Goal: Task Accomplishment & Management: Use online tool/utility

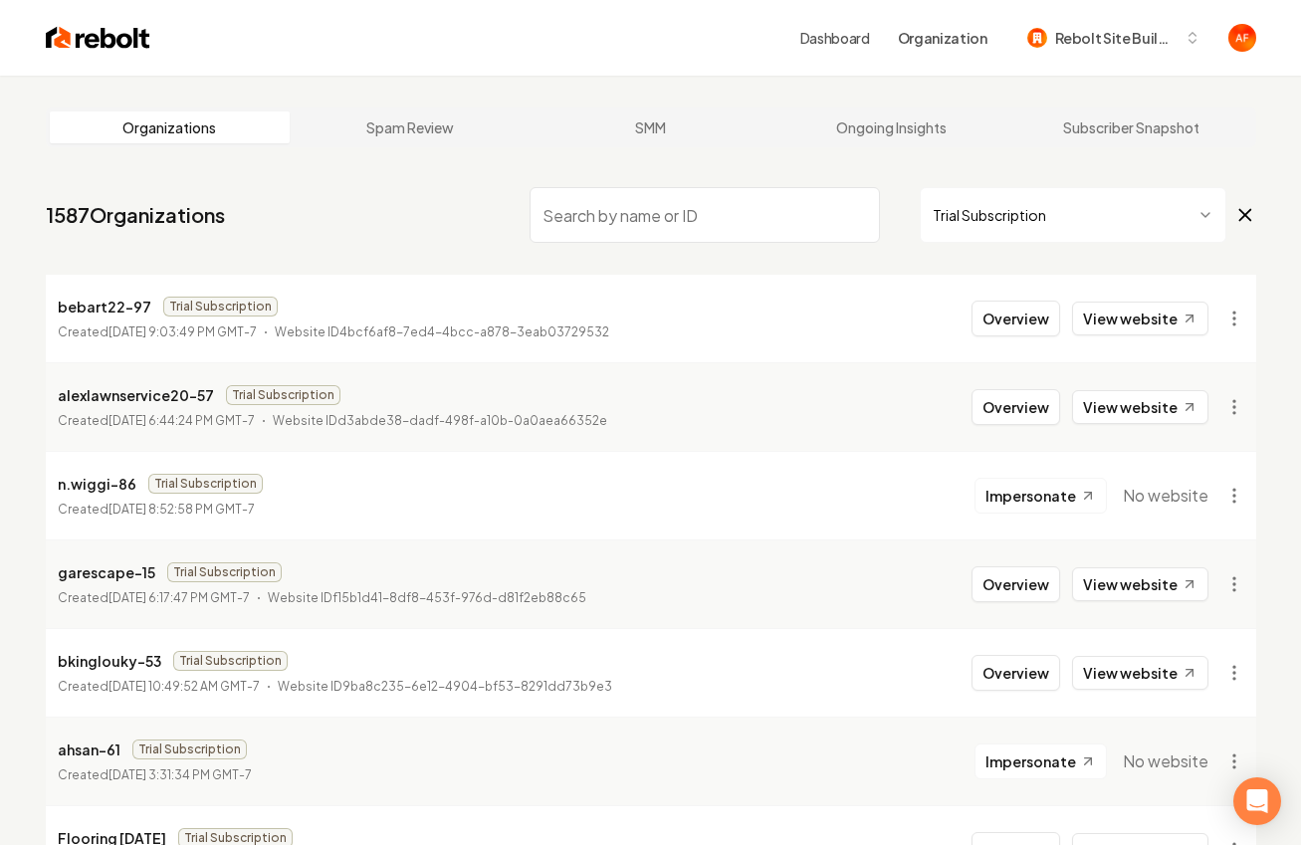
click at [1125, 216] on html "Dashboard Organization Rebolt Site Builder Organizations Spam Review SMM Ongoin…" at bounding box center [650, 422] width 1301 height 845
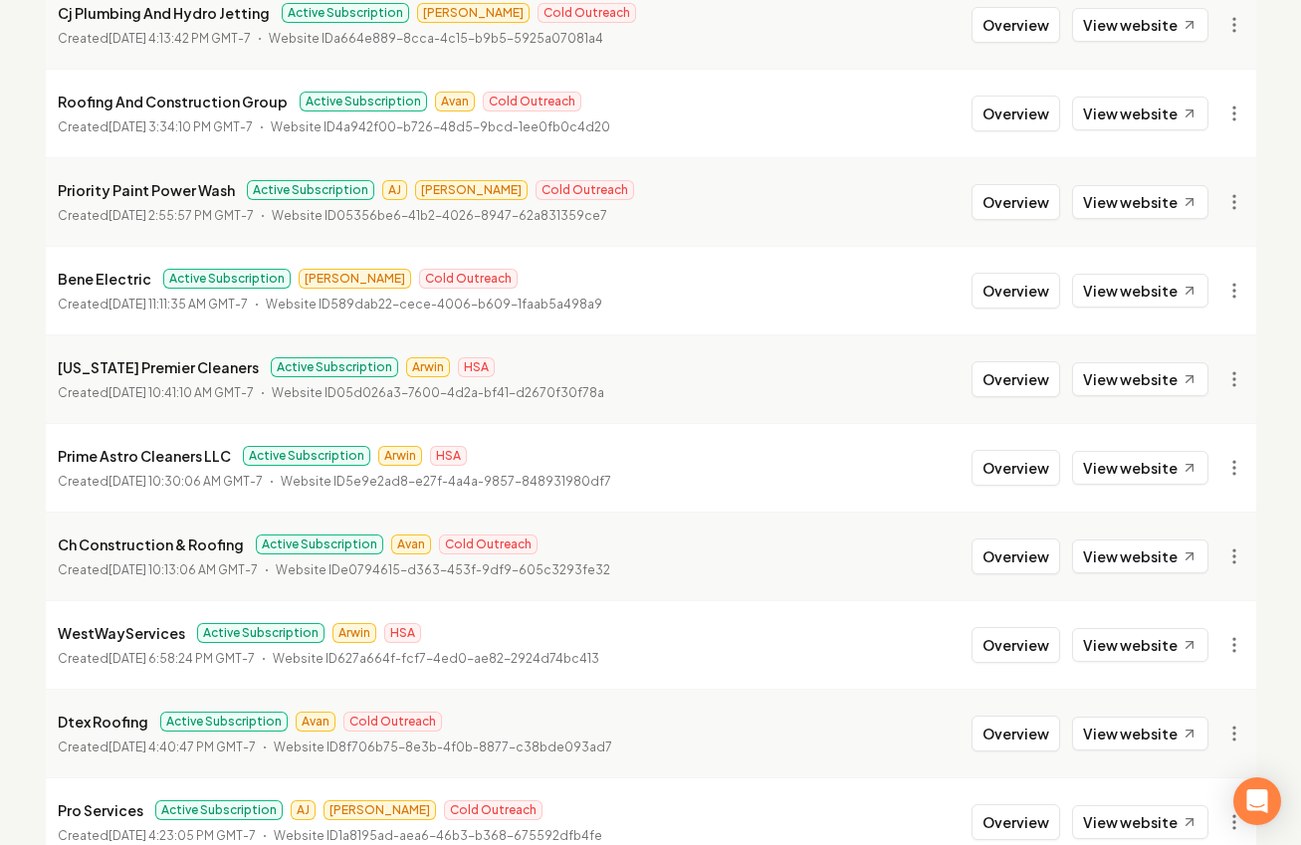
scroll to position [2171, 0]
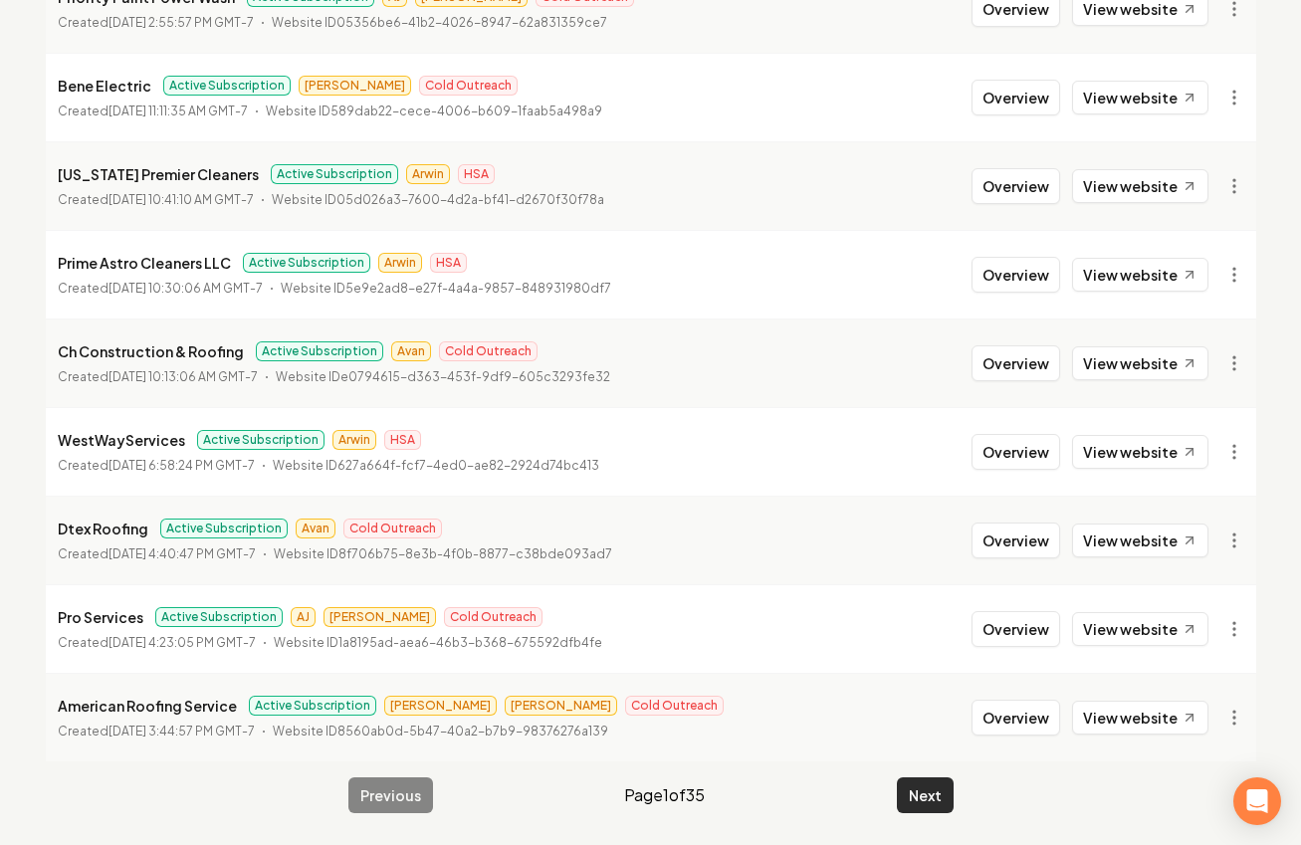
click at [909, 806] on button "Next" at bounding box center [925, 796] width 57 height 36
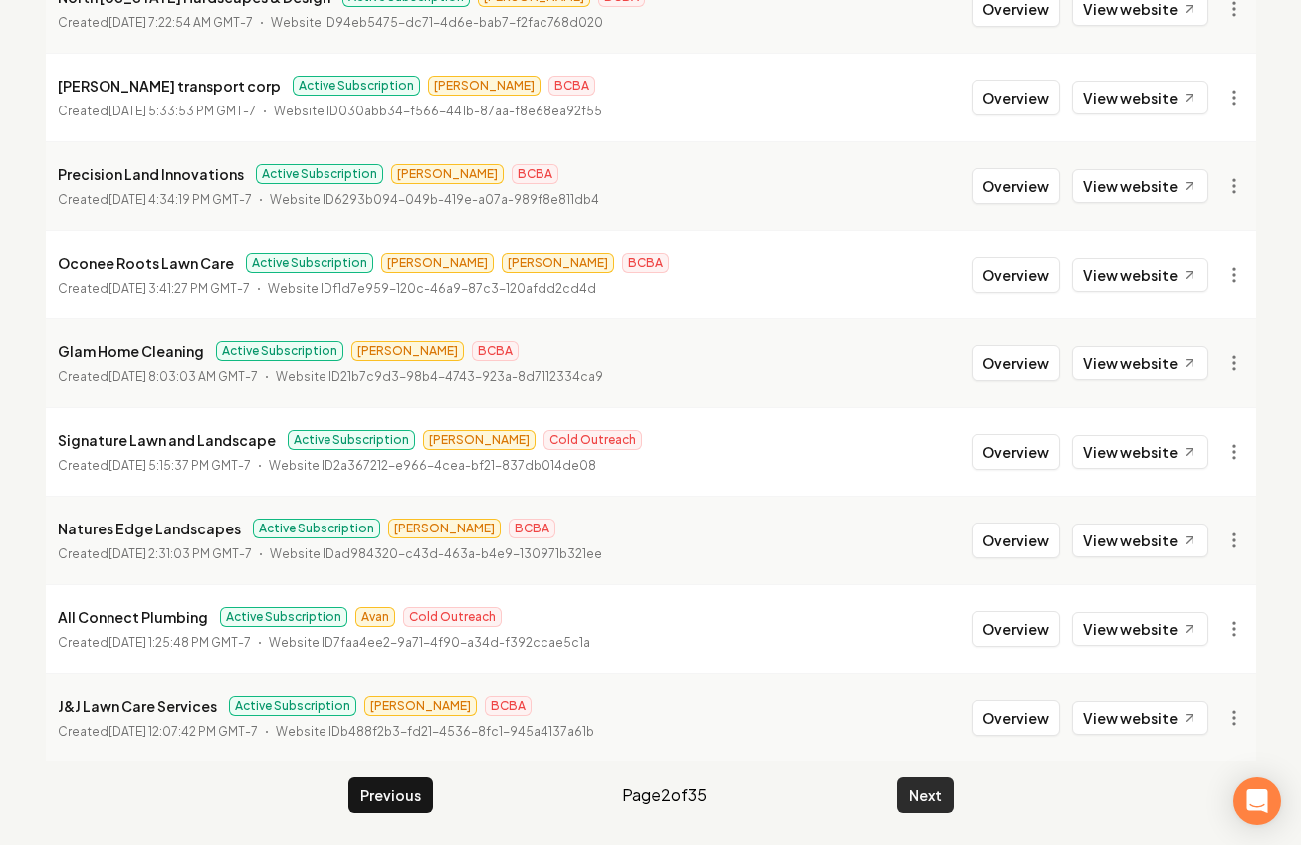
click at [914, 792] on button "Next" at bounding box center [925, 796] width 57 height 36
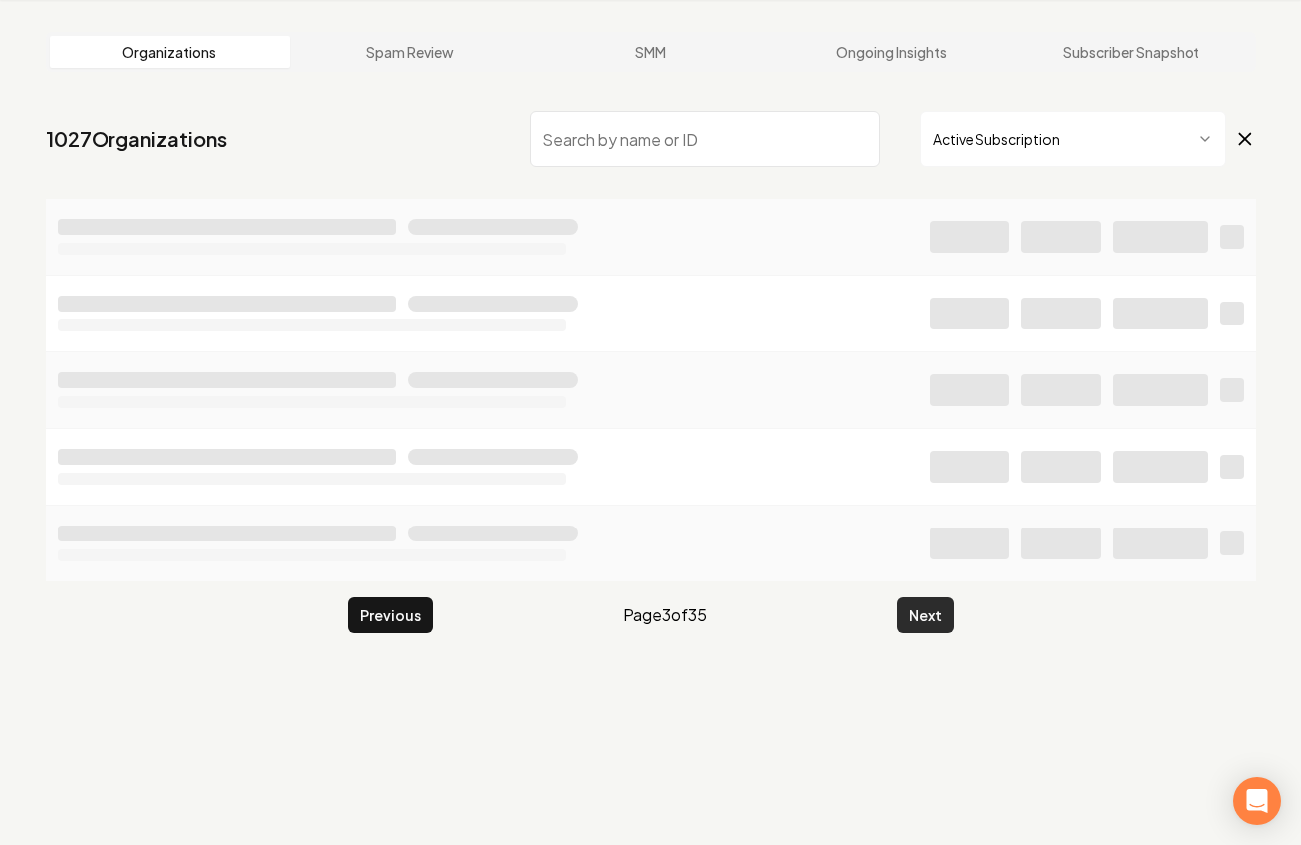
scroll to position [76, 0]
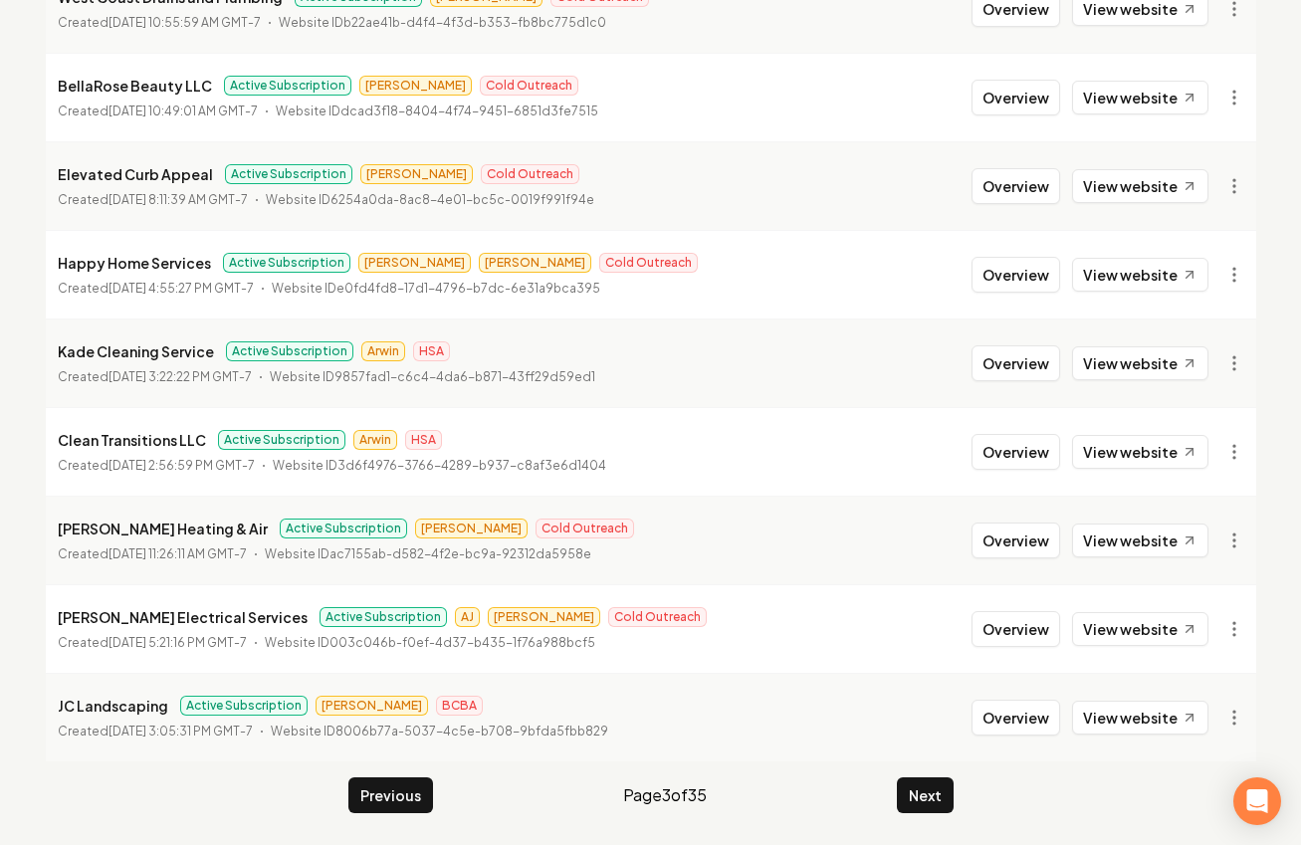
click at [915, 791] on button "Next" at bounding box center [925, 796] width 57 height 36
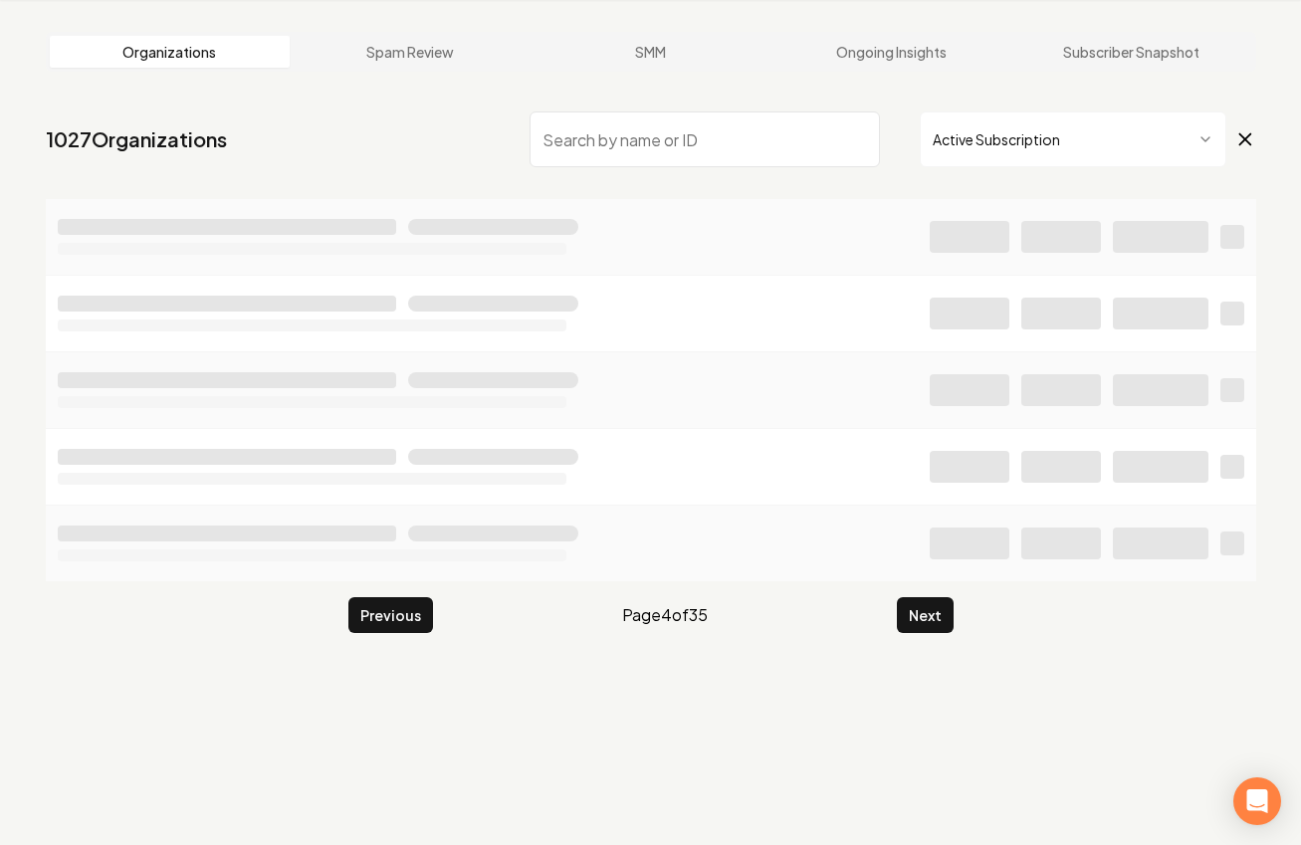
scroll to position [2171, 0]
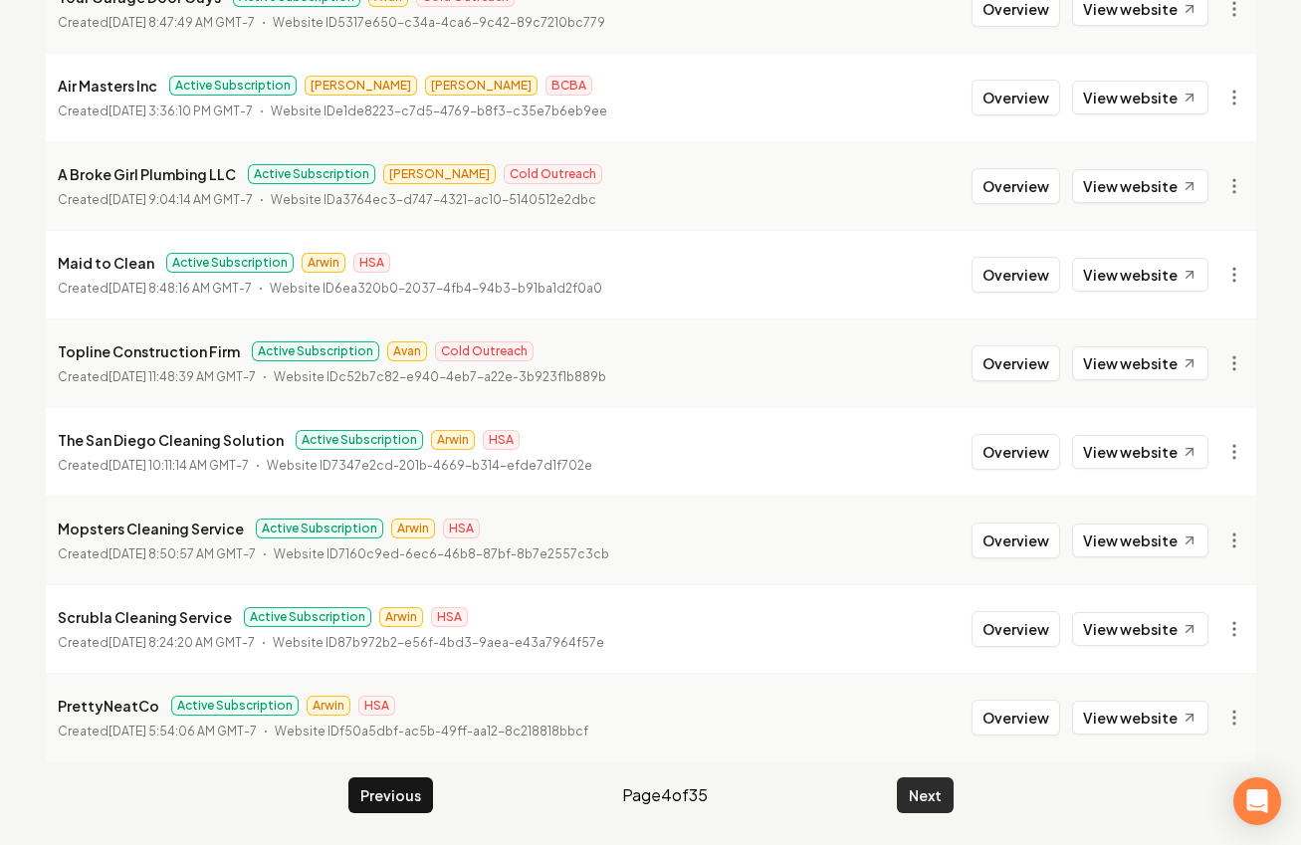
click at [922, 793] on button "Next" at bounding box center [925, 796] width 57 height 36
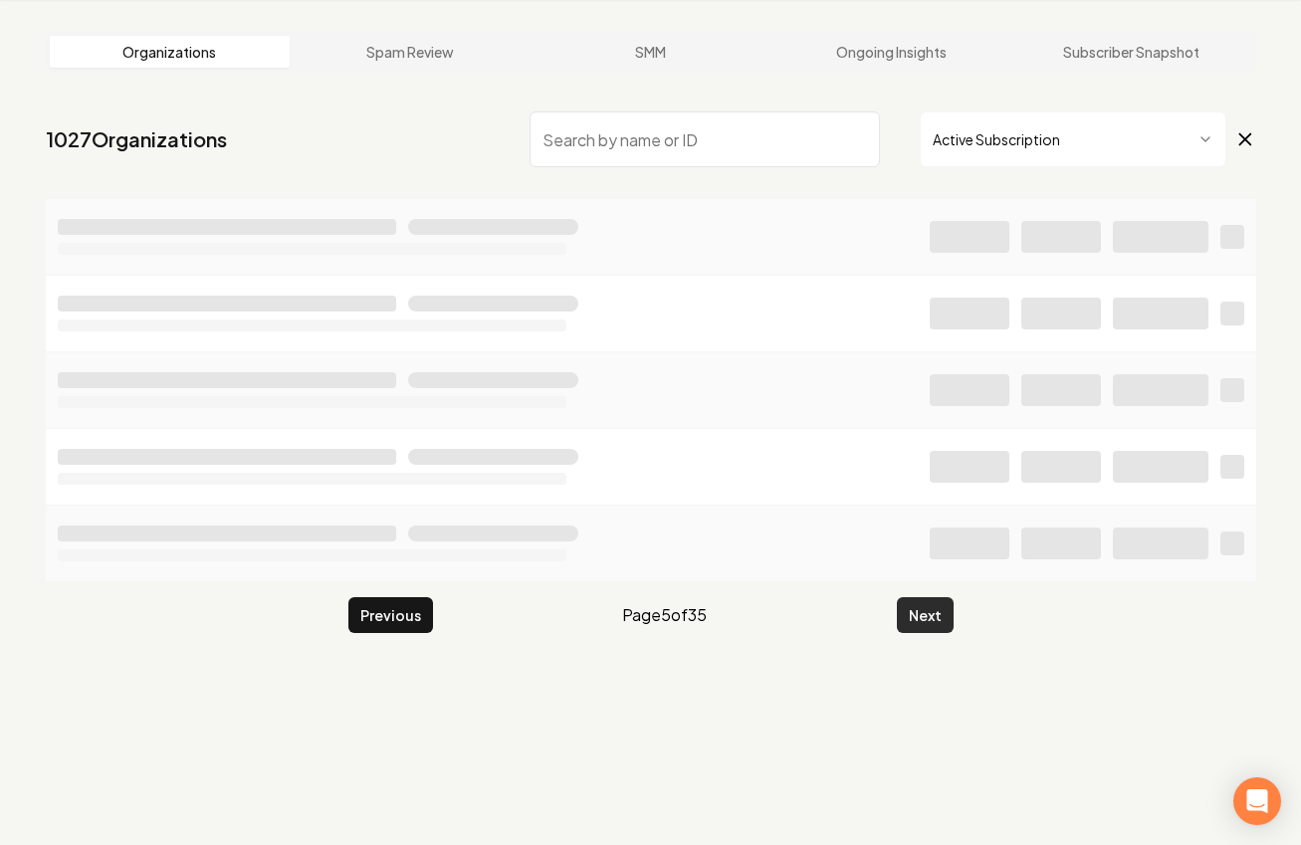
scroll to position [76, 0]
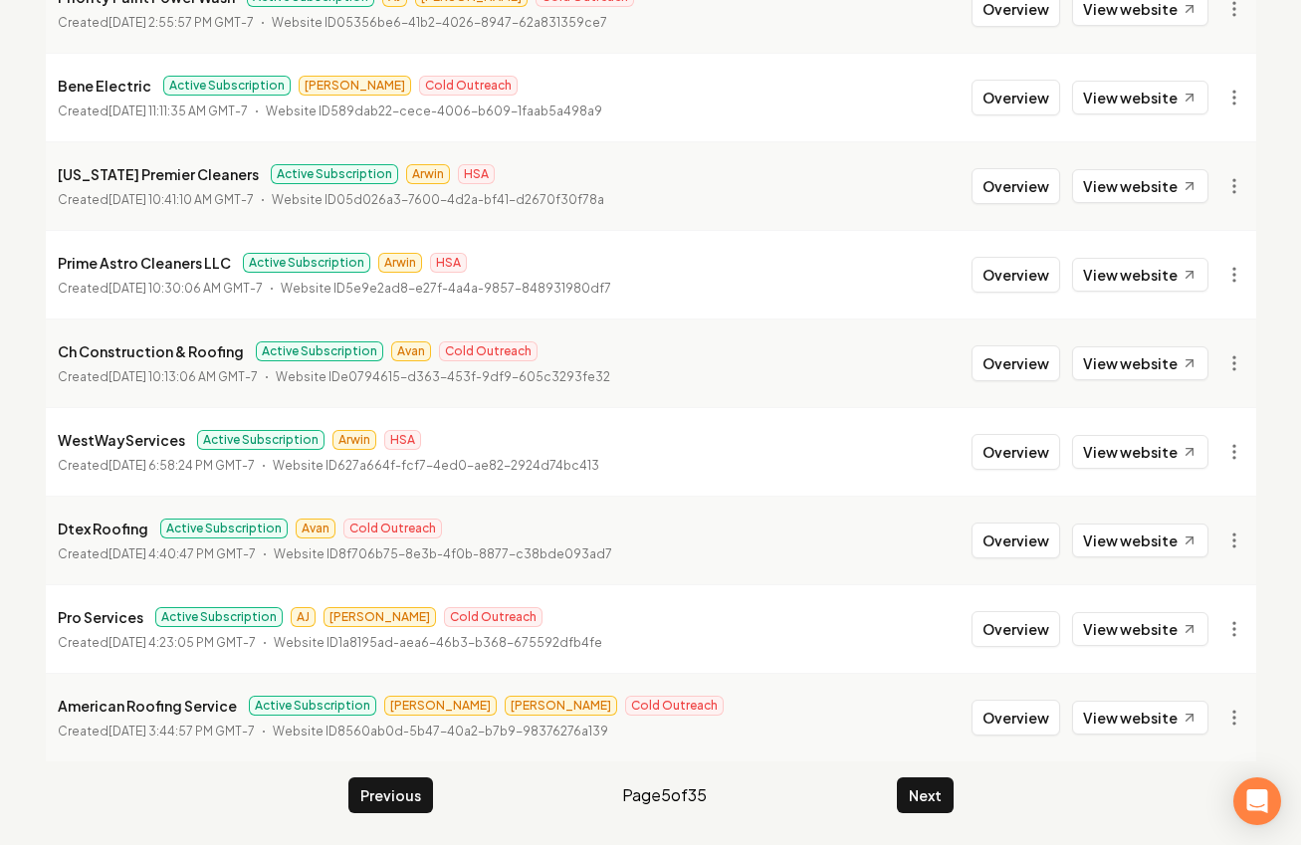
click at [922, 793] on button "Next" at bounding box center [925, 796] width 57 height 36
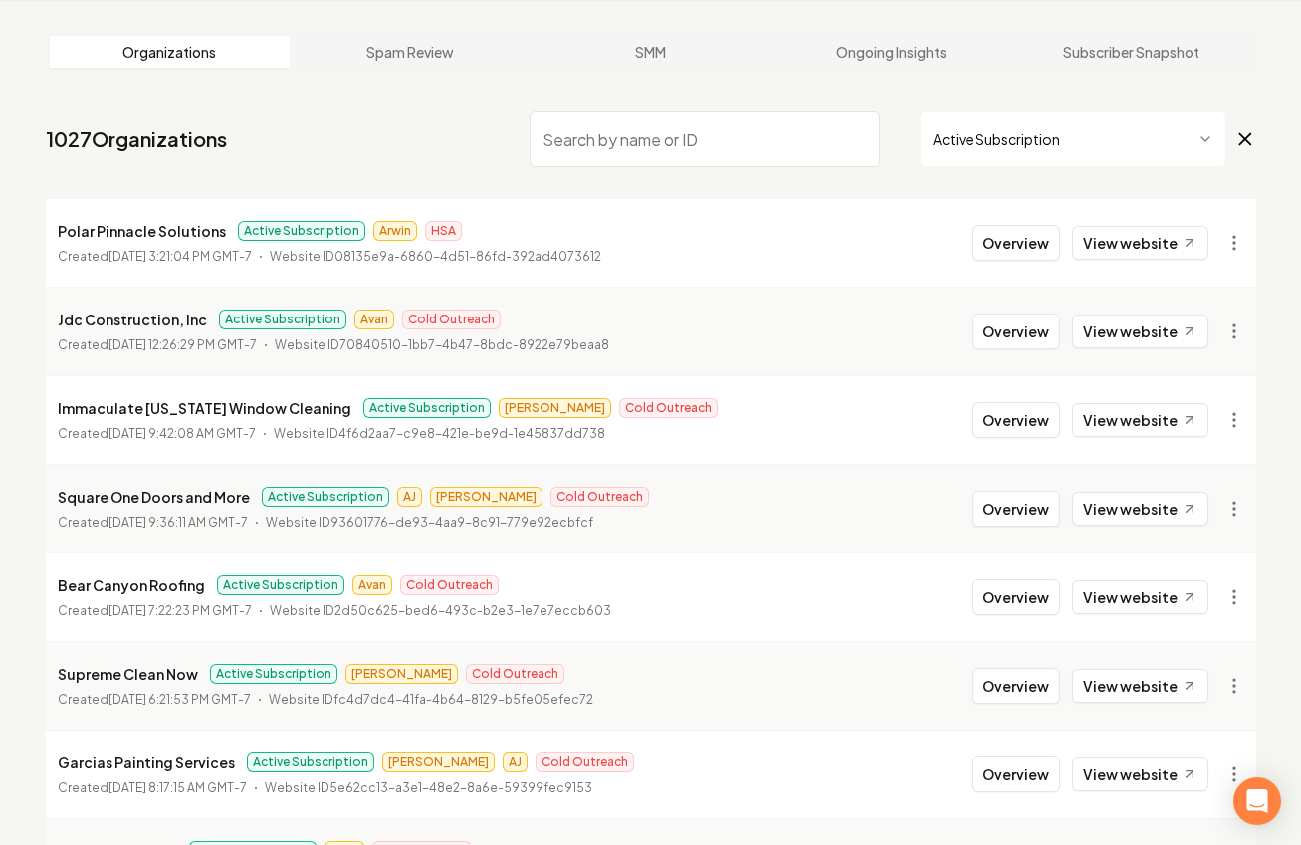
scroll to position [2171, 0]
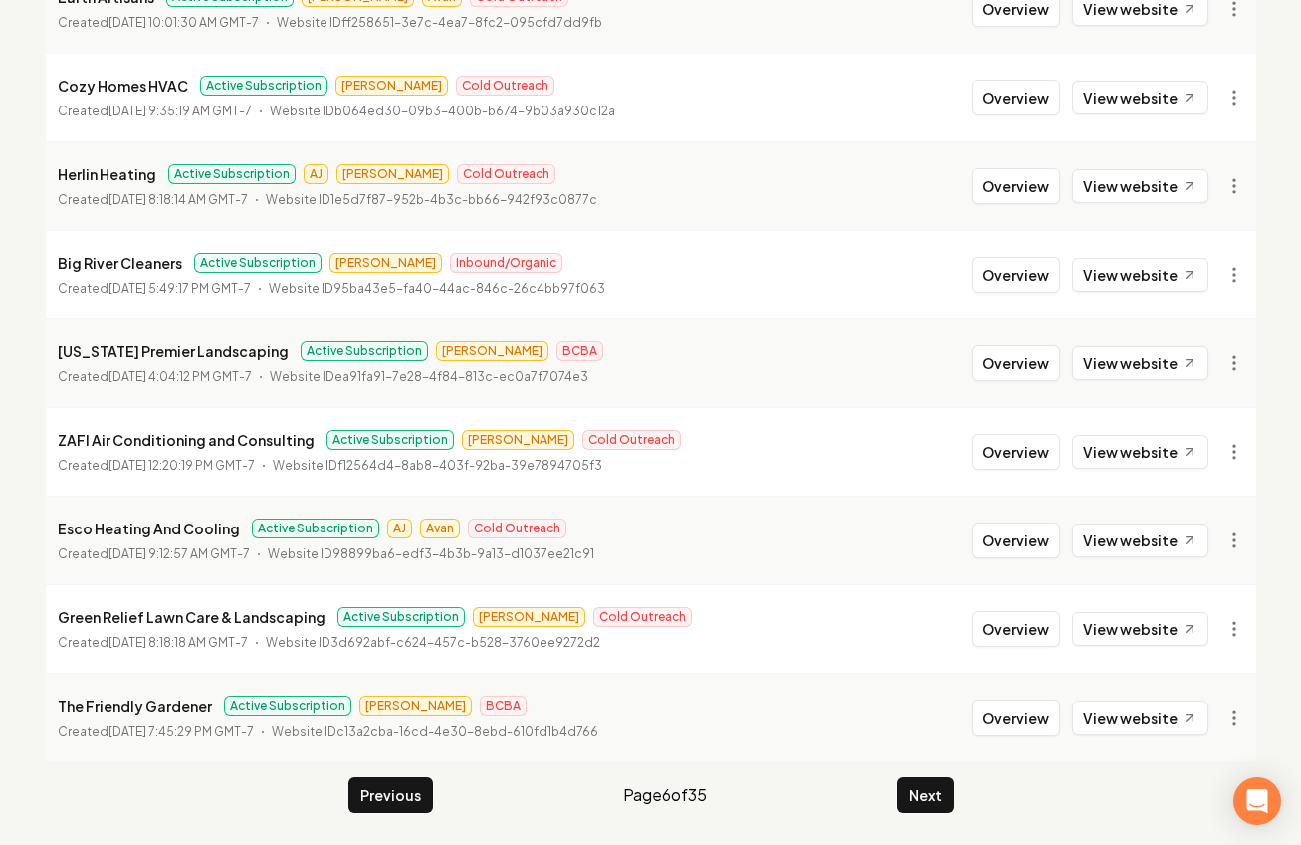
click at [934, 799] on button "Next" at bounding box center [925, 796] width 57 height 36
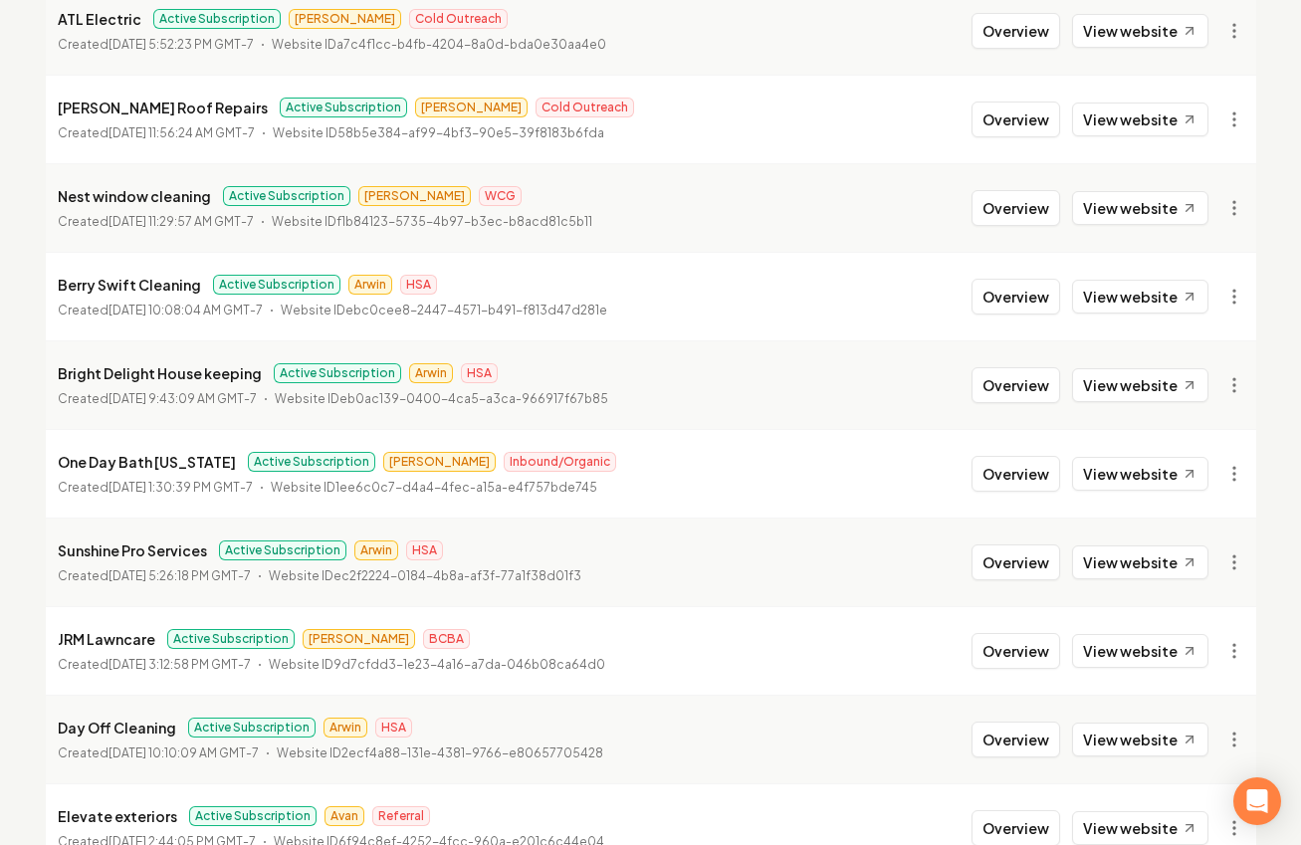
scroll to position [844, 0]
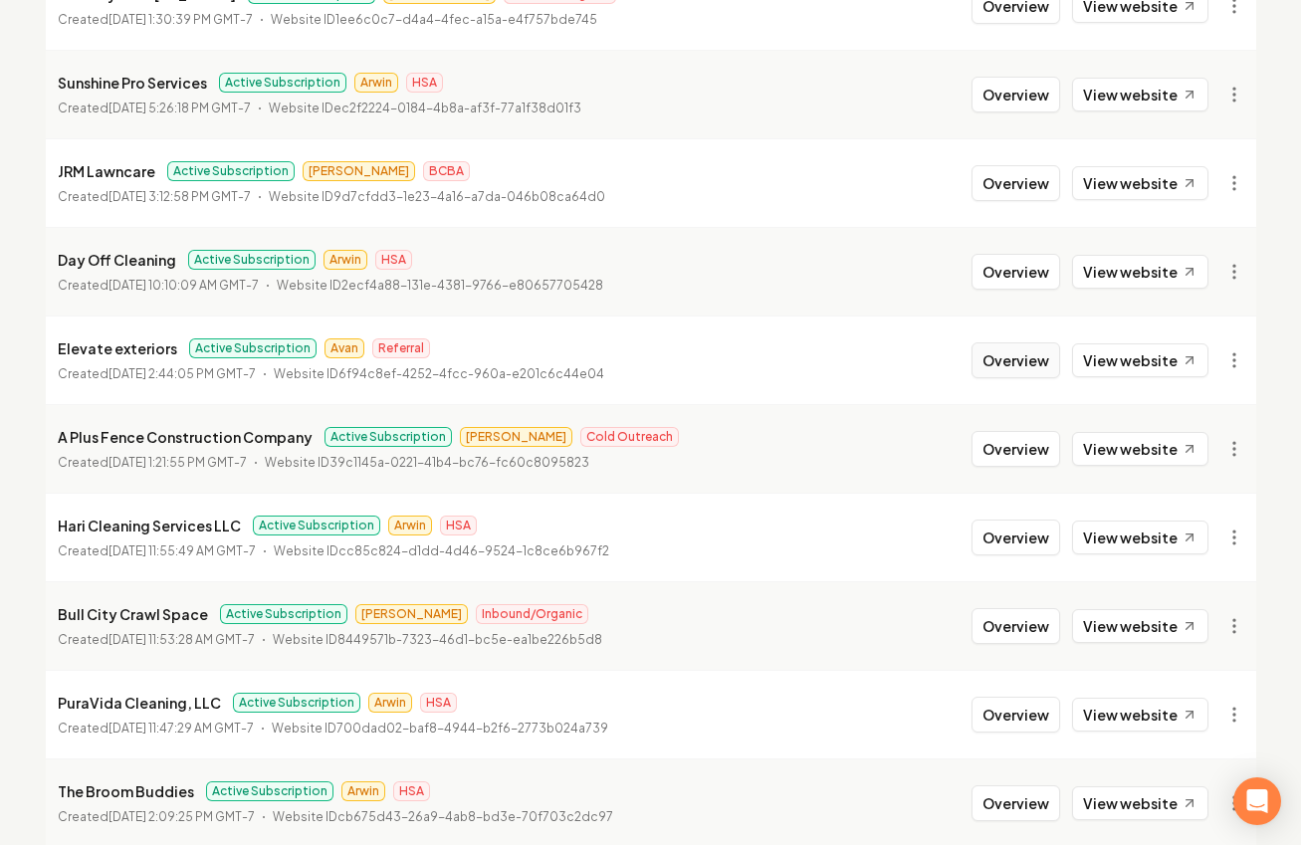
click at [1020, 353] on button "Overview" at bounding box center [1016, 361] width 89 height 36
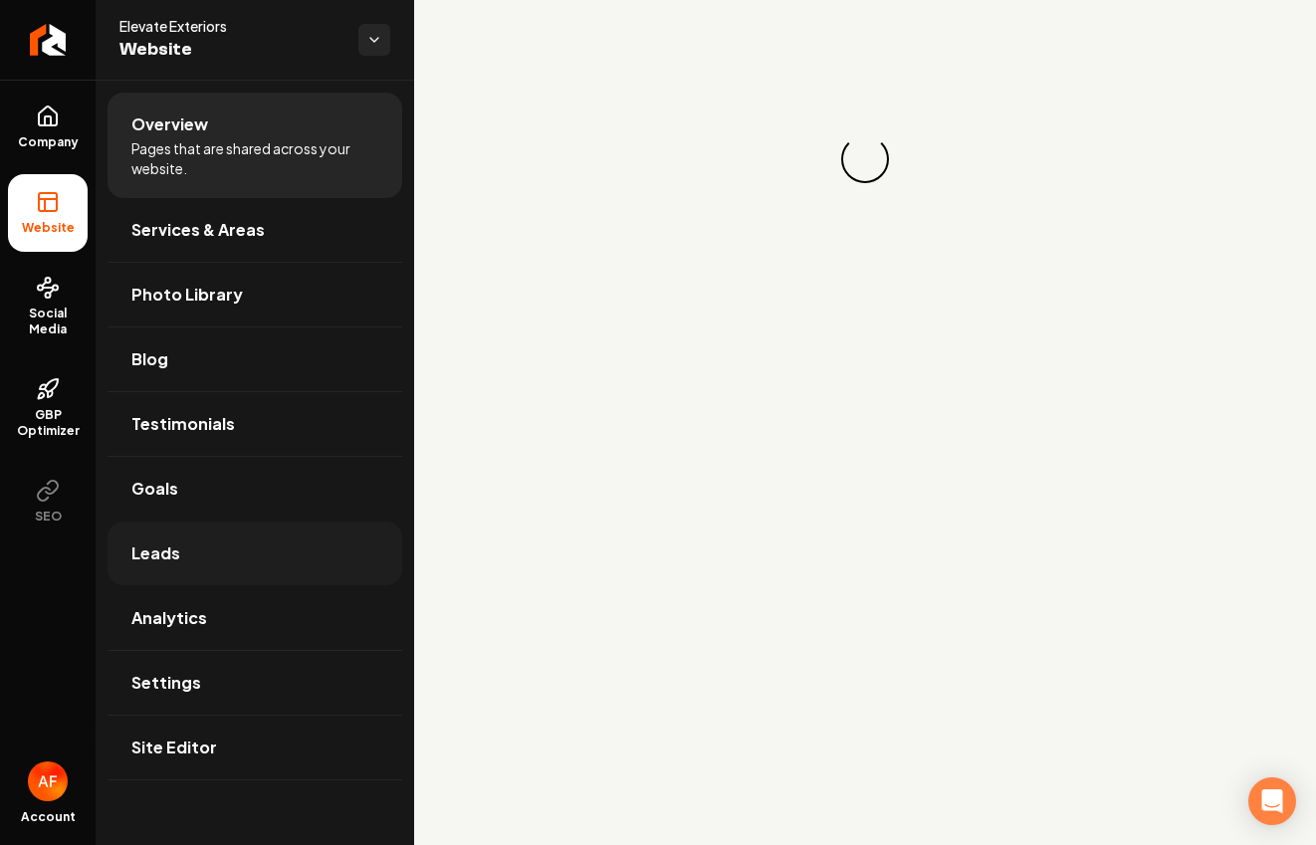
click at [178, 548] on link "Leads" at bounding box center [255, 554] width 295 height 64
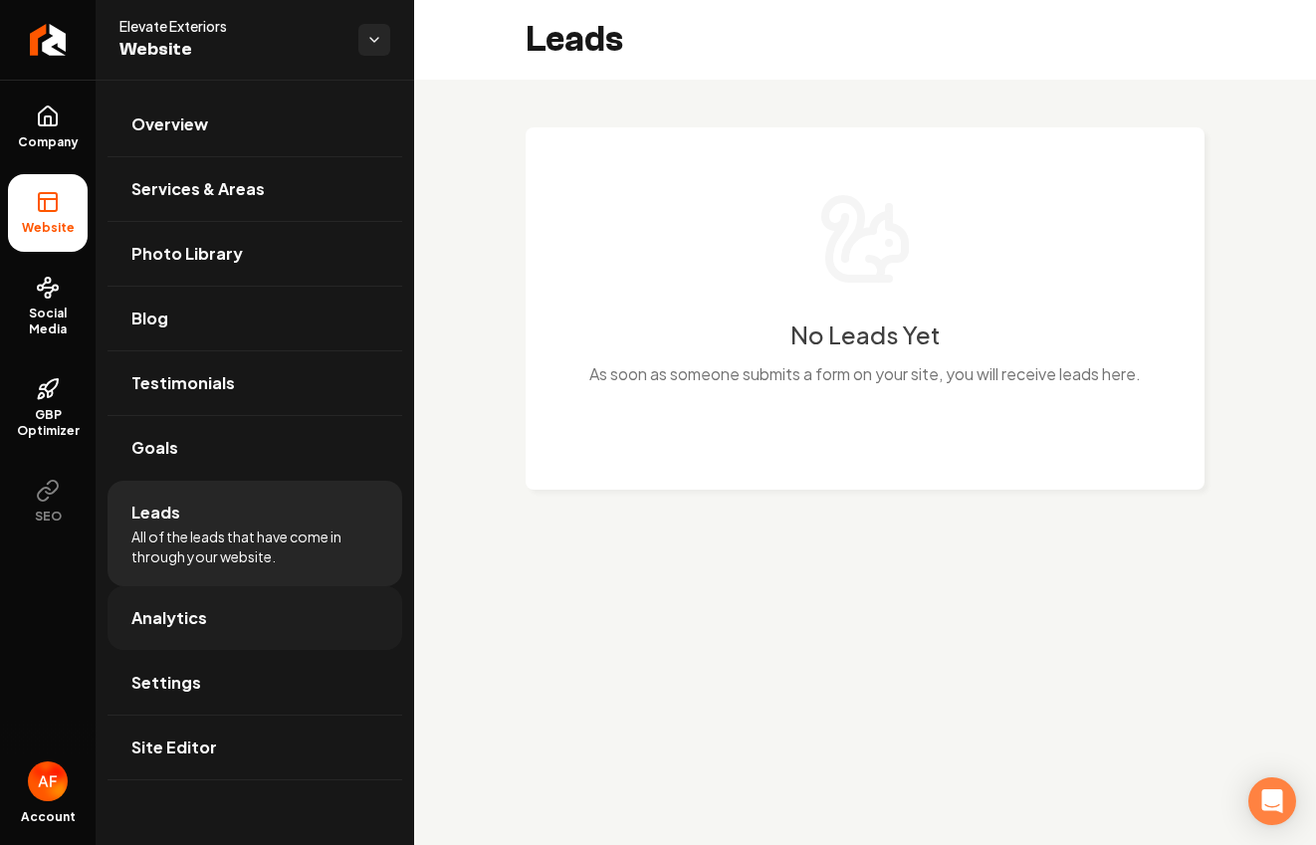
click at [188, 613] on span "Analytics" at bounding box center [169, 618] width 76 height 24
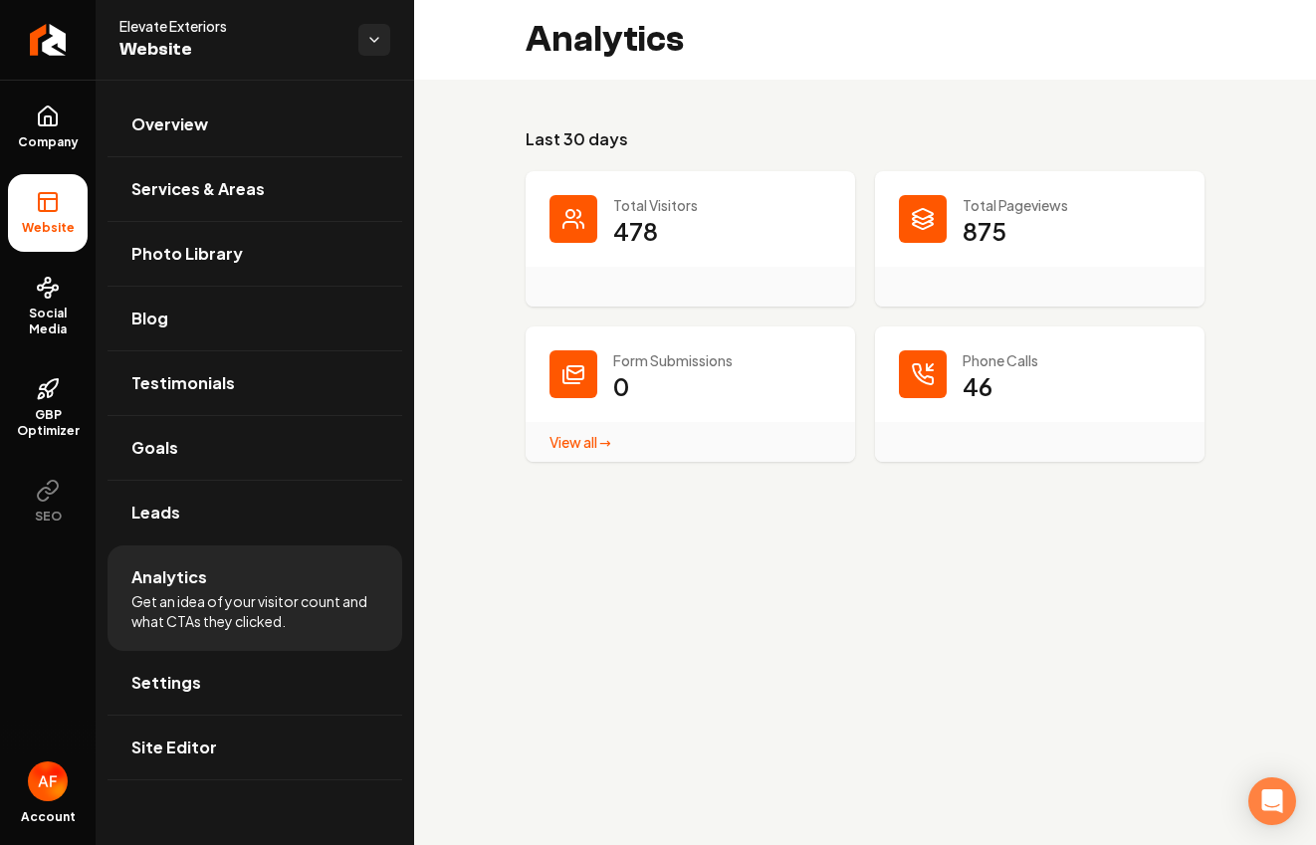
click at [587, 441] on link "View all → Form Submissions stats" at bounding box center [581, 442] width 62 height 18
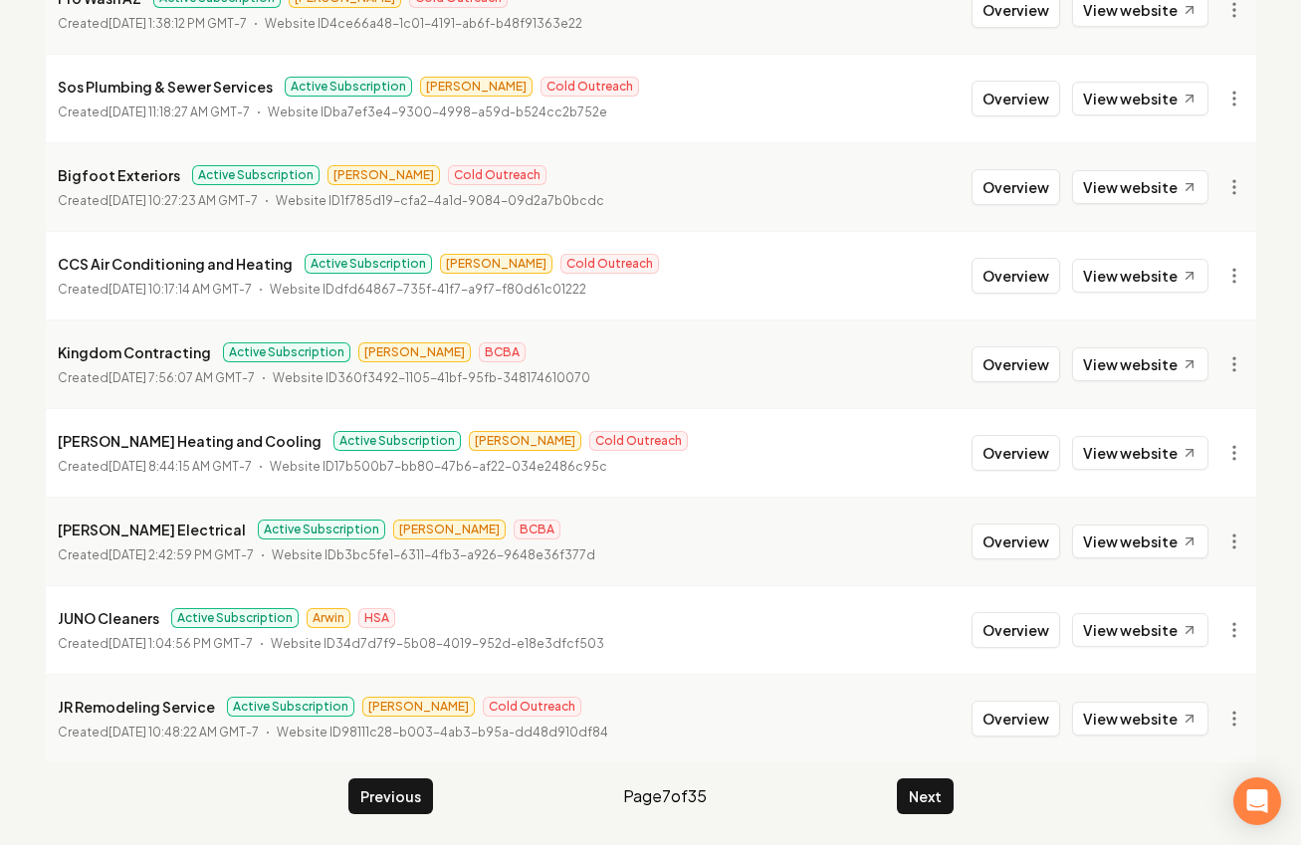
scroll to position [2171, 0]
click at [943, 789] on button "Next" at bounding box center [925, 796] width 57 height 36
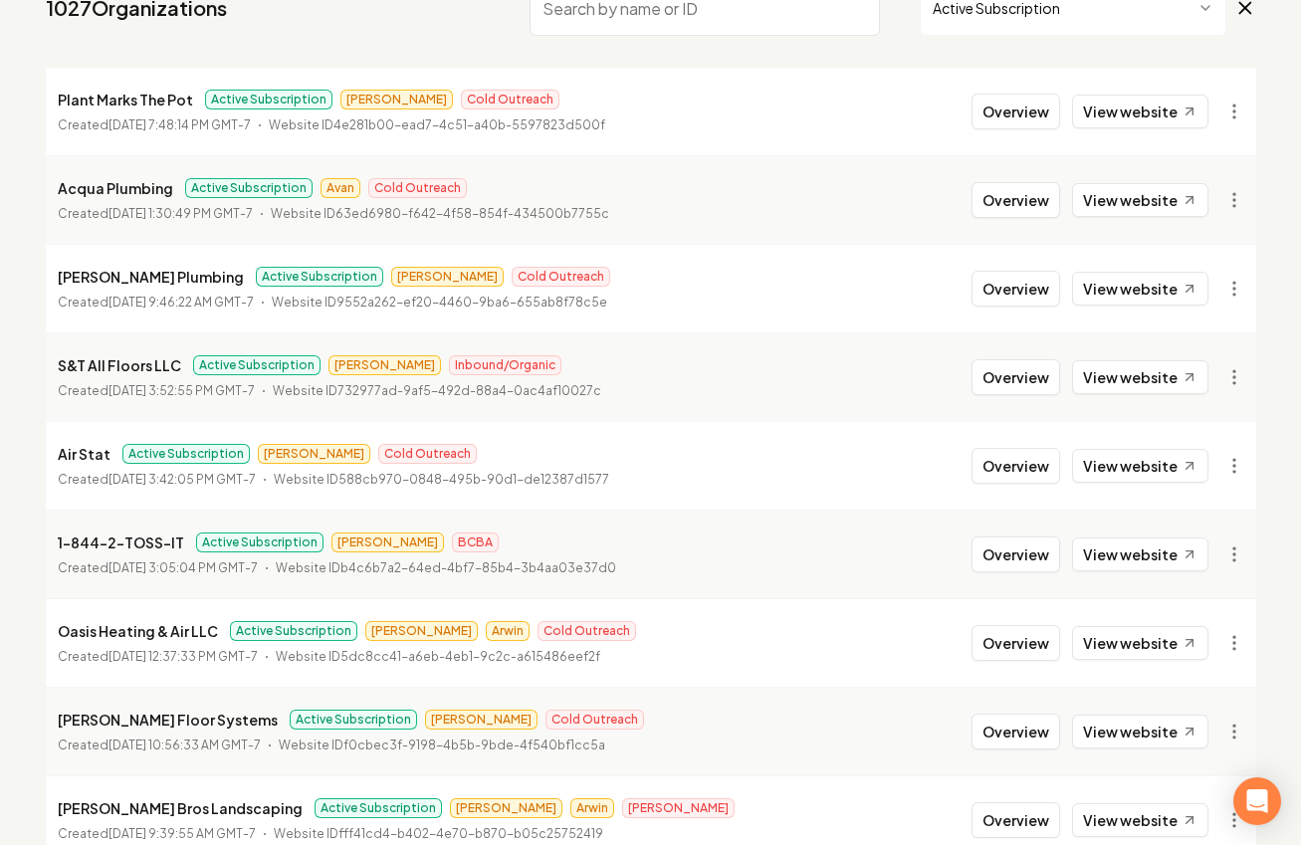
scroll to position [144, 0]
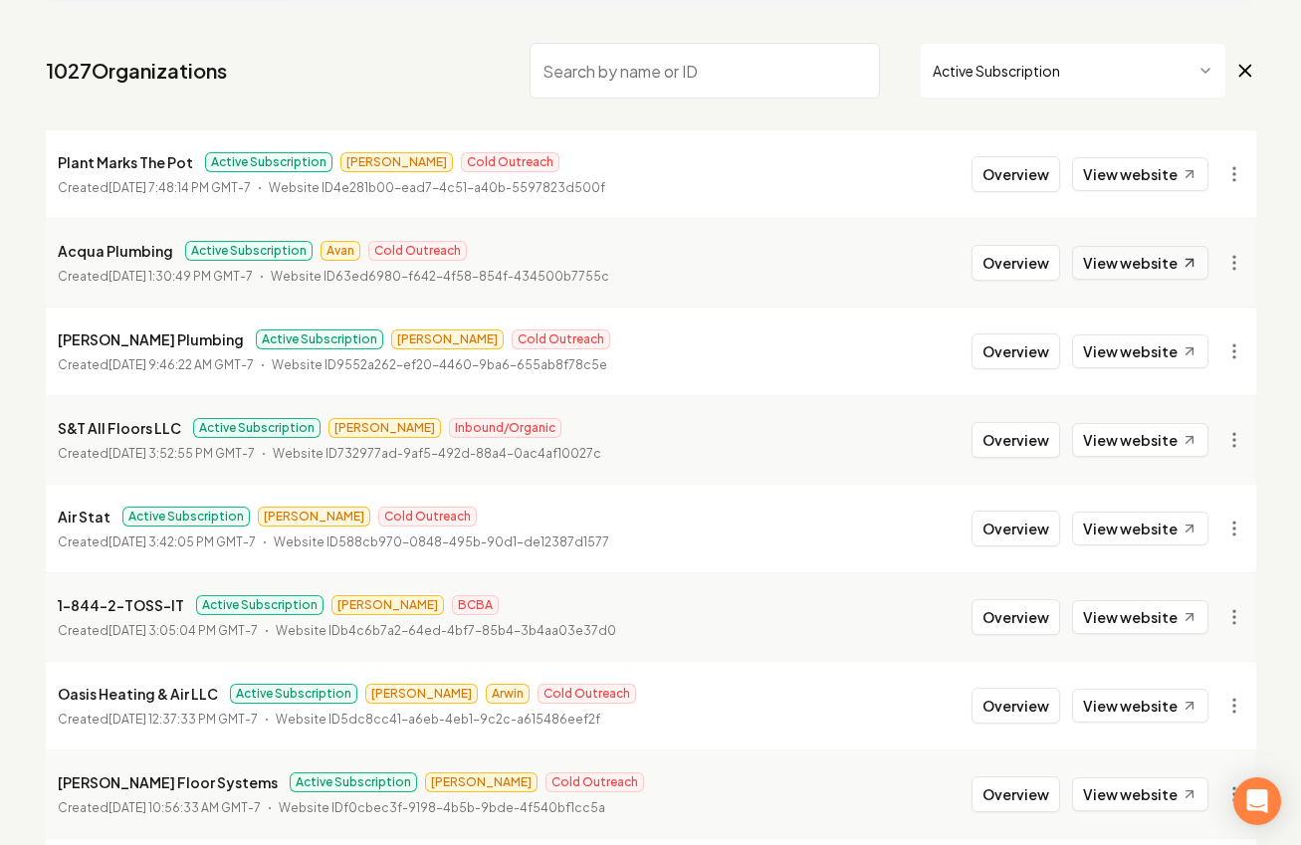
click at [1116, 271] on link "View website" at bounding box center [1140, 263] width 136 height 34
click at [1003, 291] on li "Acqua Plumbing Active Subscription Avan Cold Outreach Created June 18, 2025, 1:…" at bounding box center [651, 262] width 1211 height 89
click at [1003, 262] on button "Overview" at bounding box center [1016, 263] width 89 height 36
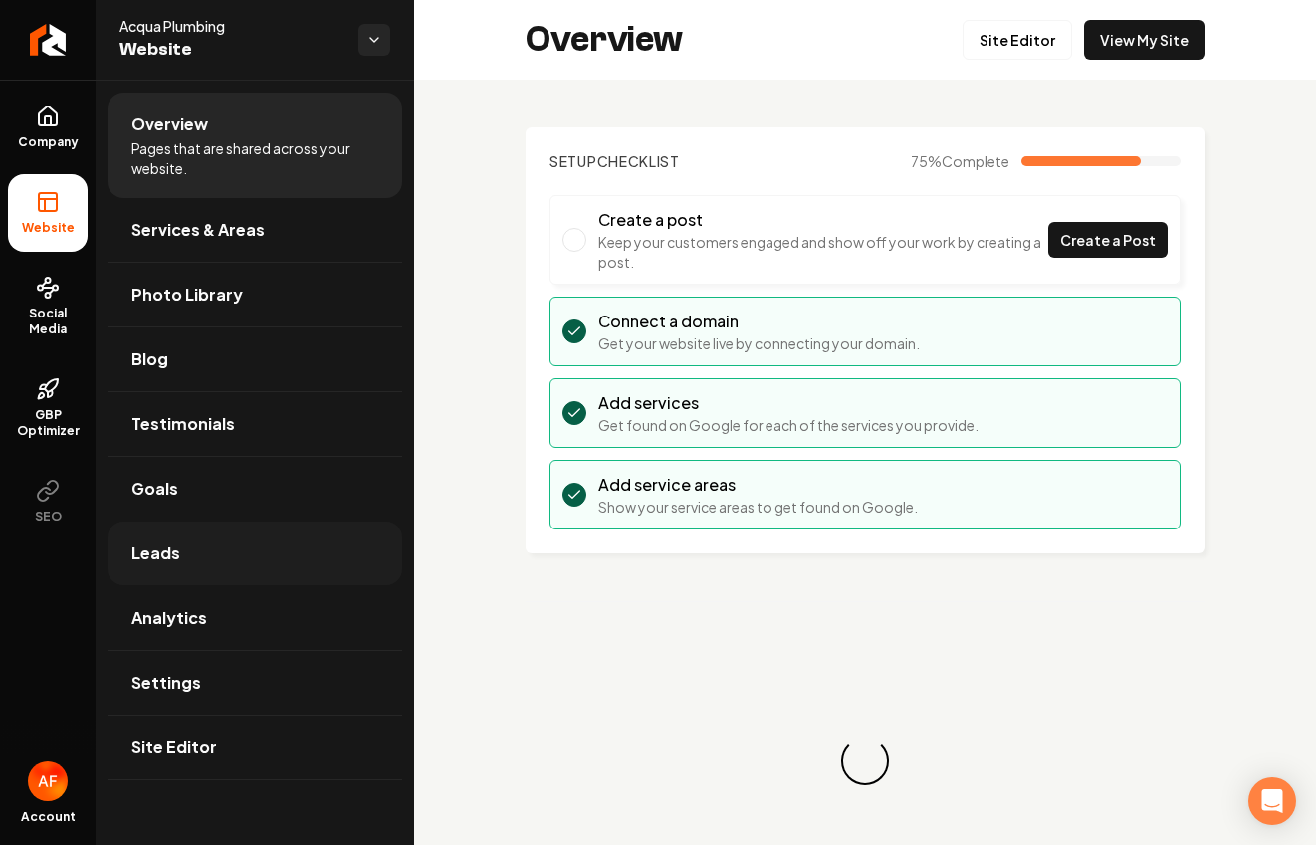
click at [177, 569] on link "Leads" at bounding box center [255, 554] width 295 height 64
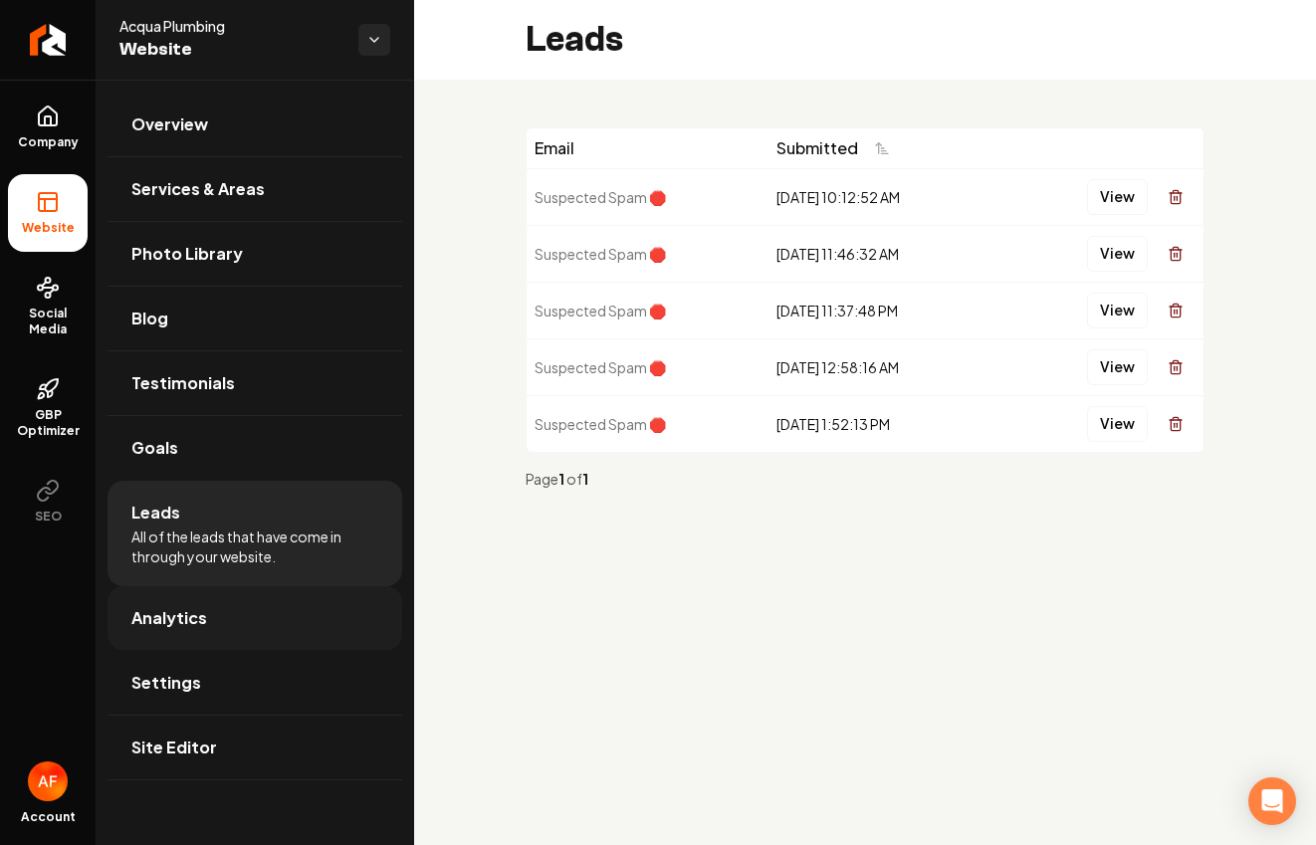
click at [161, 617] on span "Analytics" at bounding box center [169, 618] width 76 height 24
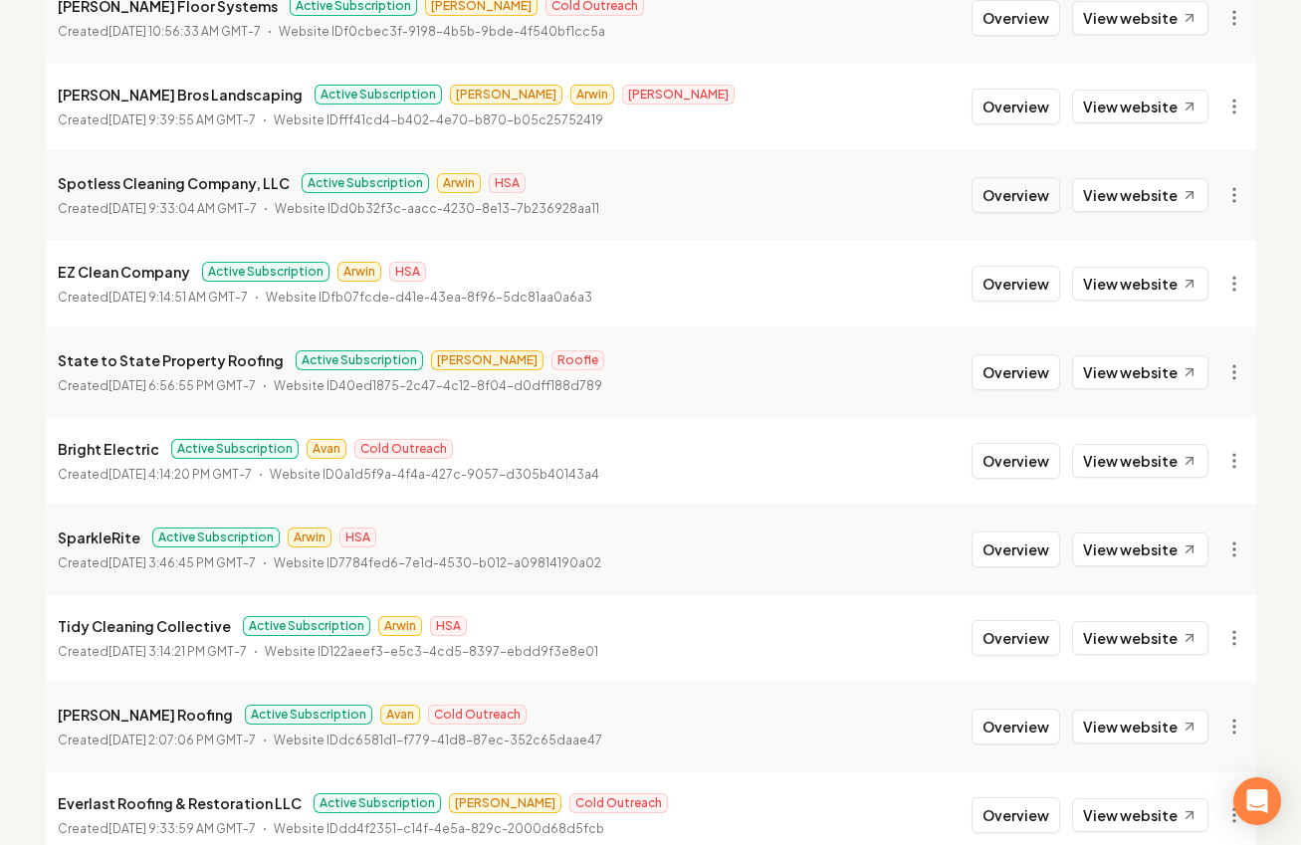
scroll to position [924, 0]
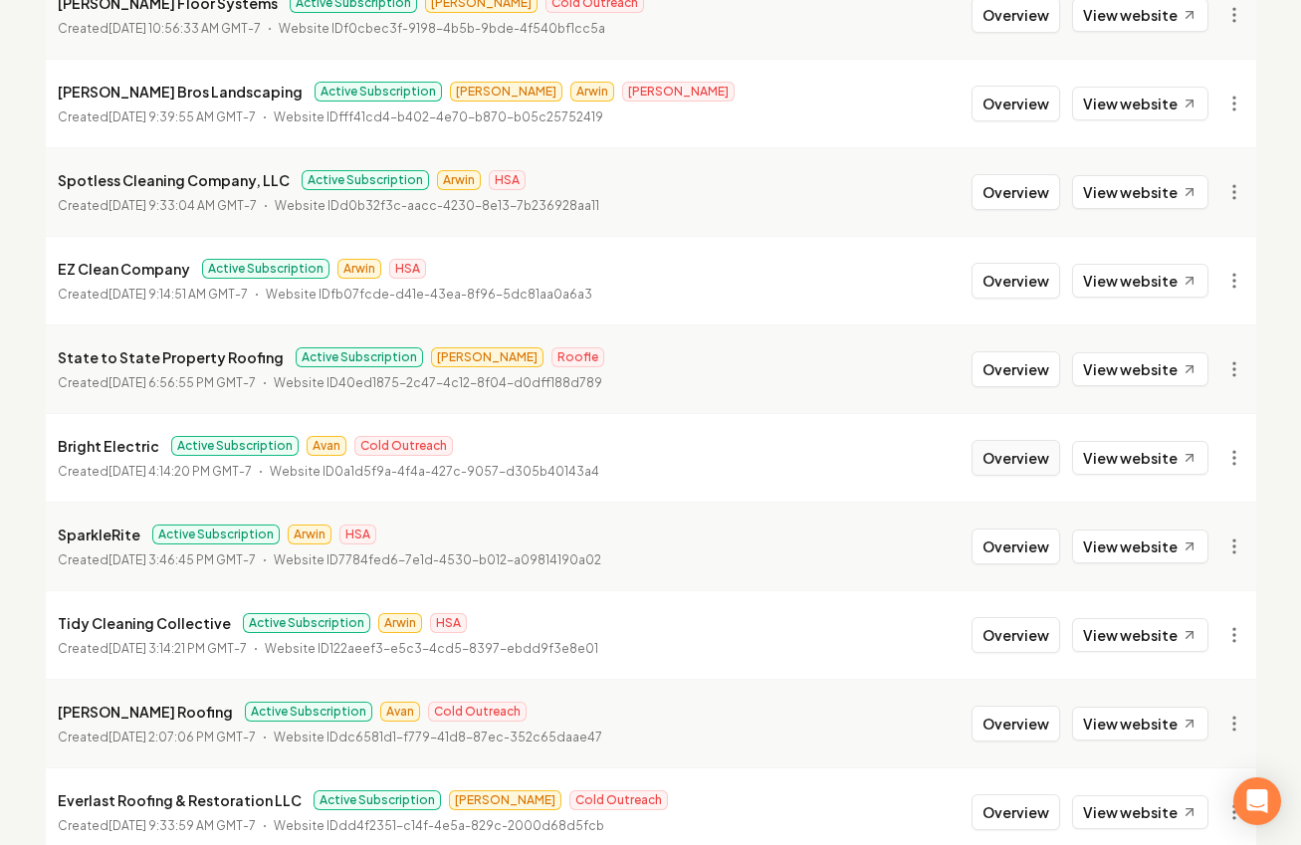
click at [1015, 467] on button "Overview" at bounding box center [1016, 458] width 89 height 36
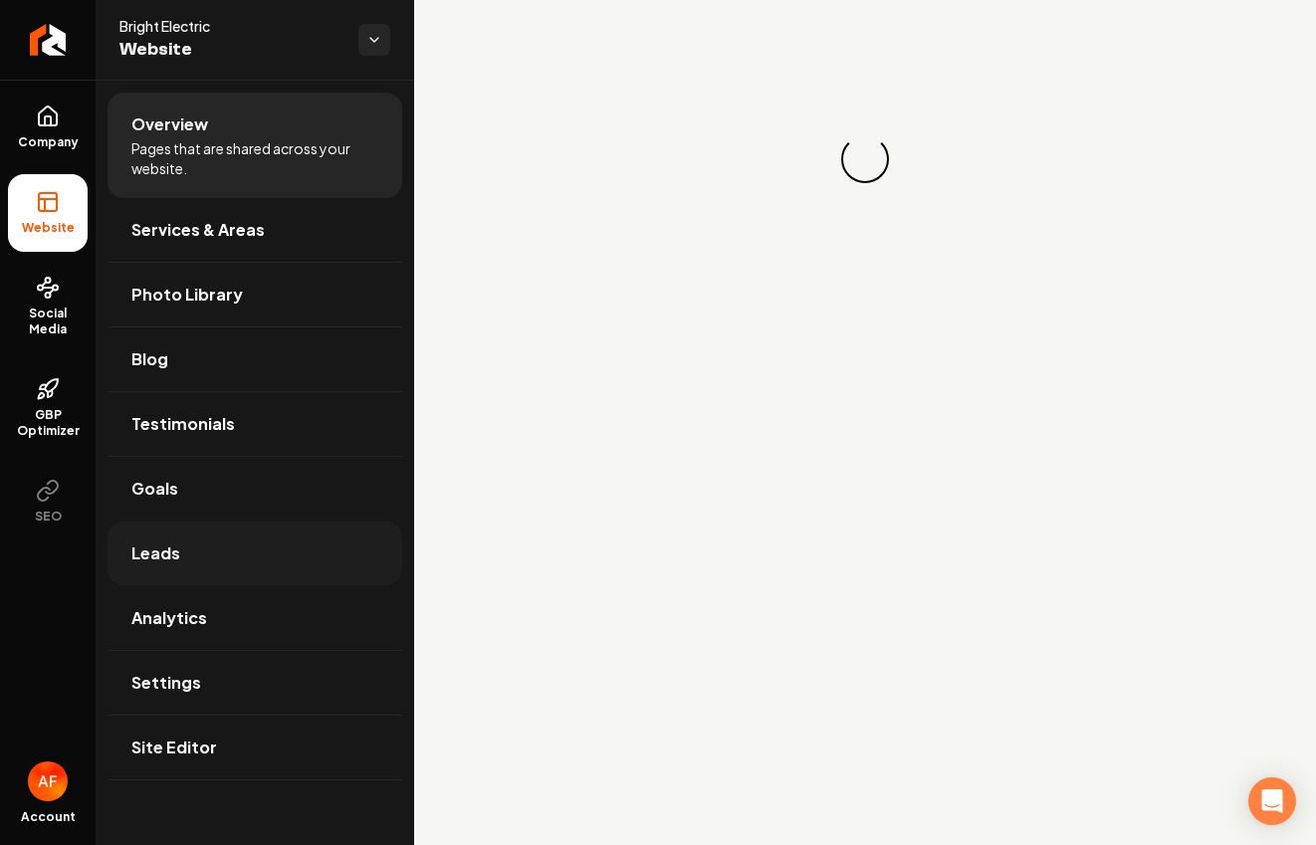
click at [222, 552] on link "Leads" at bounding box center [255, 554] width 295 height 64
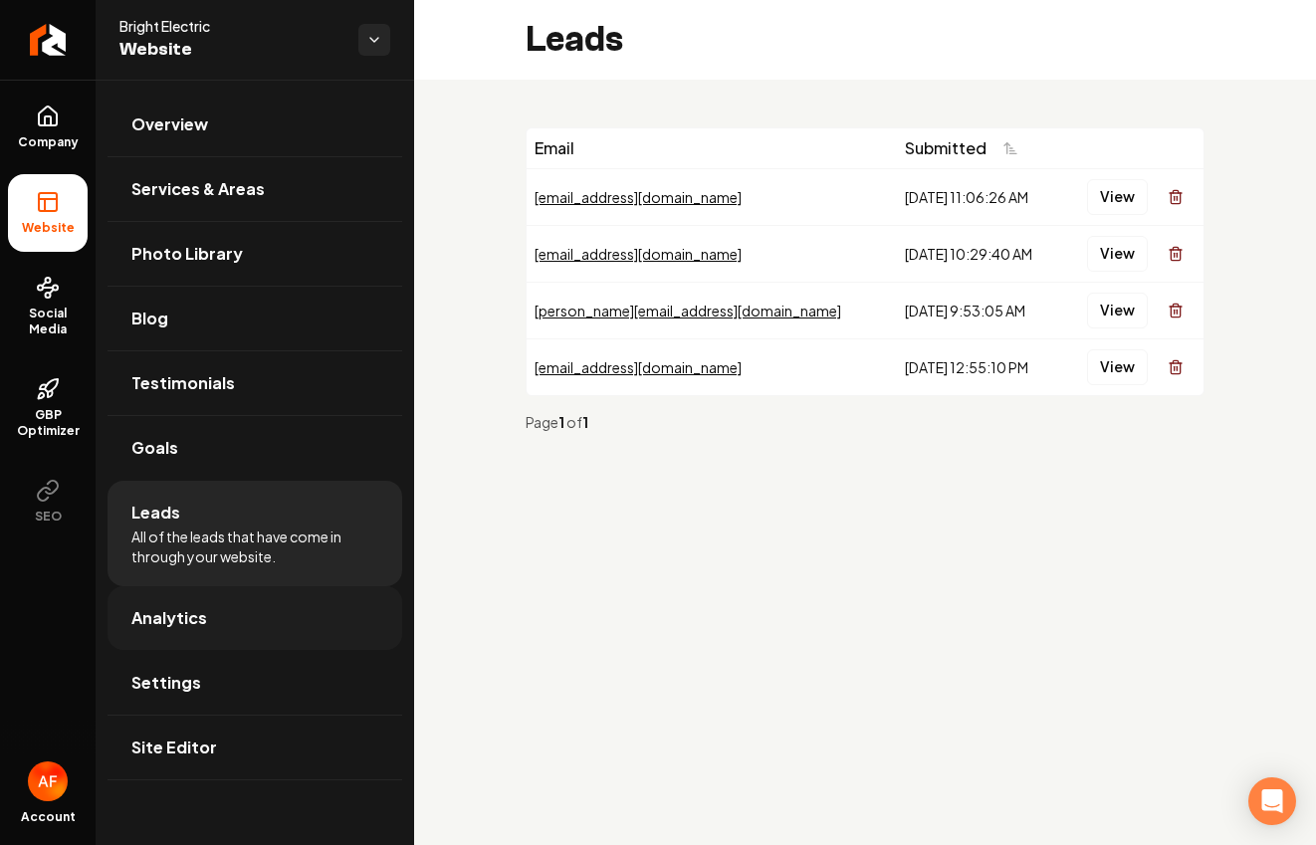
click at [222, 616] on link "Analytics" at bounding box center [255, 618] width 295 height 64
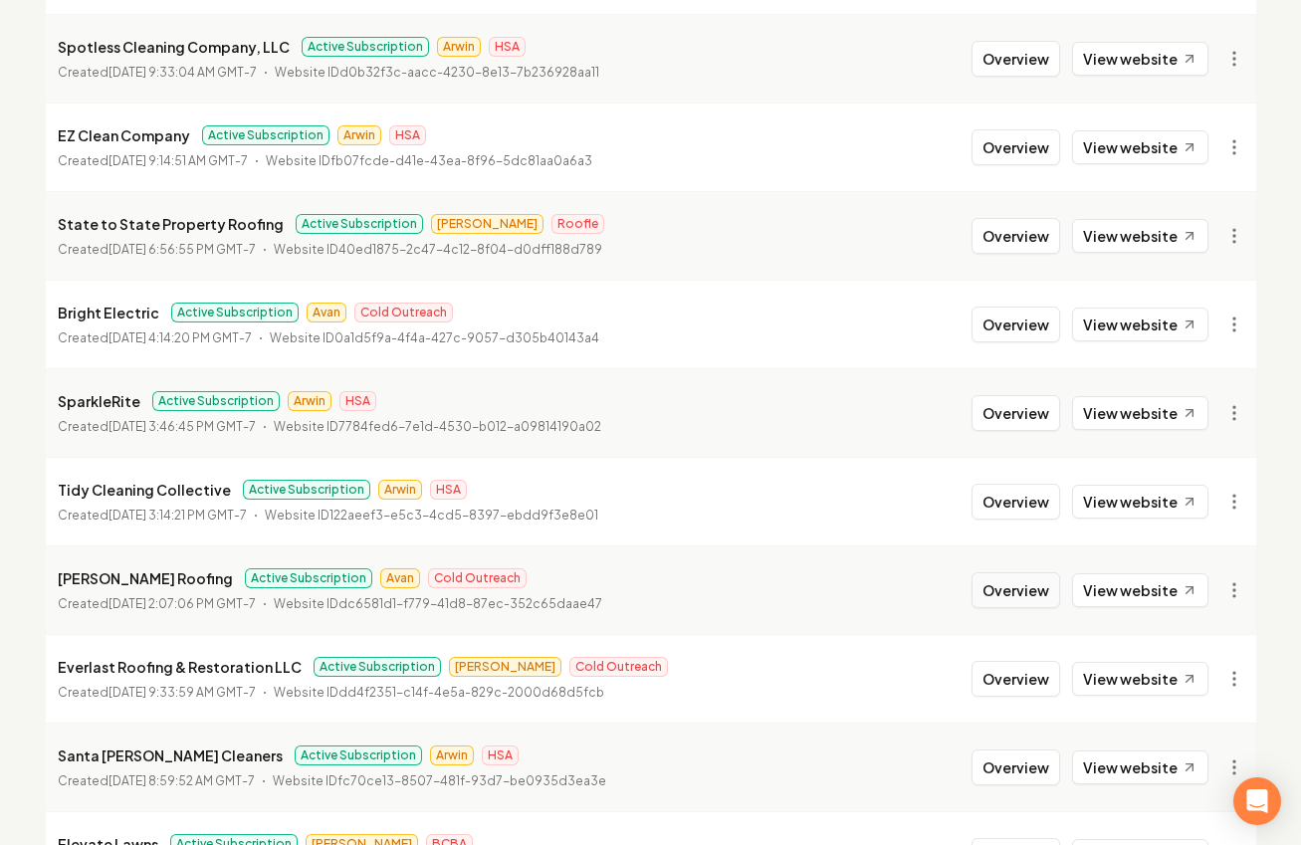
scroll to position [1087, 0]
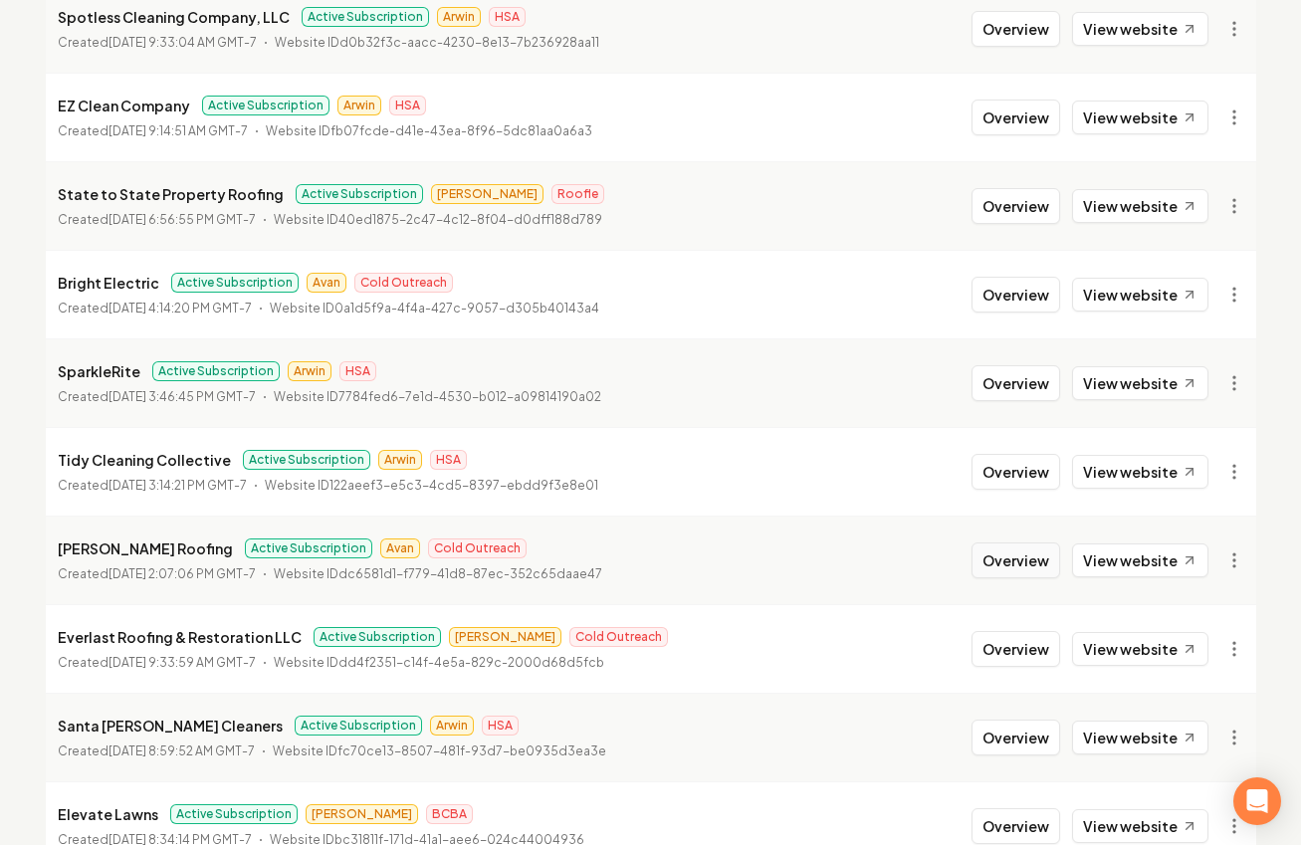
click at [1003, 569] on button "Overview" at bounding box center [1016, 561] width 89 height 36
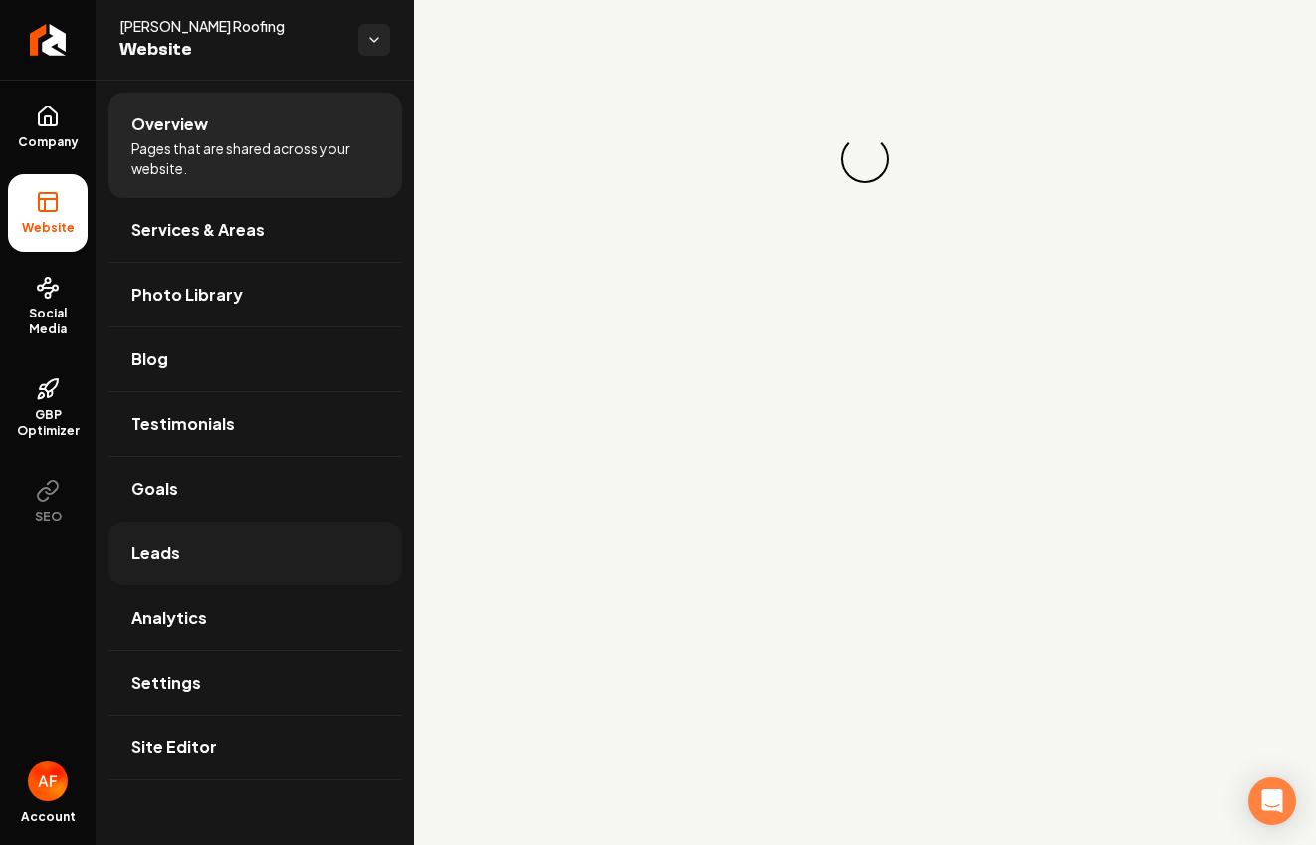
click at [211, 548] on link "Leads" at bounding box center [255, 554] width 295 height 64
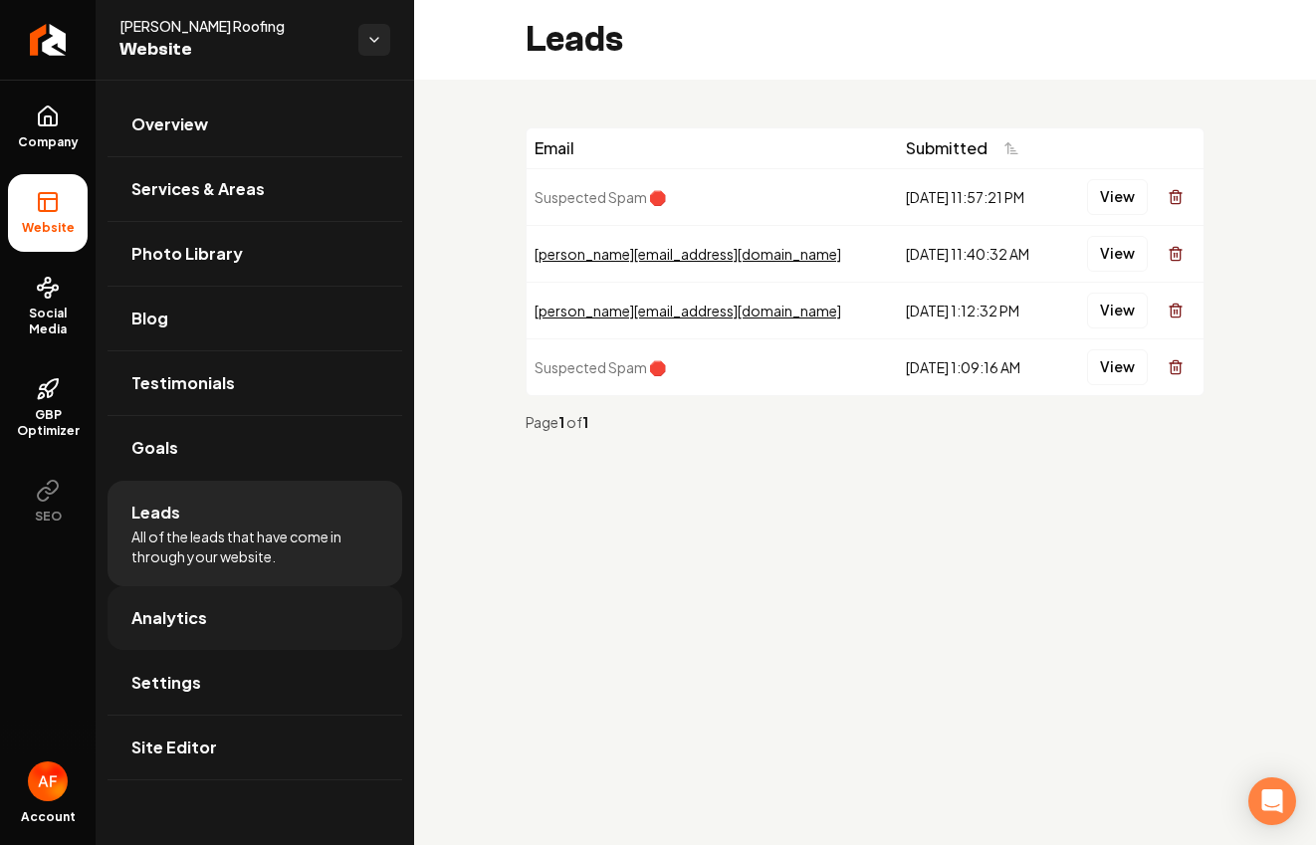
click at [193, 611] on span "Analytics" at bounding box center [169, 618] width 76 height 24
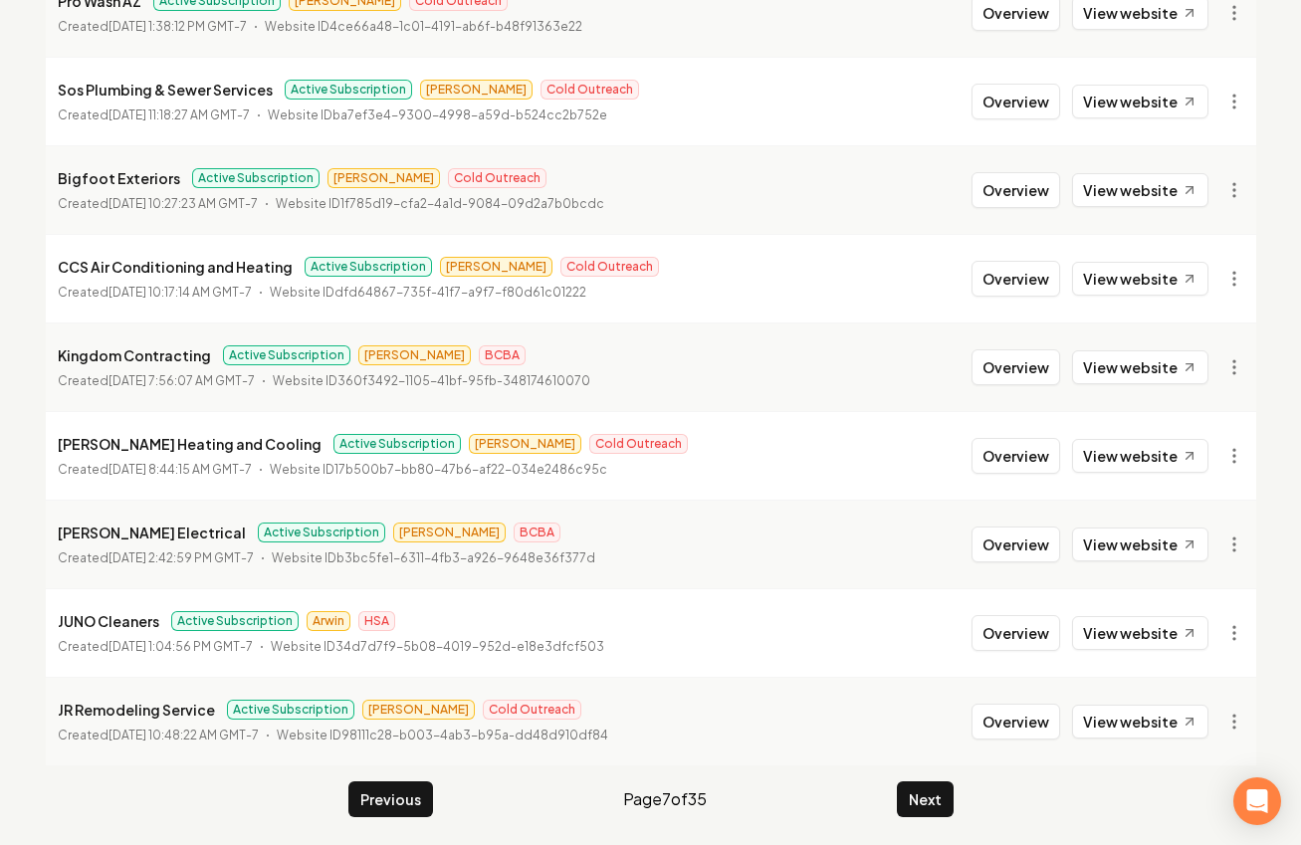
scroll to position [2171, 0]
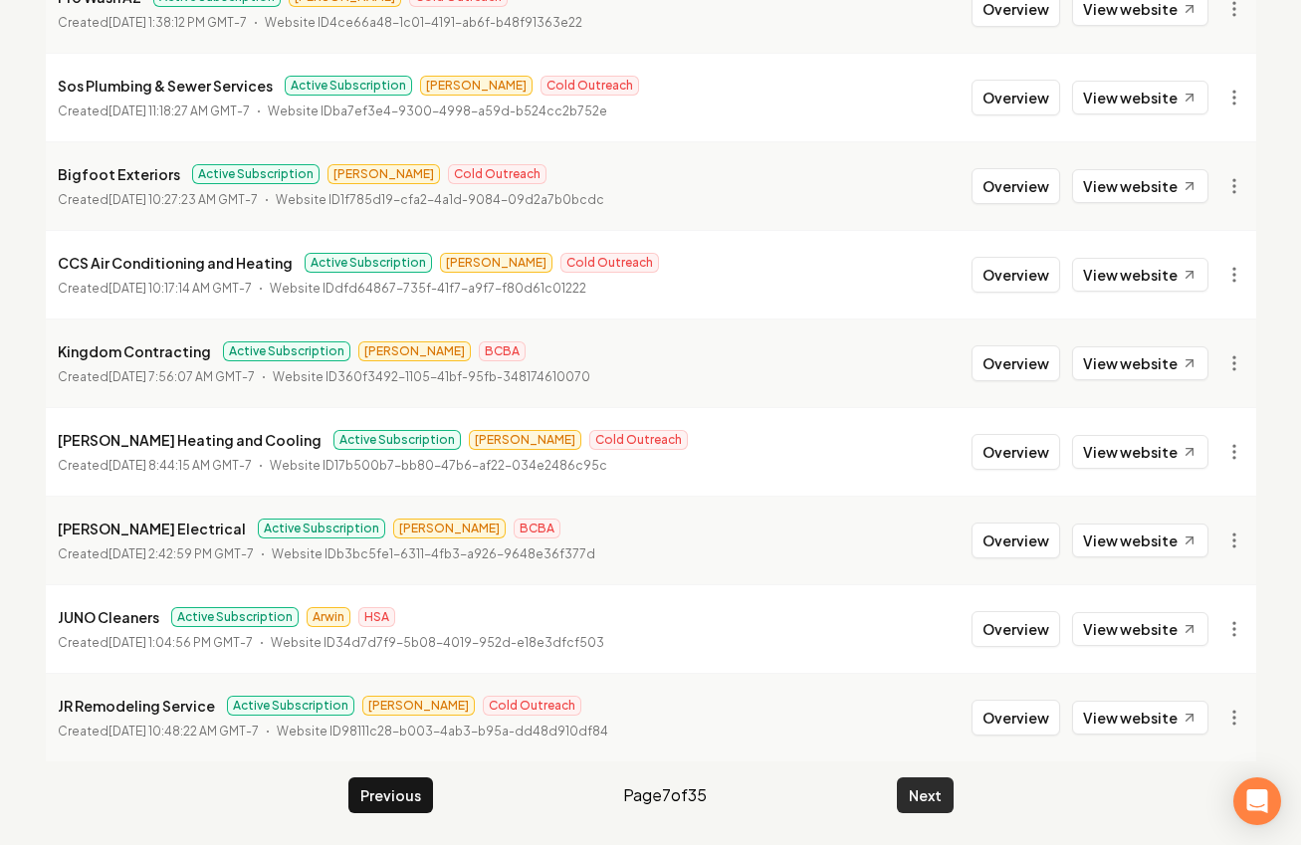
click at [906, 795] on button "Next" at bounding box center [925, 796] width 57 height 36
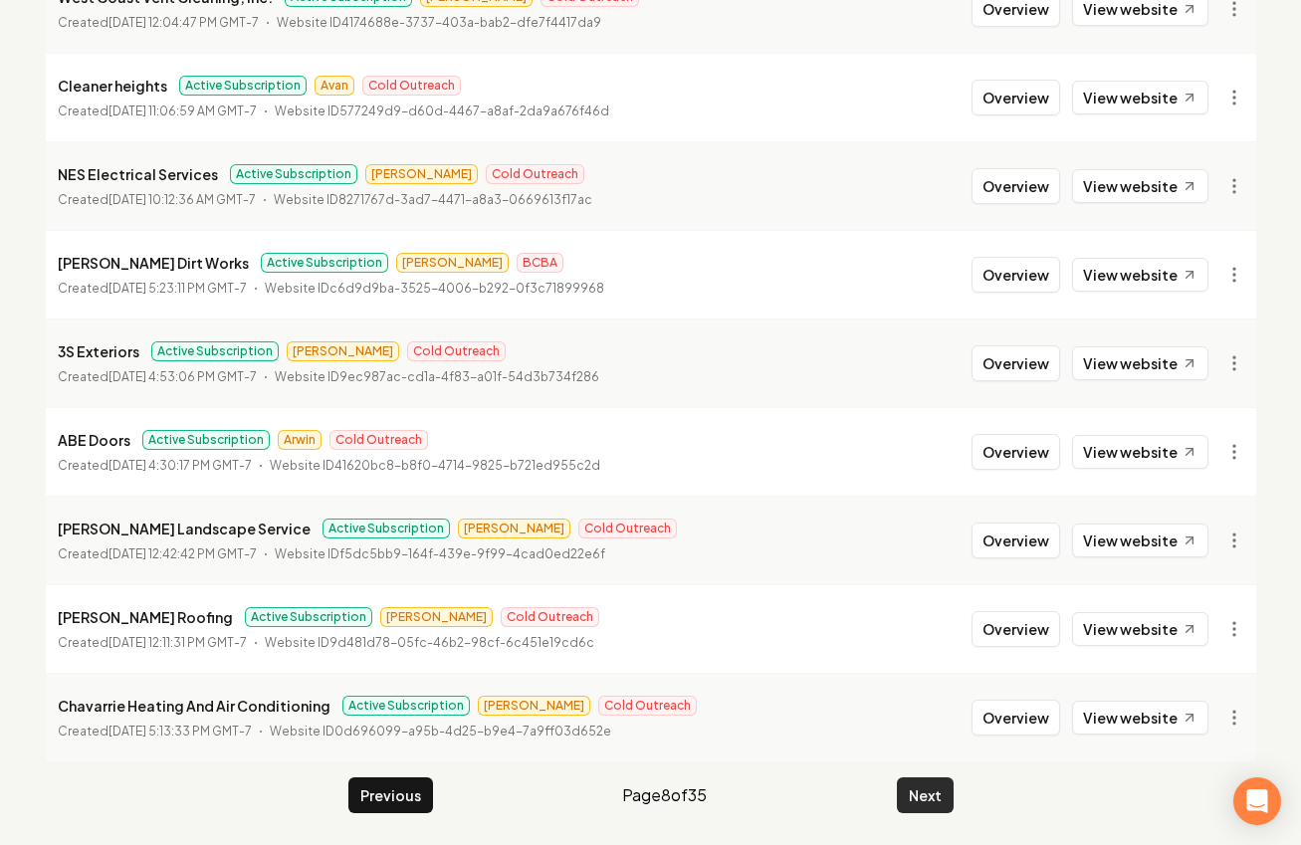
click at [945, 782] on button "Next" at bounding box center [925, 796] width 57 height 36
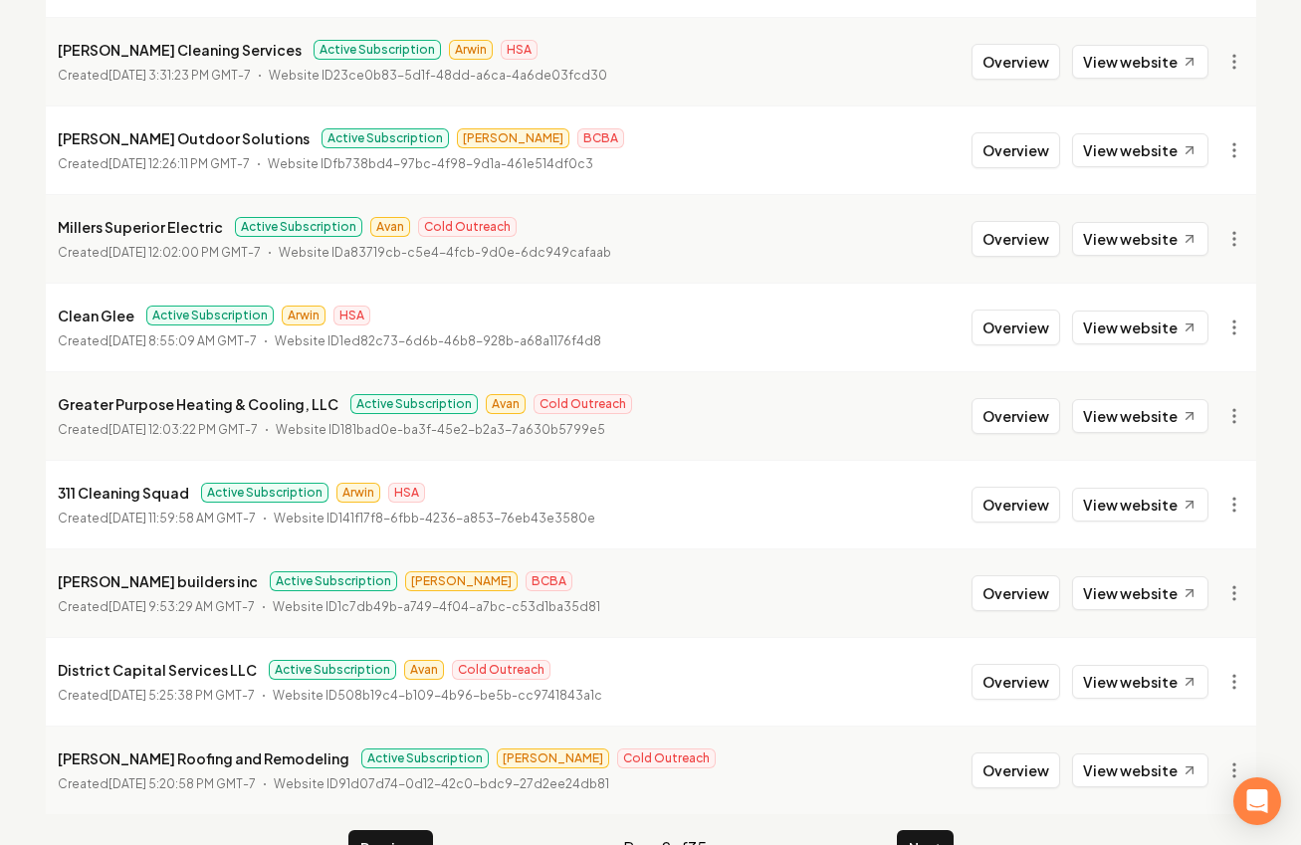
scroll to position [2085, 0]
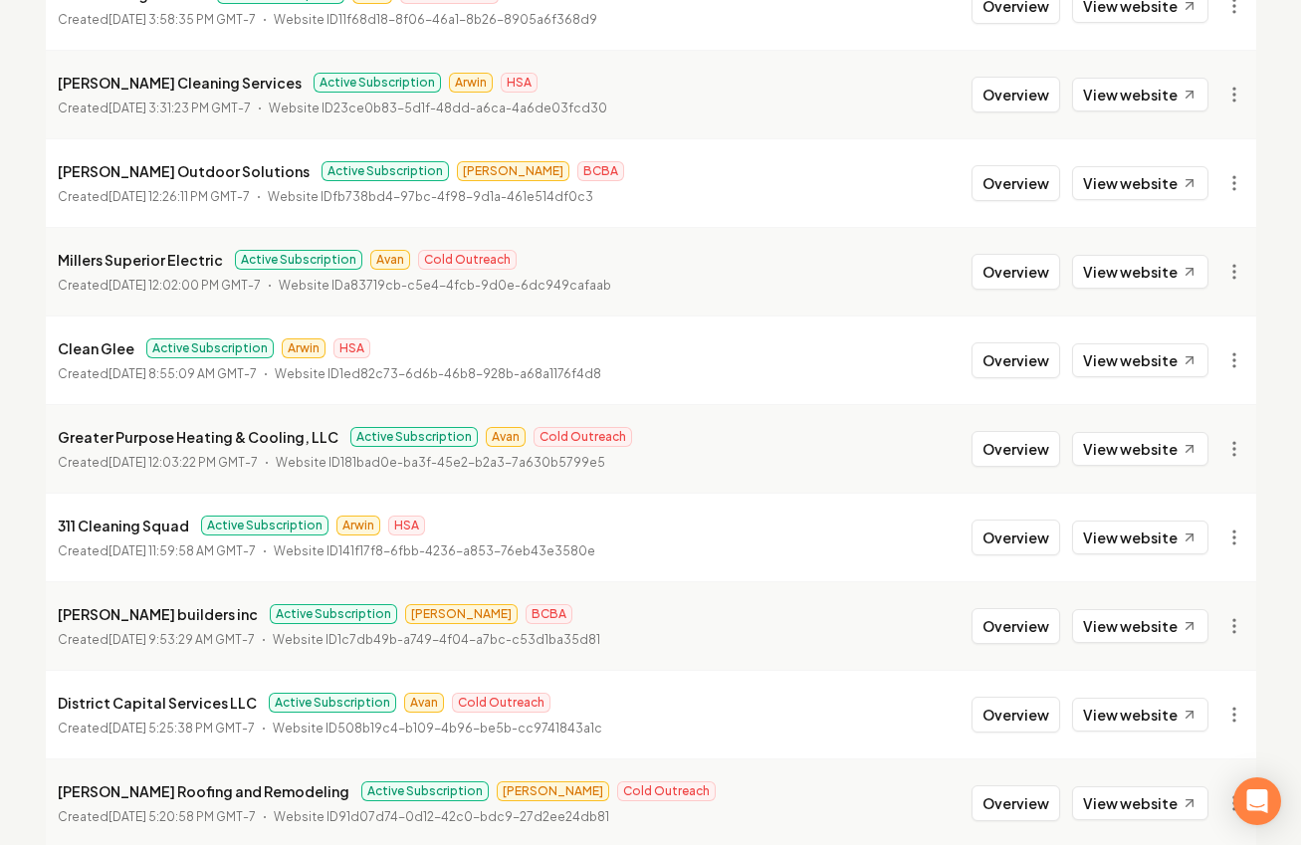
drag, startPoint x: 1013, startPoint y: 711, endPoint x: 966, endPoint y: 710, distance: 46.8
click at [1012, 711] on button "Overview" at bounding box center [1016, 715] width 89 height 36
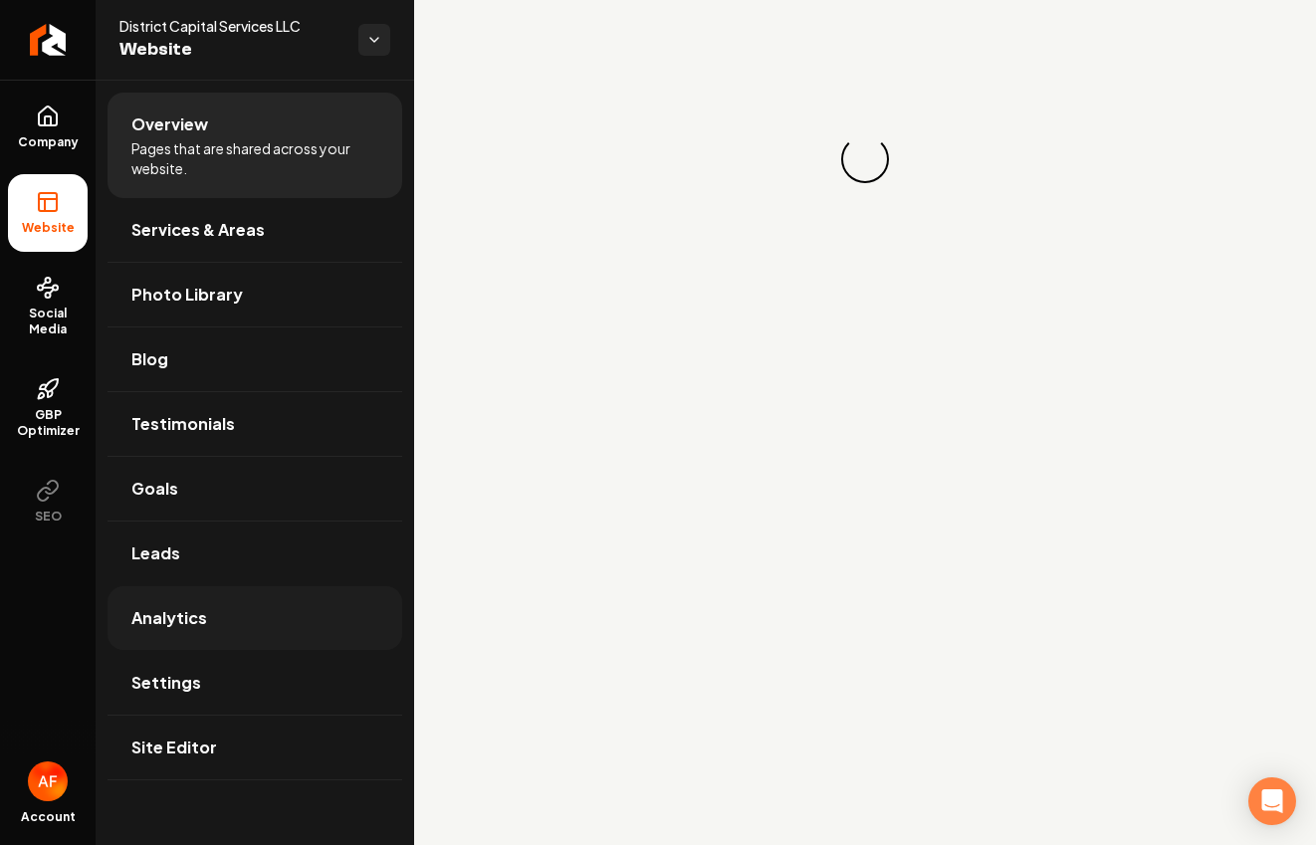
click at [241, 643] on link "Analytics" at bounding box center [255, 618] width 295 height 64
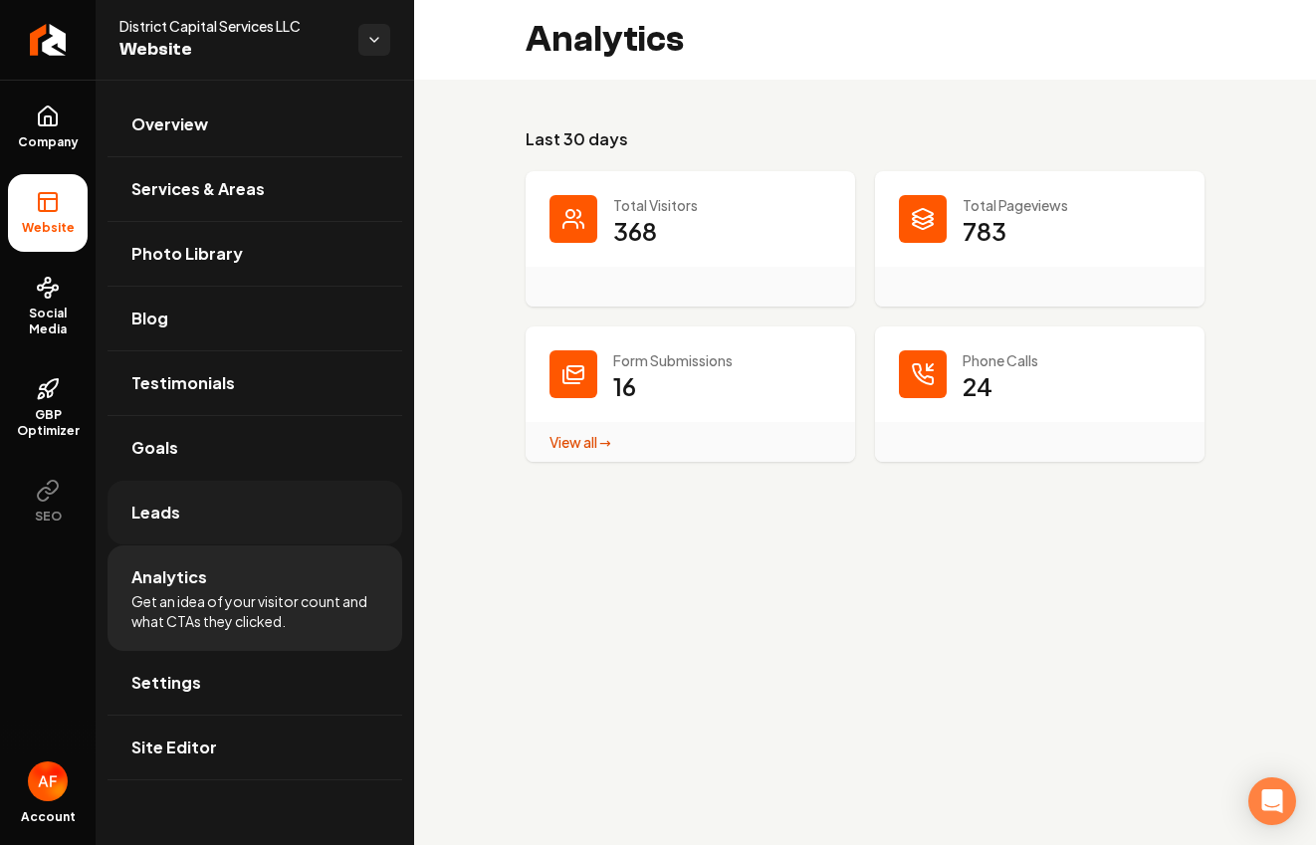
click at [255, 523] on link "Leads" at bounding box center [255, 513] width 295 height 64
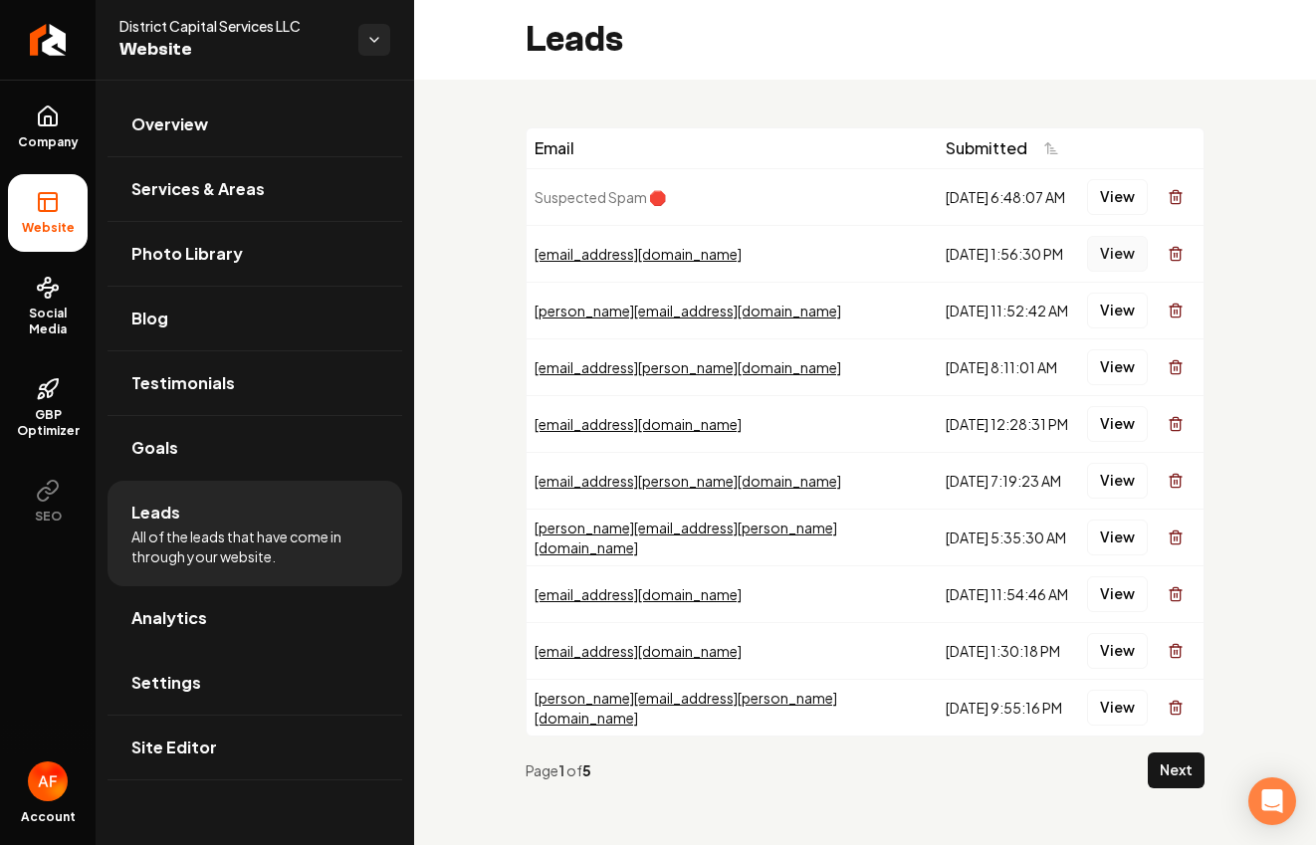
click at [1097, 249] on button "View" at bounding box center [1117, 254] width 61 height 36
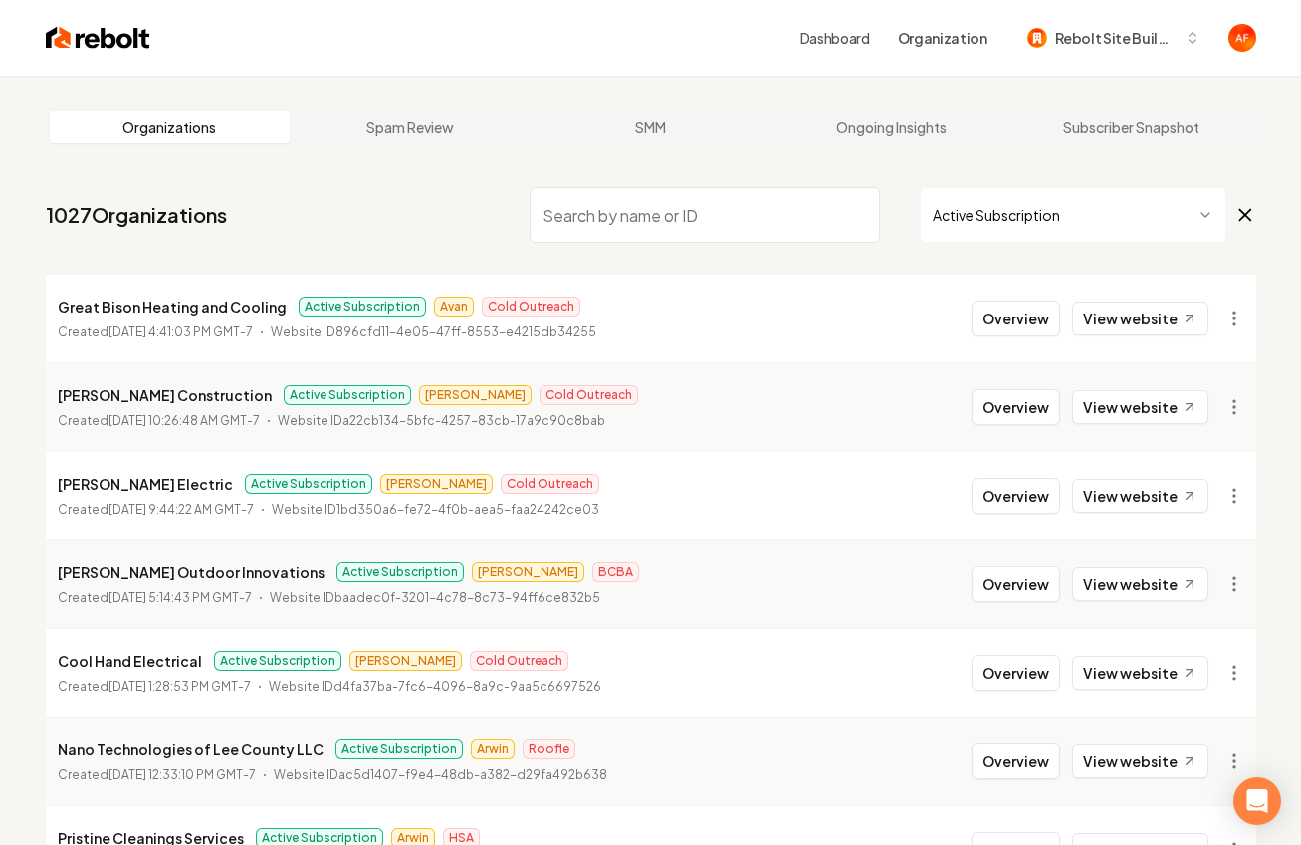
click at [1020, 337] on li "Great Bison Heating and Cooling Active Subscription Avan Cold Outreach Created …" at bounding box center [651, 319] width 1211 height 88
click at [1020, 336] on button "Overview" at bounding box center [1016, 319] width 89 height 36
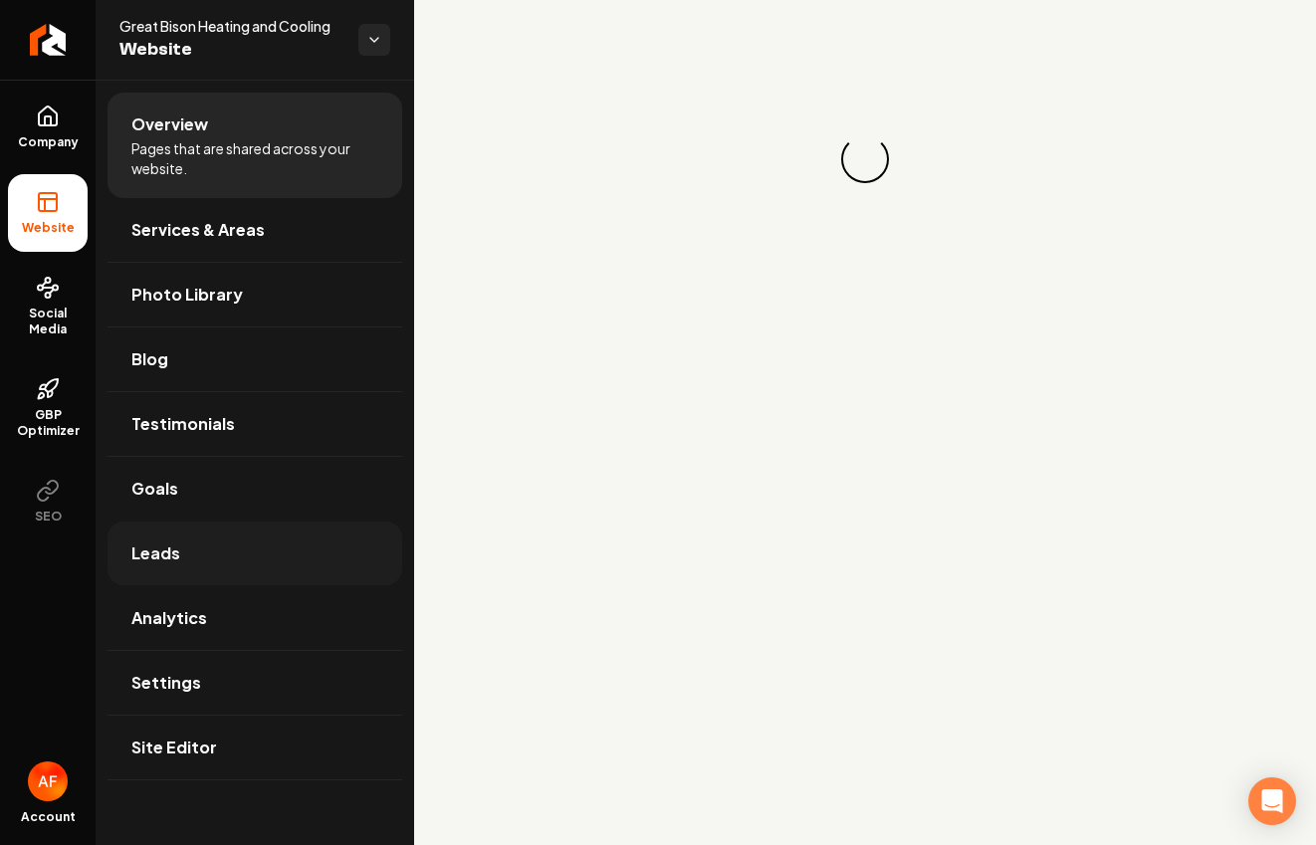
click at [223, 535] on link "Leads" at bounding box center [255, 554] width 295 height 64
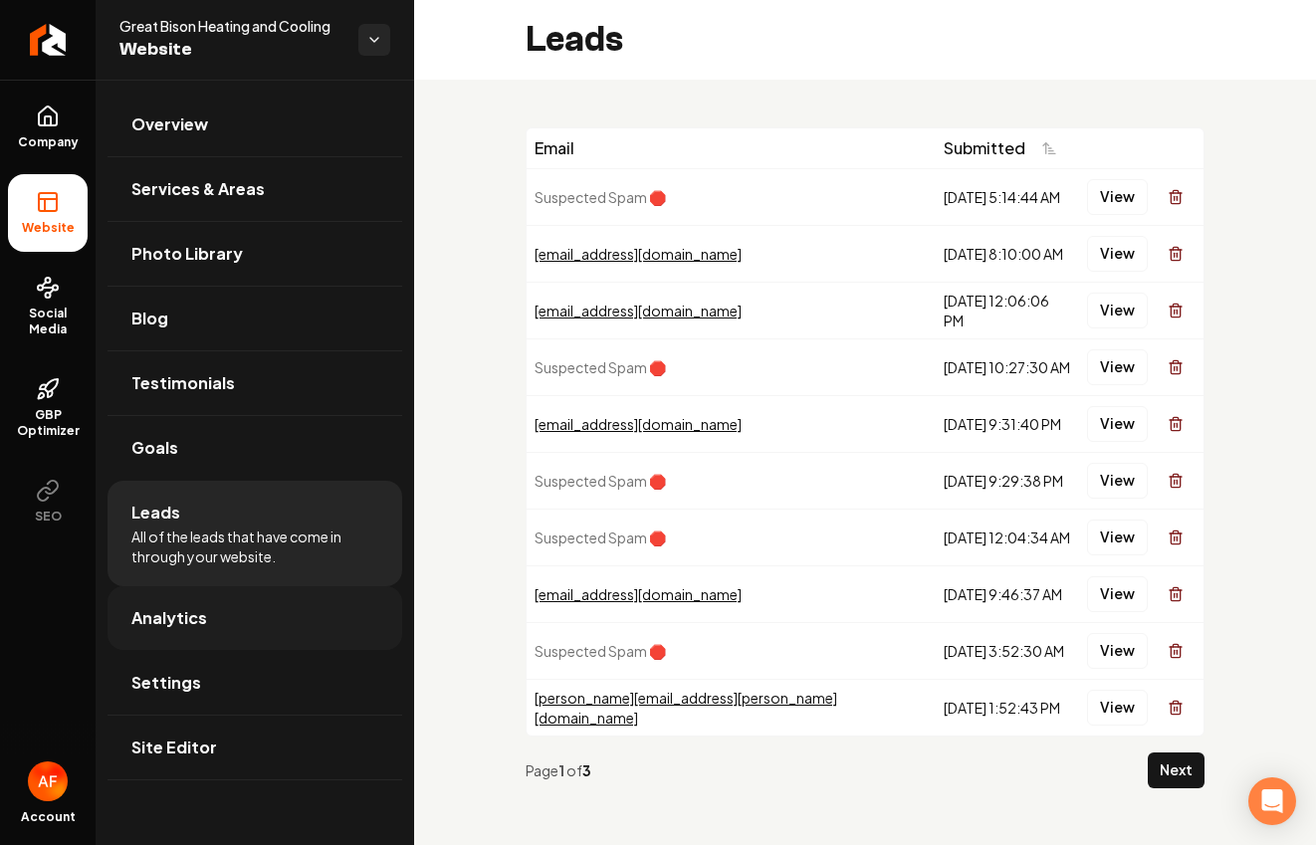
click at [216, 604] on link "Analytics" at bounding box center [255, 618] width 295 height 64
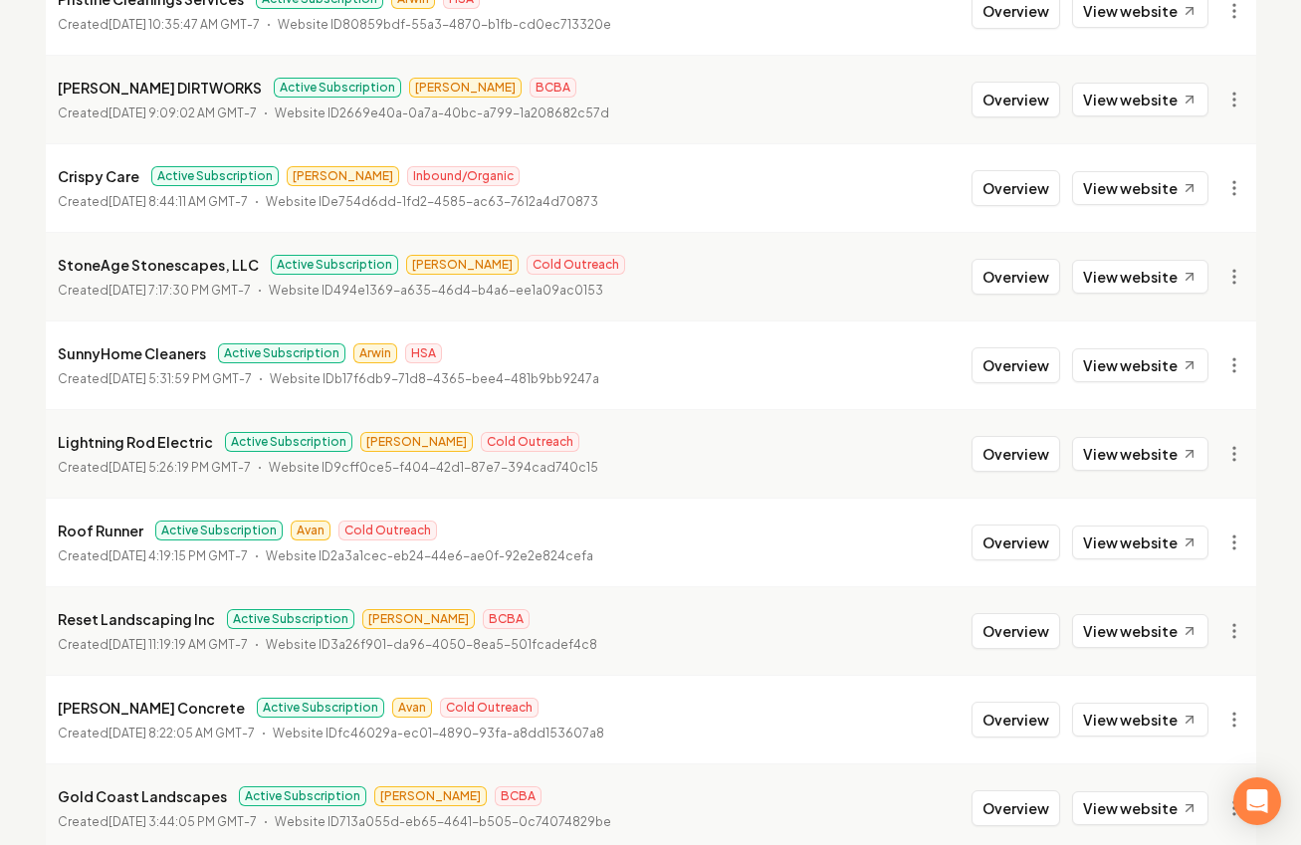
scroll to position [847, 0]
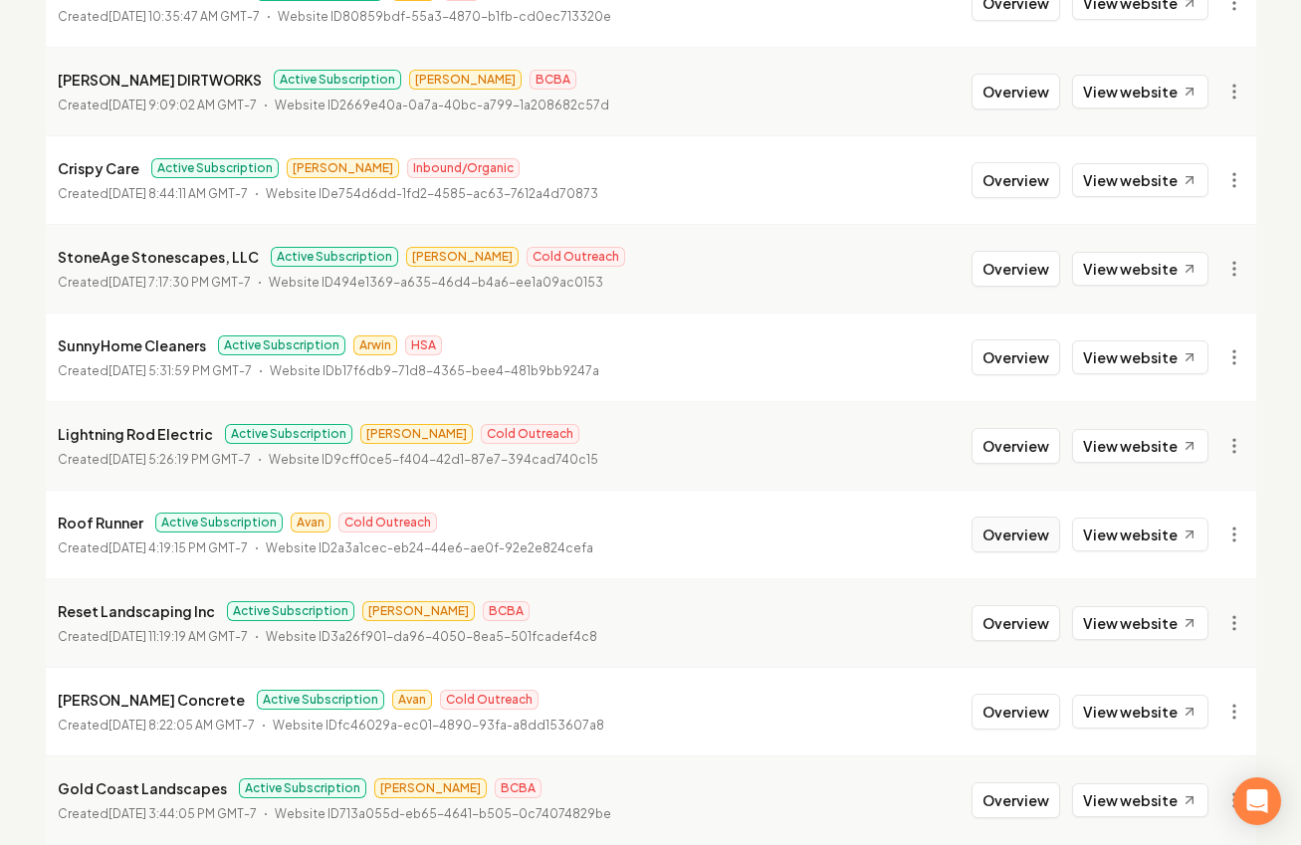
click at [1010, 538] on button "Overview" at bounding box center [1016, 535] width 89 height 36
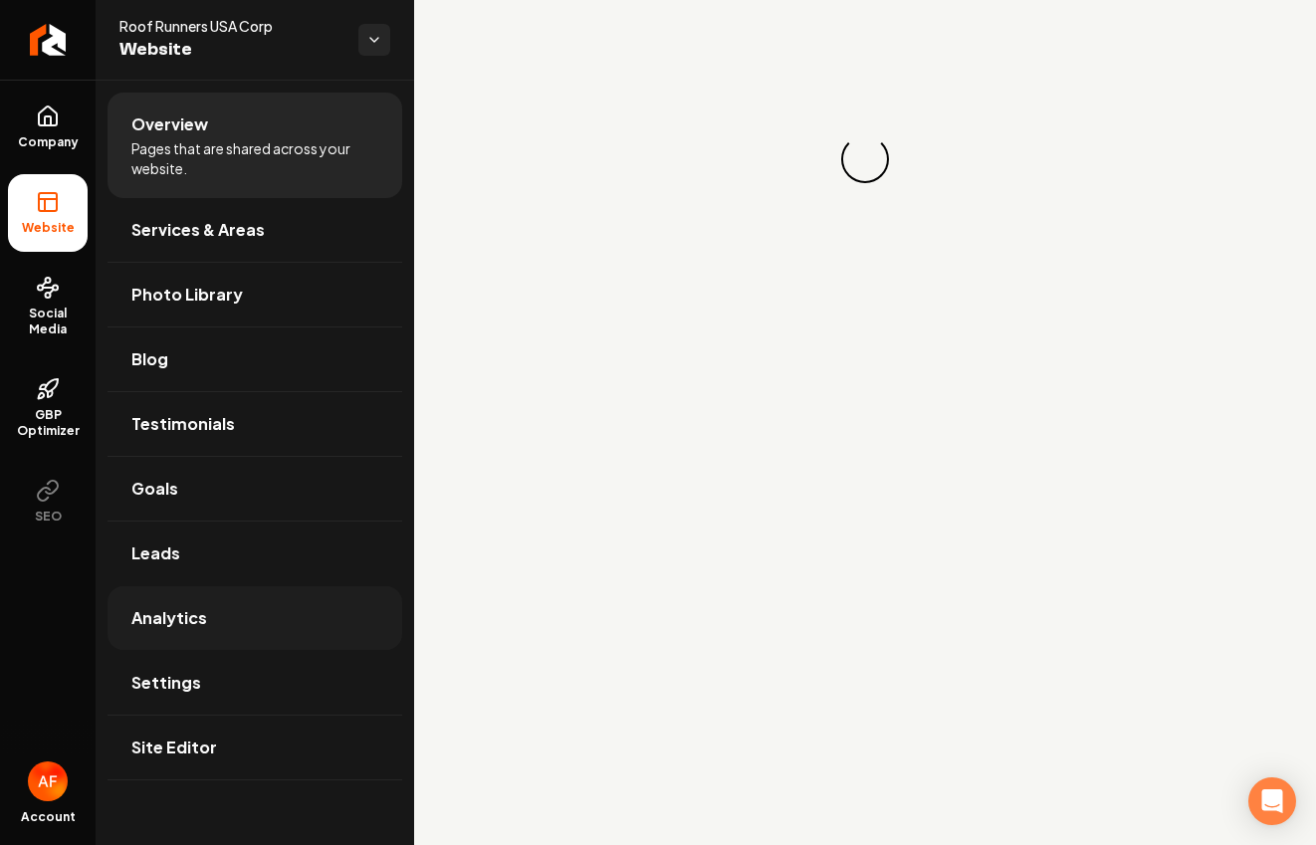
click at [281, 592] on link "Analytics" at bounding box center [255, 618] width 295 height 64
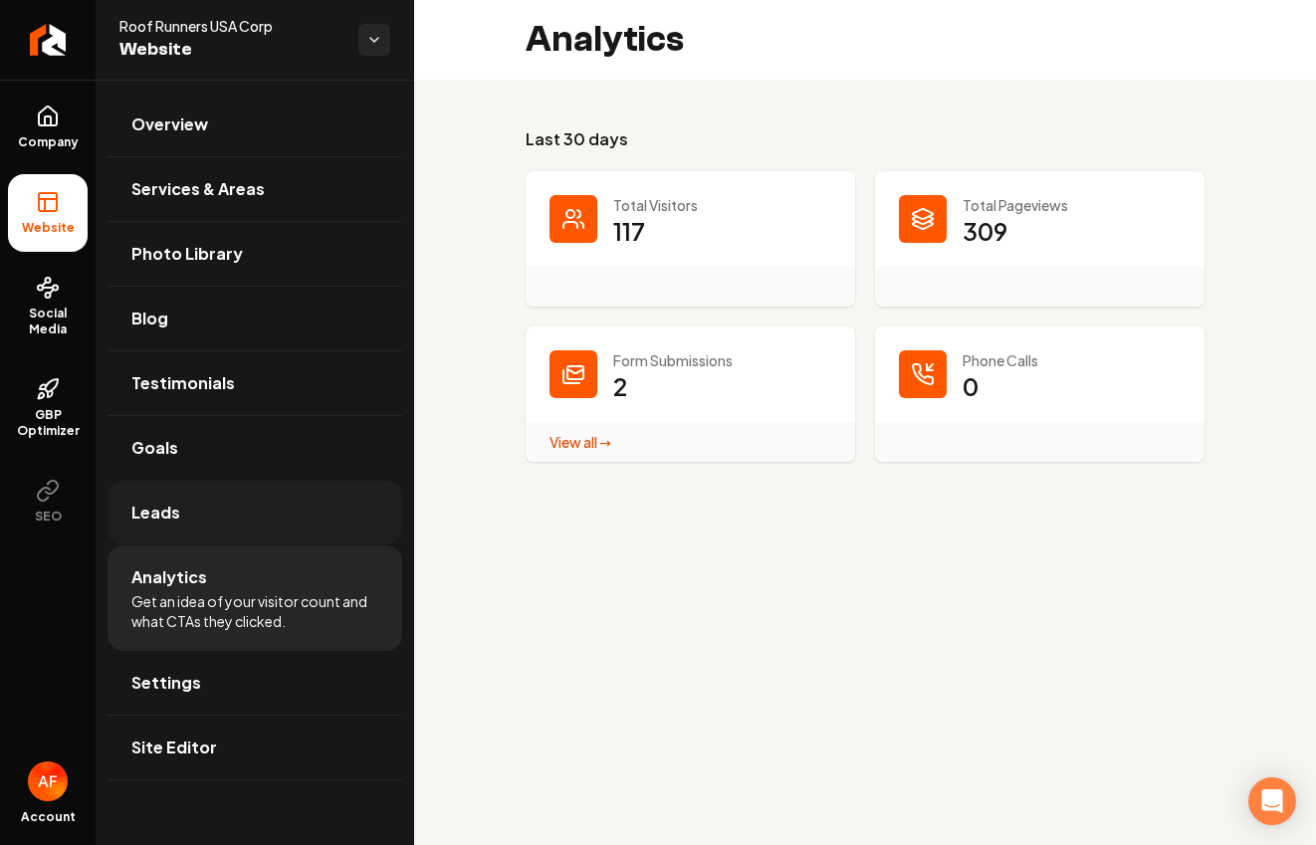
click at [209, 525] on link "Leads" at bounding box center [255, 513] width 295 height 64
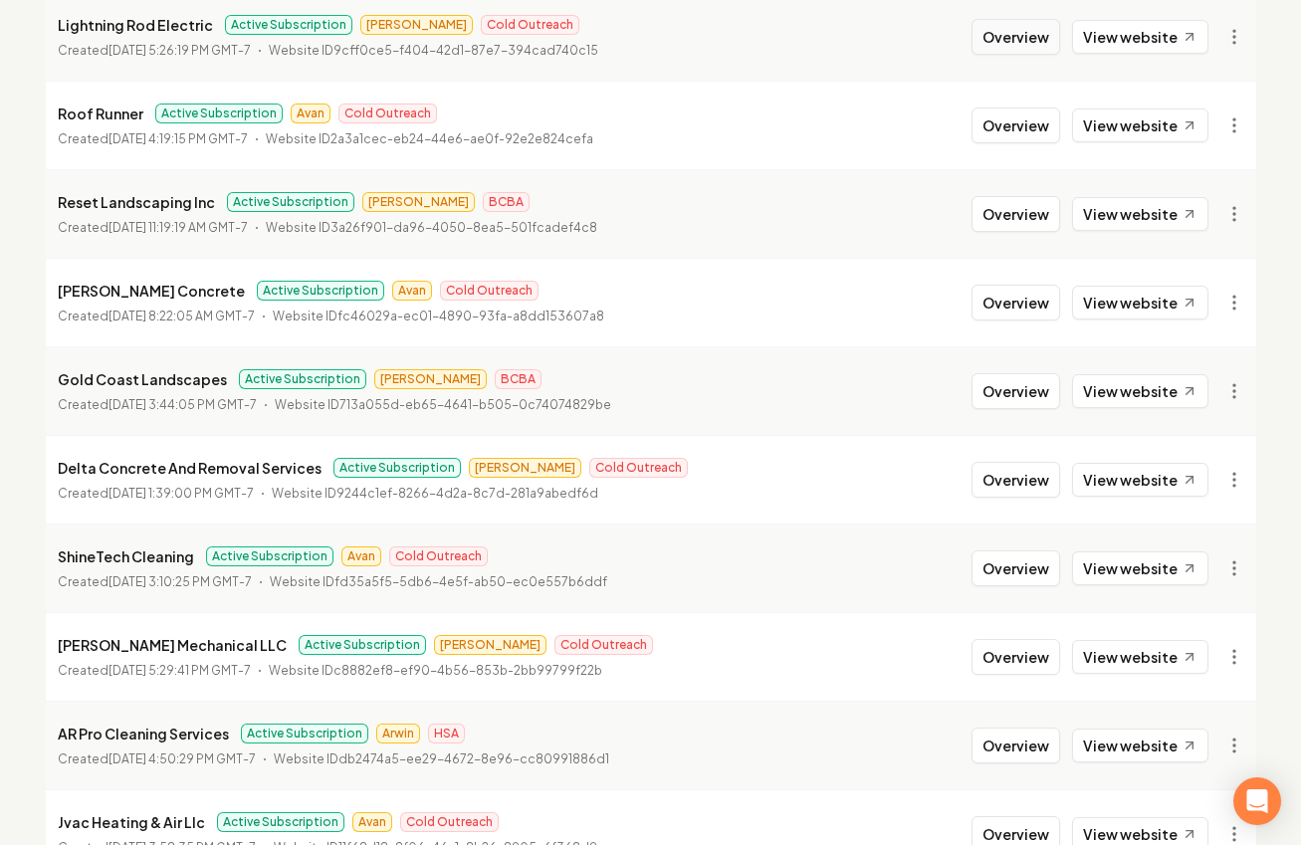
scroll to position [1391, 0]
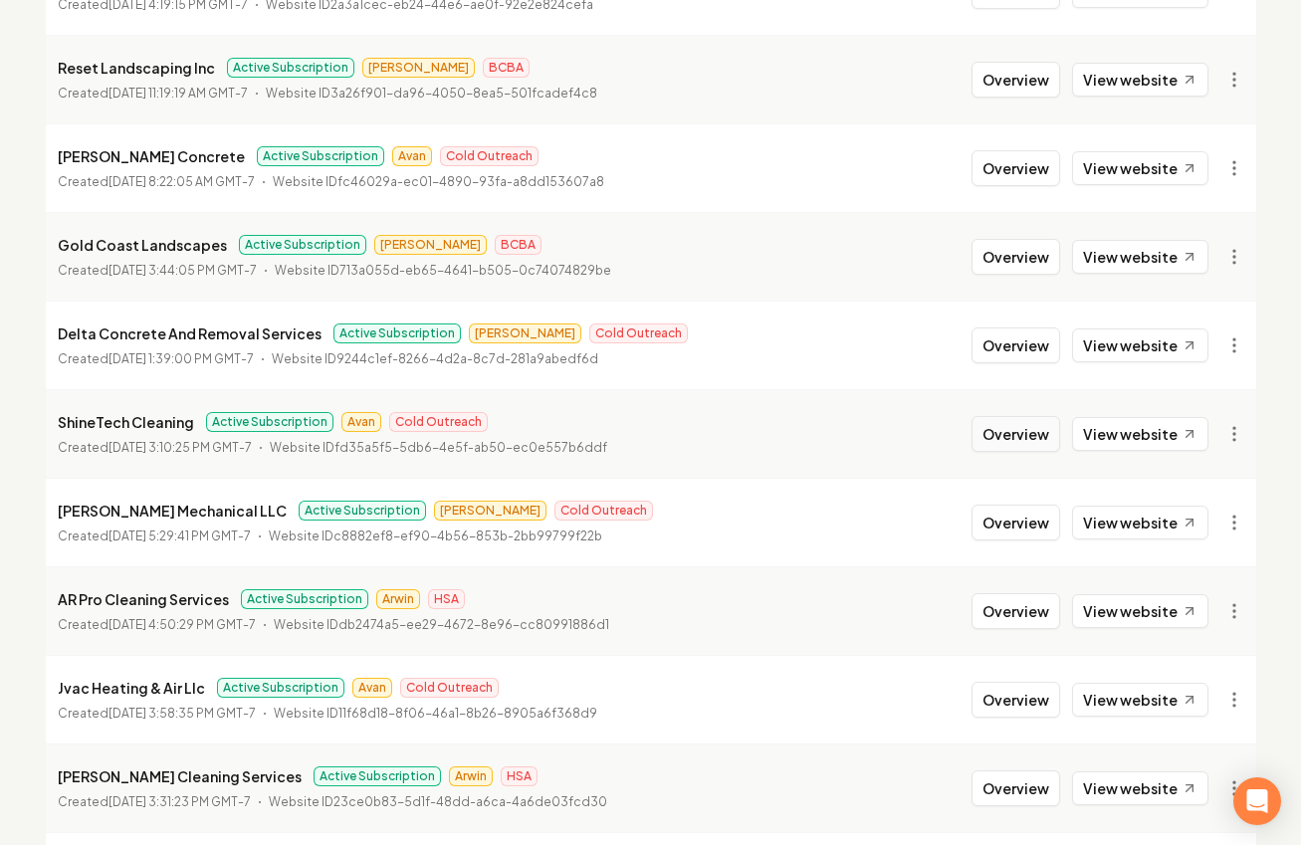
click at [1038, 431] on button "Overview" at bounding box center [1016, 434] width 89 height 36
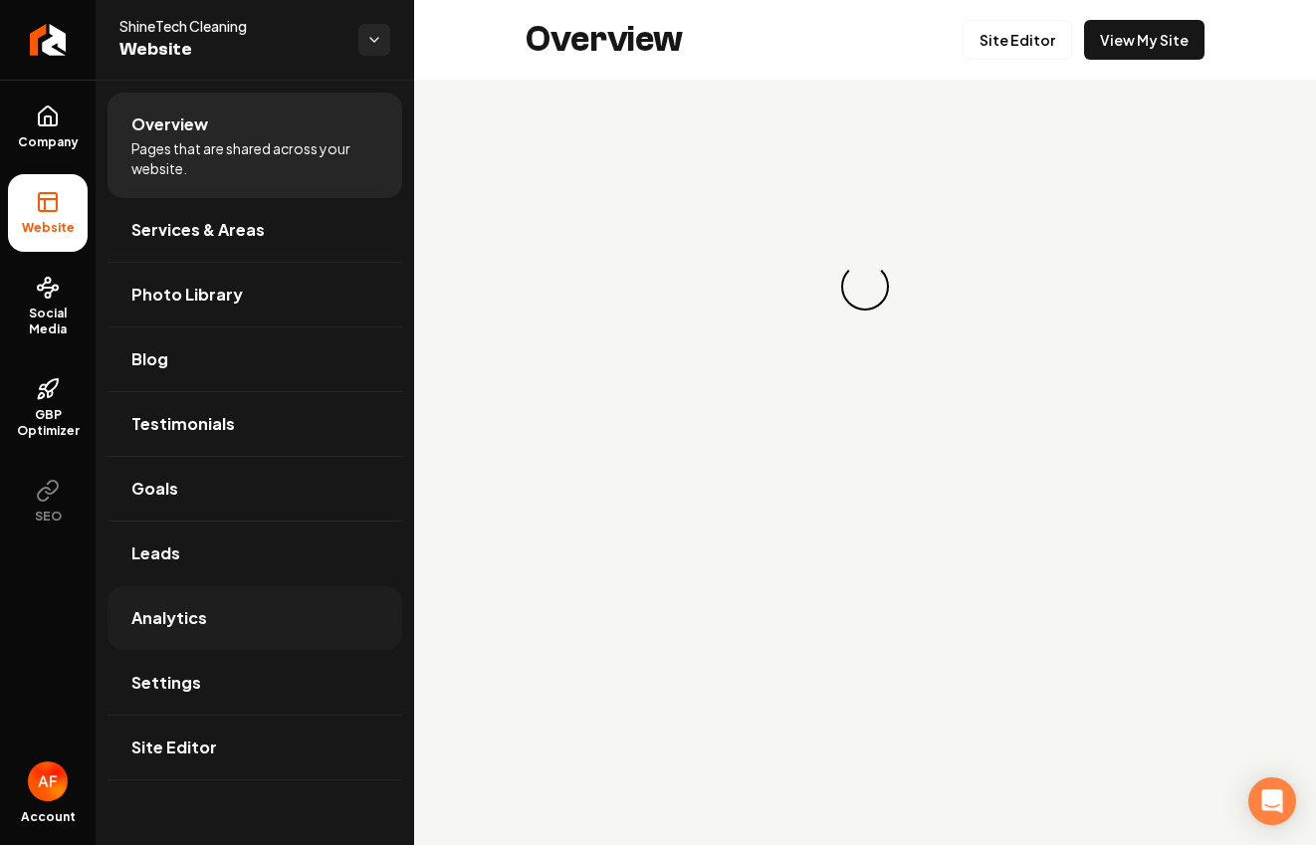
click at [215, 605] on link "Analytics" at bounding box center [255, 618] width 295 height 64
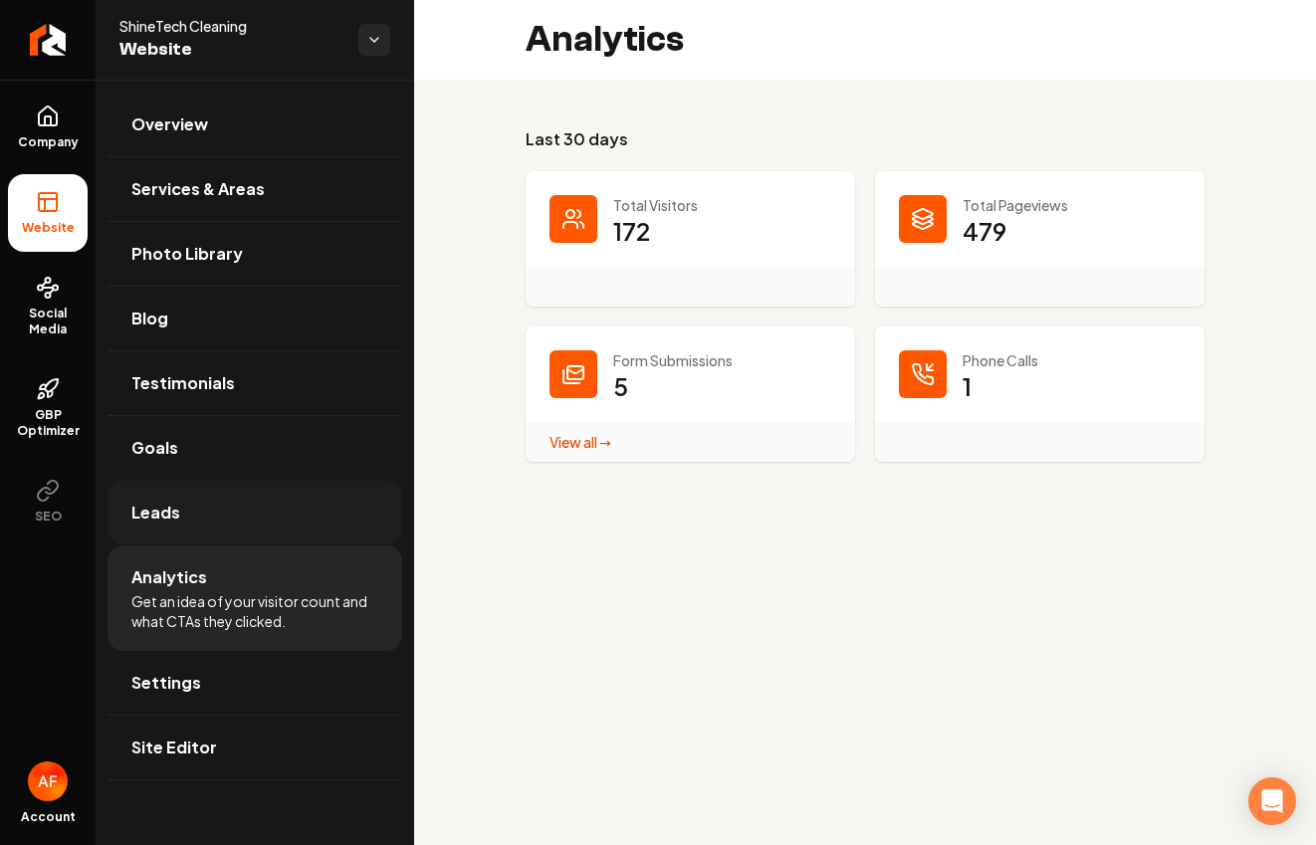
click at [222, 530] on link "Leads" at bounding box center [255, 513] width 295 height 64
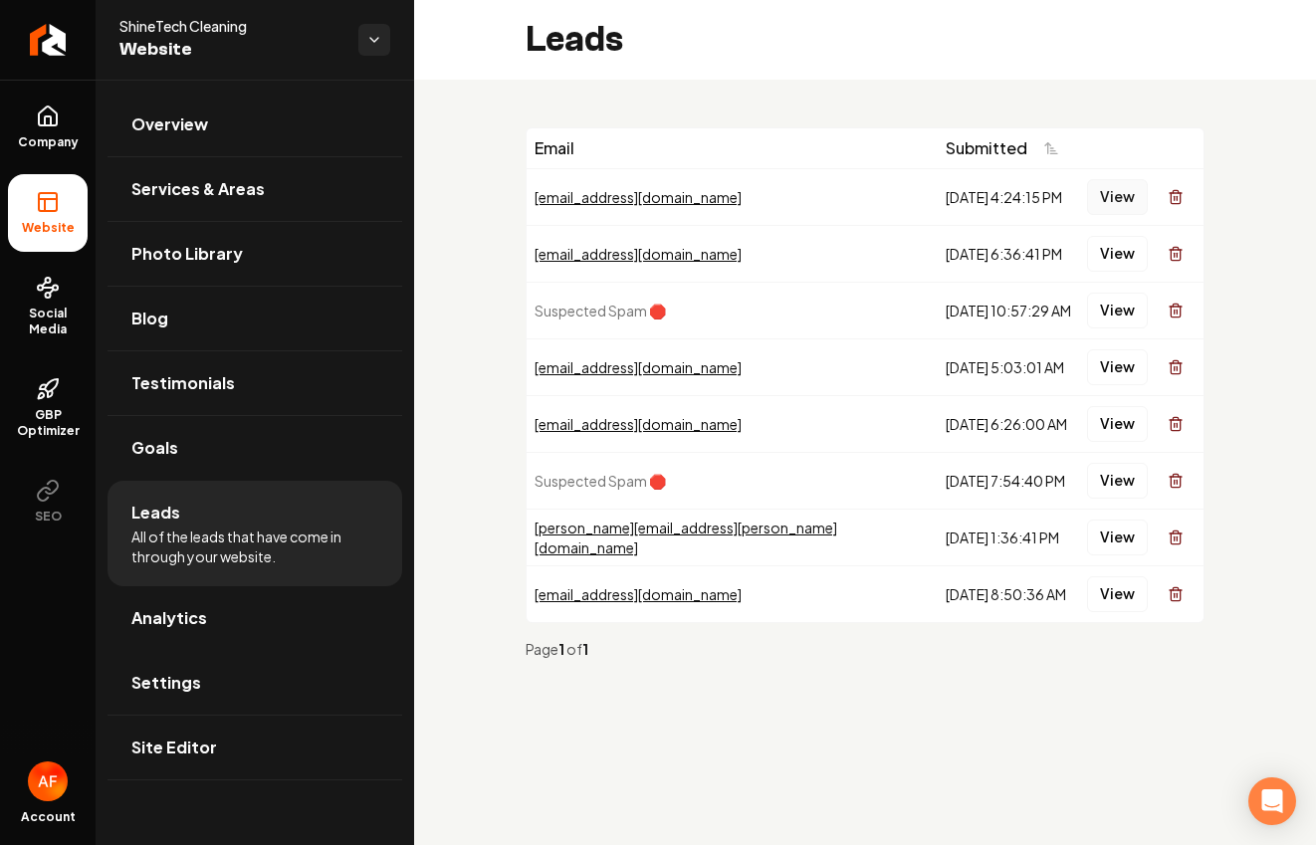
click at [1121, 187] on button "View" at bounding box center [1117, 197] width 61 height 36
click at [1109, 250] on button "View" at bounding box center [1117, 254] width 61 height 36
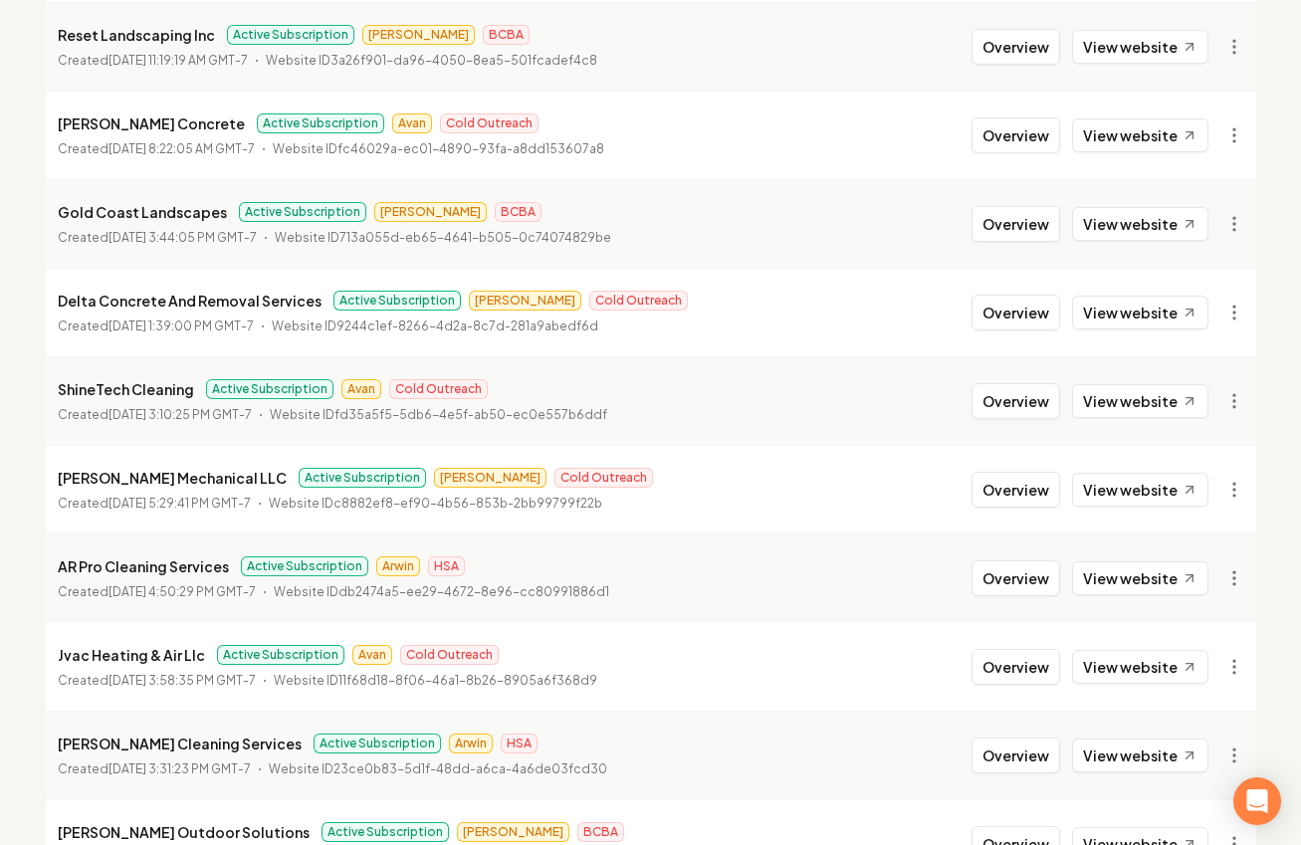
scroll to position [1555, 0]
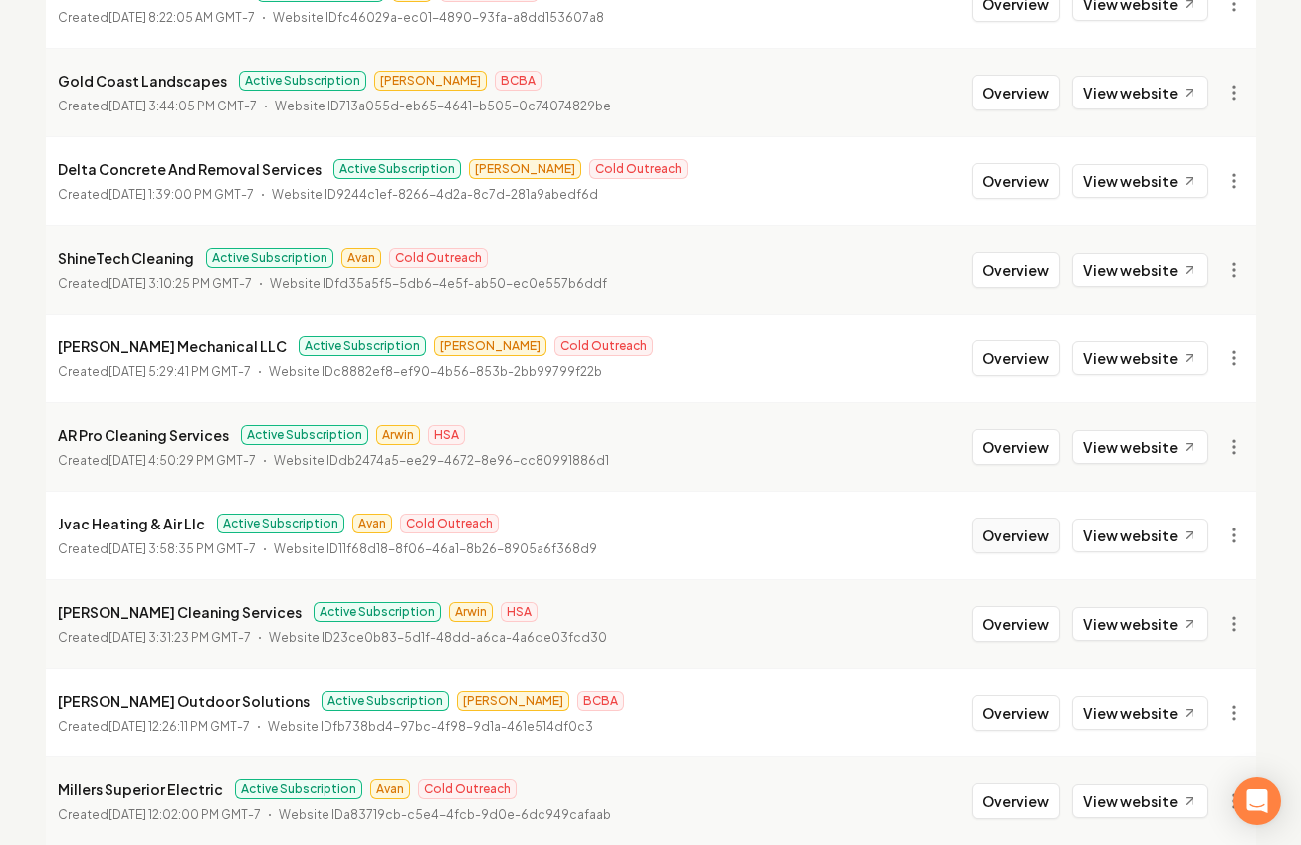
click at [1022, 533] on button "Overview" at bounding box center [1016, 536] width 89 height 36
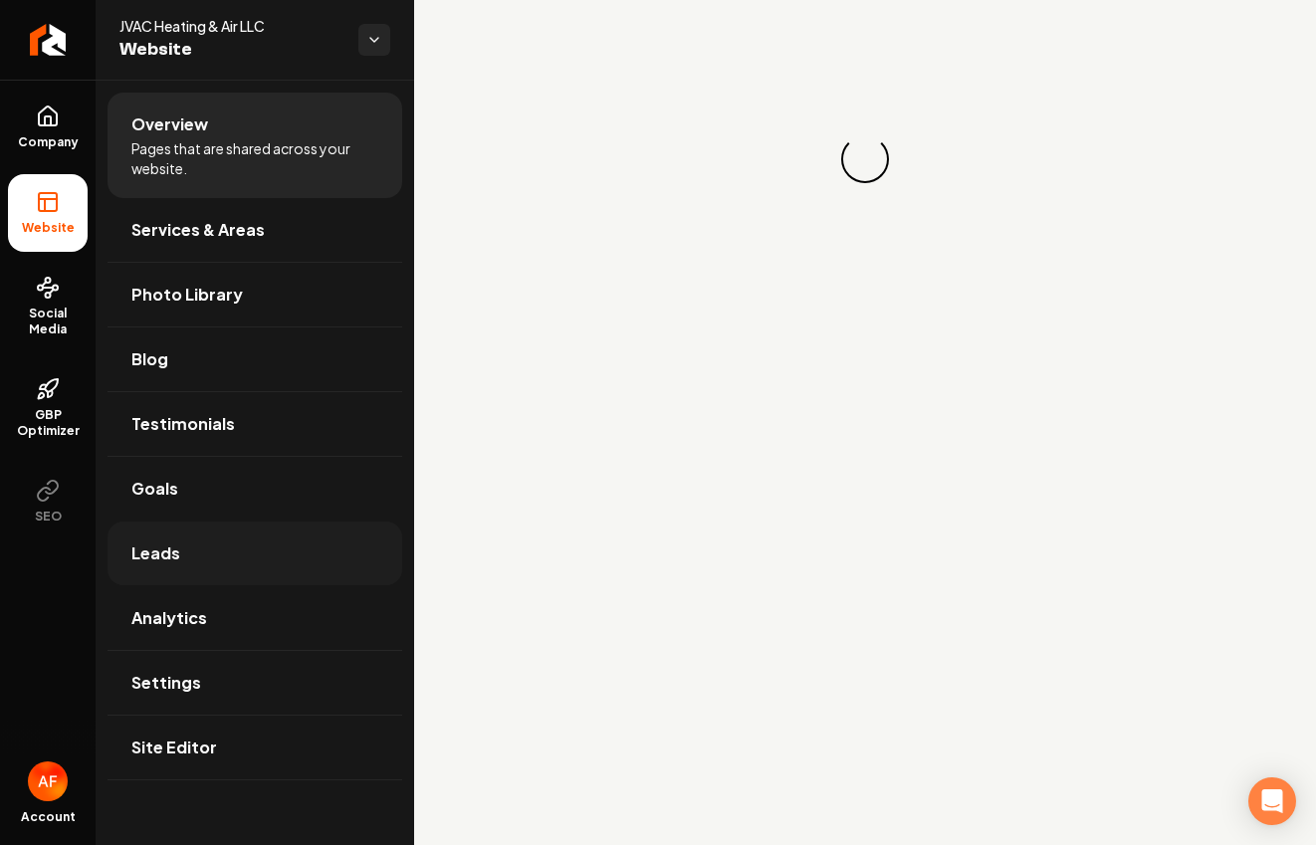
click at [257, 551] on link "Leads" at bounding box center [255, 554] width 295 height 64
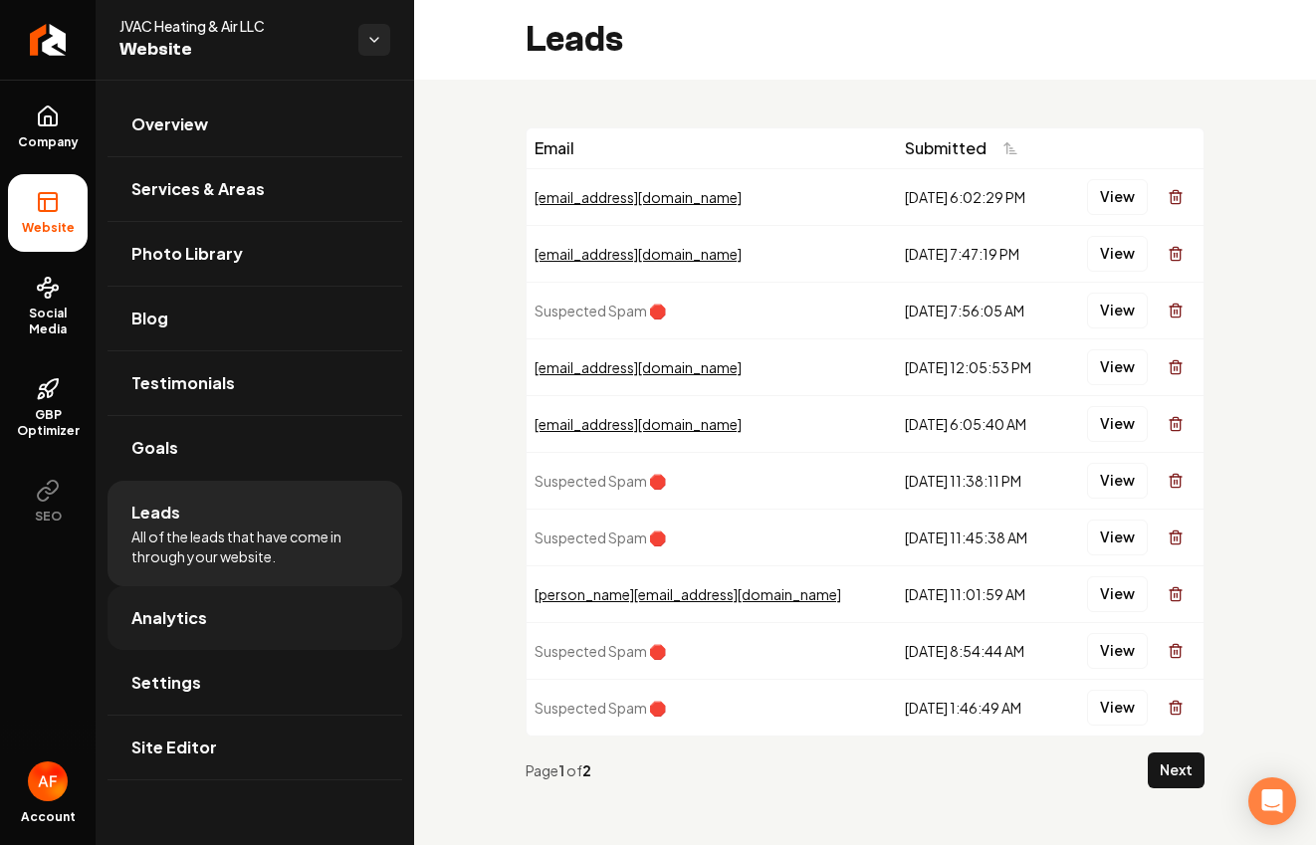
click at [234, 606] on link "Analytics" at bounding box center [255, 618] width 295 height 64
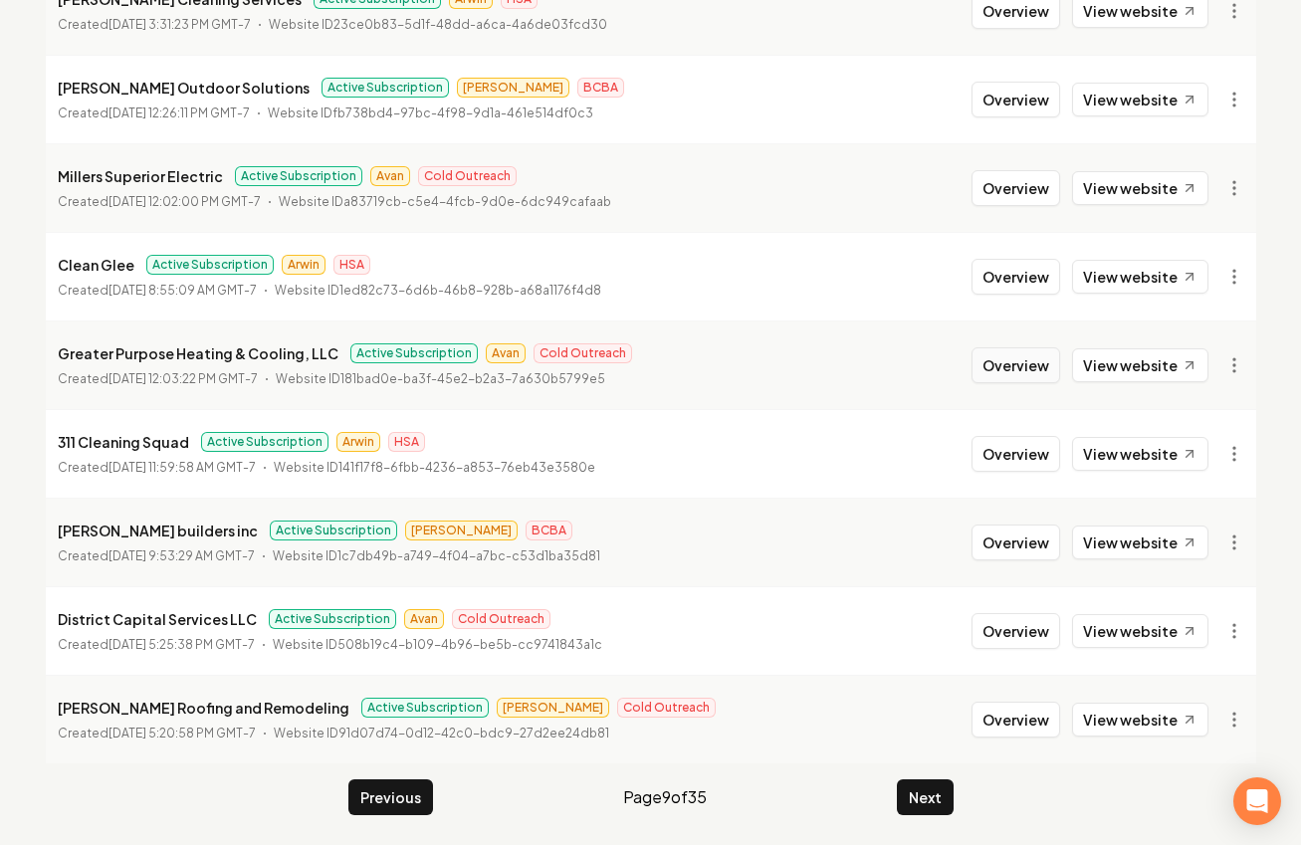
scroll to position [2171, 0]
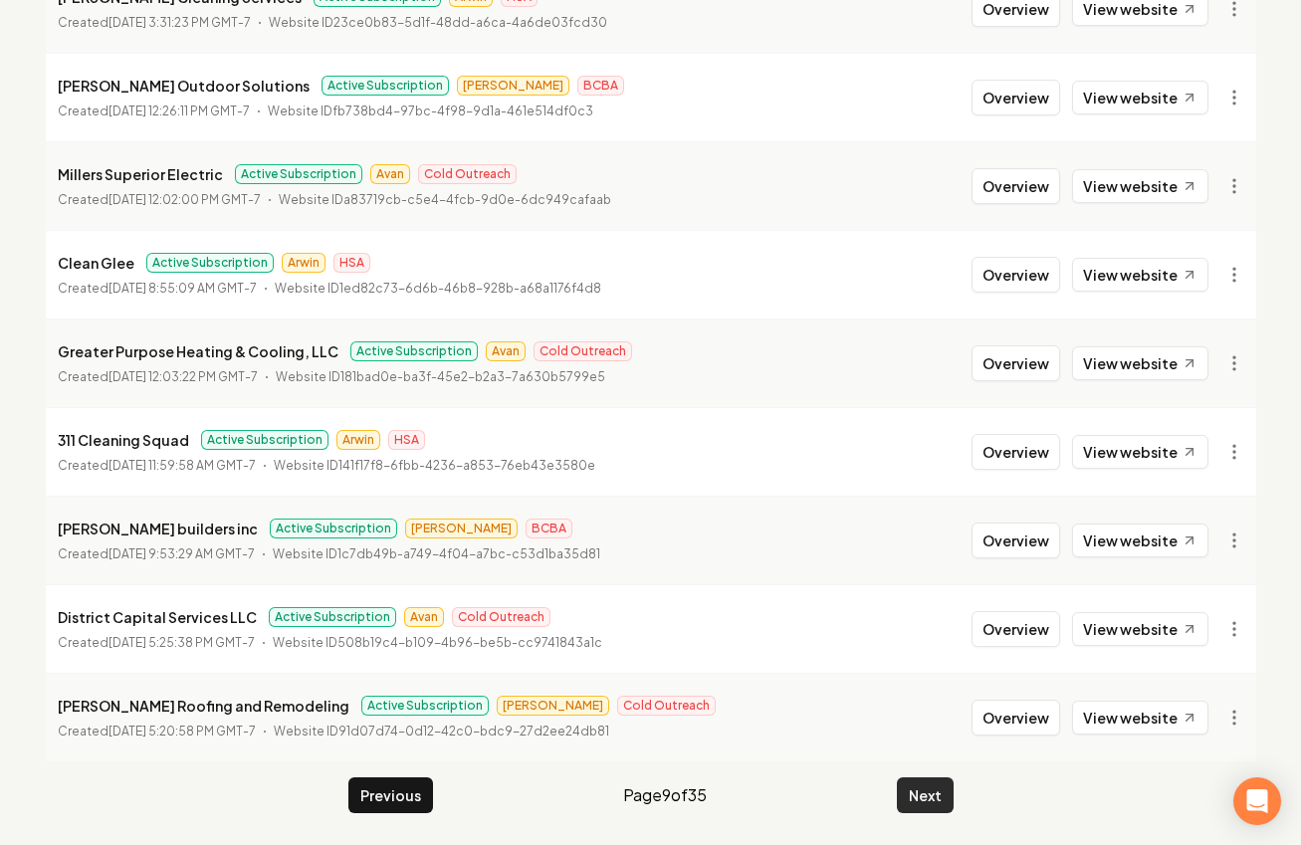
click at [914, 803] on button "Next" at bounding box center [925, 796] width 57 height 36
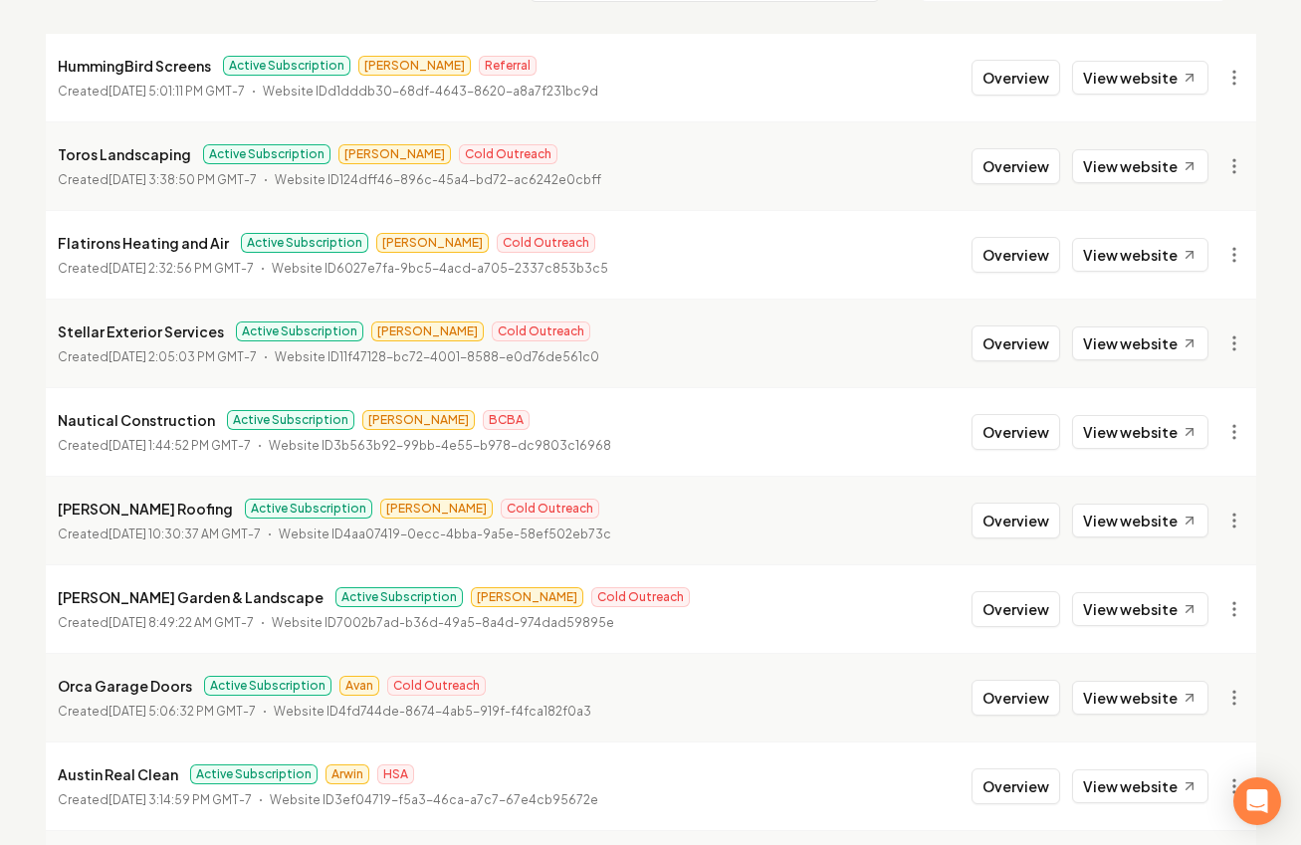
scroll to position [427, 0]
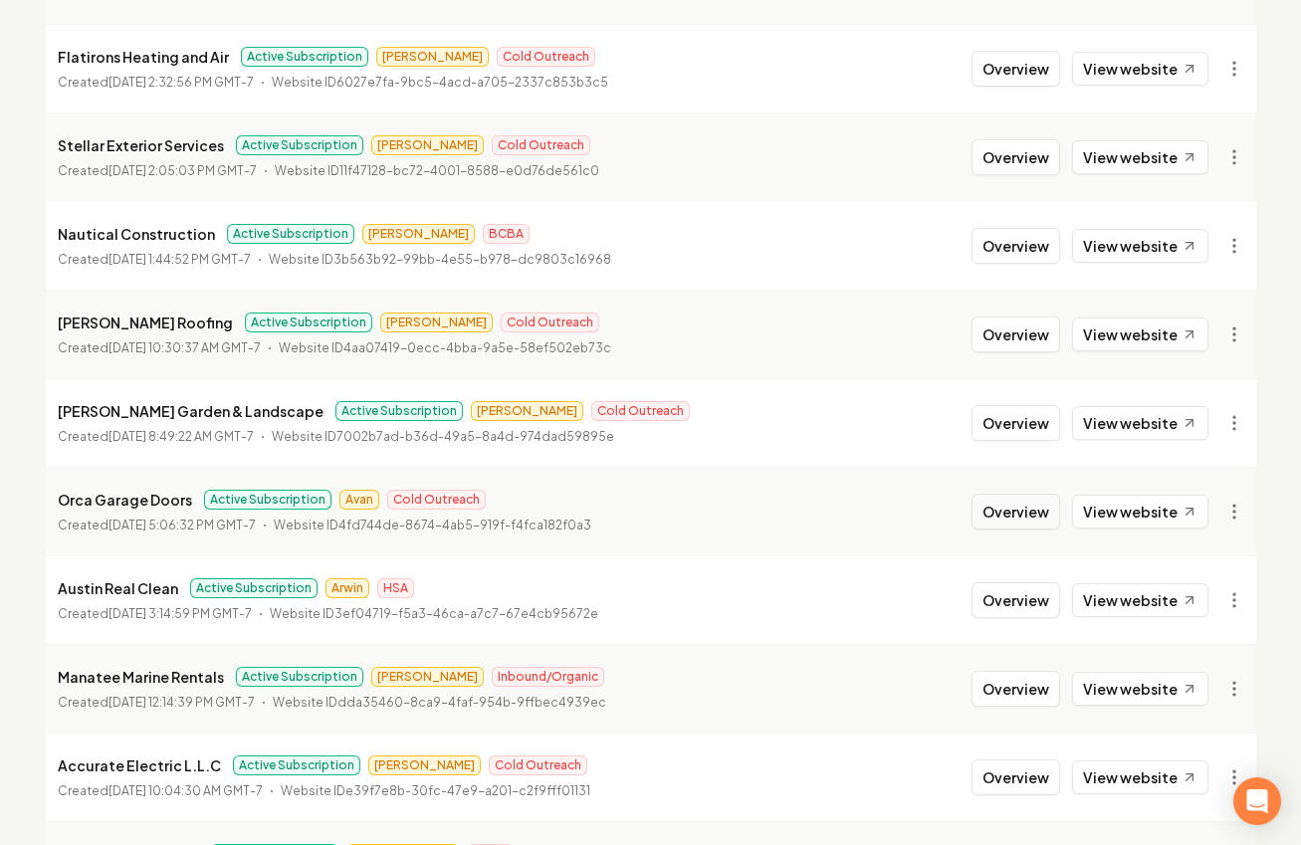
click at [1031, 507] on button "Overview" at bounding box center [1016, 512] width 89 height 36
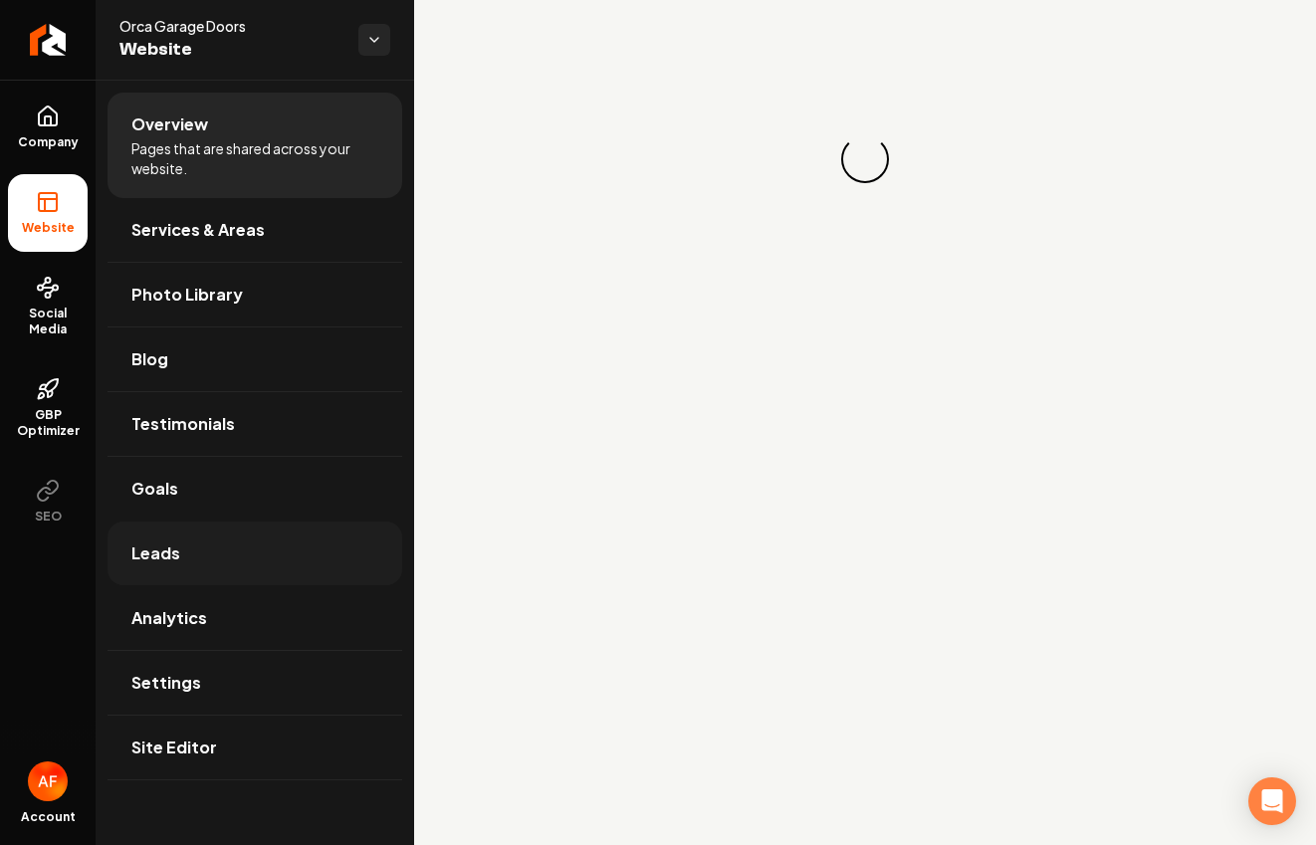
click at [245, 572] on link "Leads" at bounding box center [255, 554] width 295 height 64
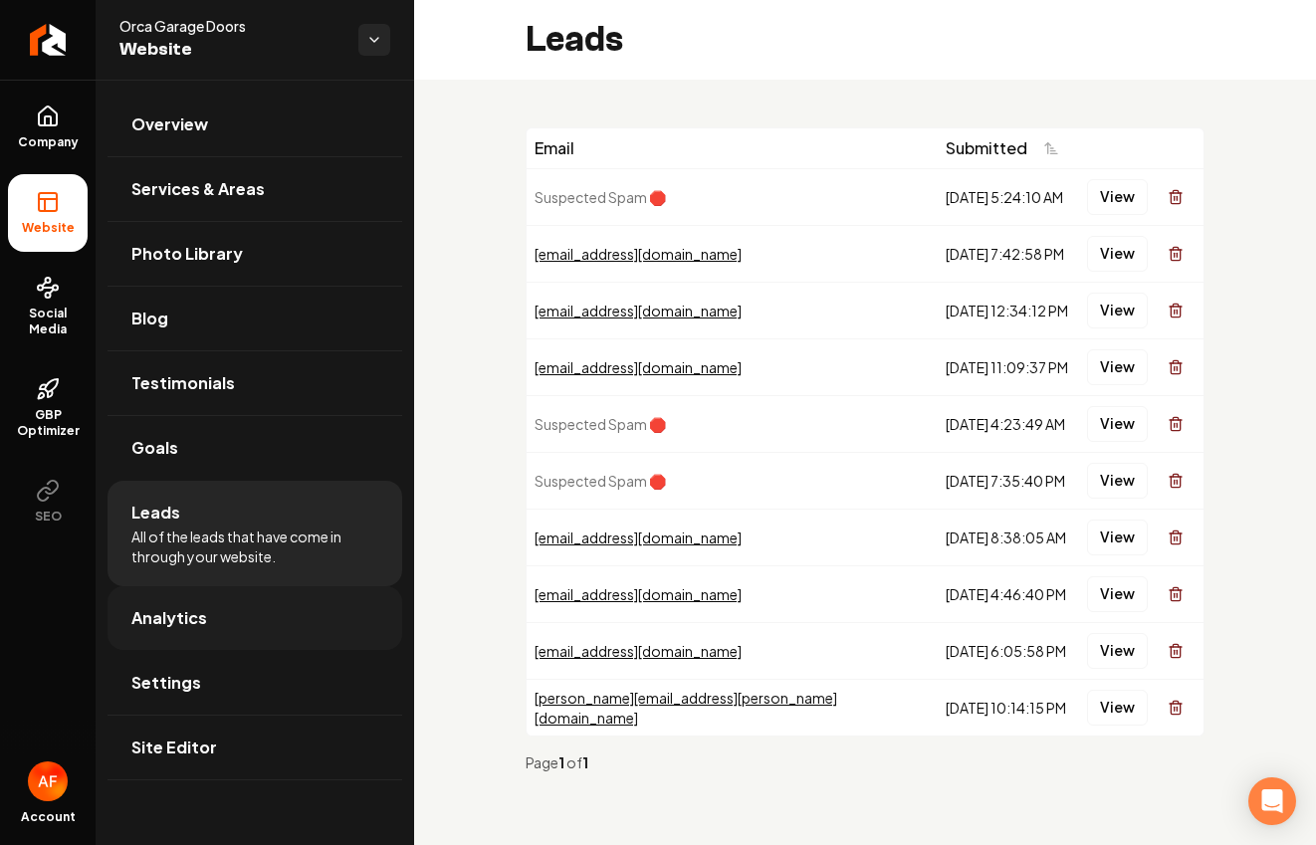
click at [225, 599] on link "Analytics" at bounding box center [255, 618] width 295 height 64
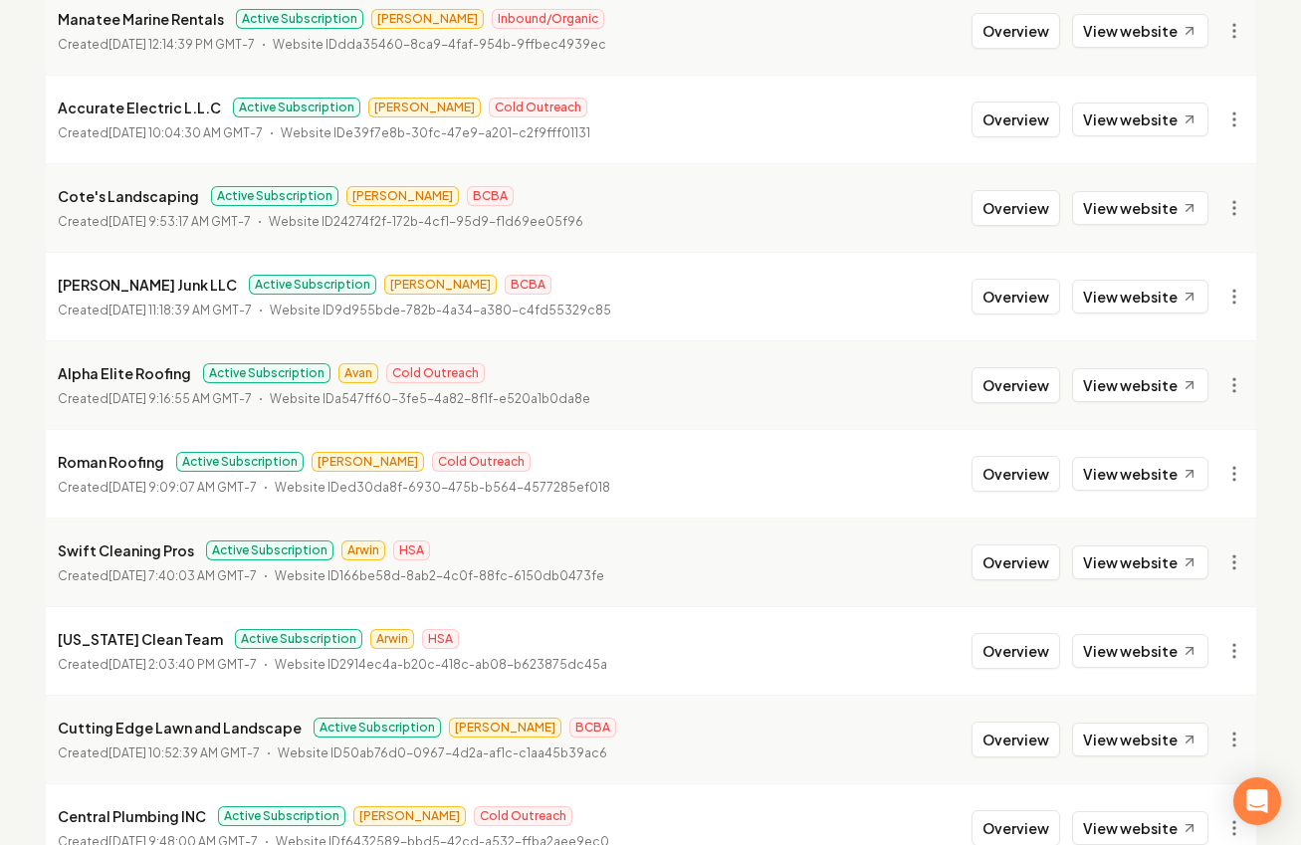
scroll to position [1089, 0]
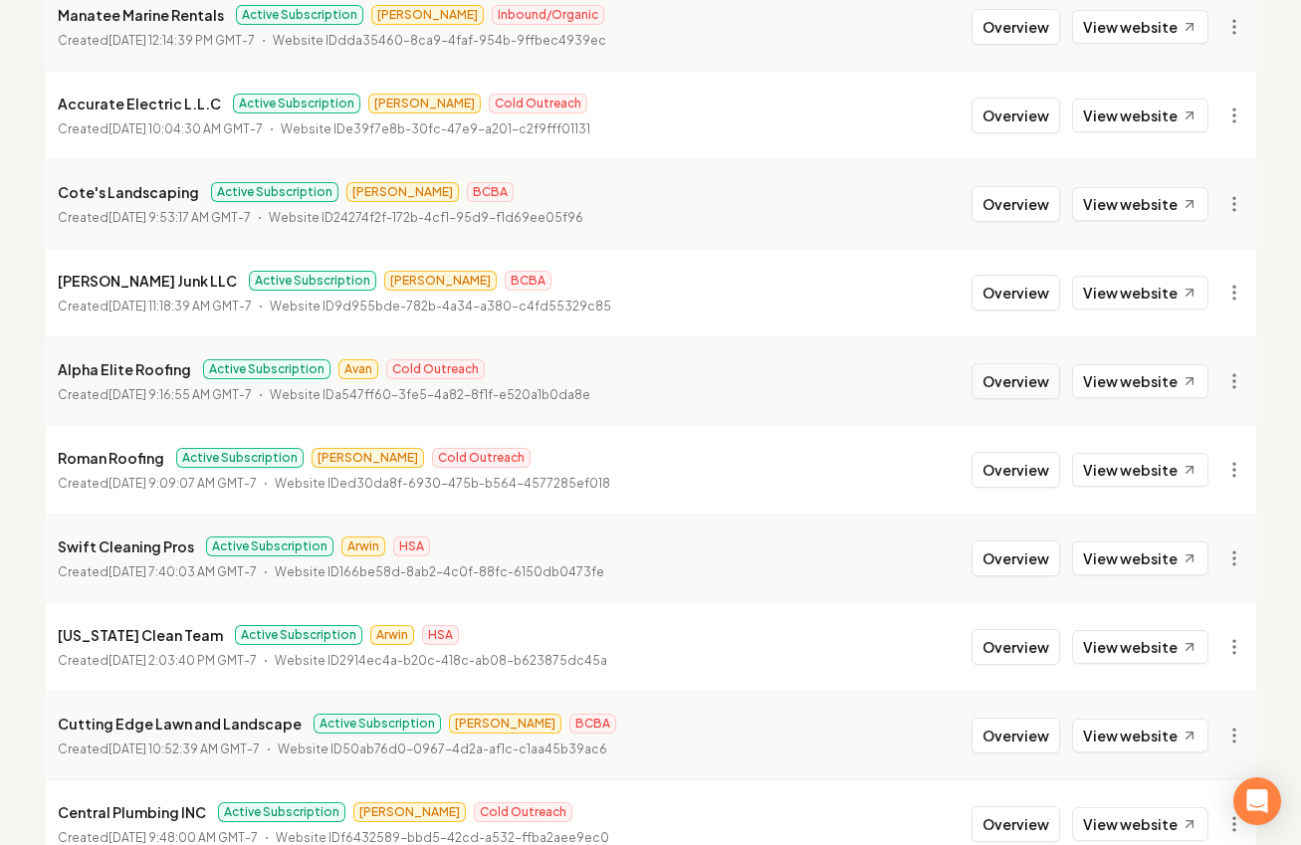
click at [1022, 388] on button "Overview" at bounding box center [1016, 381] width 89 height 36
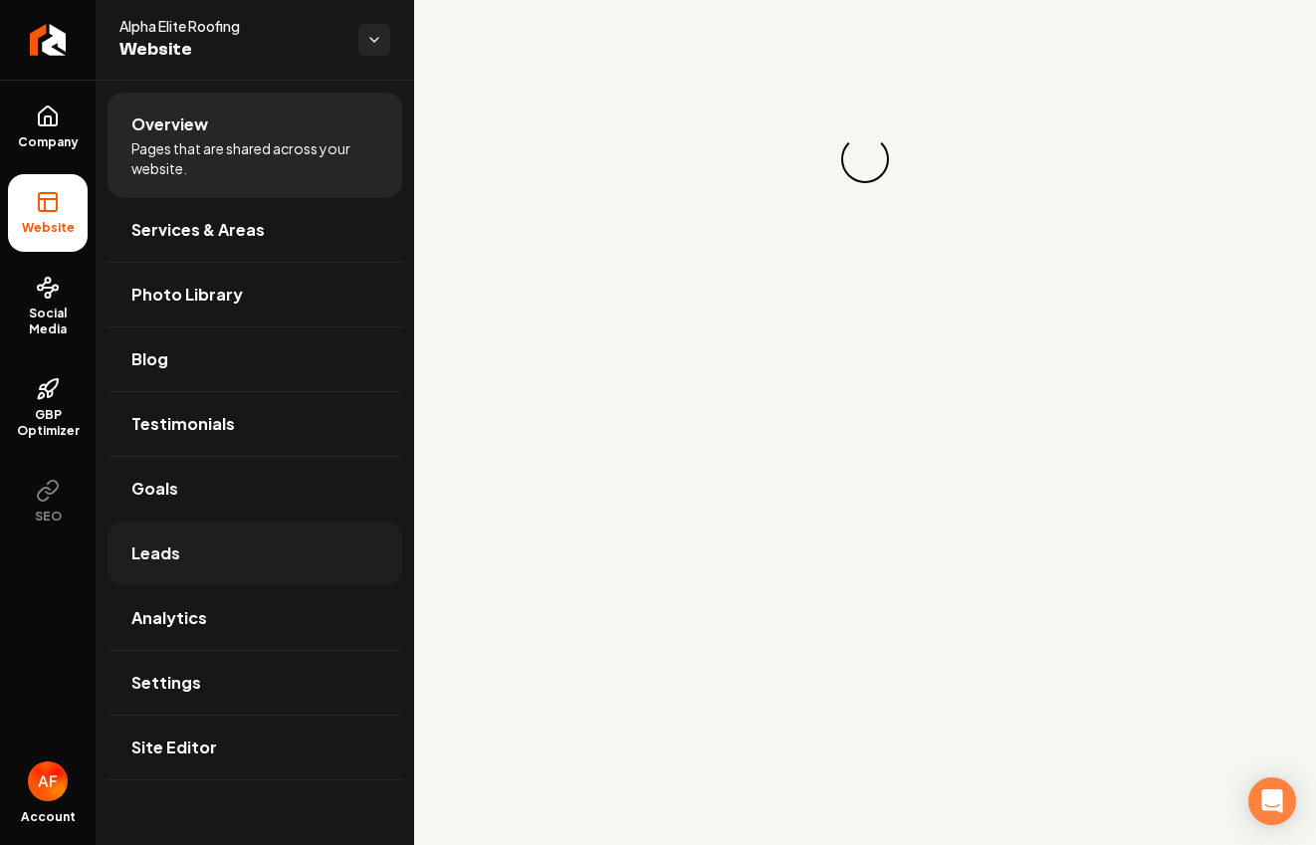
click at [264, 565] on link "Leads" at bounding box center [255, 554] width 295 height 64
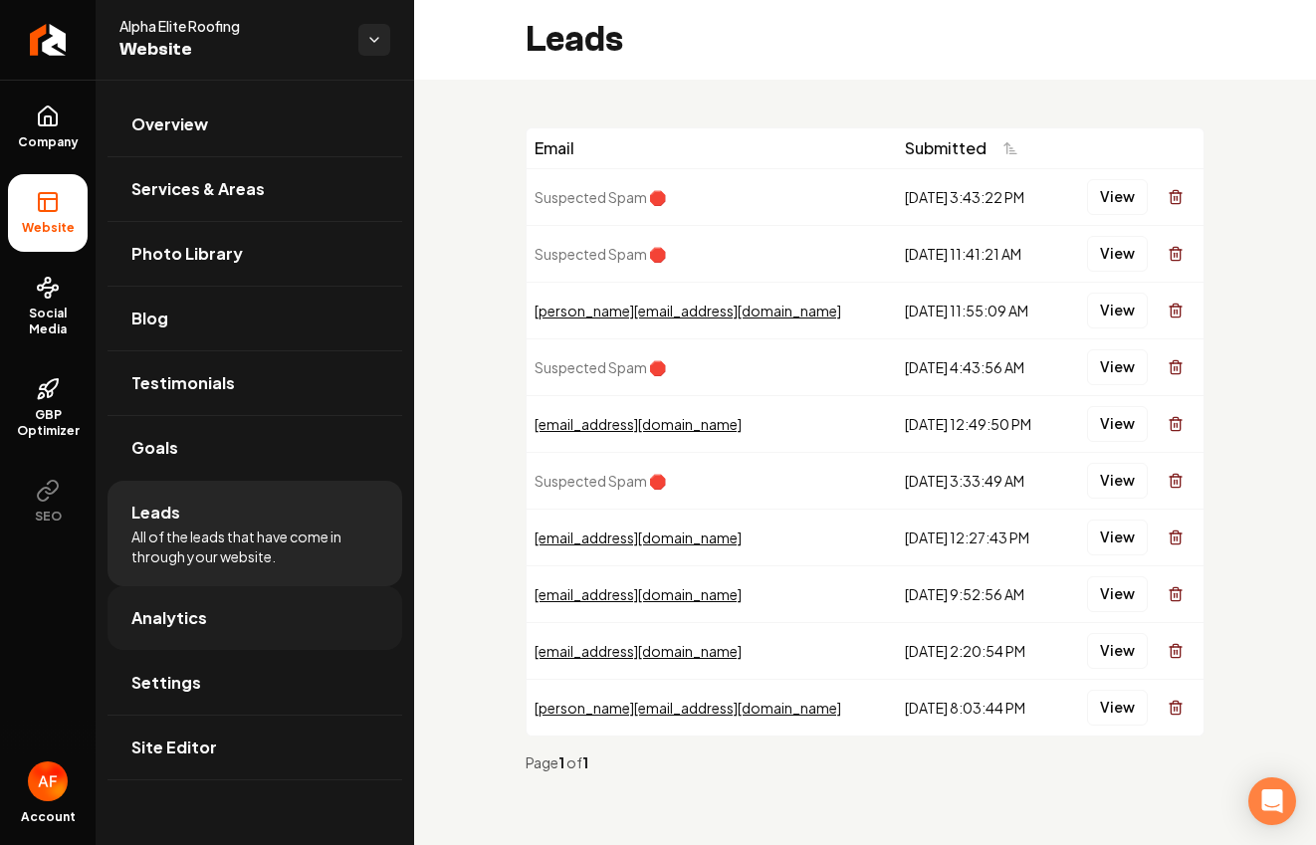
click at [247, 597] on link "Analytics" at bounding box center [255, 618] width 295 height 64
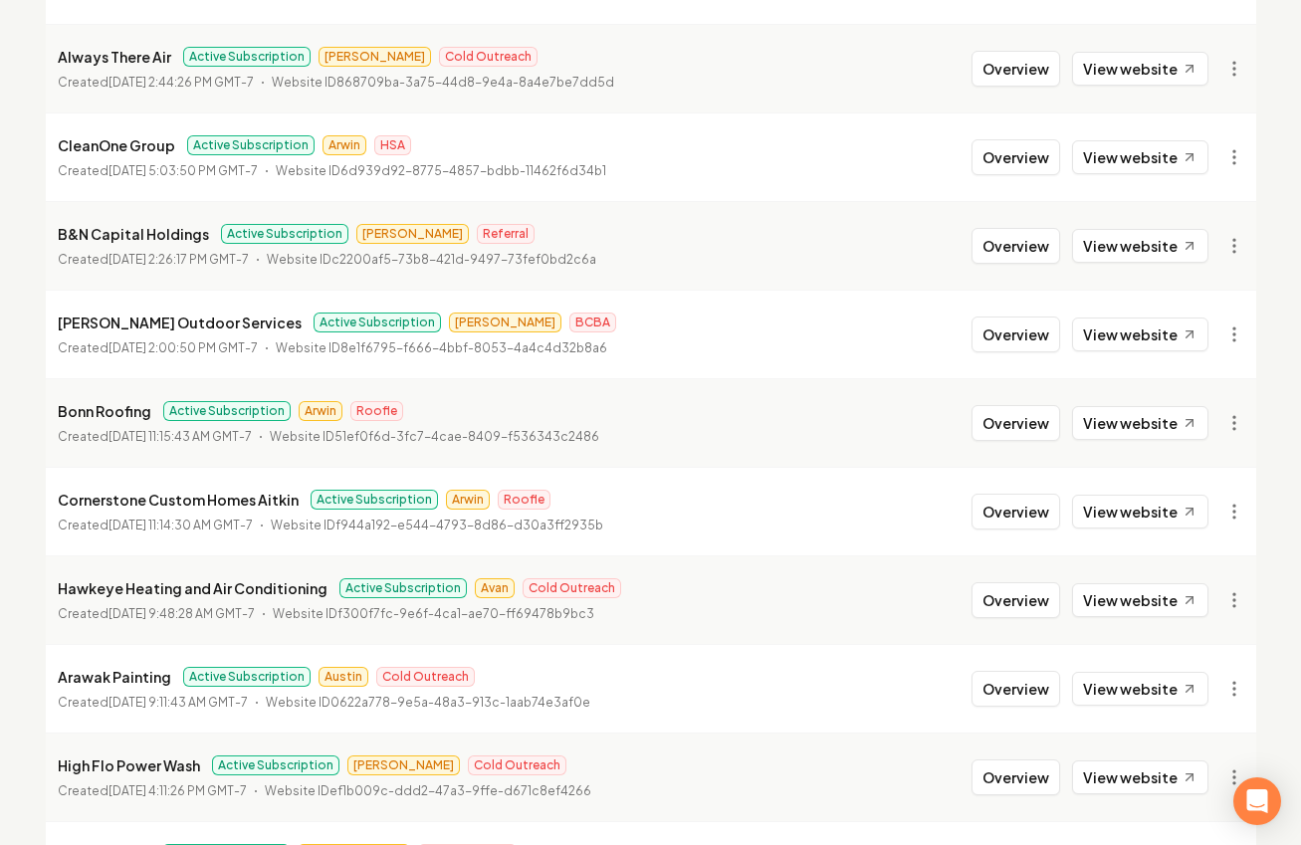
scroll to position [1969, 0]
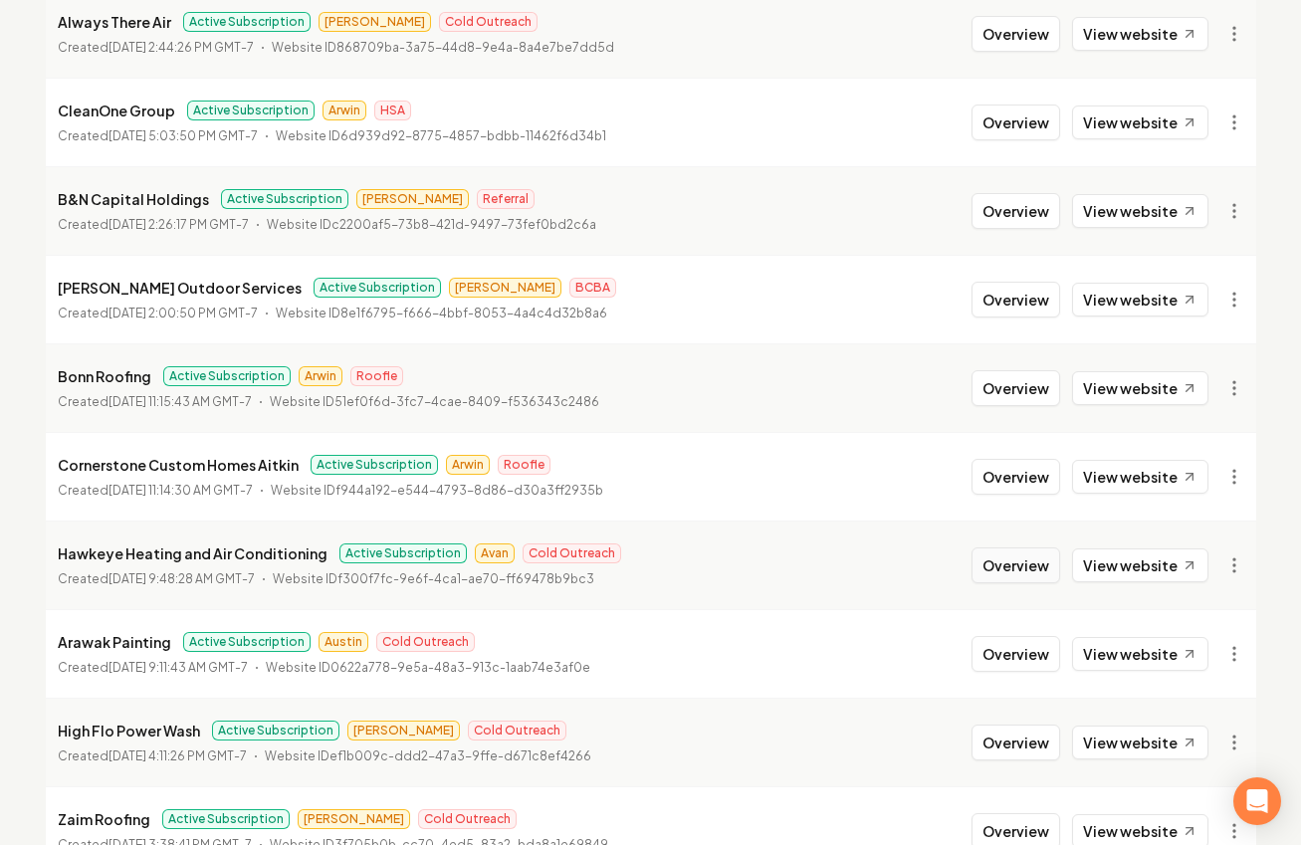
click at [1009, 570] on button "Overview" at bounding box center [1016, 566] width 89 height 36
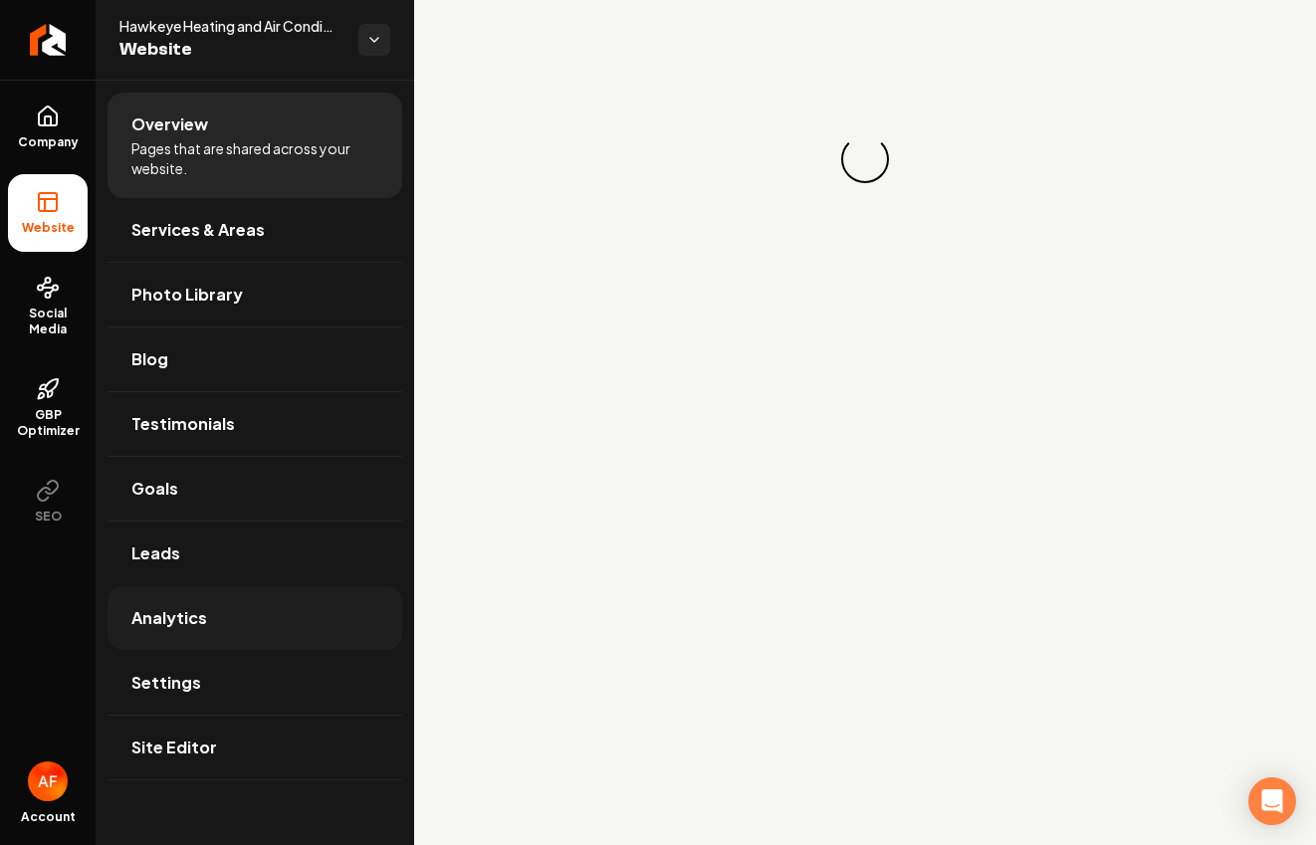
click at [254, 602] on link "Analytics" at bounding box center [255, 618] width 295 height 64
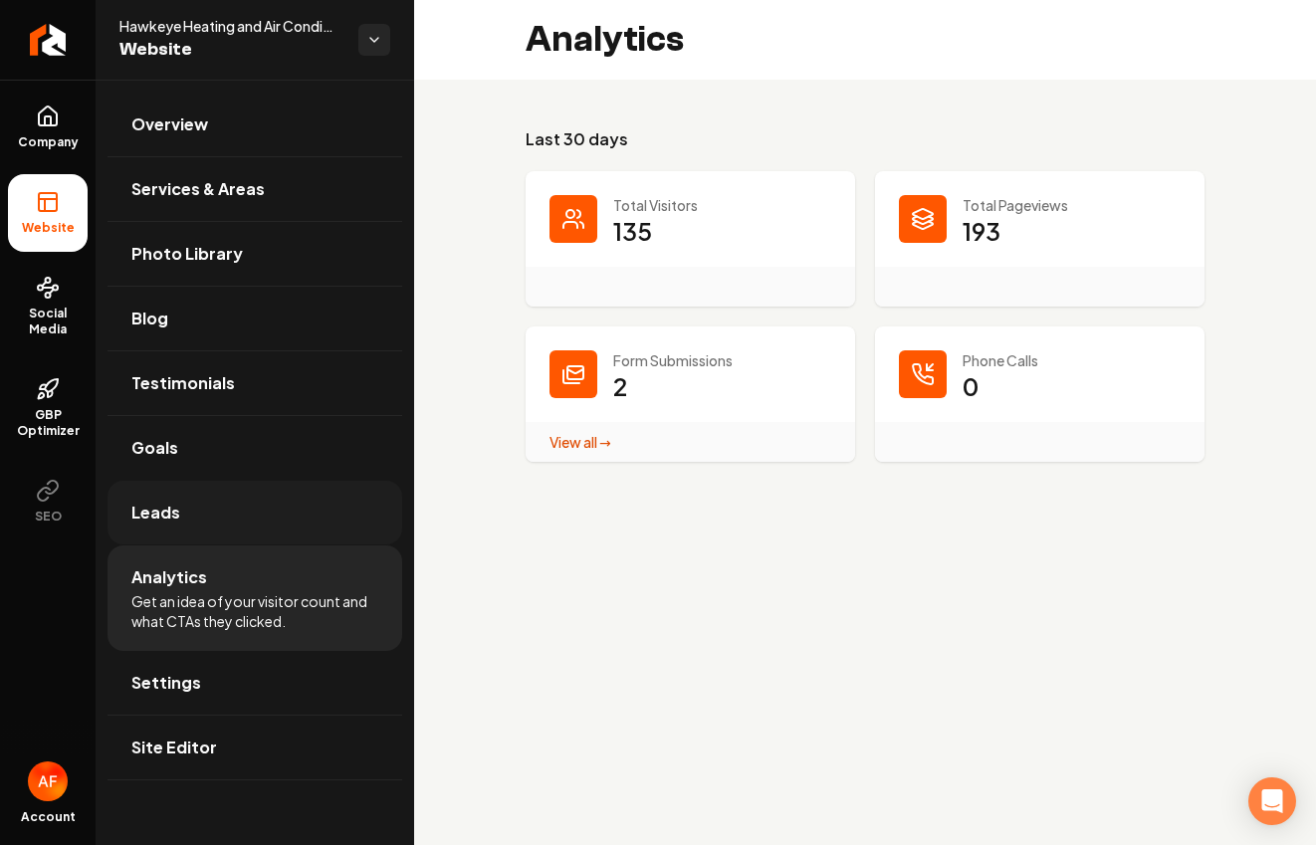
click at [219, 531] on link "Leads" at bounding box center [255, 513] width 295 height 64
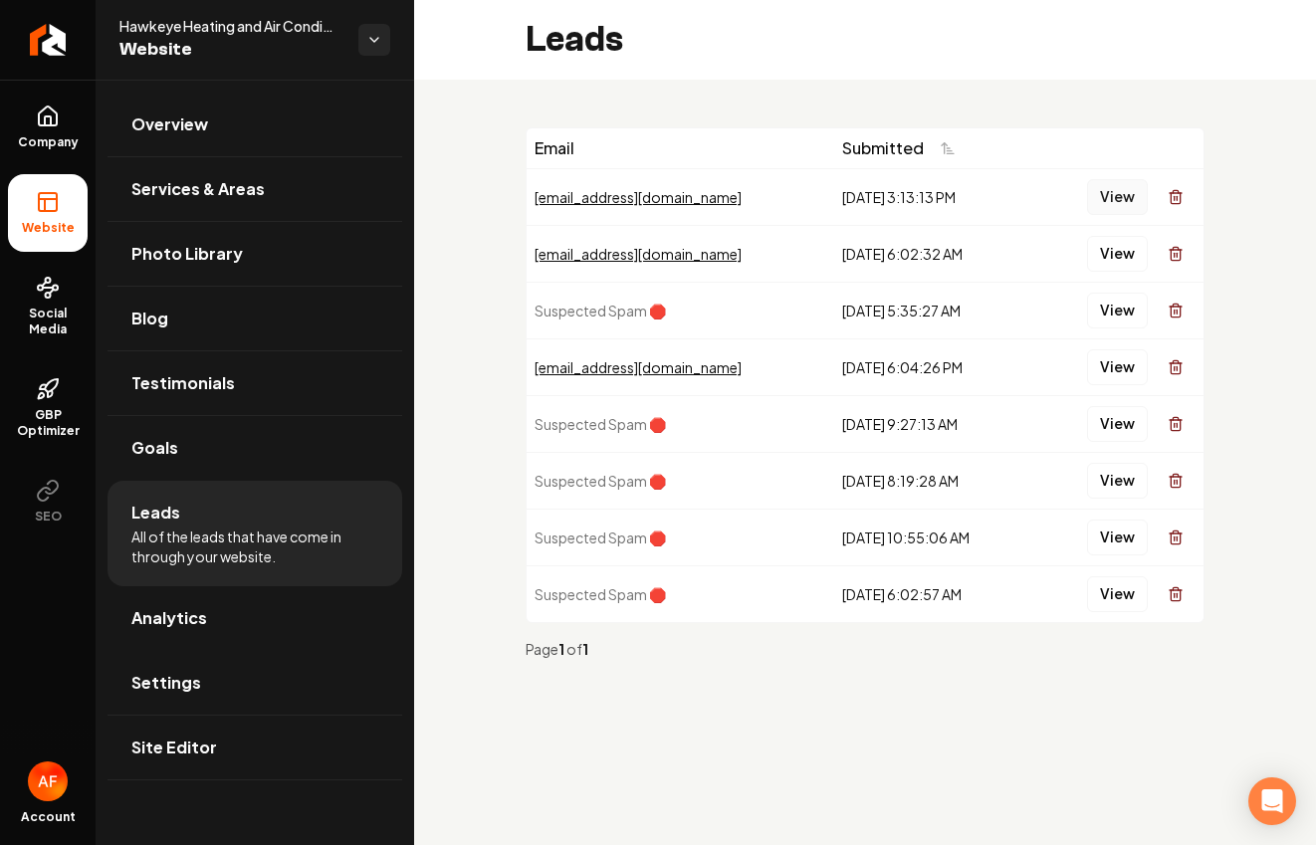
click at [1098, 188] on button "View" at bounding box center [1117, 197] width 61 height 36
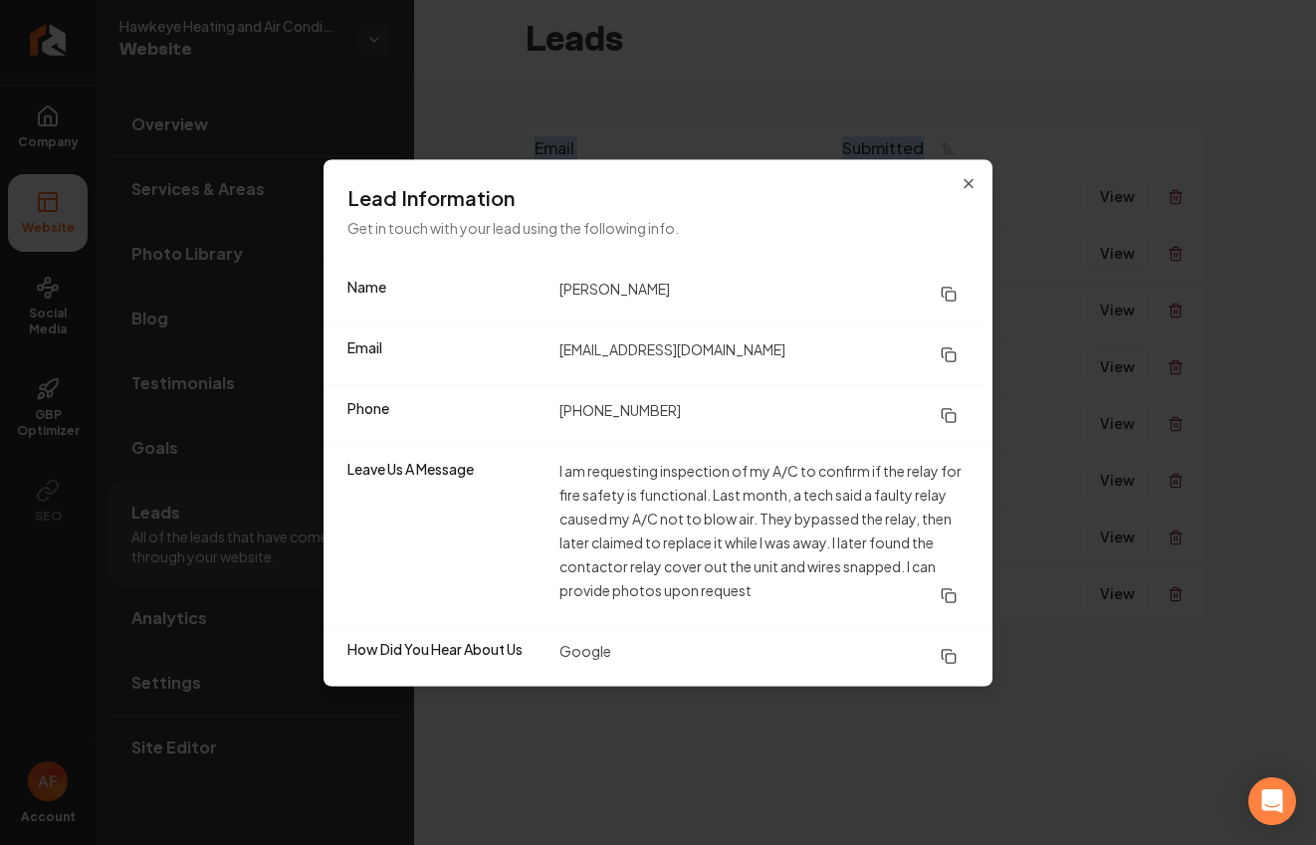
drag, startPoint x: 1046, startPoint y: 127, endPoint x: 849, endPoint y: 71, distance: 204.2
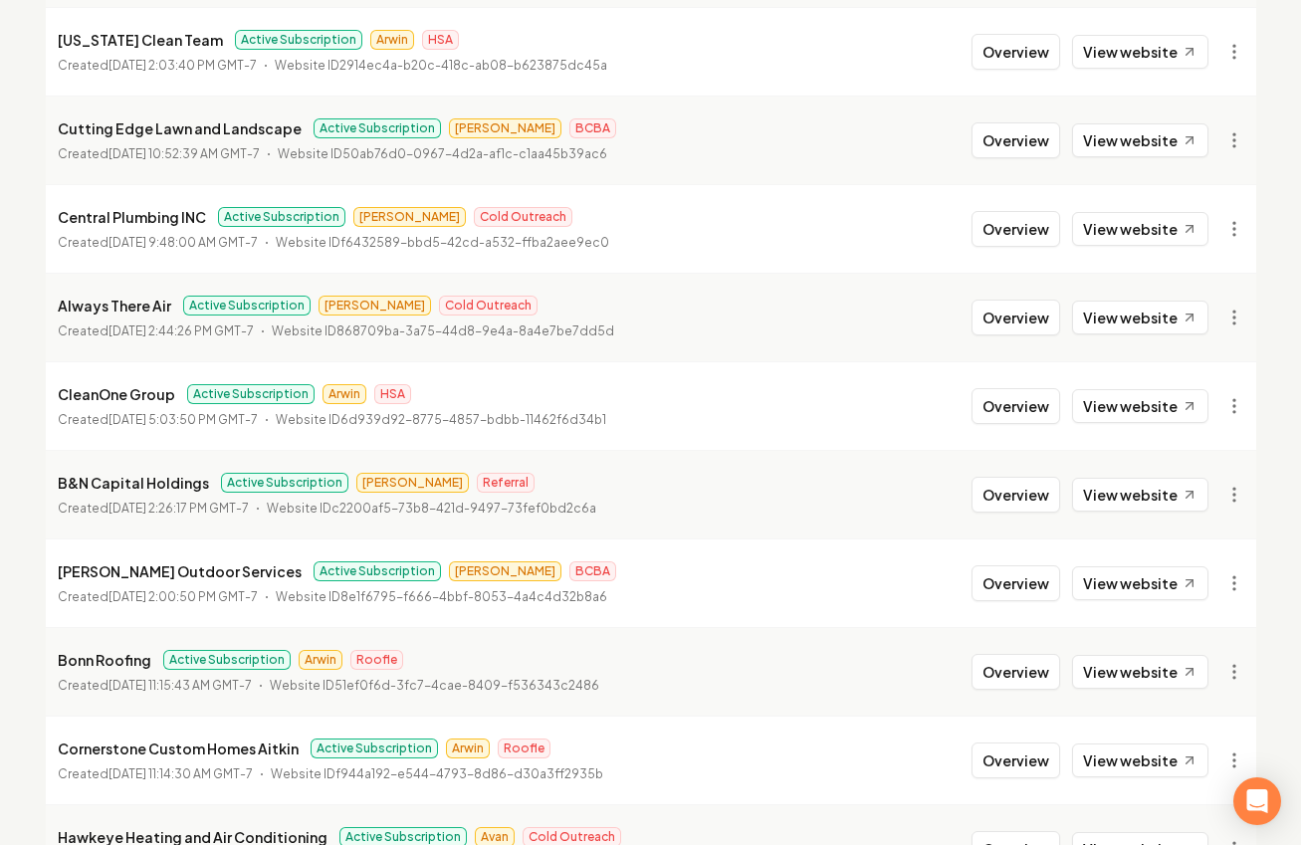
scroll to position [2171, 0]
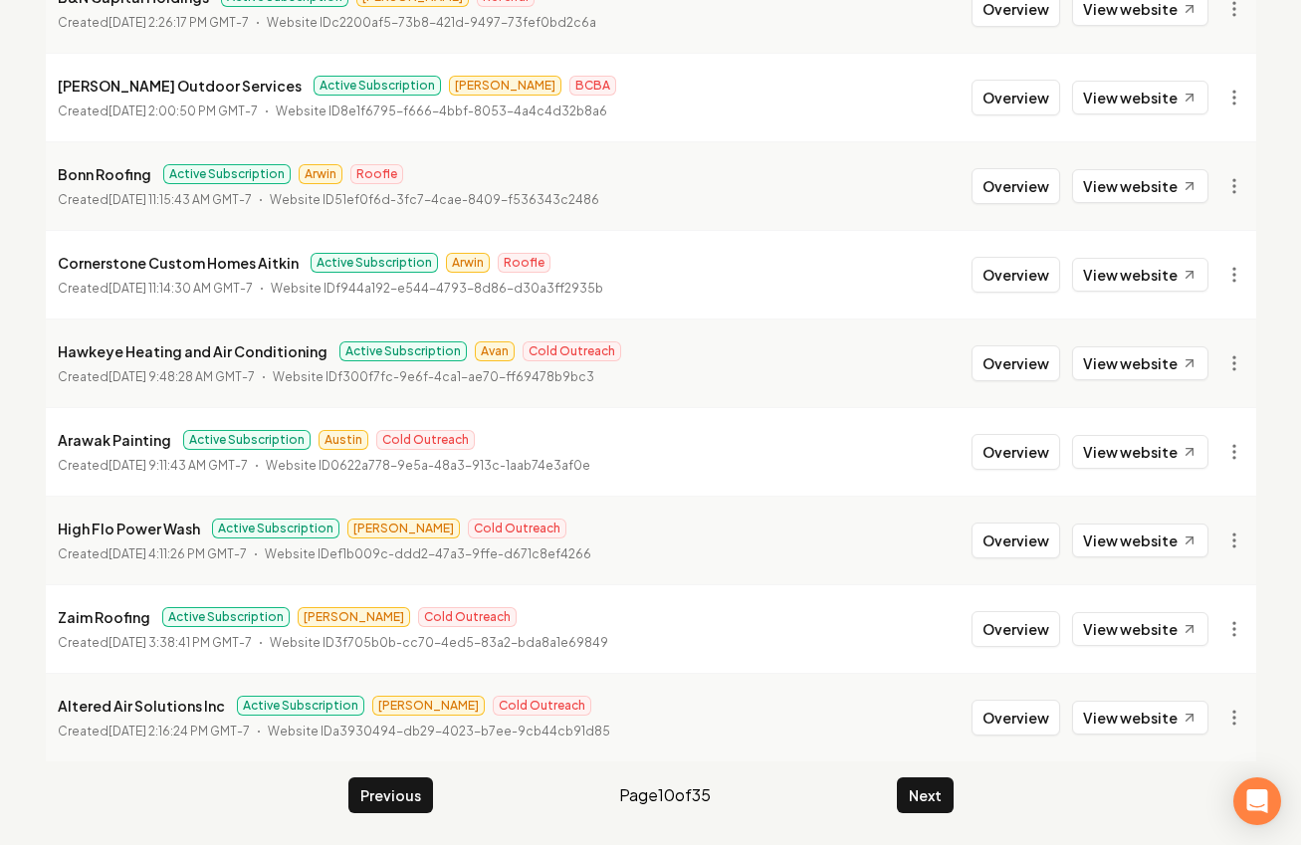
click at [895, 779] on div "Previous Page 10 of 35 Next" at bounding box center [651, 796] width 605 height 36
click at [905, 783] on button "Next" at bounding box center [925, 796] width 57 height 36
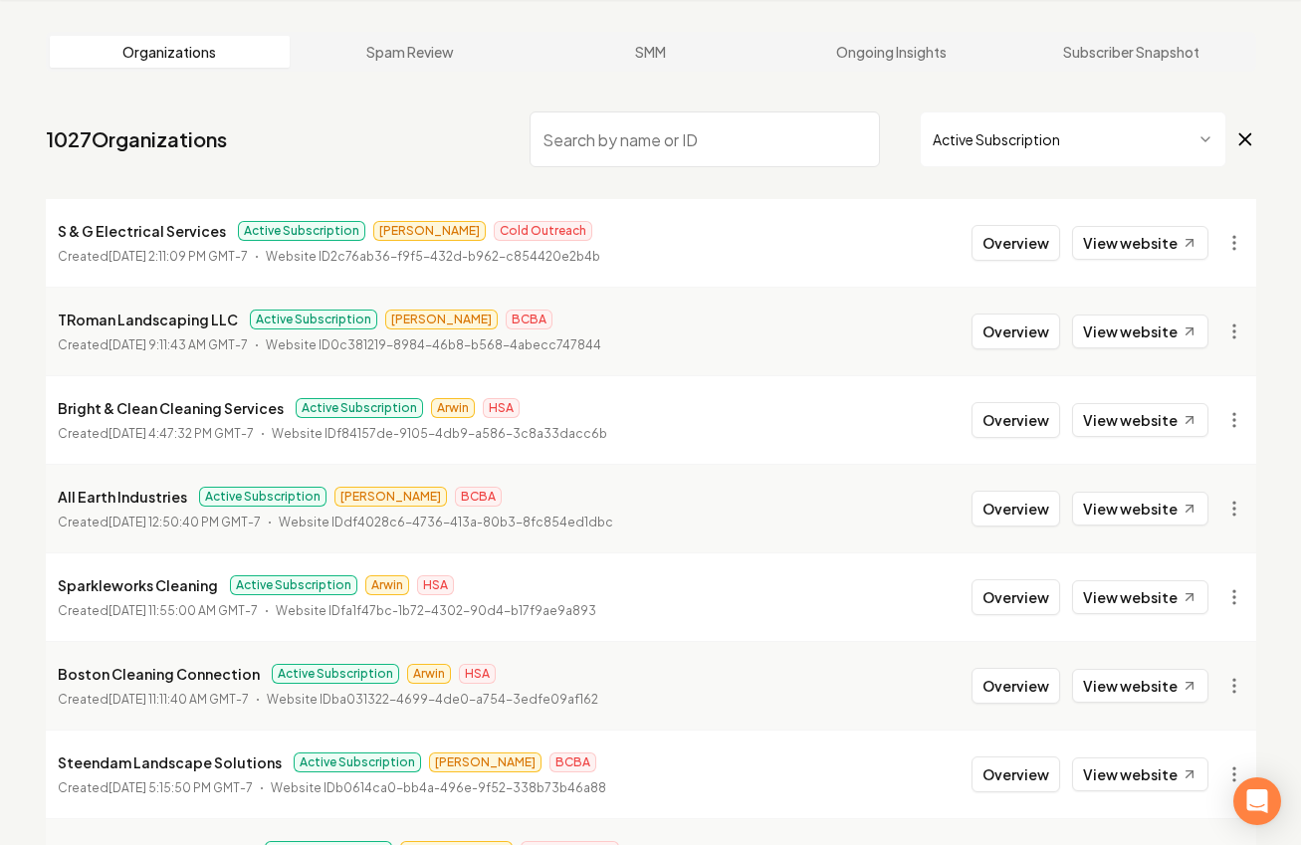
scroll to position [2171, 0]
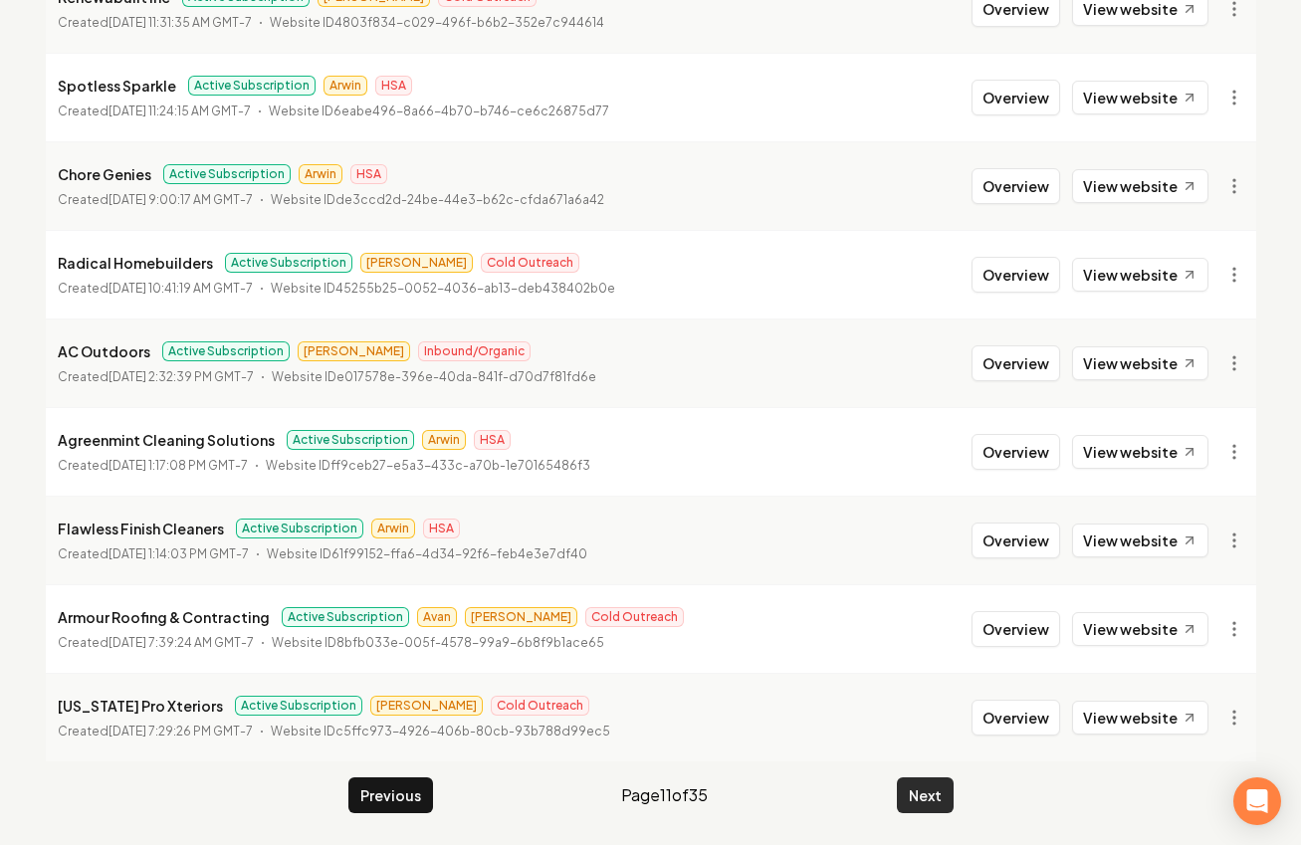
click at [933, 787] on button "Next" at bounding box center [925, 796] width 57 height 36
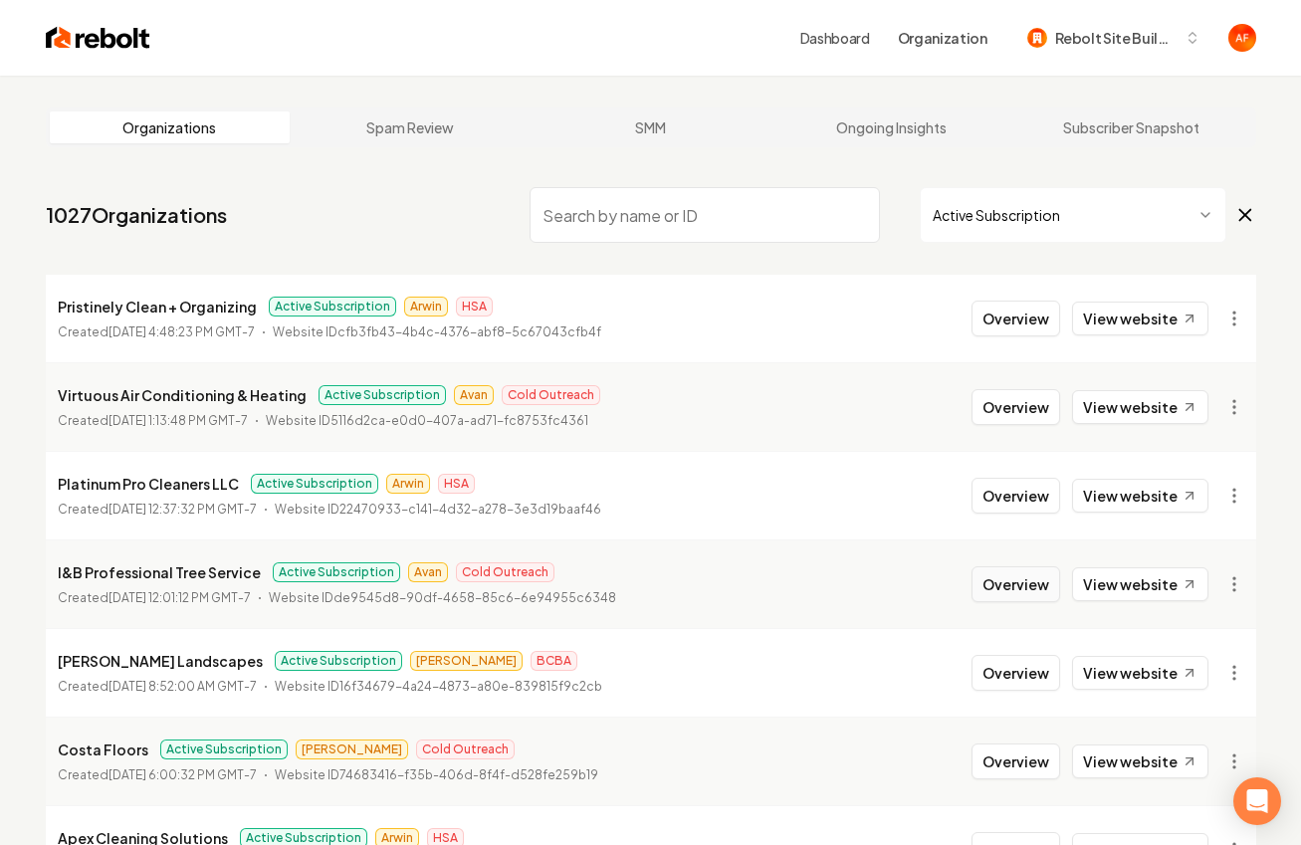
click at [1020, 585] on button "Overview" at bounding box center [1016, 585] width 89 height 36
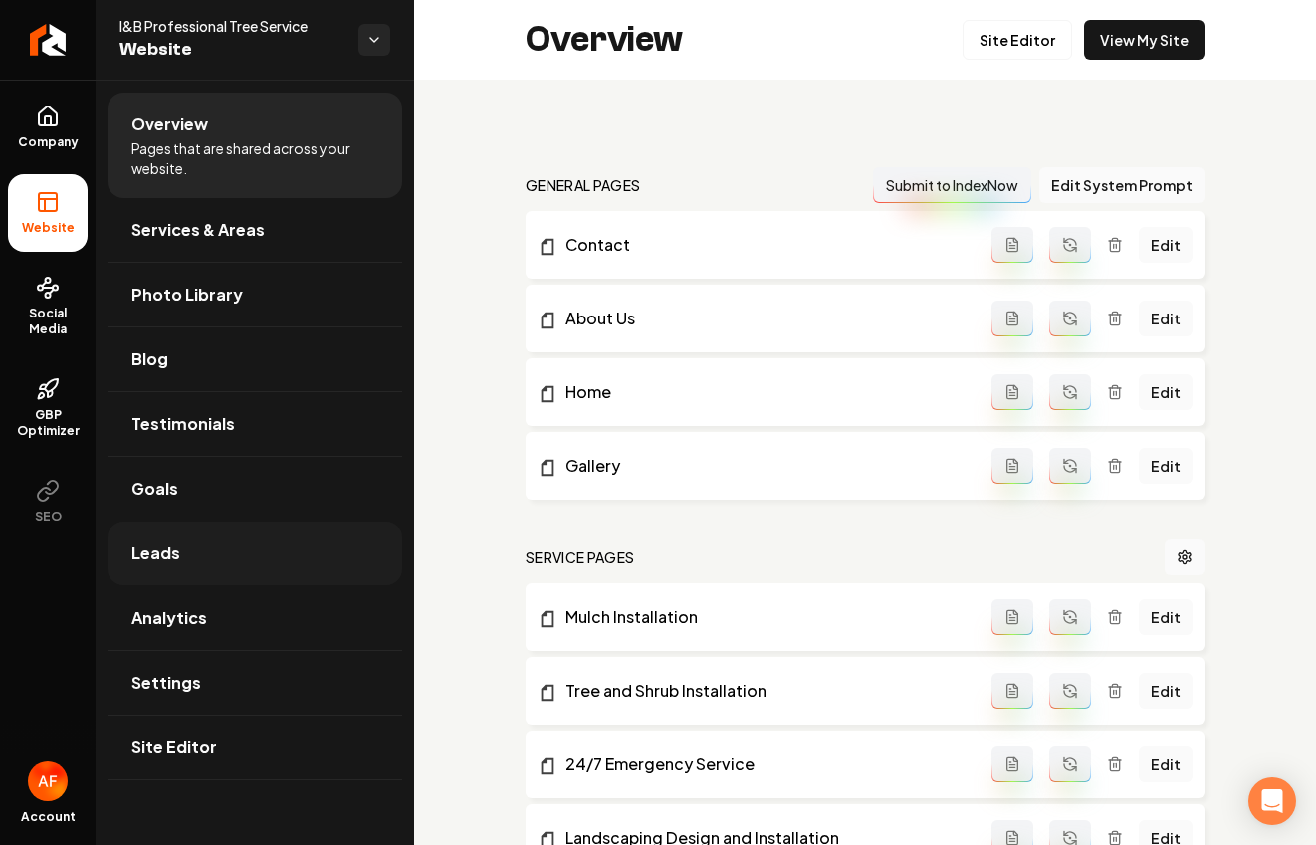
click at [162, 546] on span "Leads" at bounding box center [155, 554] width 49 height 24
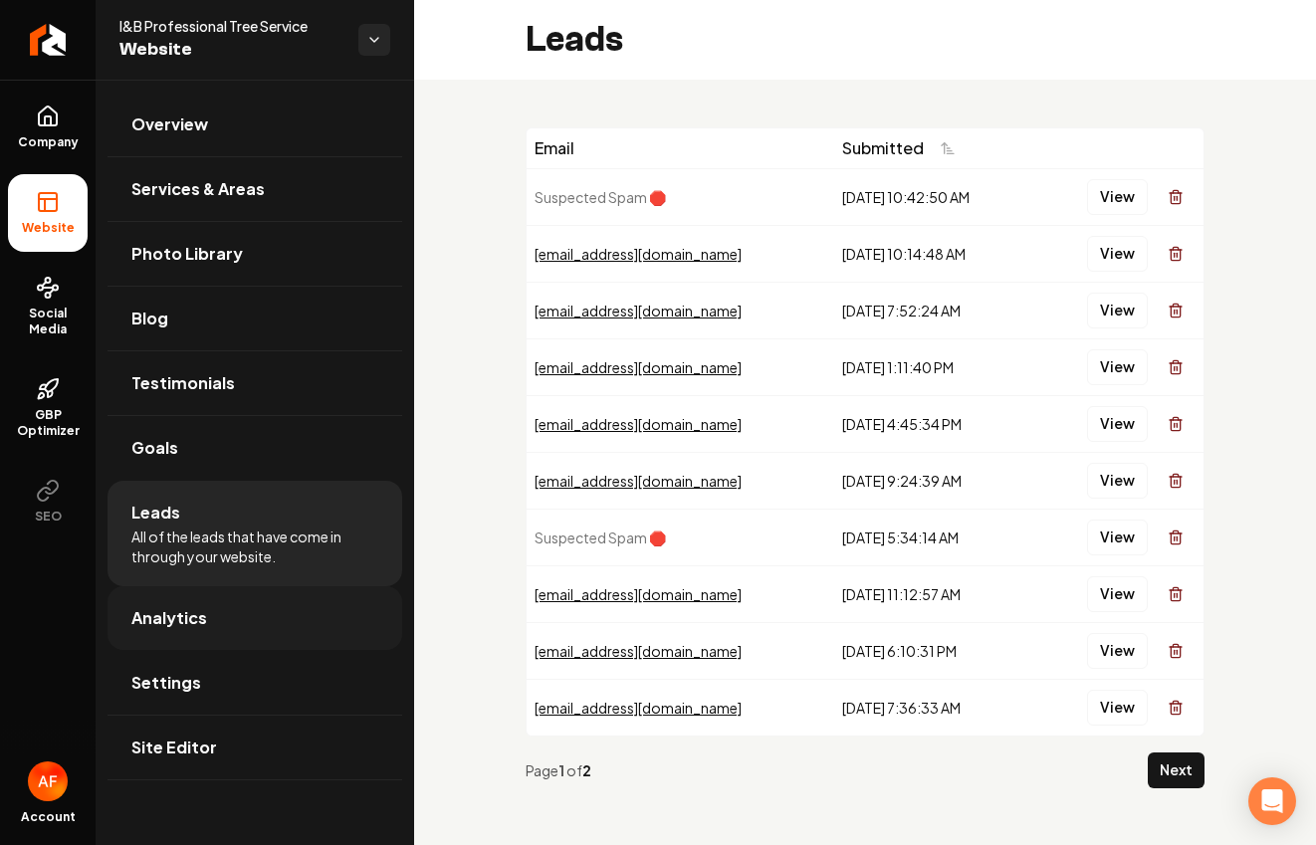
click at [237, 607] on link "Analytics" at bounding box center [255, 618] width 295 height 64
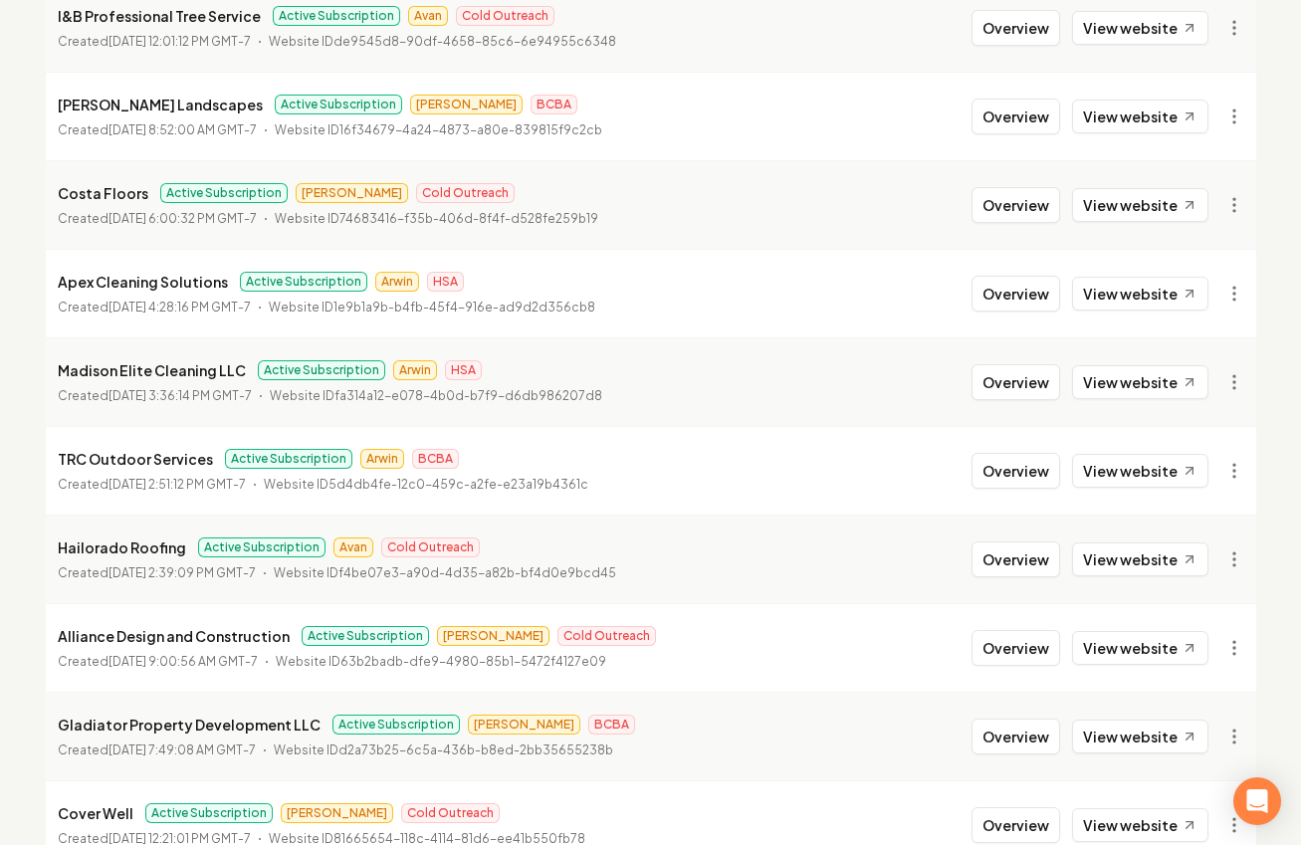
scroll to position [558, 0]
click at [1009, 554] on button "Overview" at bounding box center [1016, 559] width 89 height 36
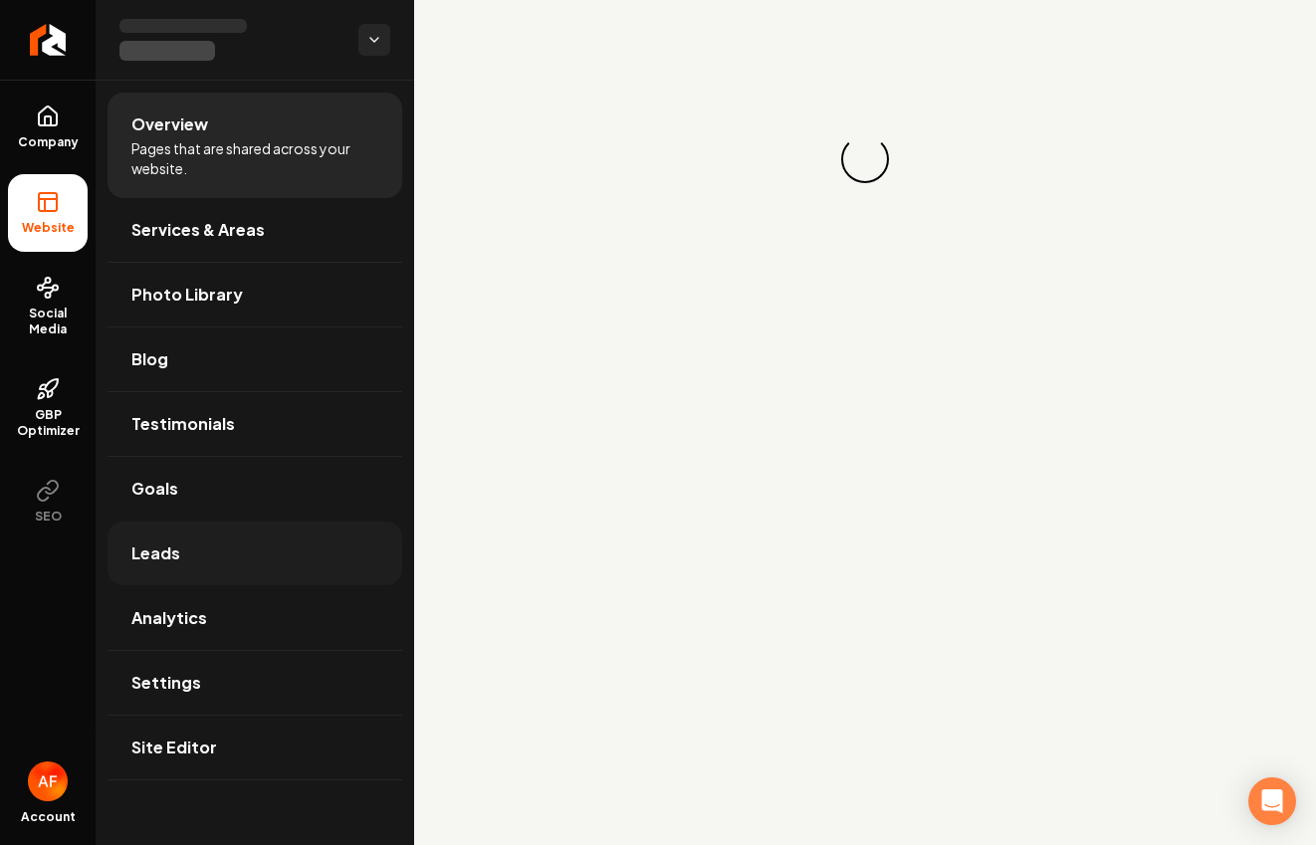
click at [197, 570] on link "Leads" at bounding box center [255, 554] width 295 height 64
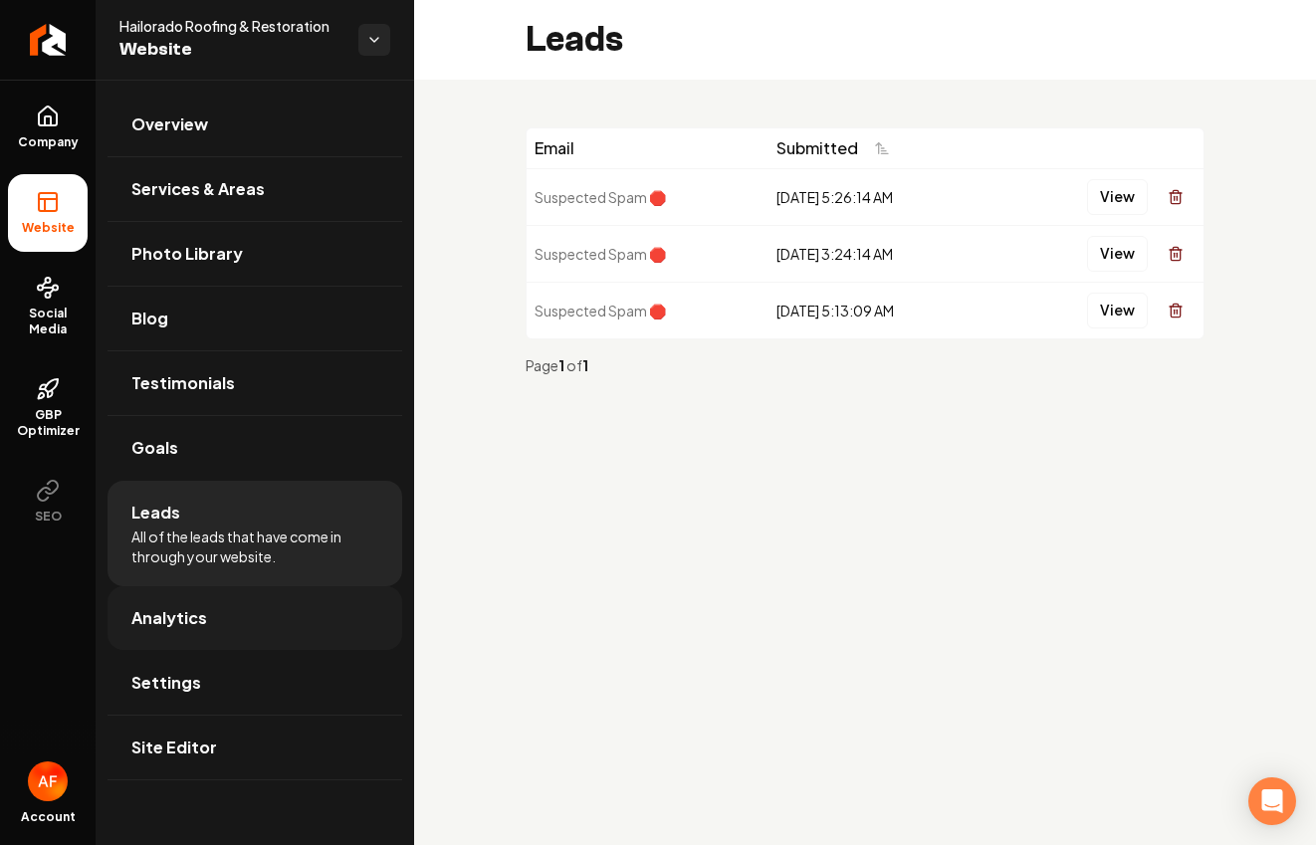
click at [235, 609] on link "Analytics" at bounding box center [255, 618] width 295 height 64
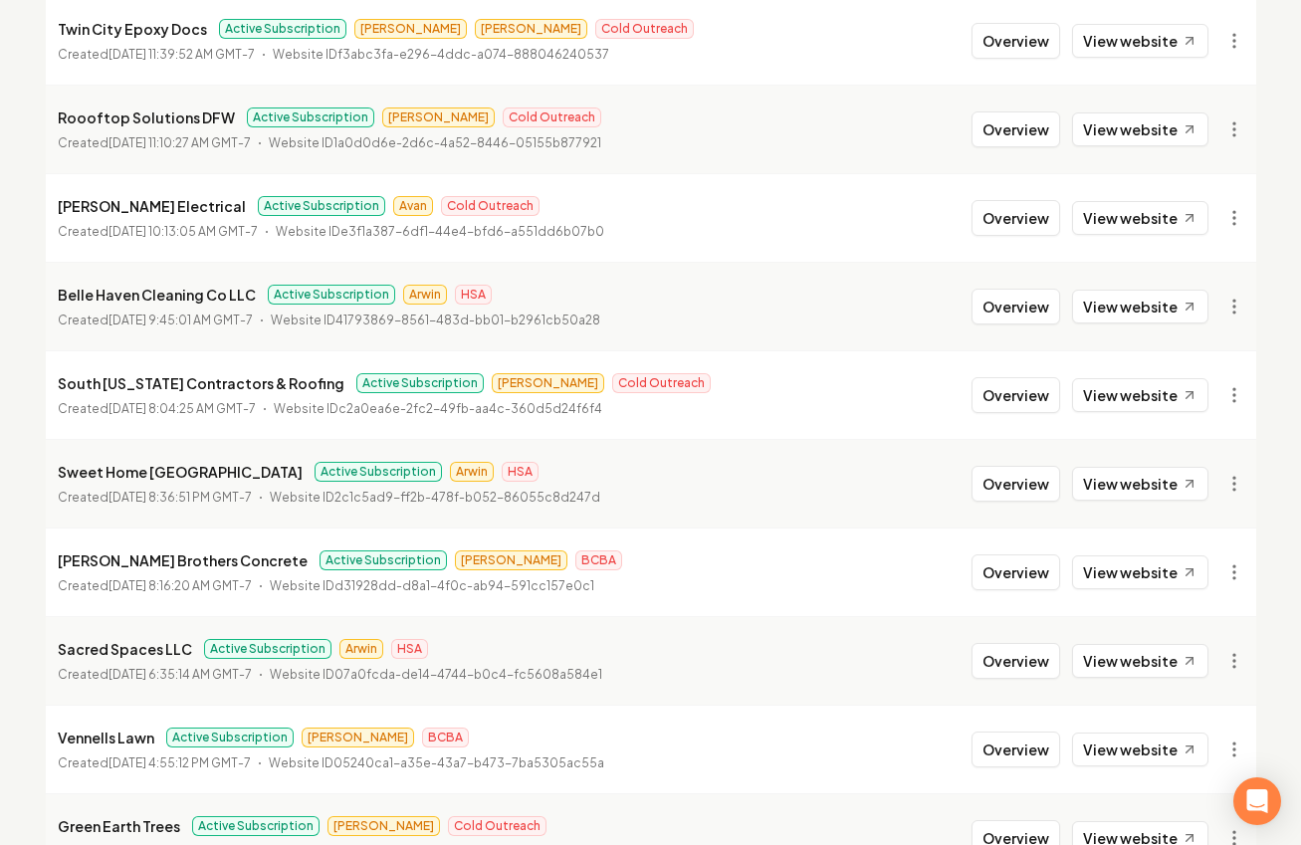
scroll to position [1938, 0]
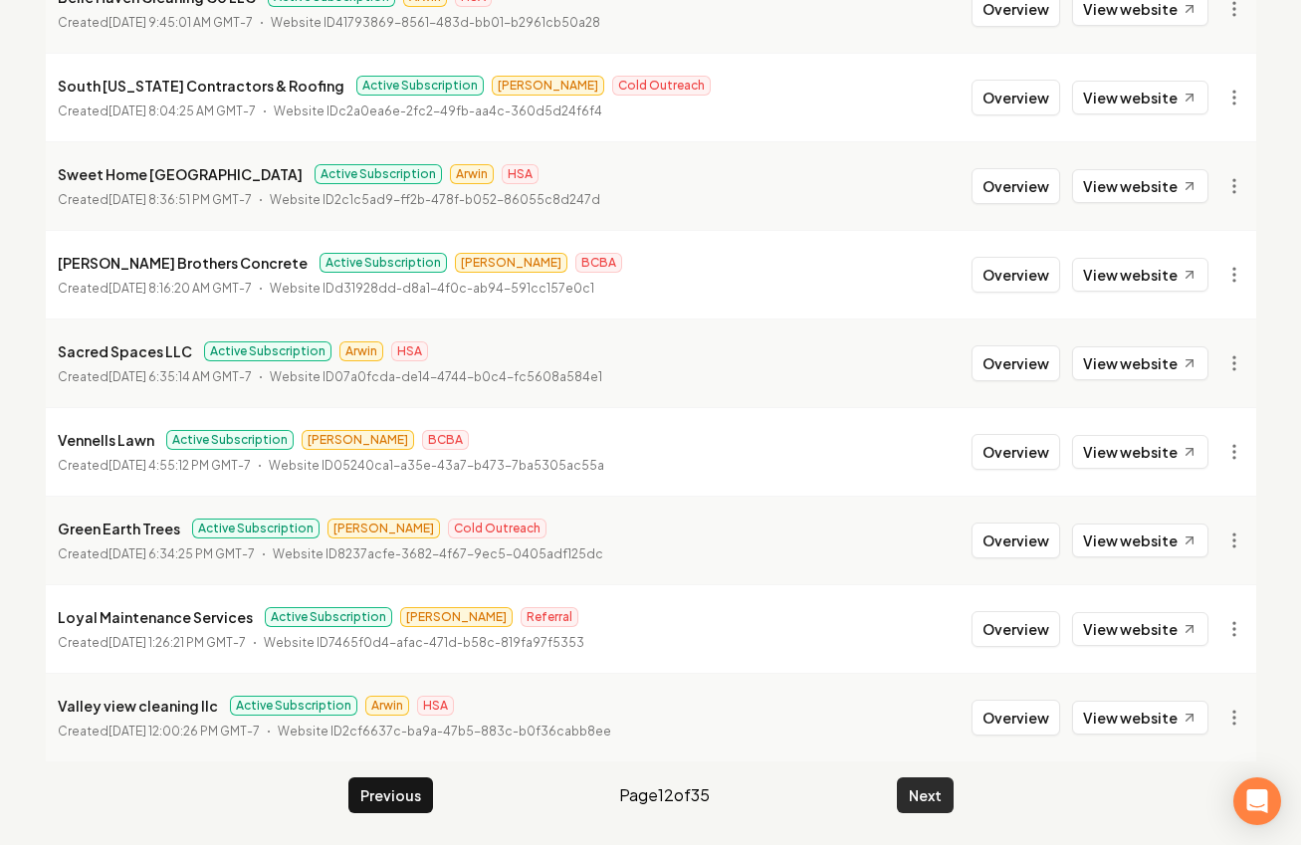
click at [906, 798] on button "Next" at bounding box center [925, 796] width 57 height 36
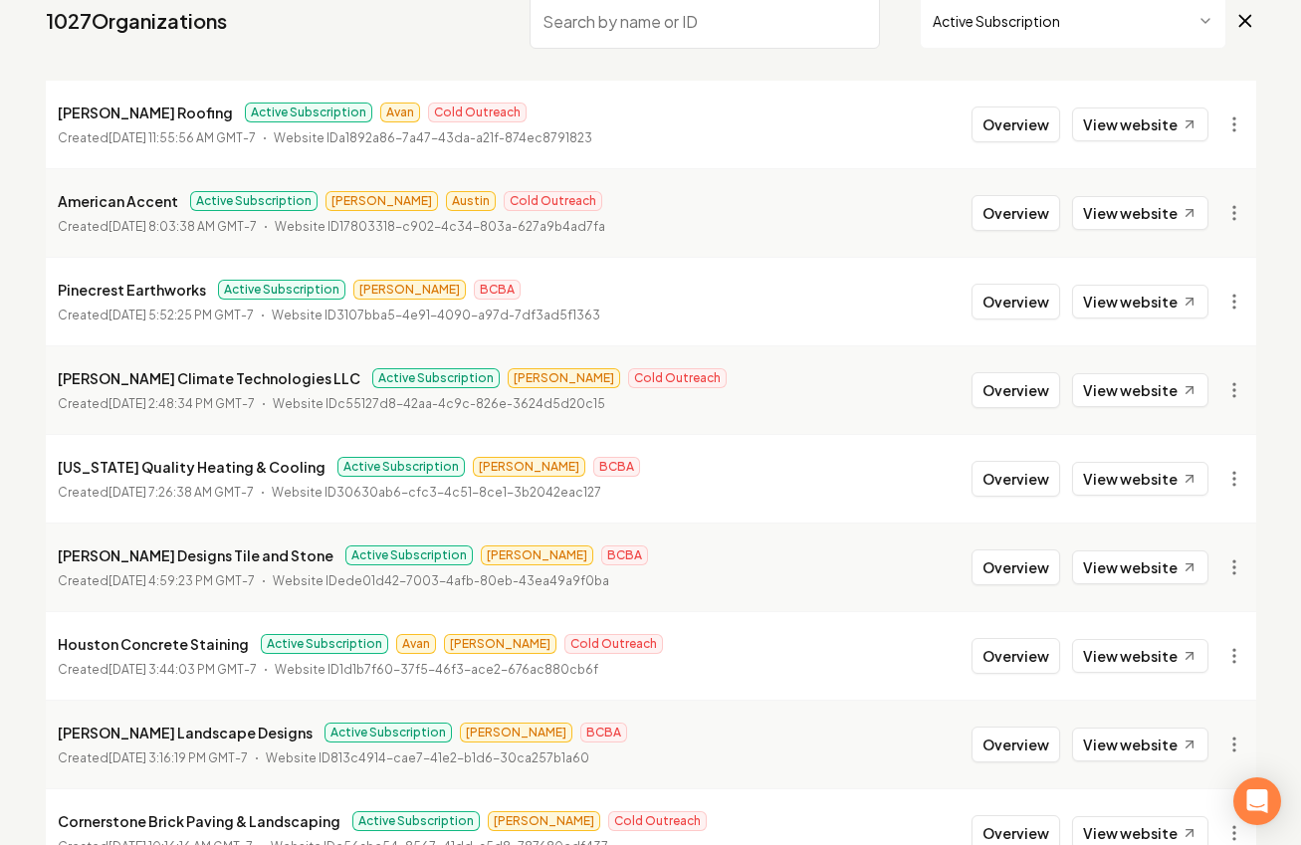
scroll to position [156, 0]
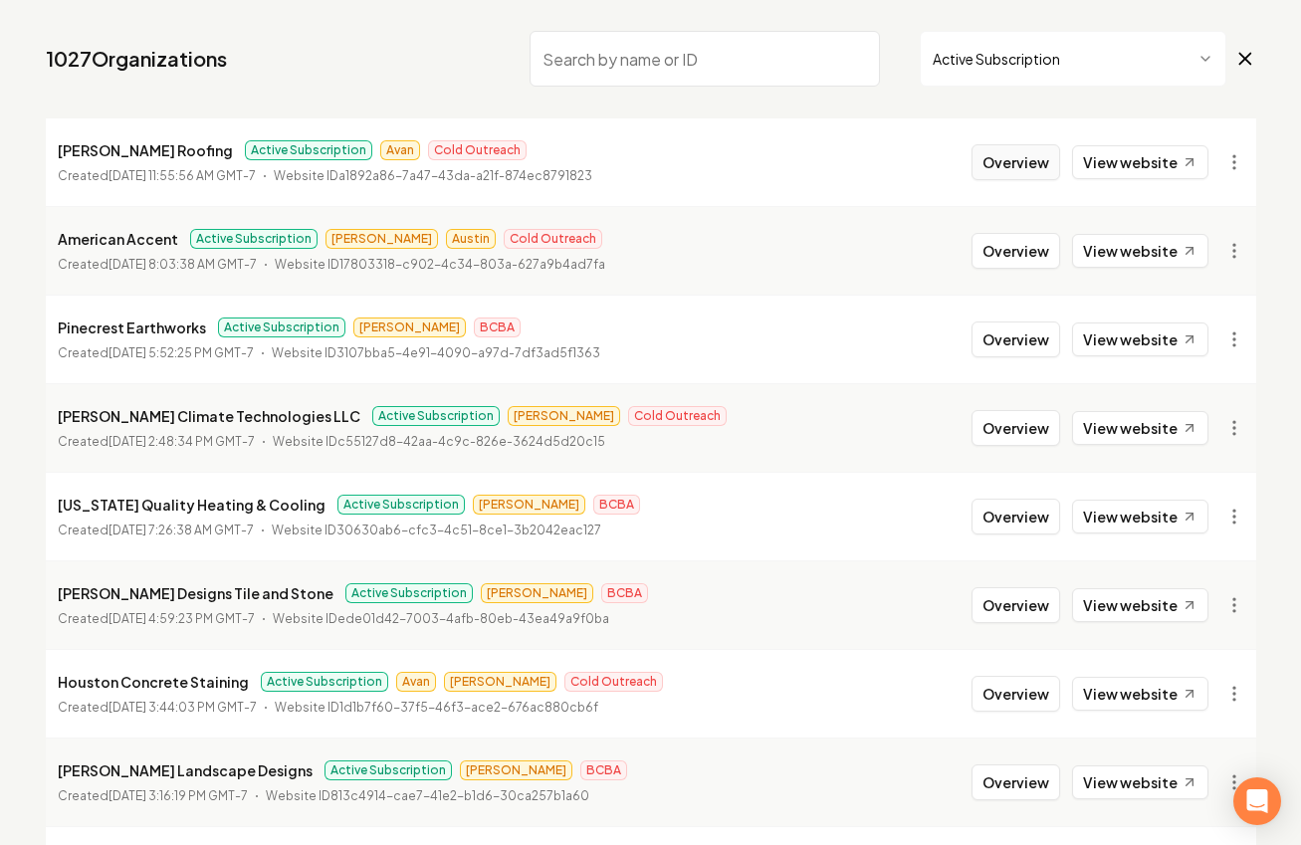
click at [1027, 166] on button "Overview" at bounding box center [1016, 162] width 89 height 36
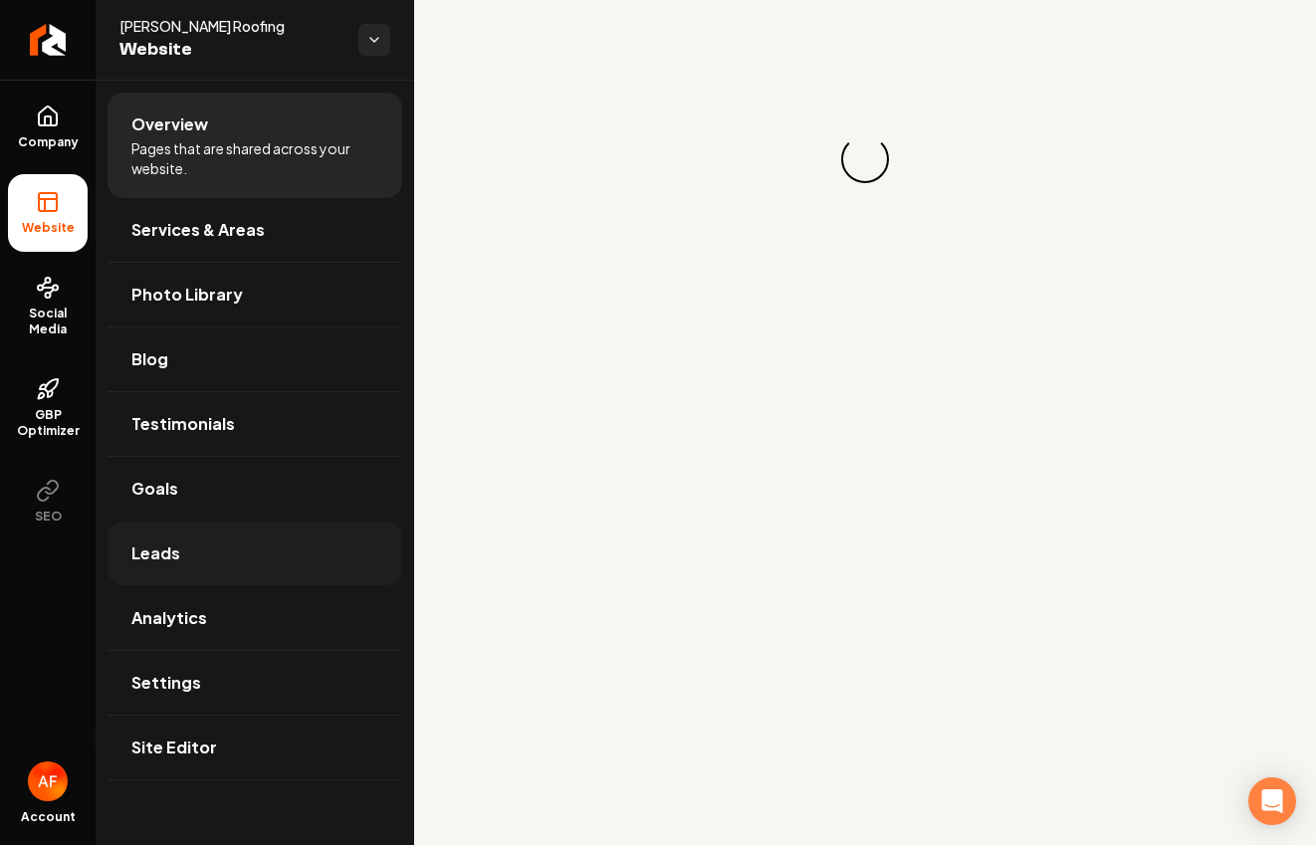
click at [287, 530] on link "Leads" at bounding box center [255, 554] width 295 height 64
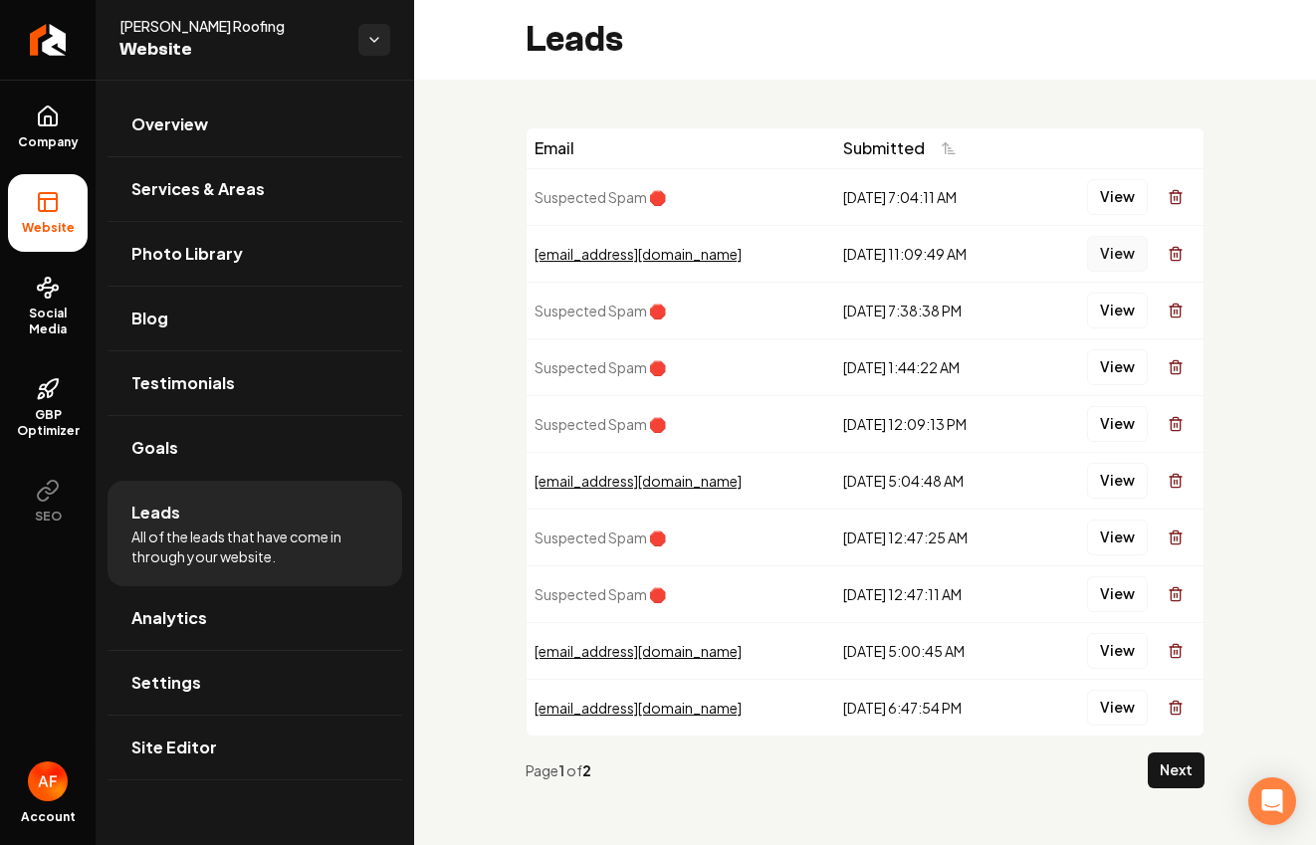
click at [1125, 258] on button "View" at bounding box center [1117, 254] width 61 height 36
click at [172, 621] on span "Analytics" at bounding box center [169, 618] width 76 height 24
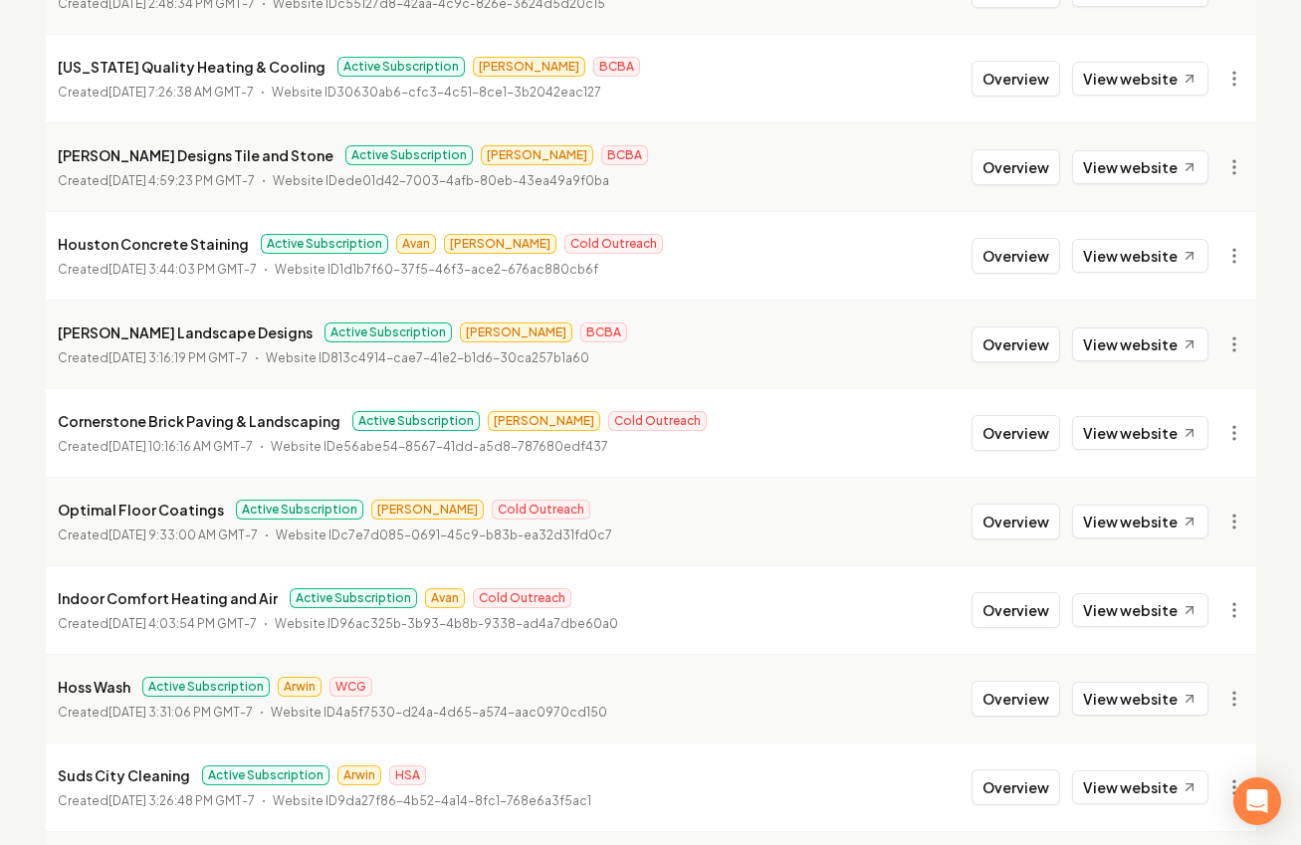
scroll to position [764, 0]
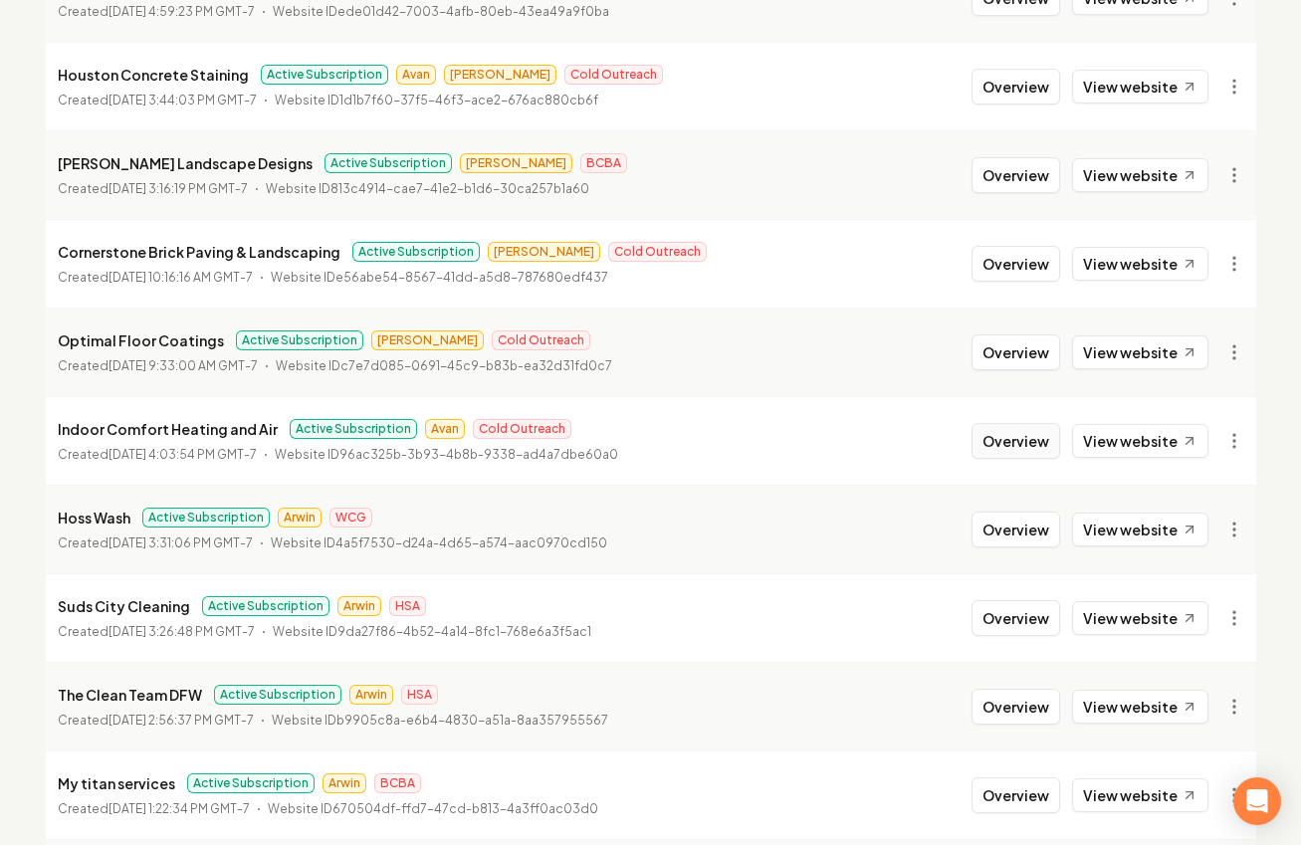
click at [1016, 430] on button "Overview" at bounding box center [1016, 441] width 89 height 36
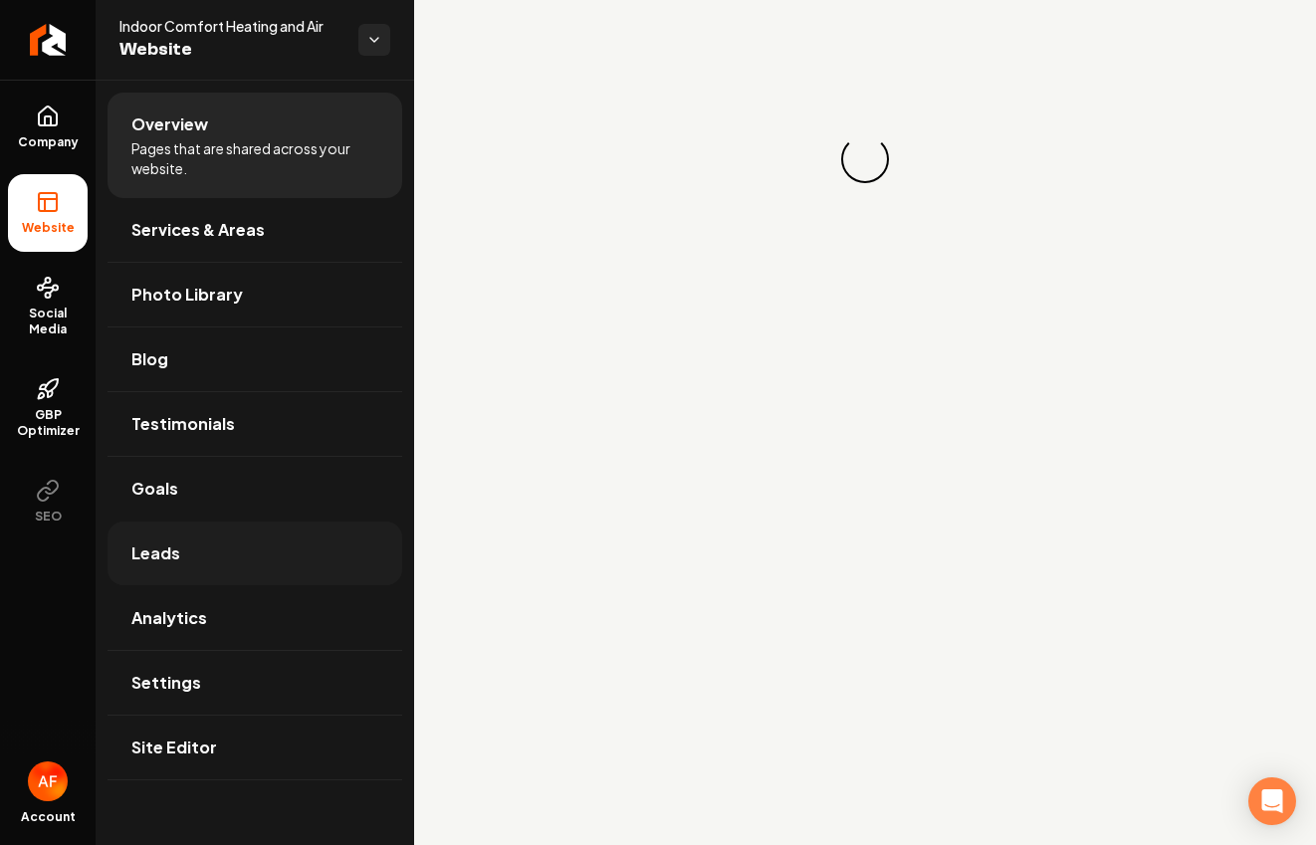
click at [231, 547] on link "Leads" at bounding box center [255, 554] width 295 height 64
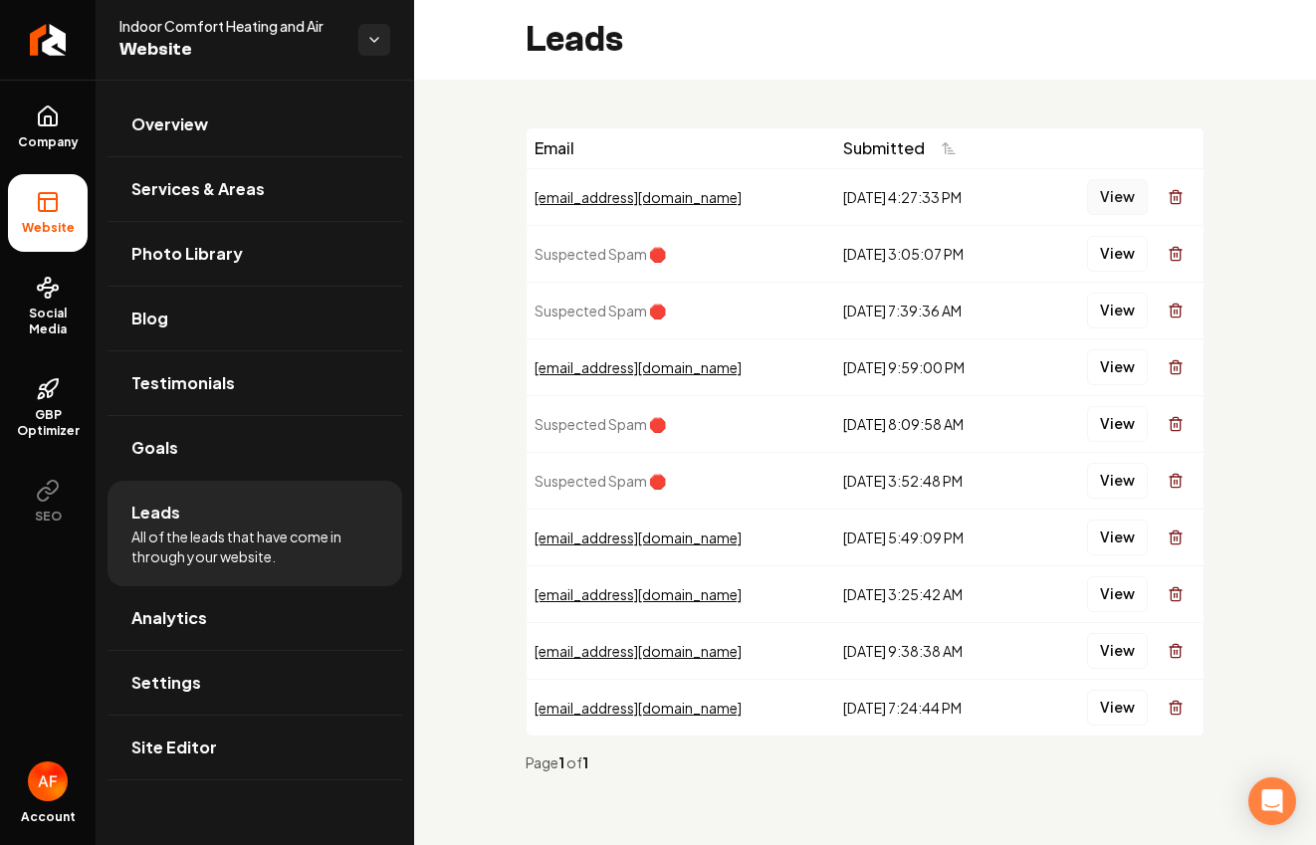
click at [1103, 193] on button "View" at bounding box center [1117, 197] width 61 height 36
click at [1114, 356] on button "View" at bounding box center [1117, 368] width 61 height 36
click at [1109, 212] on button "View" at bounding box center [1117, 197] width 61 height 36
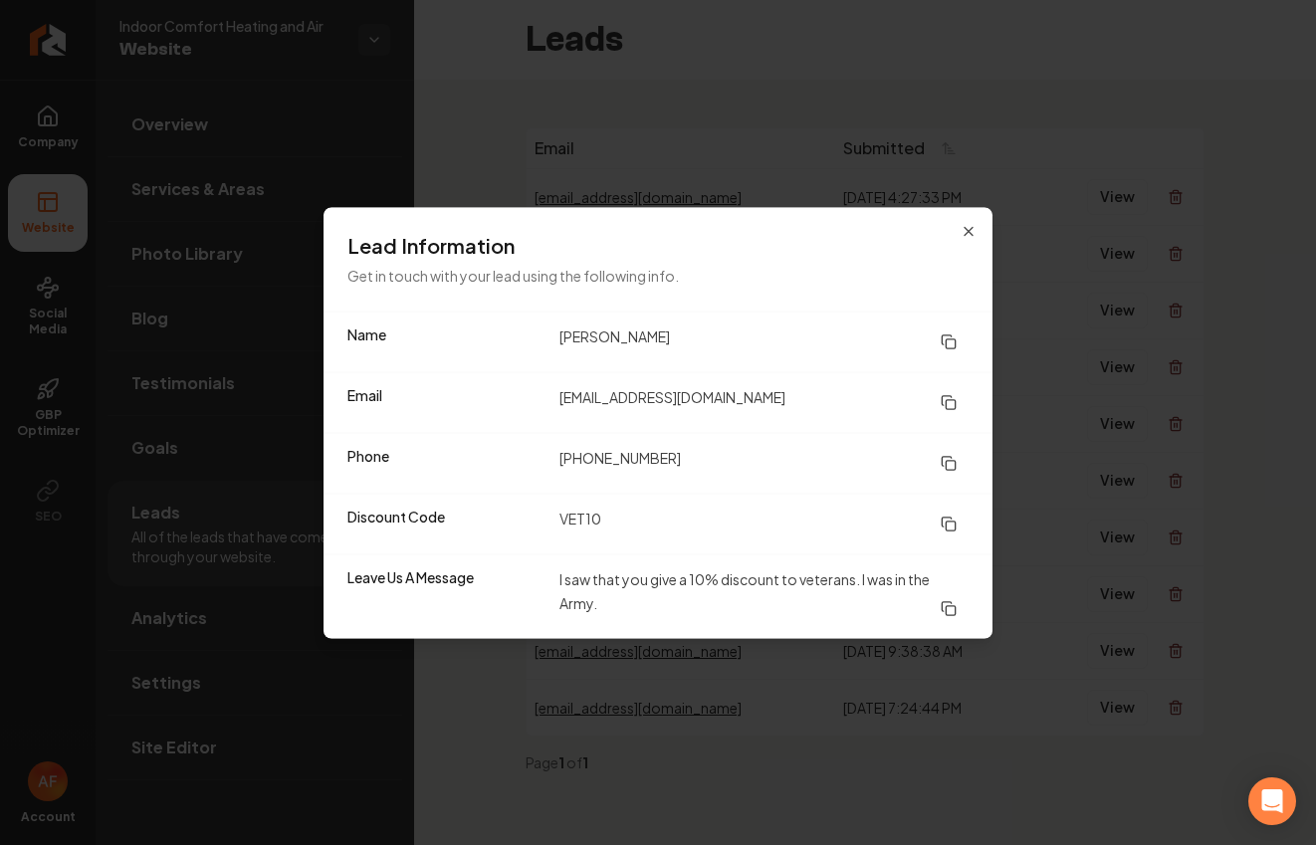
drag, startPoint x: 678, startPoint y: 103, endPoint x: 661, endPoint y: 130, distance: 32.6
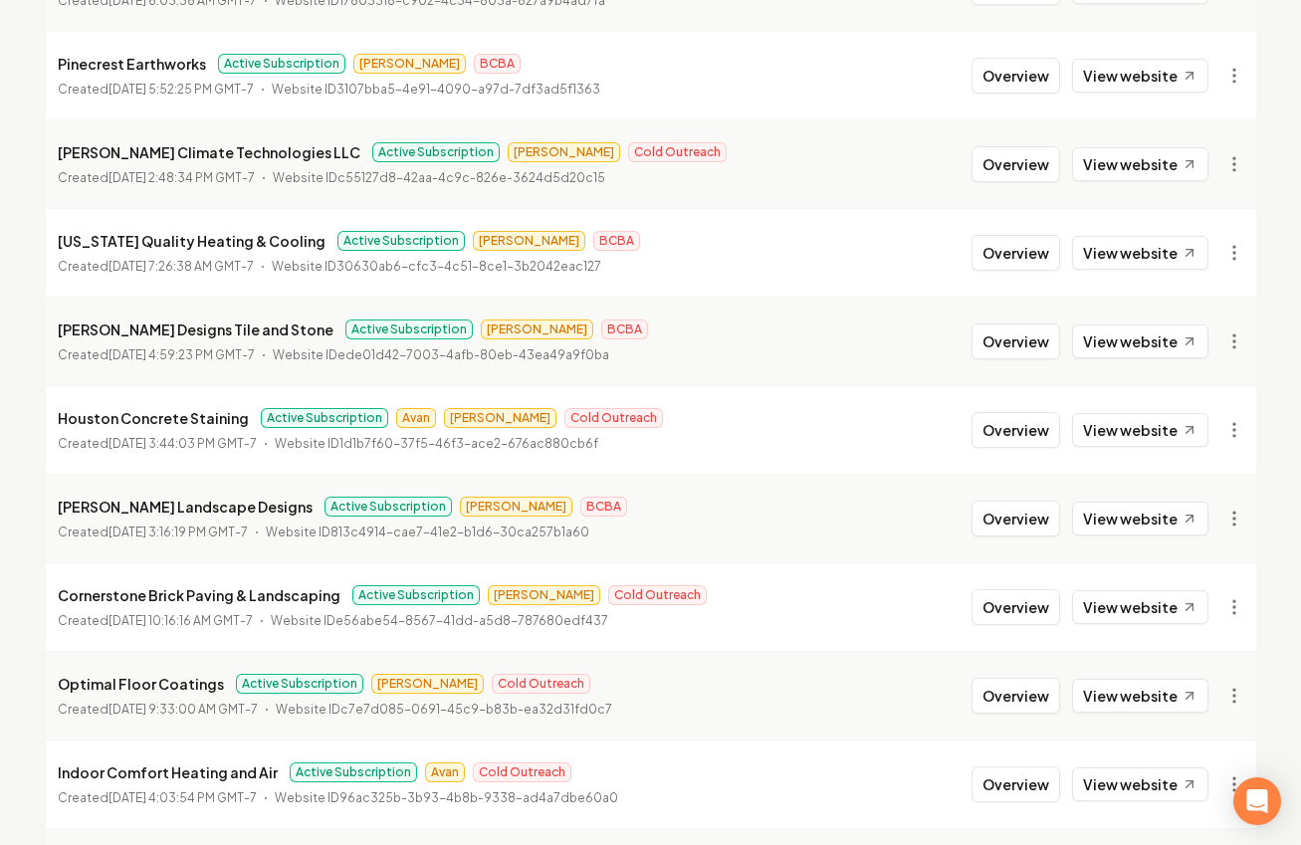
scroll to position [852, 0]
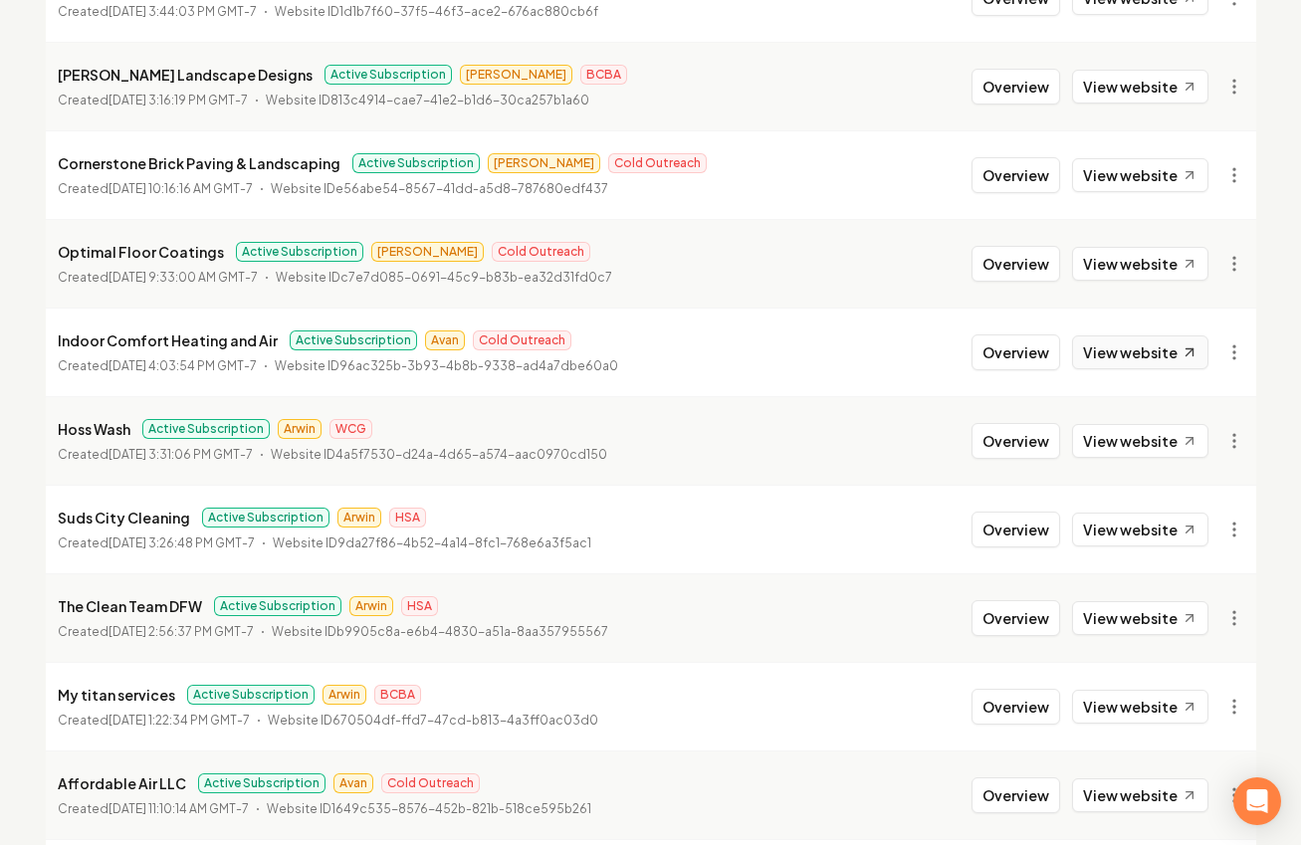
click at [1101, 344] on link "View website" at bounding box center [1140, 353] width 136 height 34
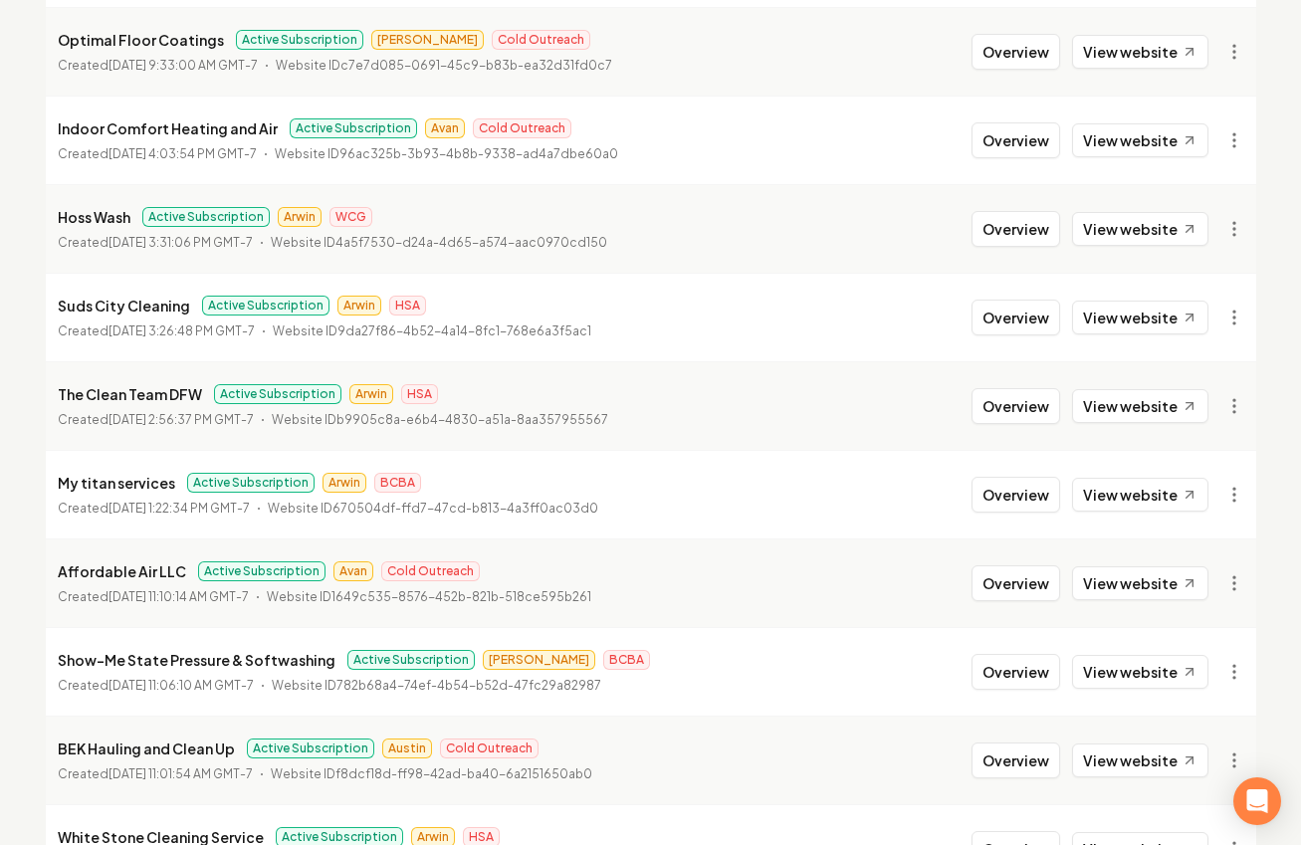
scroll to position [1060, 0]
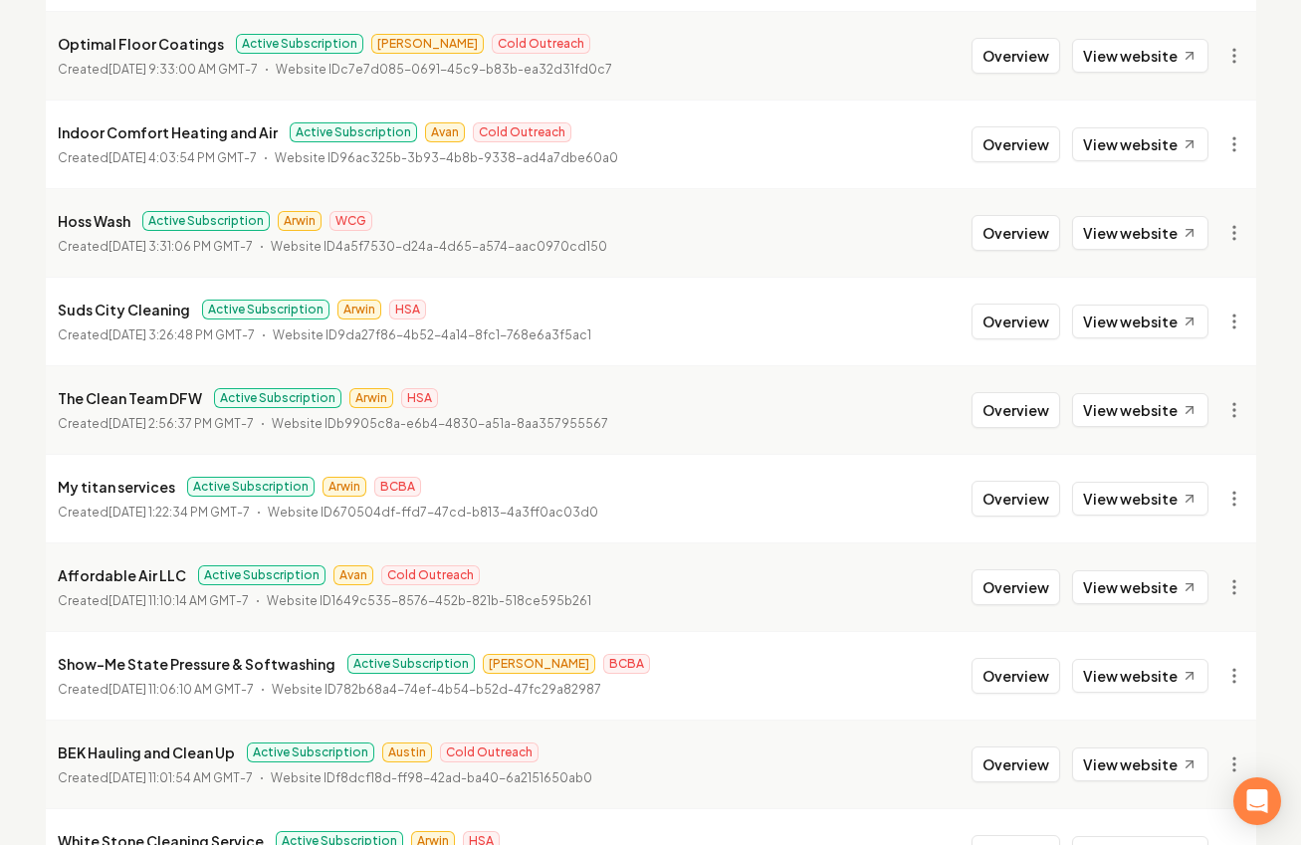
click at [1061, 166] on li "Indoor Comfort Heating and Air Active Subscription Avan Cold Outreach Created M…" at bounding box center [651, 144] width 1211 height 89
click at [1042, 152] on button "Overview" at bounding box center [1016, 144] width 89 height 36
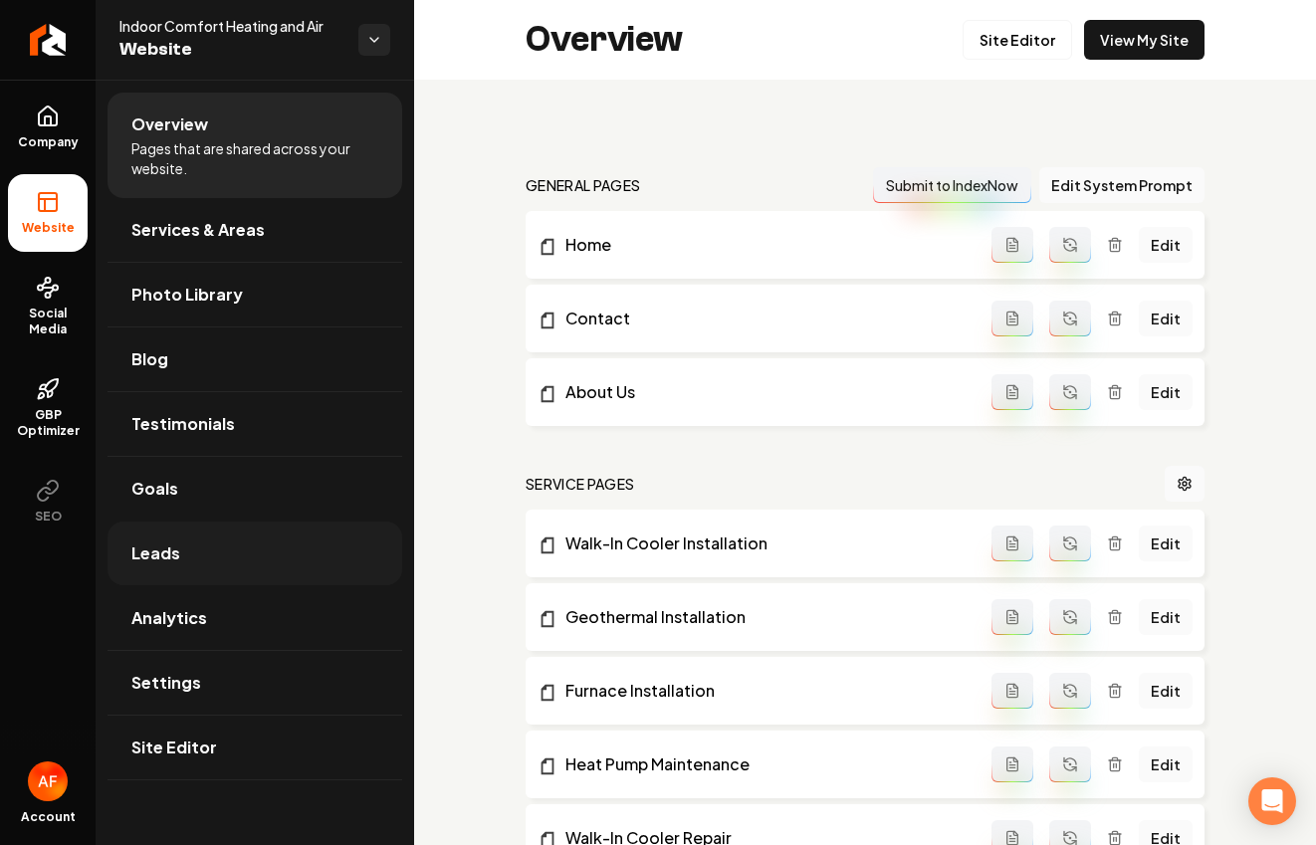
click at [268, 569] on link "Leads" at bounding box center [255, 554] width 295 height 64
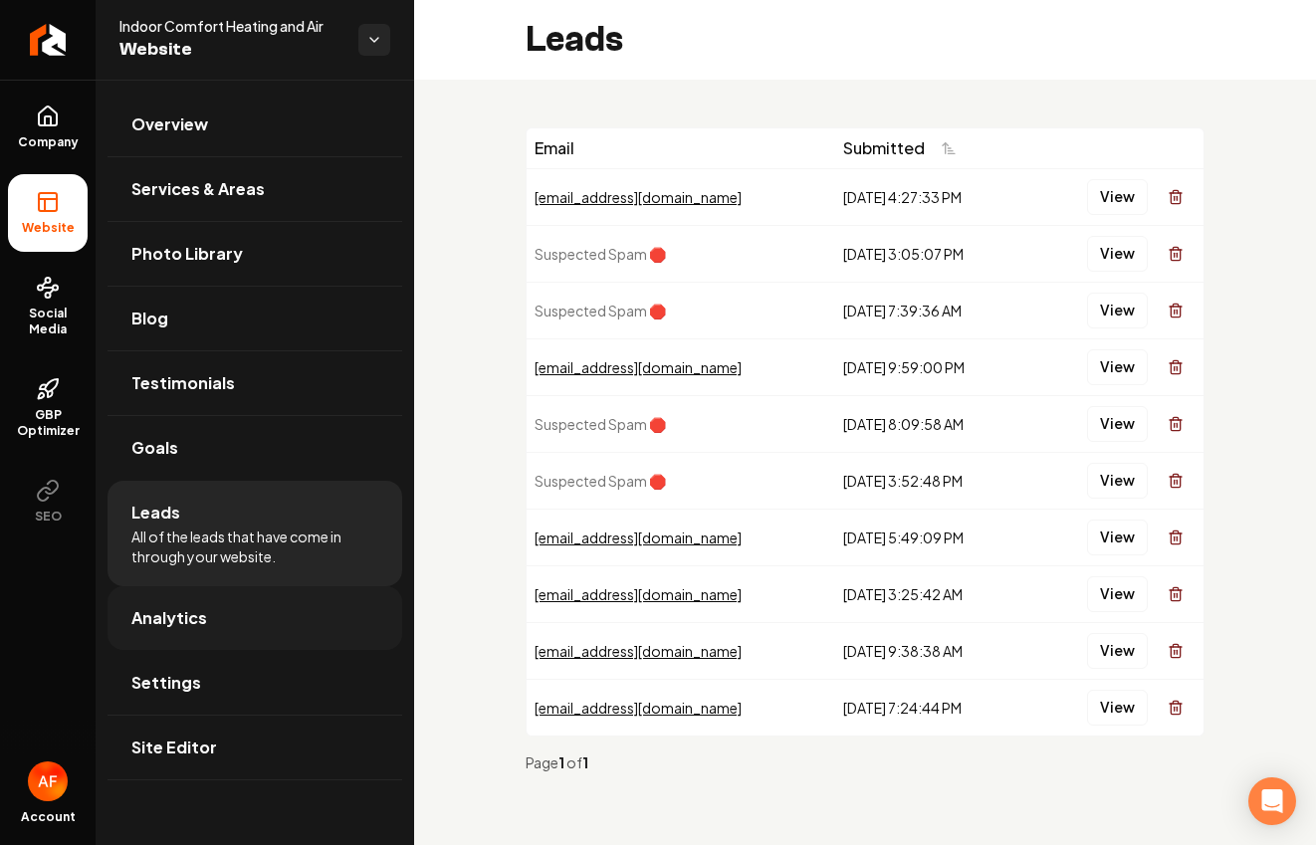
click at [213, 608] on link "Analytics" at bounding box center [255, 618] width 295 height 64
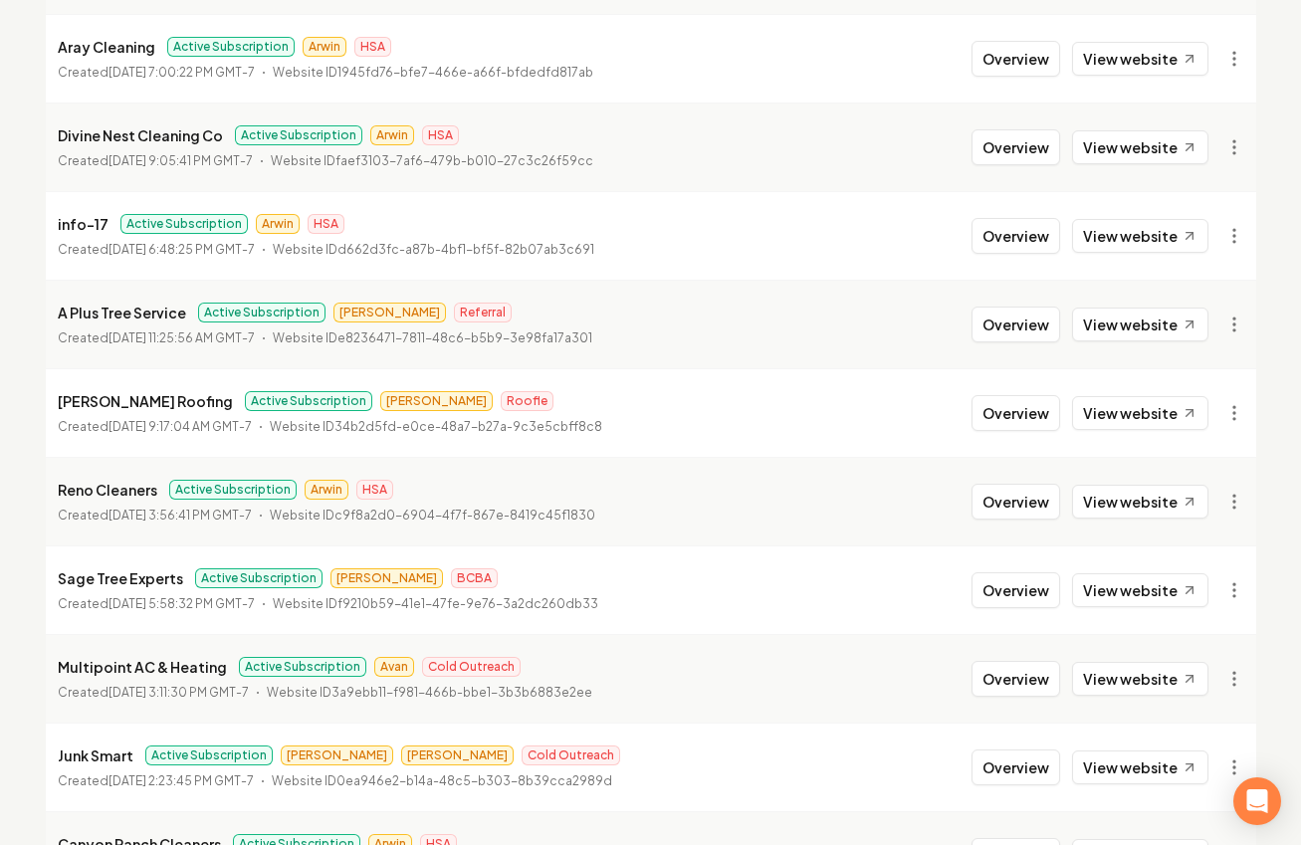
scroll to position [2171, 0]
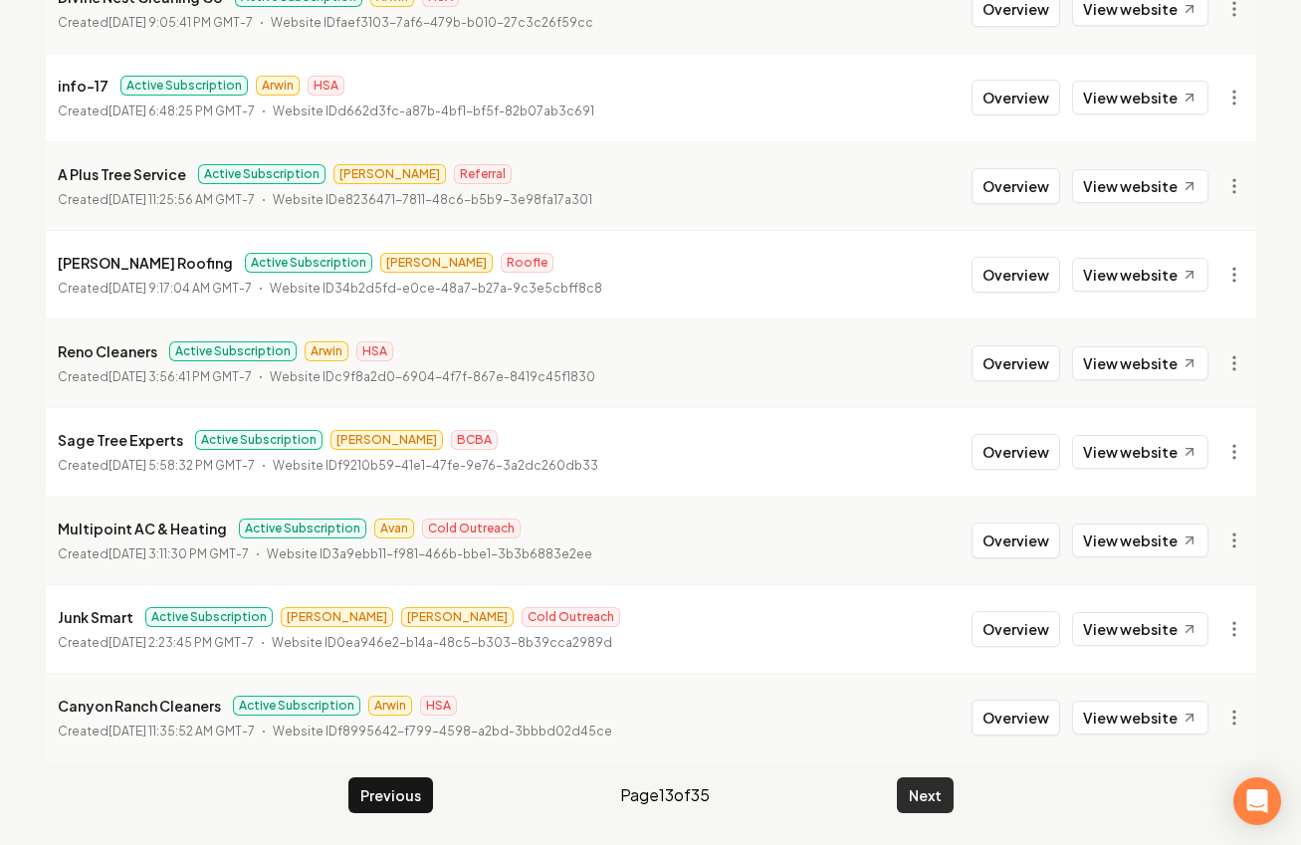
click at [927, 784] on button "Next" at bounding box center [925, 796] width 57 height 36
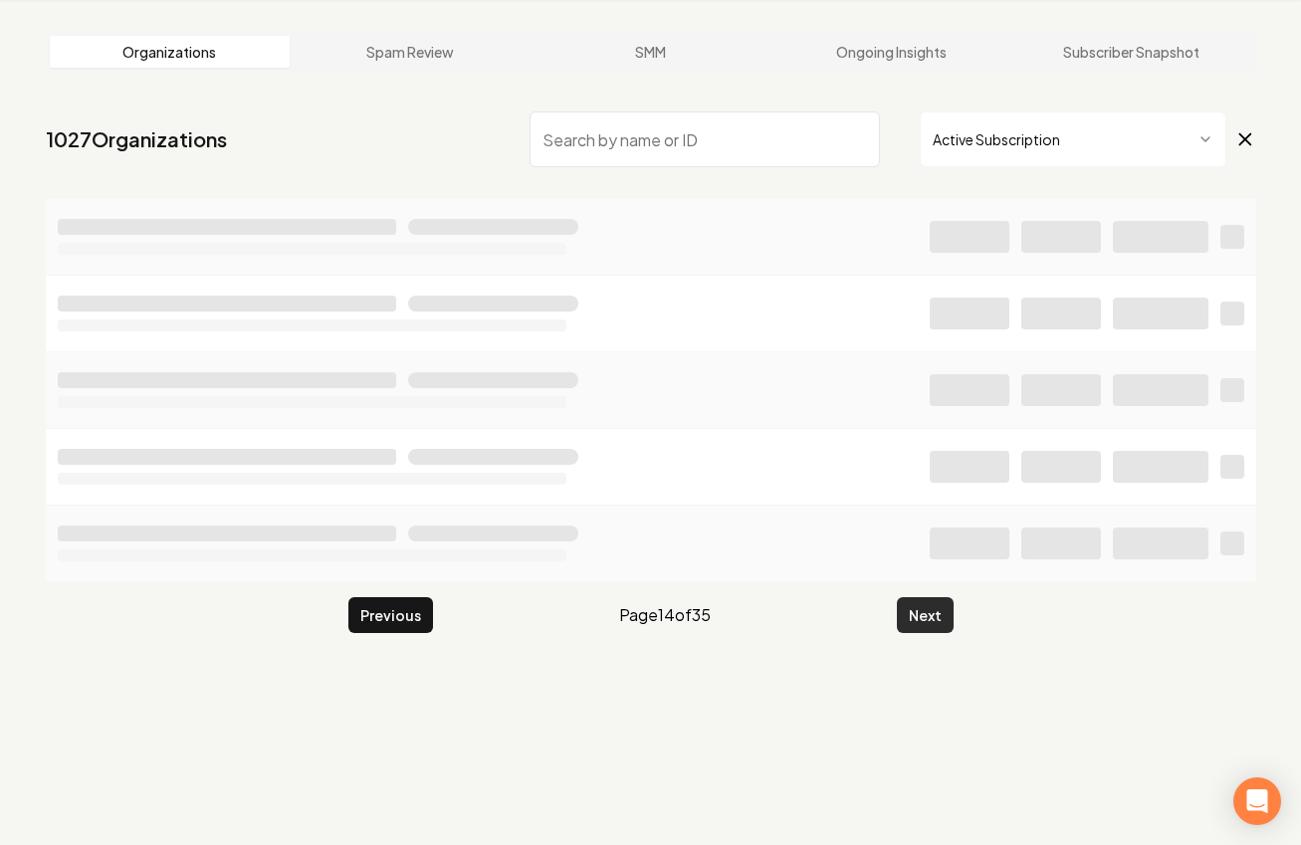
scroll to position [2171, 0]
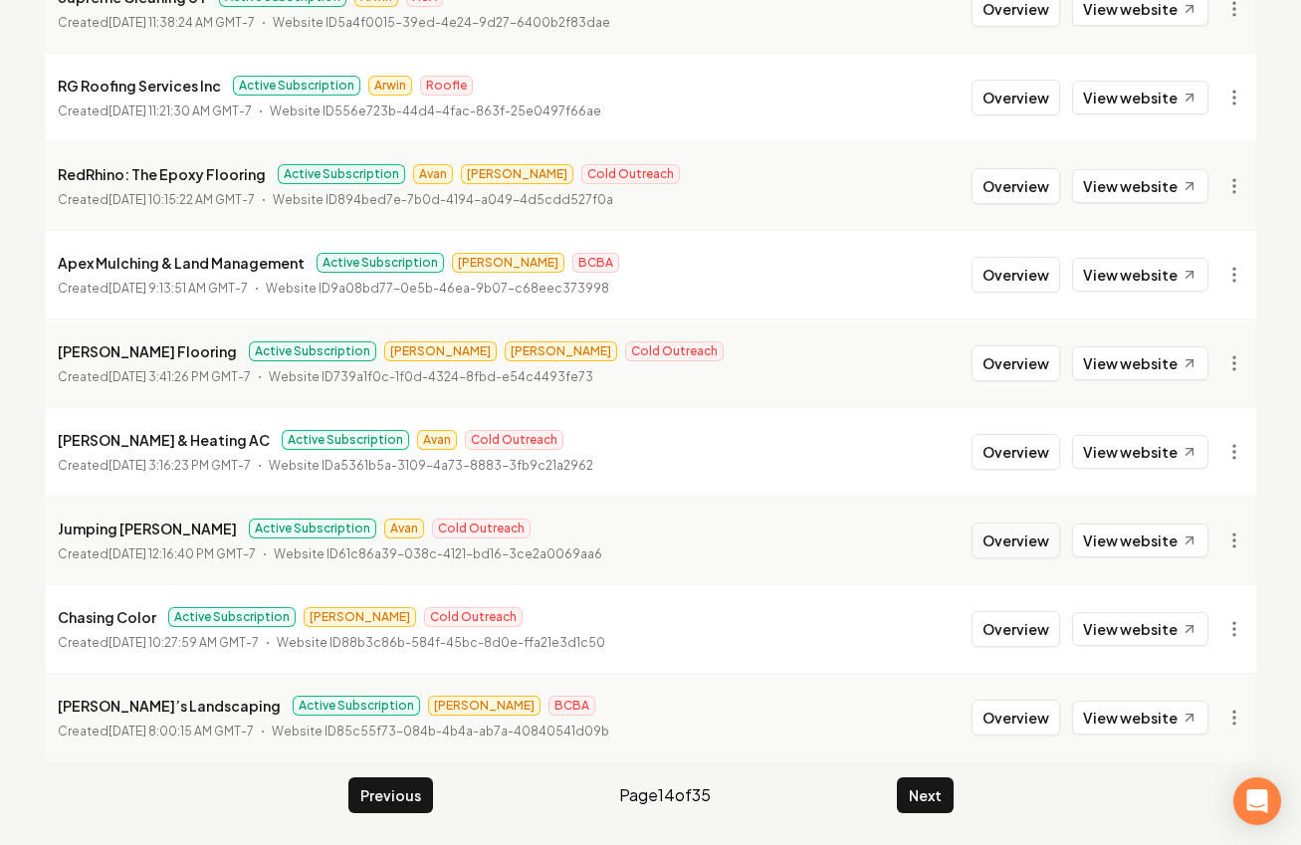
click at [1039, 533] on button "Overview" at bounding box center [1016, 541] width 89 height 36
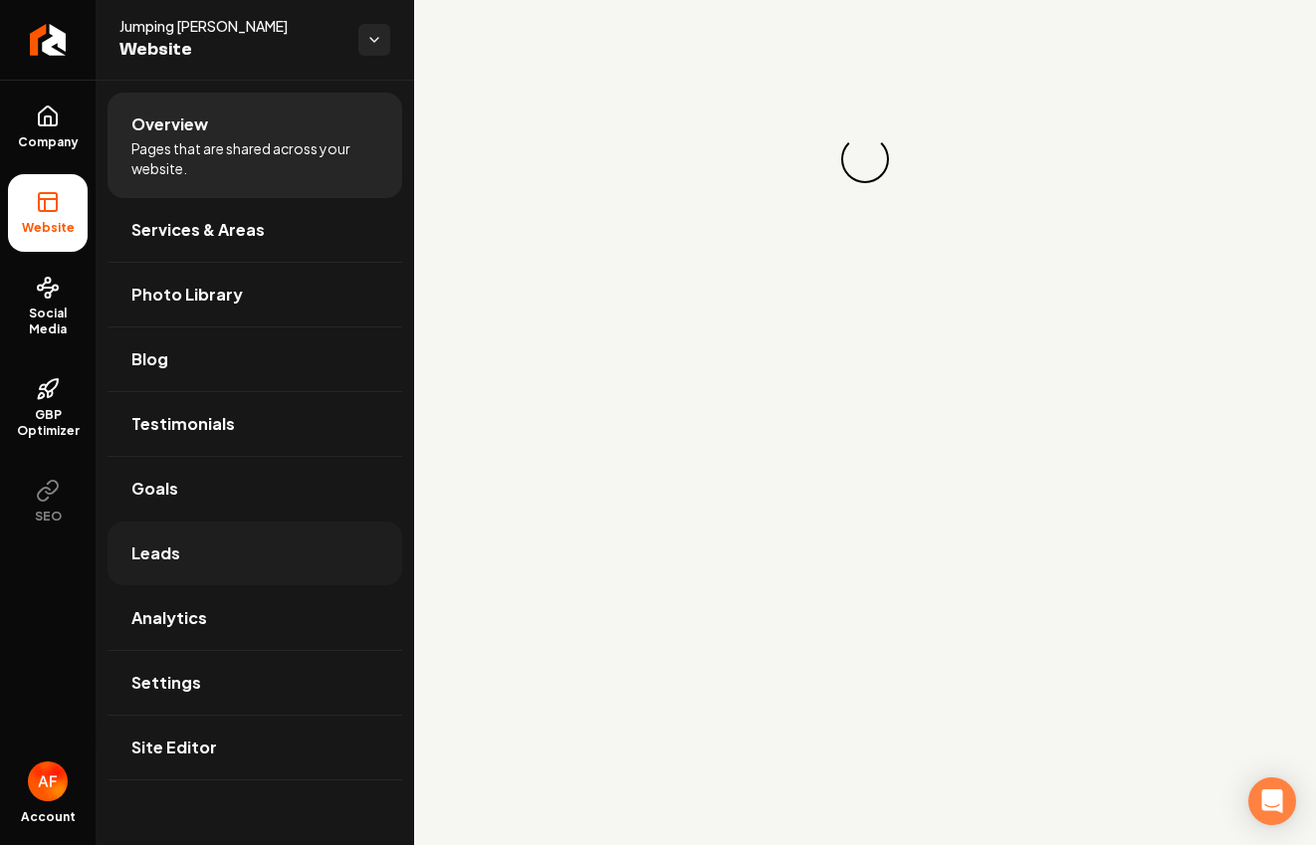
click at [246, 536] on link "Leads" at bounding box center [255, 554] width 295 height 64
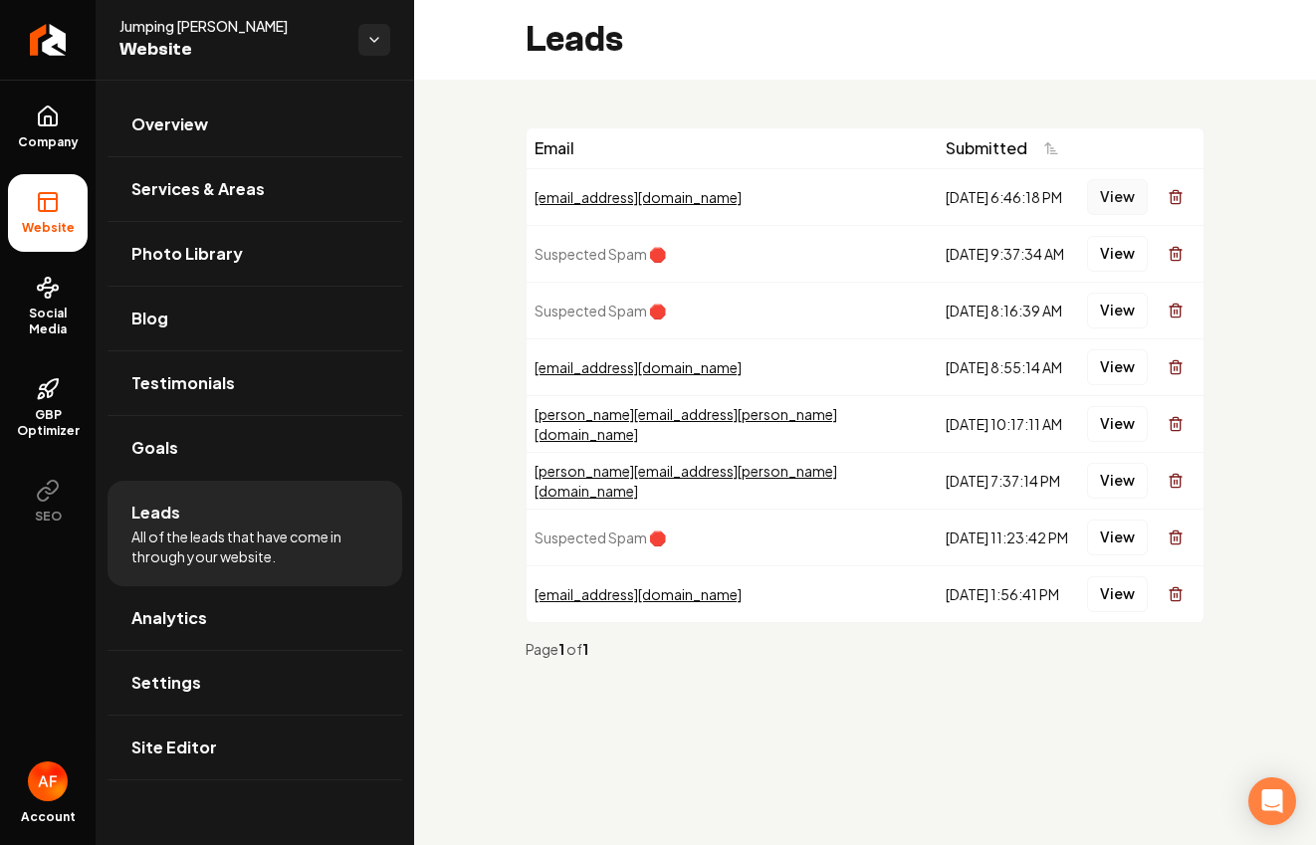
click at [1097, 207] on button "View" at bounding box center [1117, 197] width 61 height 36
click at [175, 628] on span "Analytics" at bounding box center [169, 618] width 76 height 24
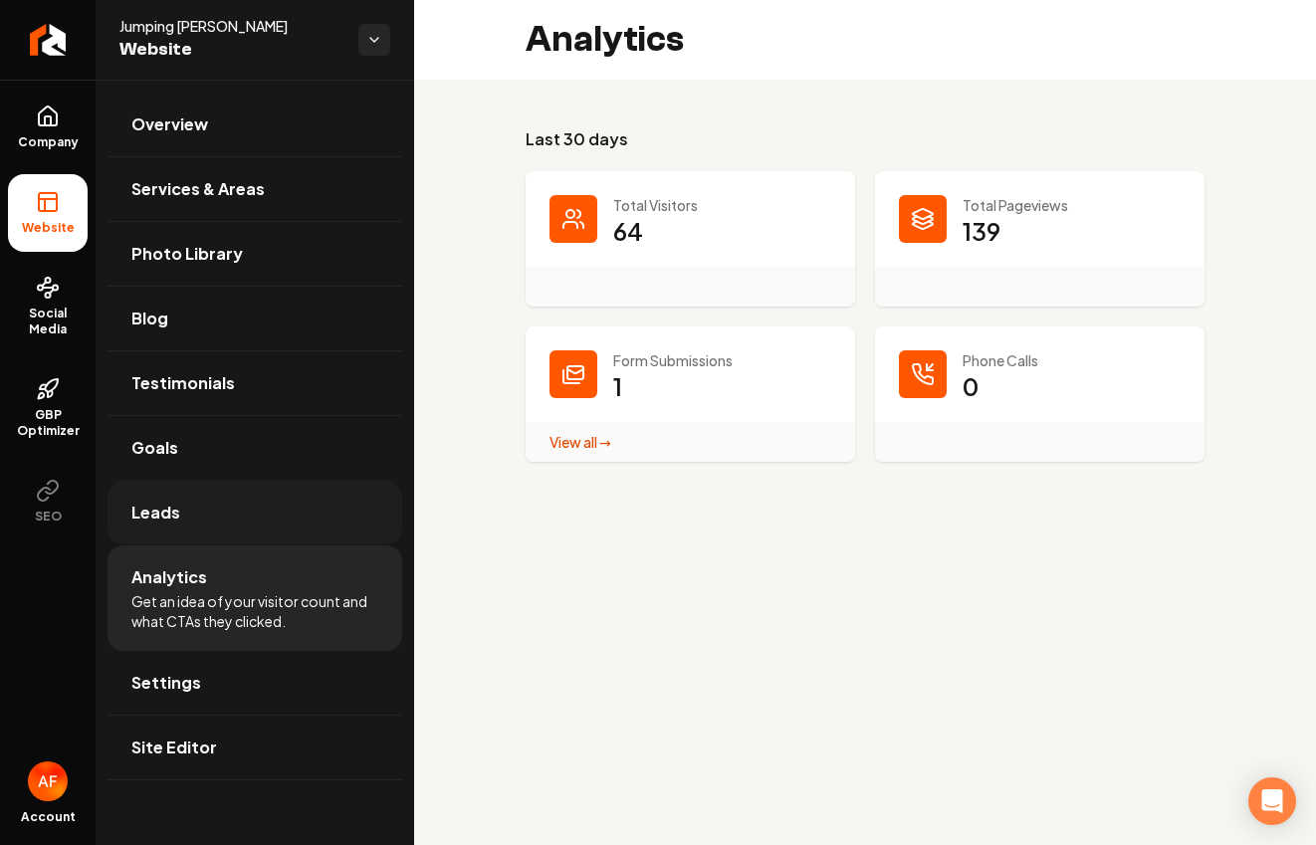
click at [187, 525] on link "Leads" at bounding box center [255, 513] width 295 height 64
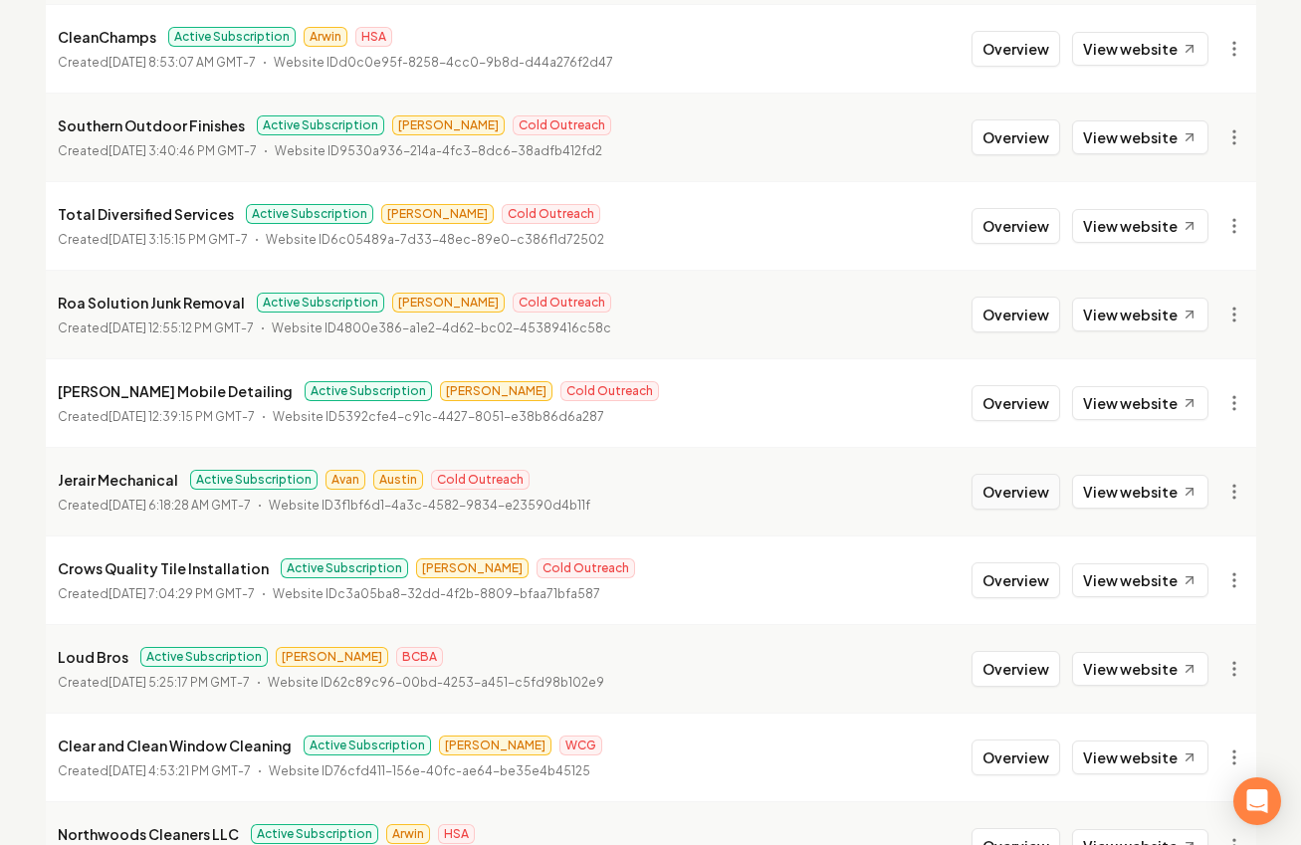
scroll to position [449, 0]
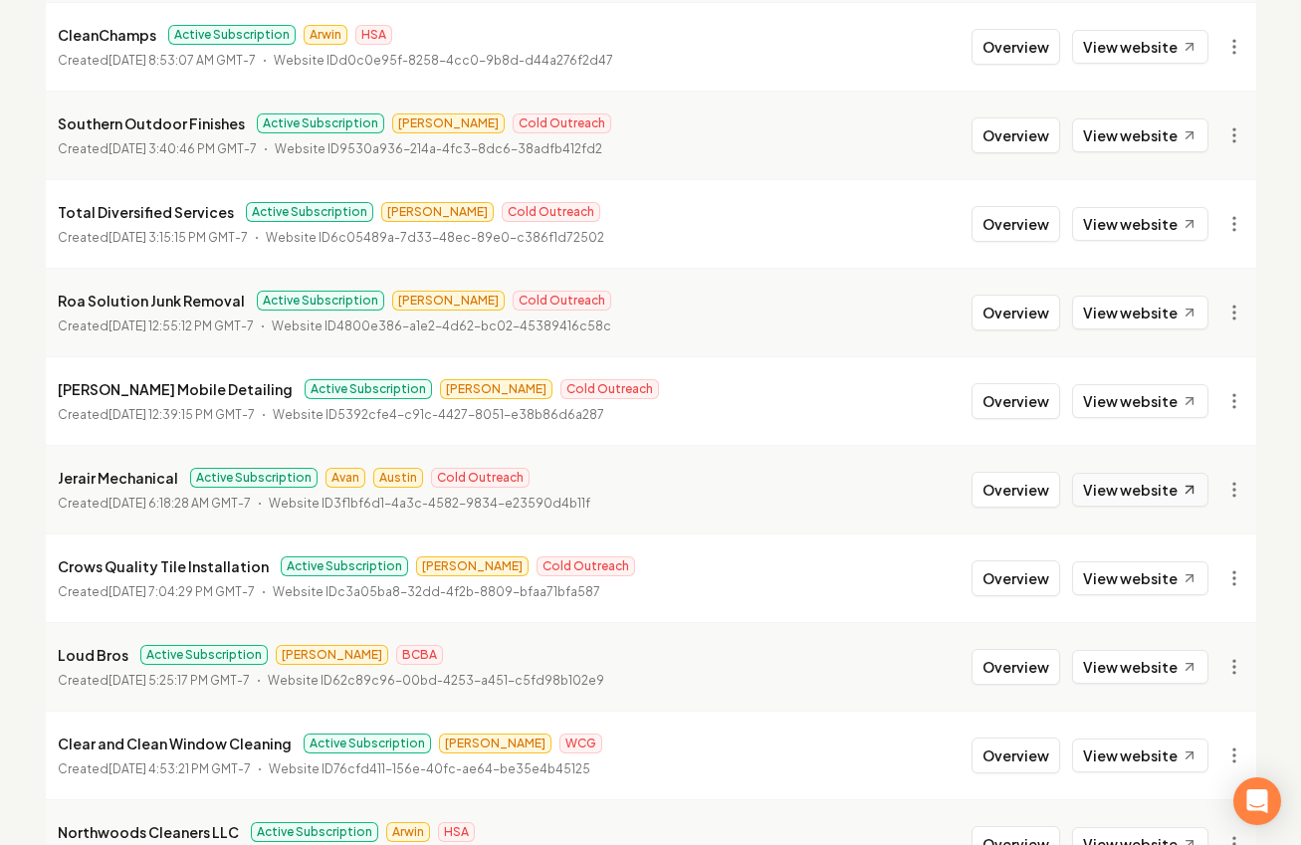
click at [1154, 490] on link "View website" at bounding box center [1140, 490] width 136 height 34
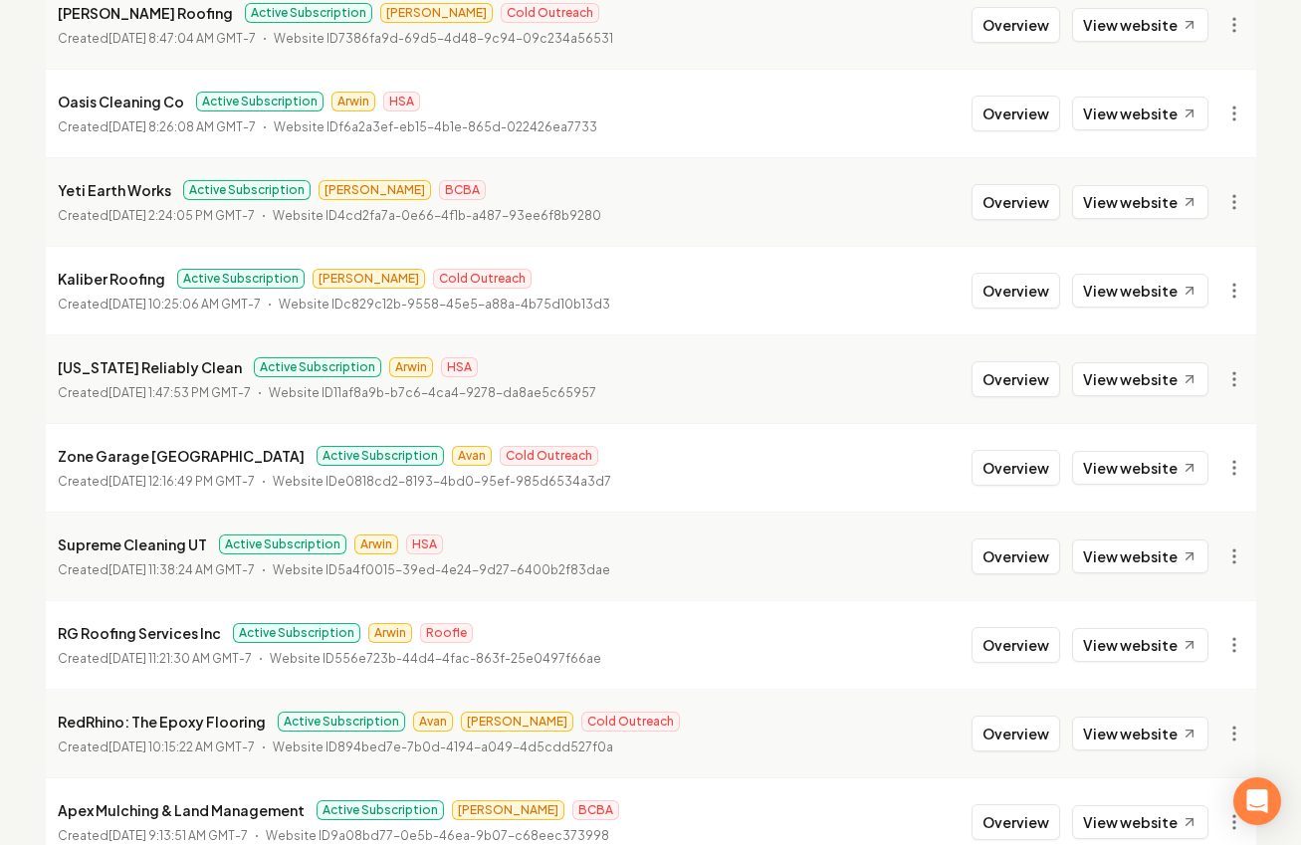
scroll to position [2171, 0]
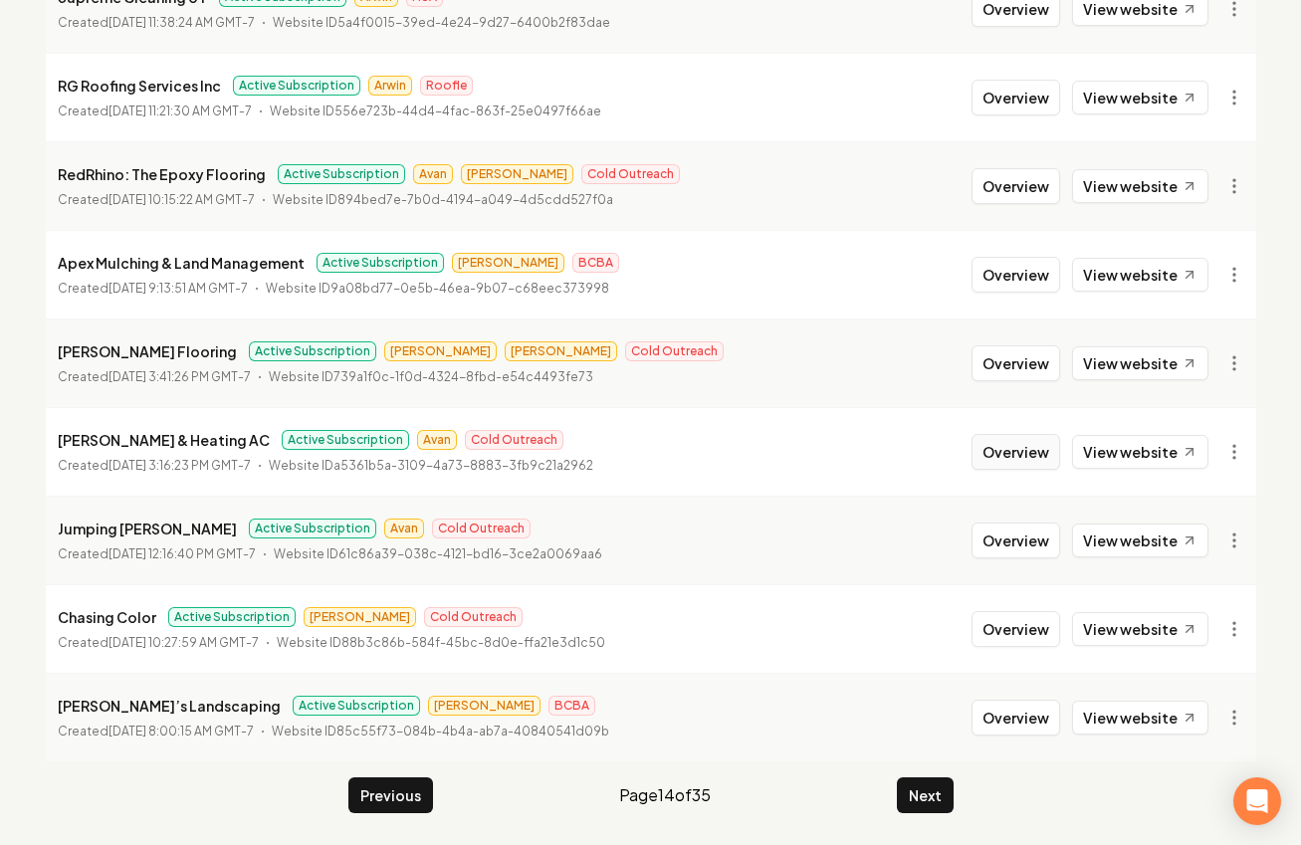
drag, startPoint x: 1049, startPoint y: 450, endPoint x: 1027, endPoint y: 450, distance: 21.9
click at [1049, 450] on button "Overview" at bounding box center [1016, 452] width 89 height 36
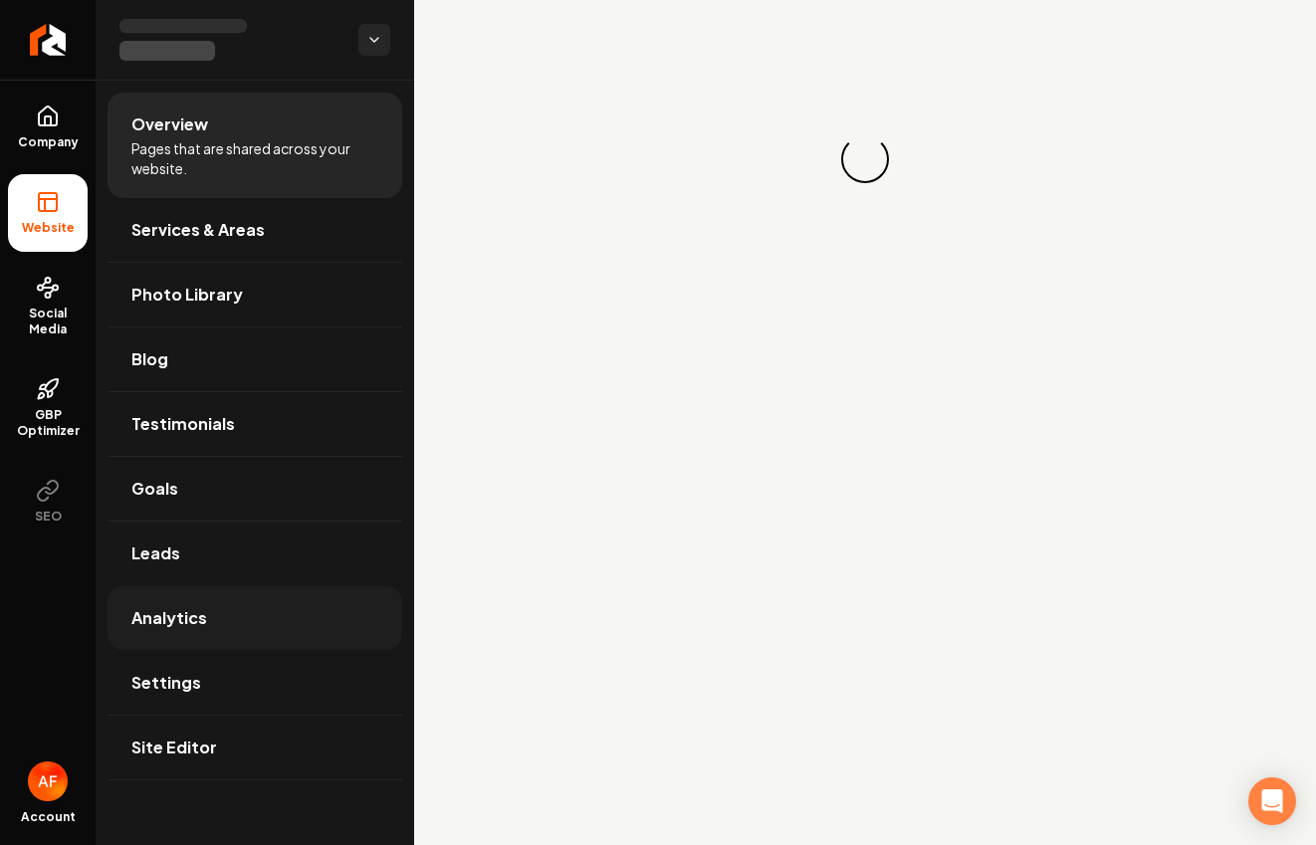
click at [301, 591] on link "Analytics" at bounding box center [255, 618] width 295 height 64
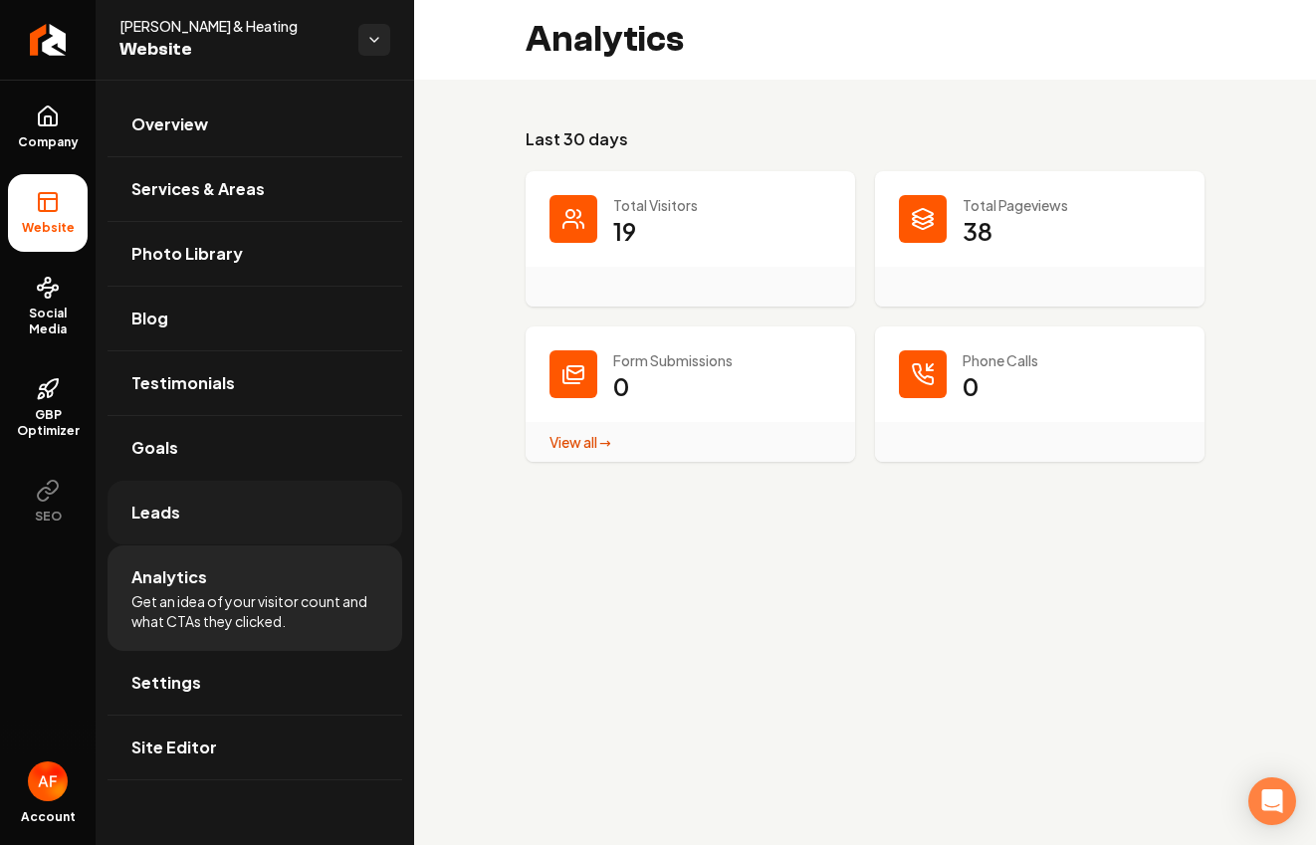
click at [260, 510] on link "Leads" at bounding box center [255, 513] width 295 height 64
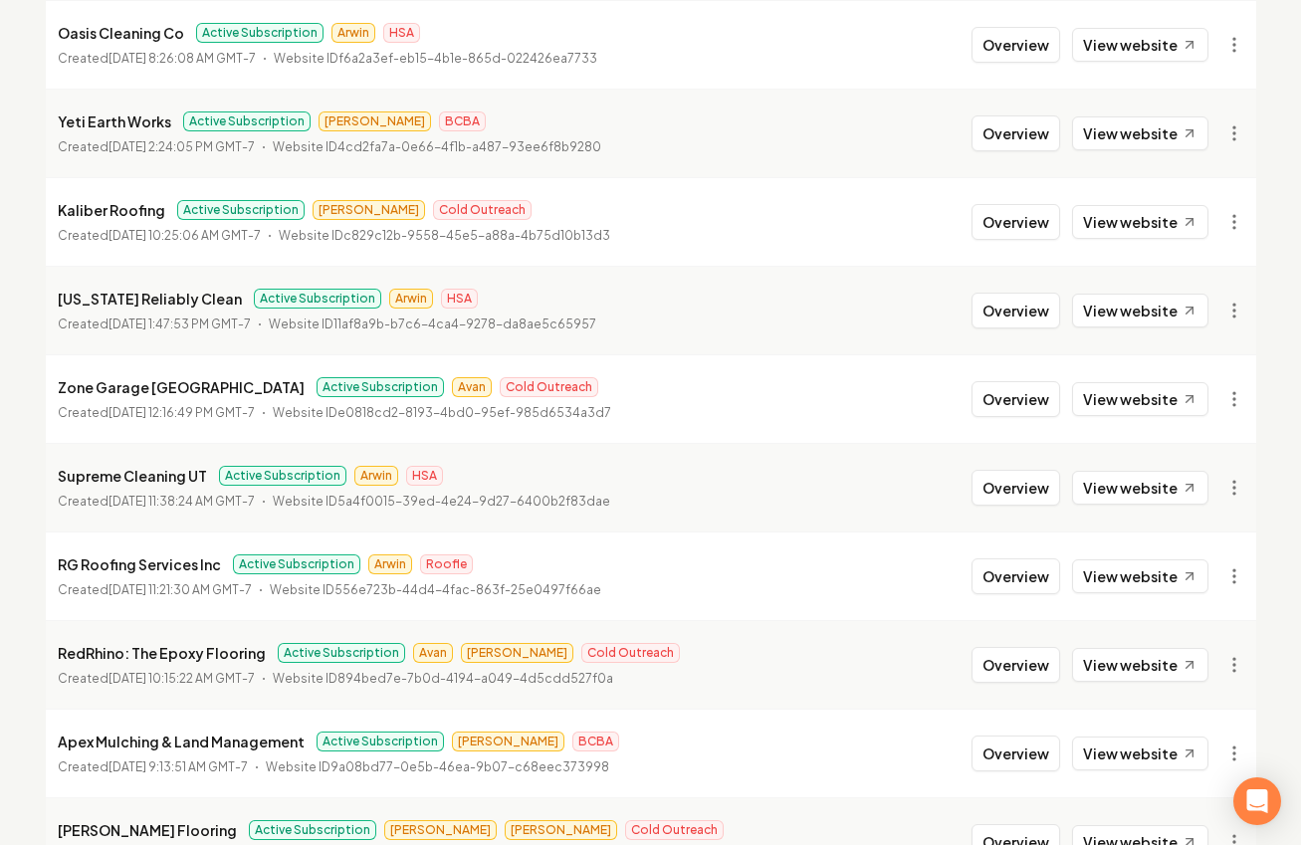
scroll to position [2171, 0]
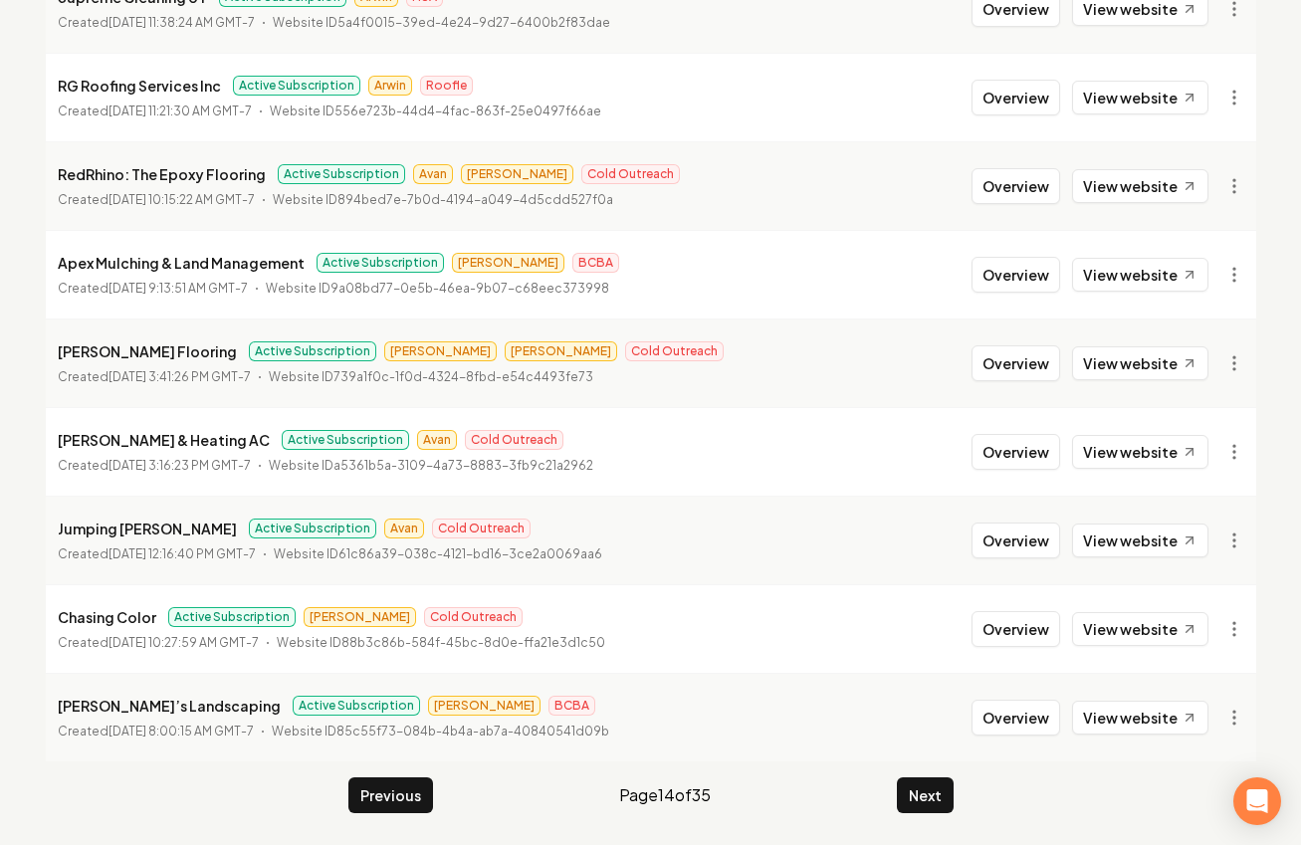
click at [870, 784] on div "Previous Page 14 of 35 Next" at bounding box center [651, 796] width 605 height 36
click at [901, 792] on button "Next" at bounding box center [925, 796] width 57 height 36
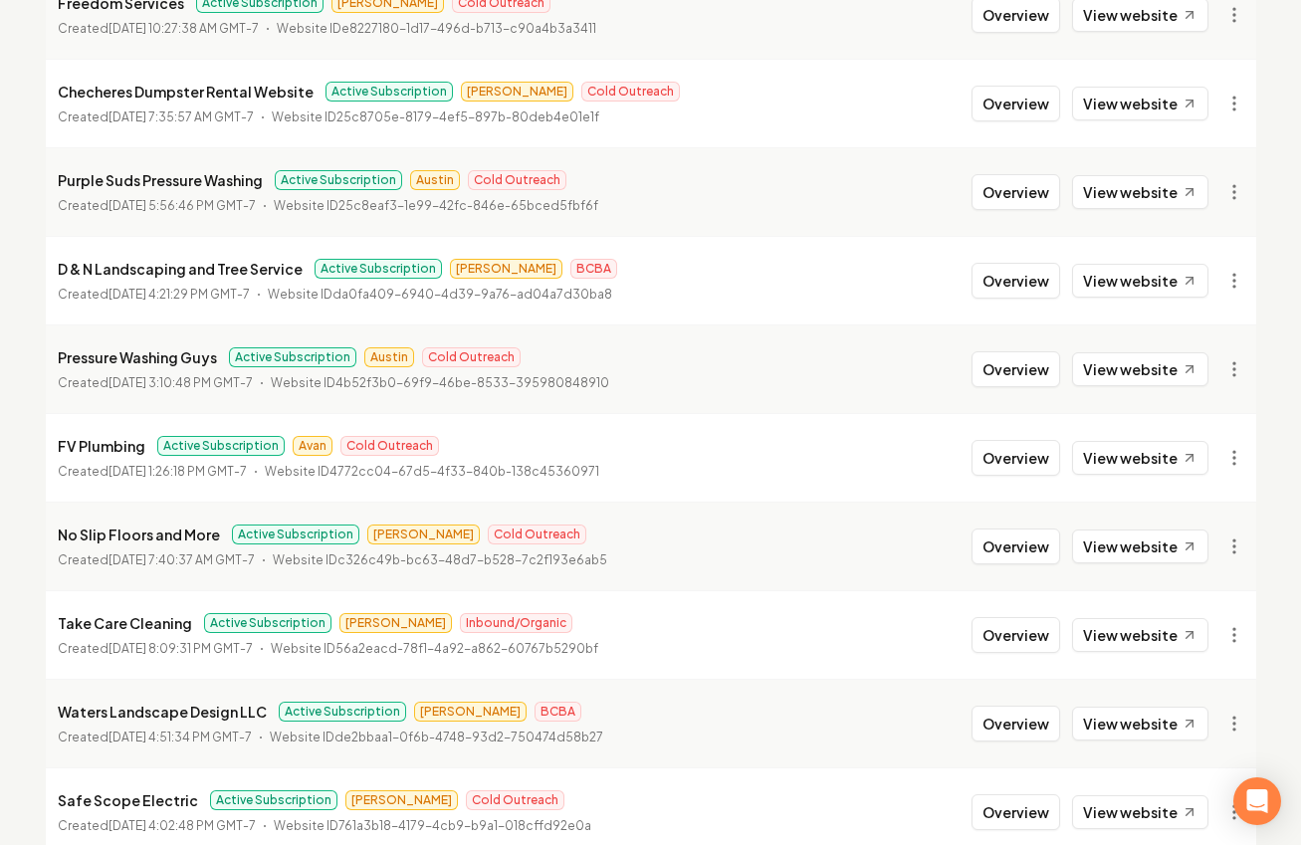
scroll to position [1803, 0]
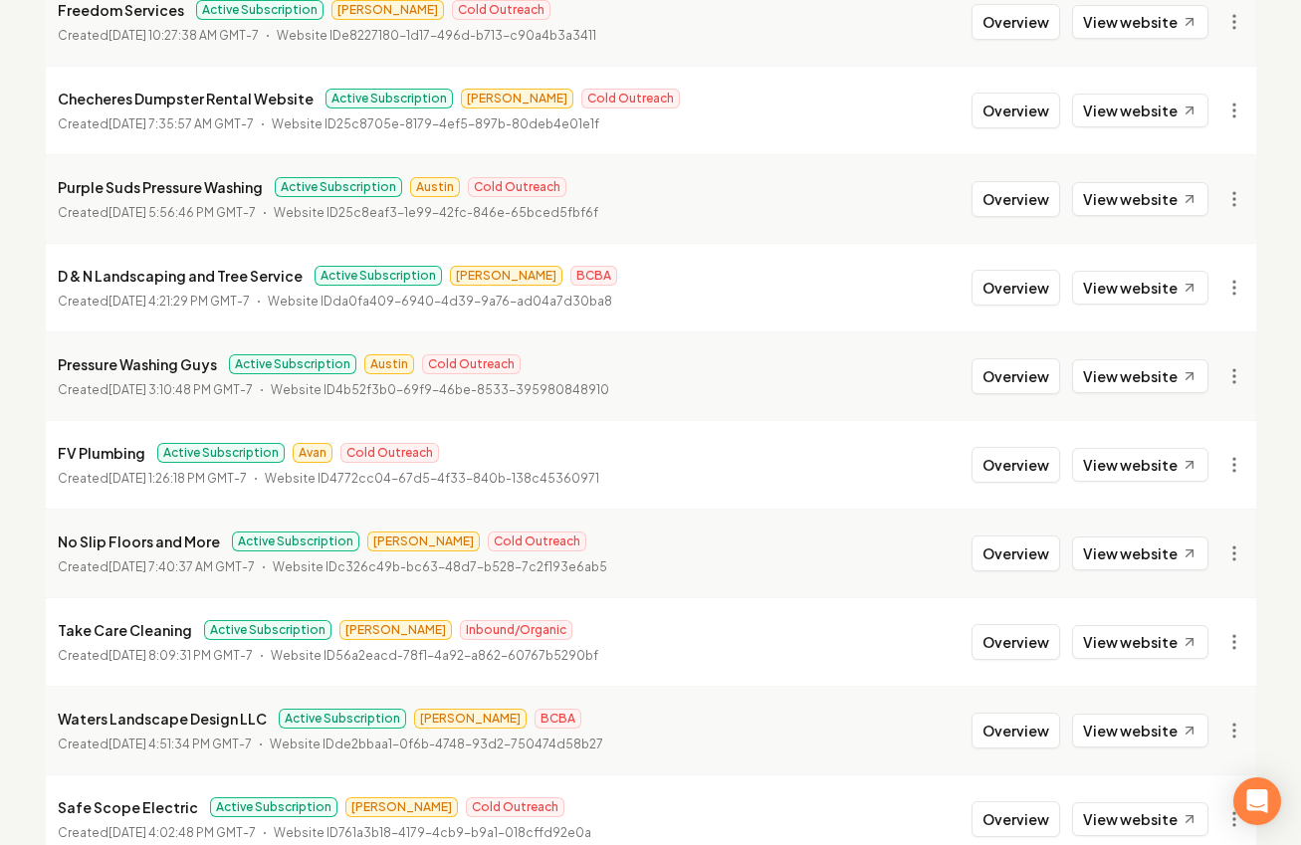
drag, startPoint x: 1001, startPoint y: 459, endPoint x: 900, endPoint y: 472, distance: 101.4
click at [1001, 459] on button "Overview" at bounding box center [1016, 465] width 89 height 36
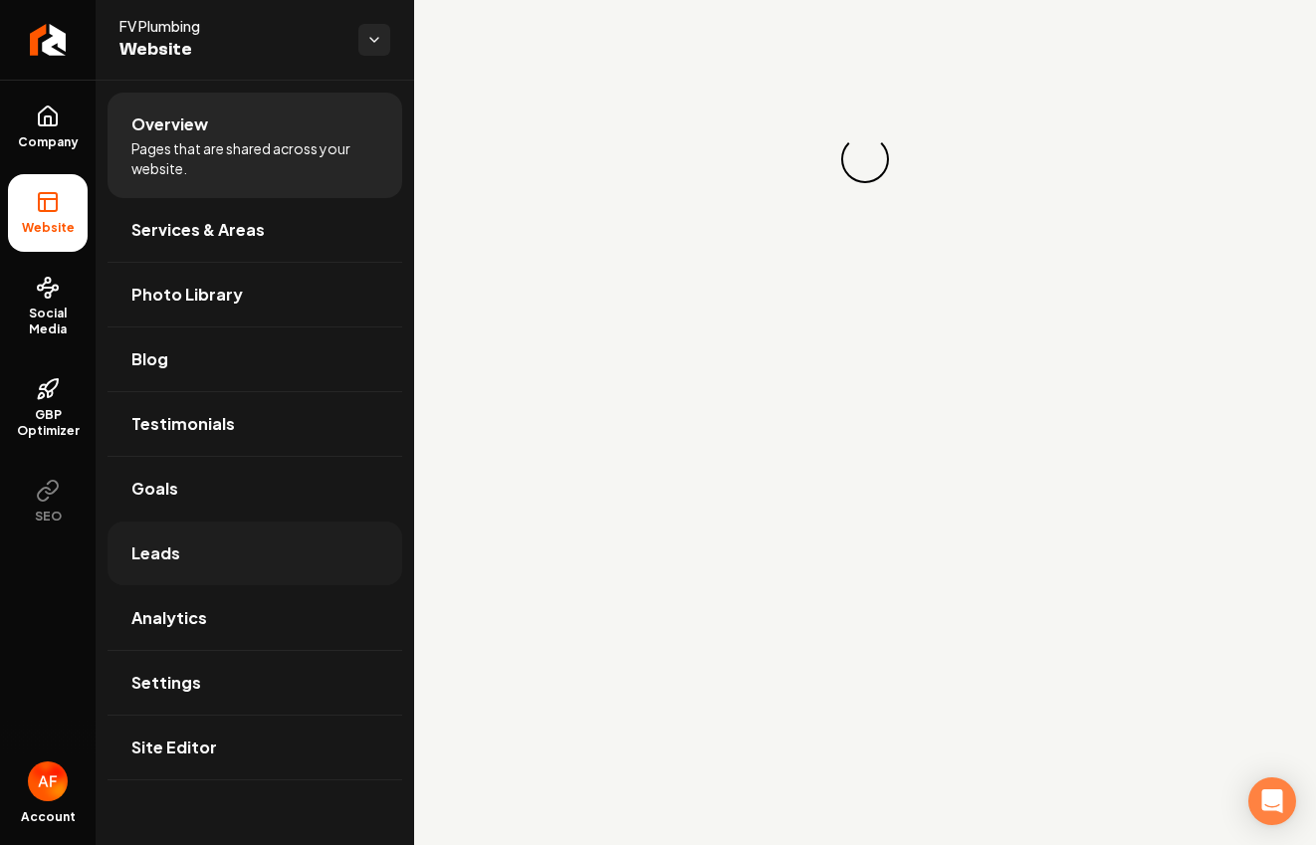
click at [233, 570] on link "Leads" at bounding box center [255, 554] width 295 height 64
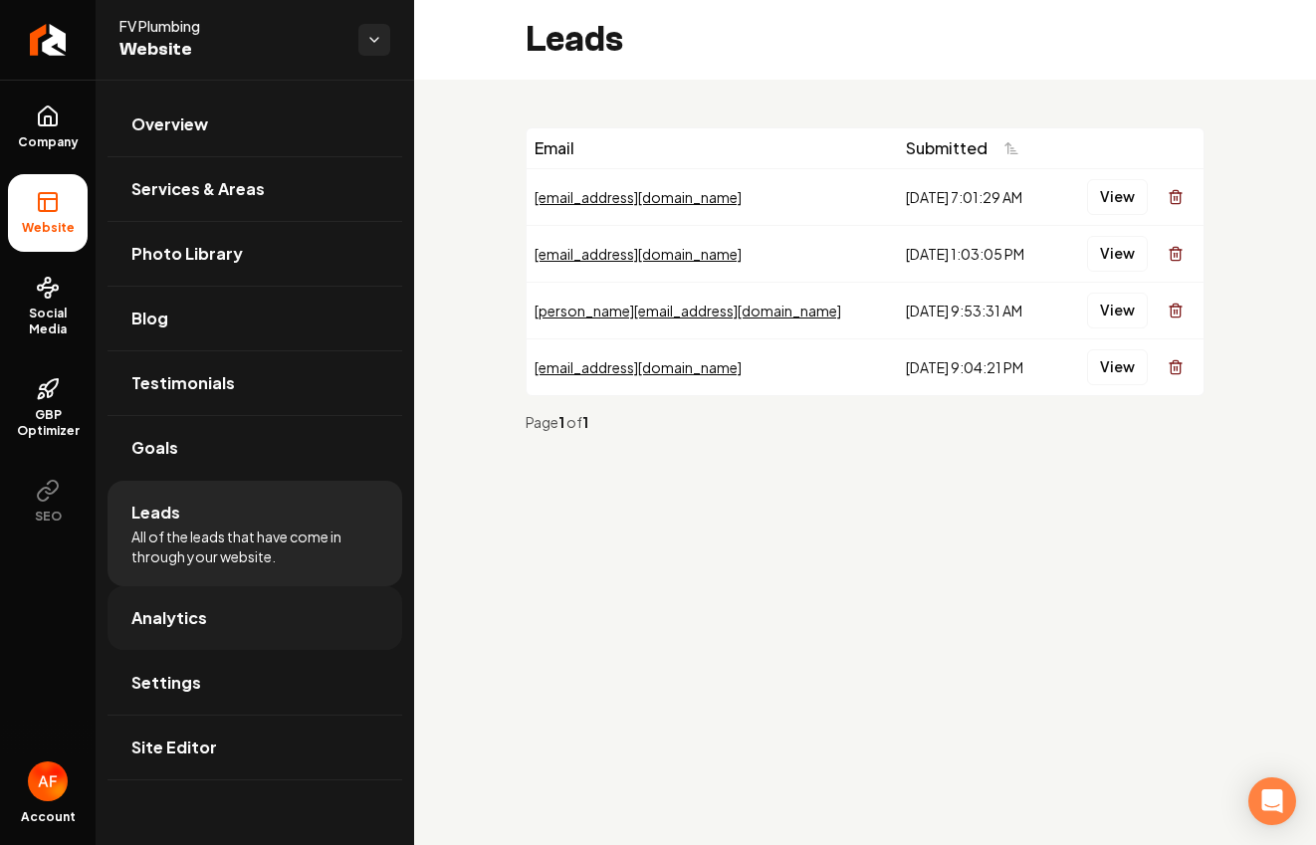
click at [230, 602] on link "Analytics" at bounding box center [255, 618] width 295 height 64
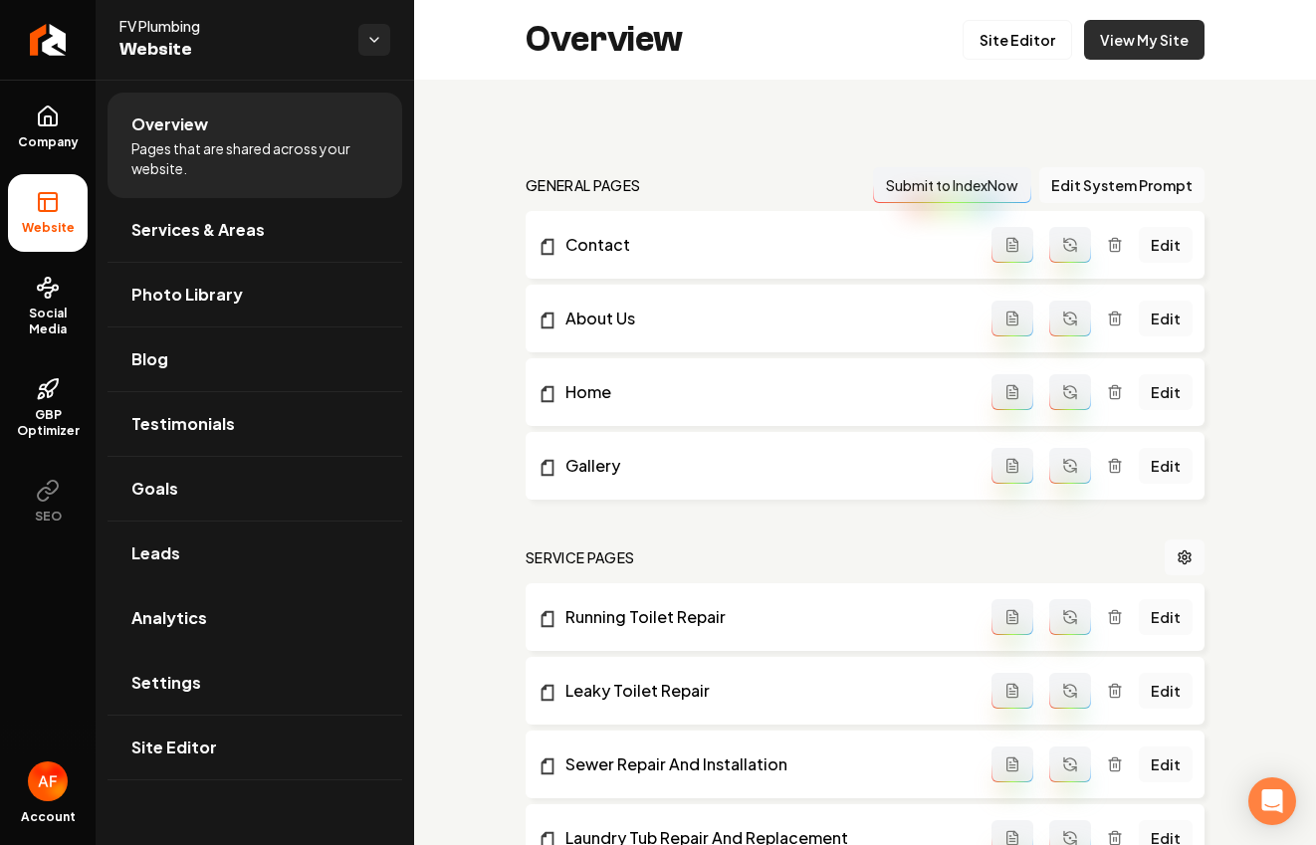
click at [1181, 43] on link "View My Site" at bounding box center [1144, 40] width 120 height 40
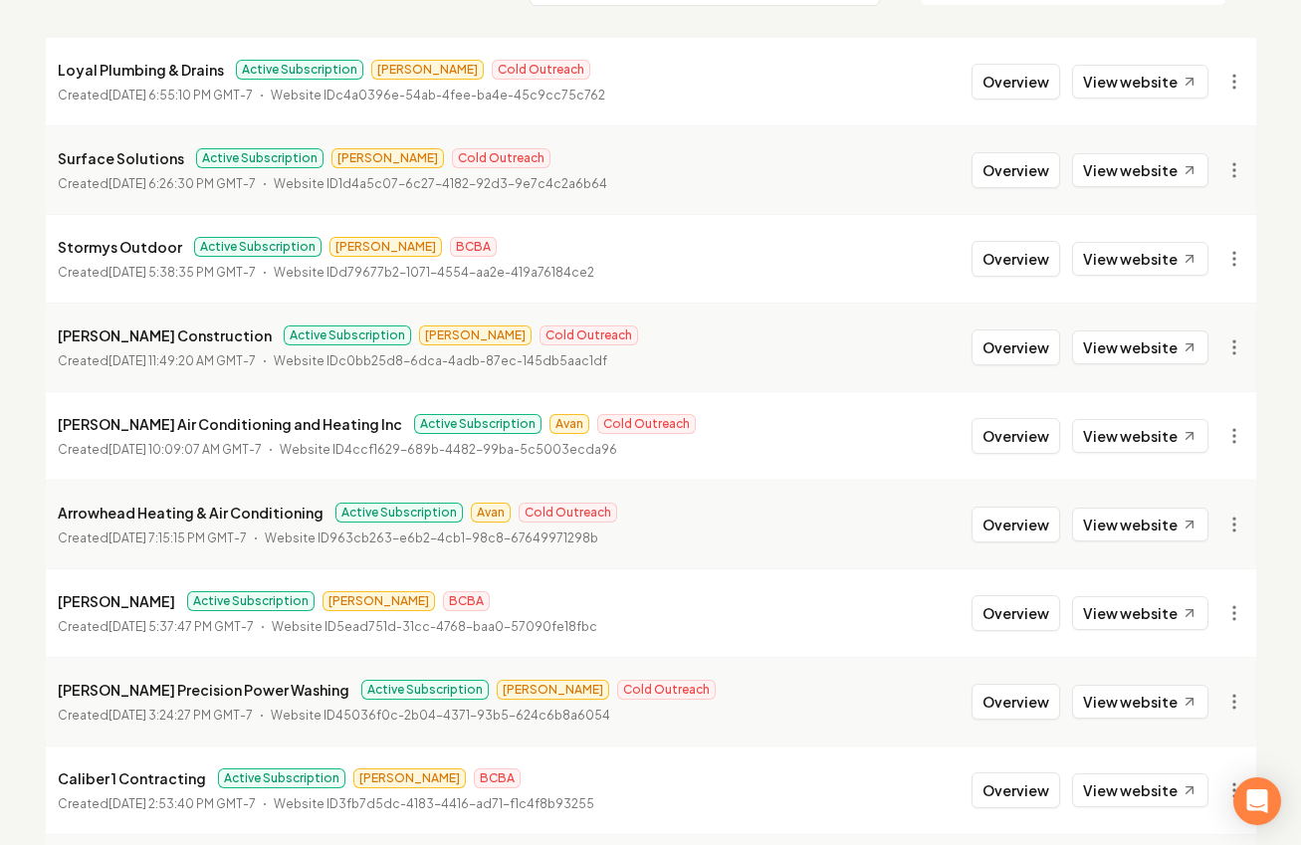
scroll to position [271, 0]
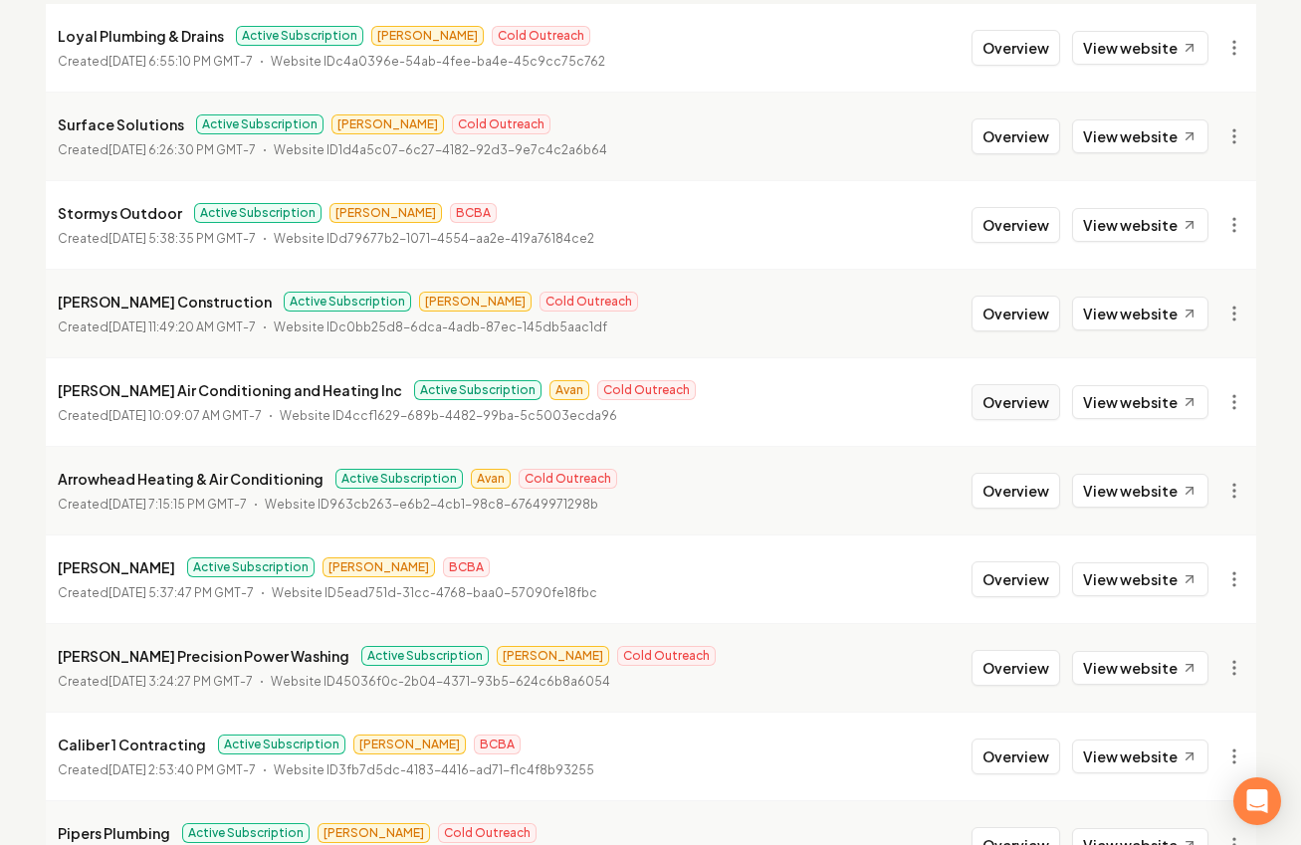
click at [980, 400] on button "Overview" at bounding box center [1016, 402] width 89 height 36
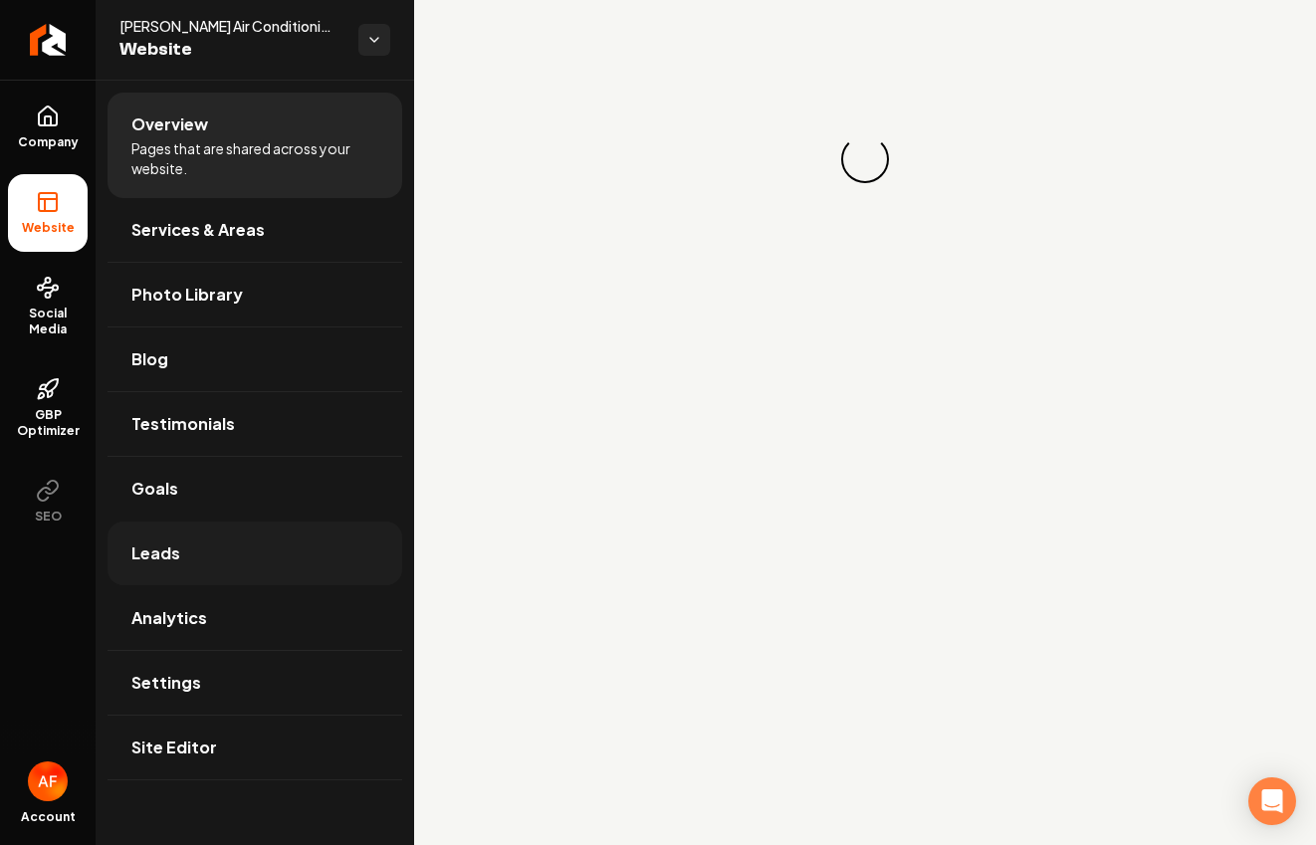
click at [262, 563] on link "Leads" at bounding box center [255, 554] width 295 height 64
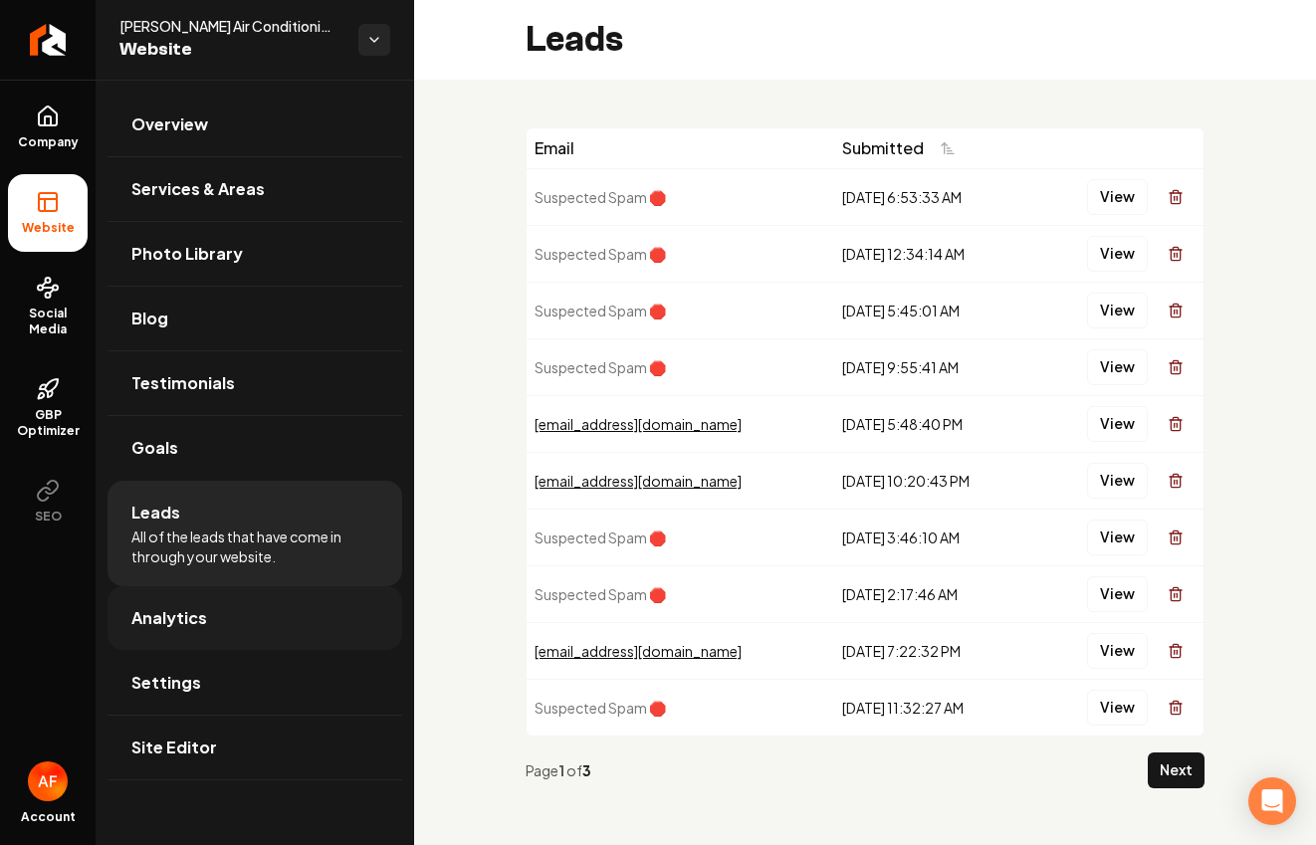
click at [275, 585] on ul "Overview Services & Areas Photo Library Blog Testimonials Goals Leads All of th…" at bounding box center [255, 436] width 319 height 713
click at [259, 604] on link "Analytics" at bounding box center [255, 618] width 295 height 64
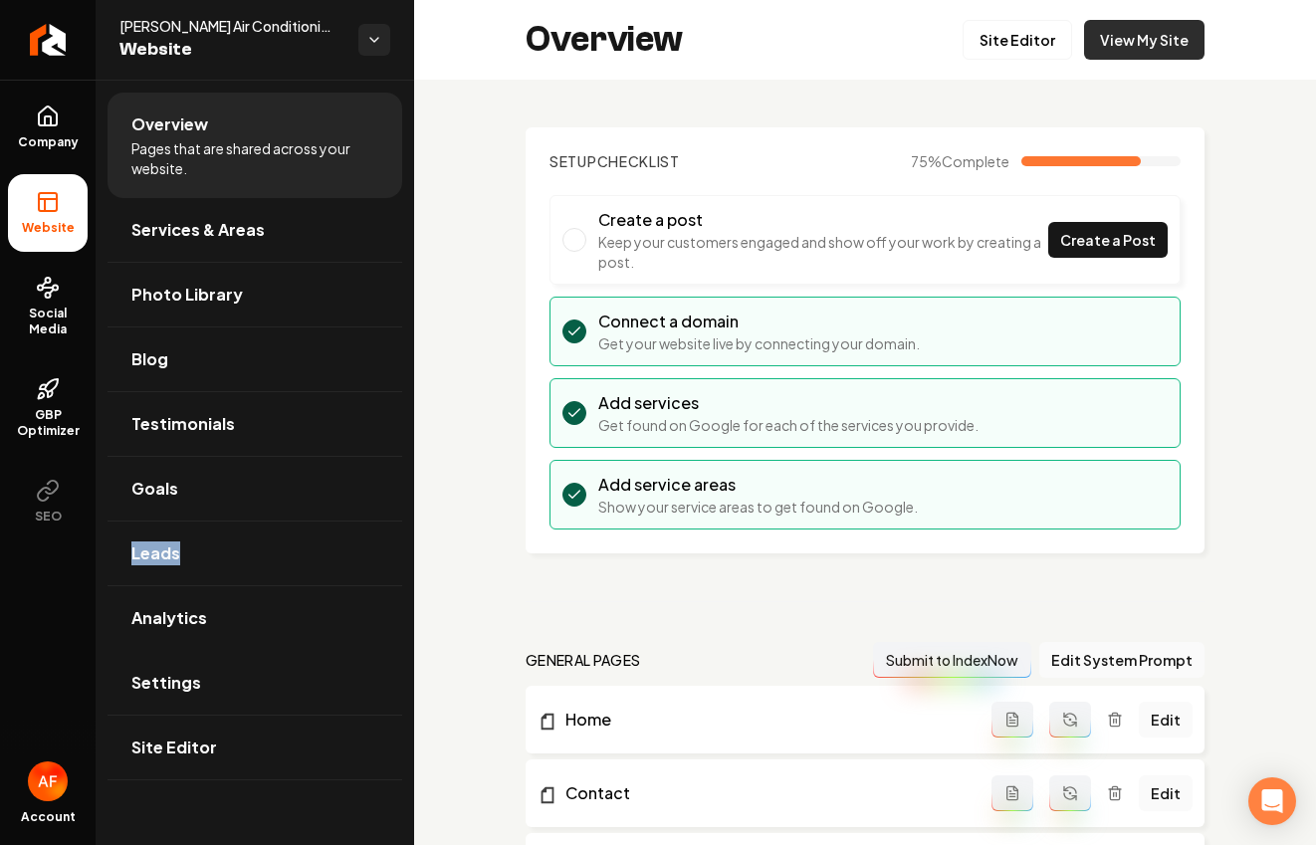
click at [1149, 39] on link "View My Site" at bounding box center [1144, 40] width 120 height 40
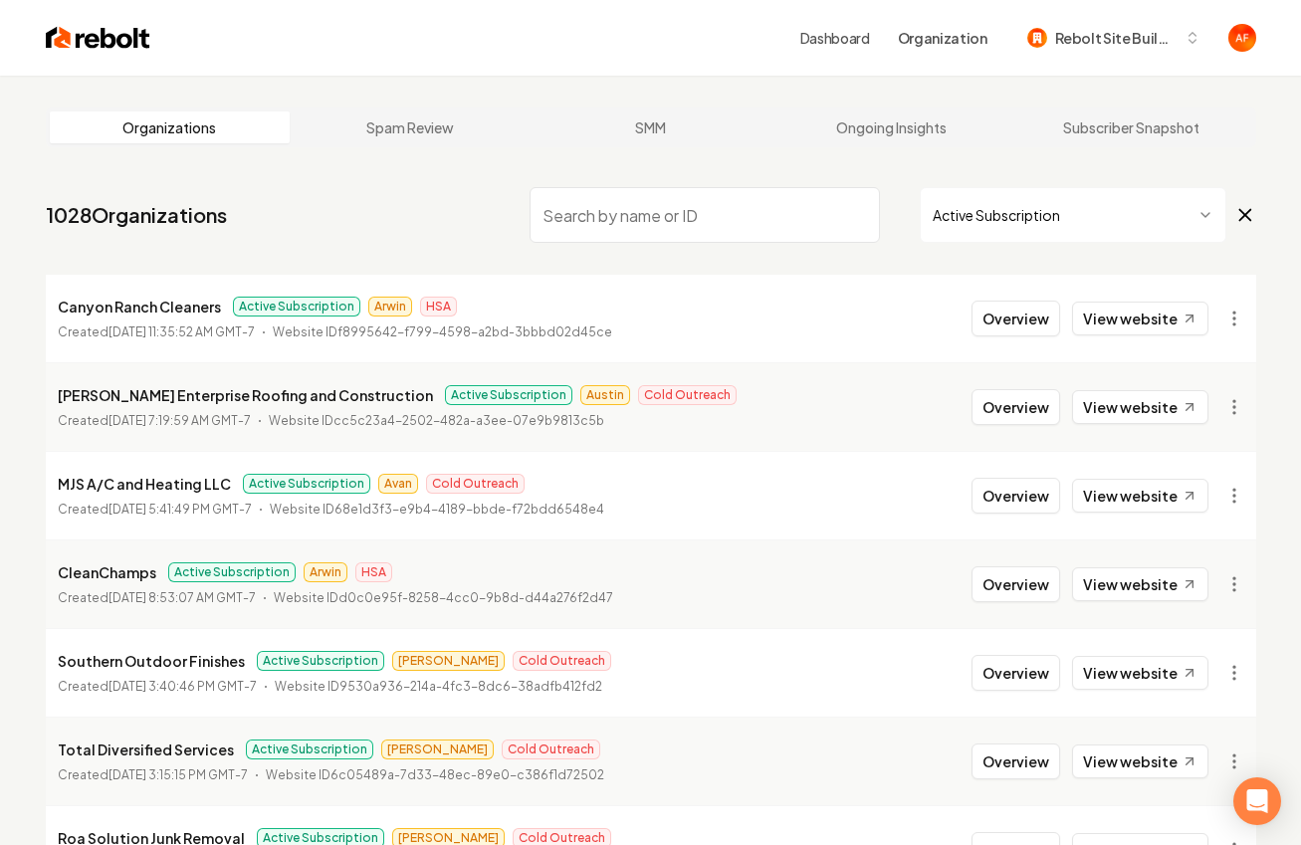
click at [116, 39] on img at bounding box center [98, 38] width 105 height 28
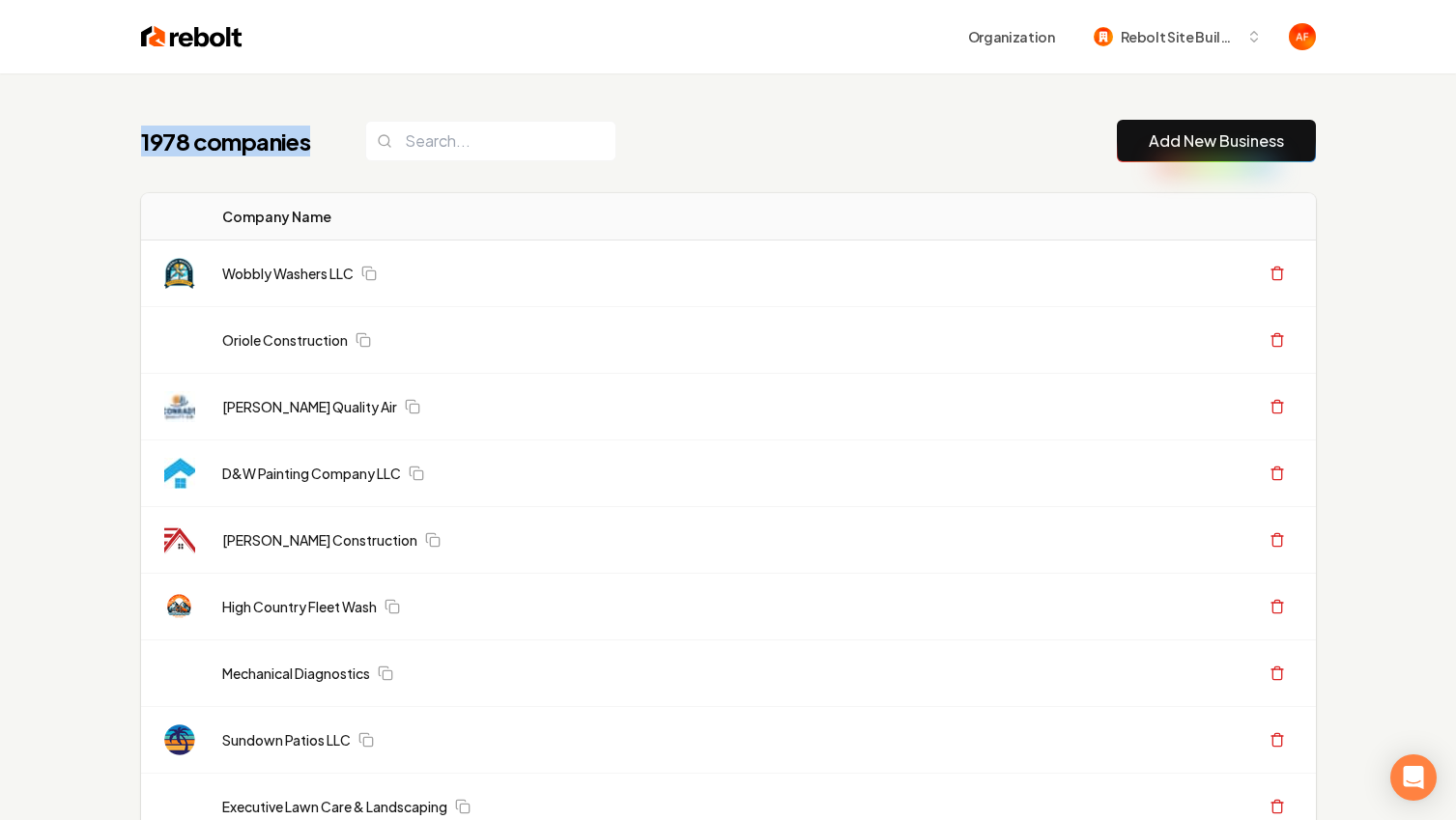
drag, startPoint x: 133, startPoint y: 130, endPoint x: 348, endPoint y: 144, distance: 215.5
click at [333, 149] on div "1978 companies" at bounding box center [378, 141] width 475 height 41
click at [322, 144] on h1 "1978 companies" at bounding box center [233, 141] width 185 height 31
drag, startPoint x: 320, startPoint y: 143, endPoint x: 100, endPoint y: 142, distance: 220.0
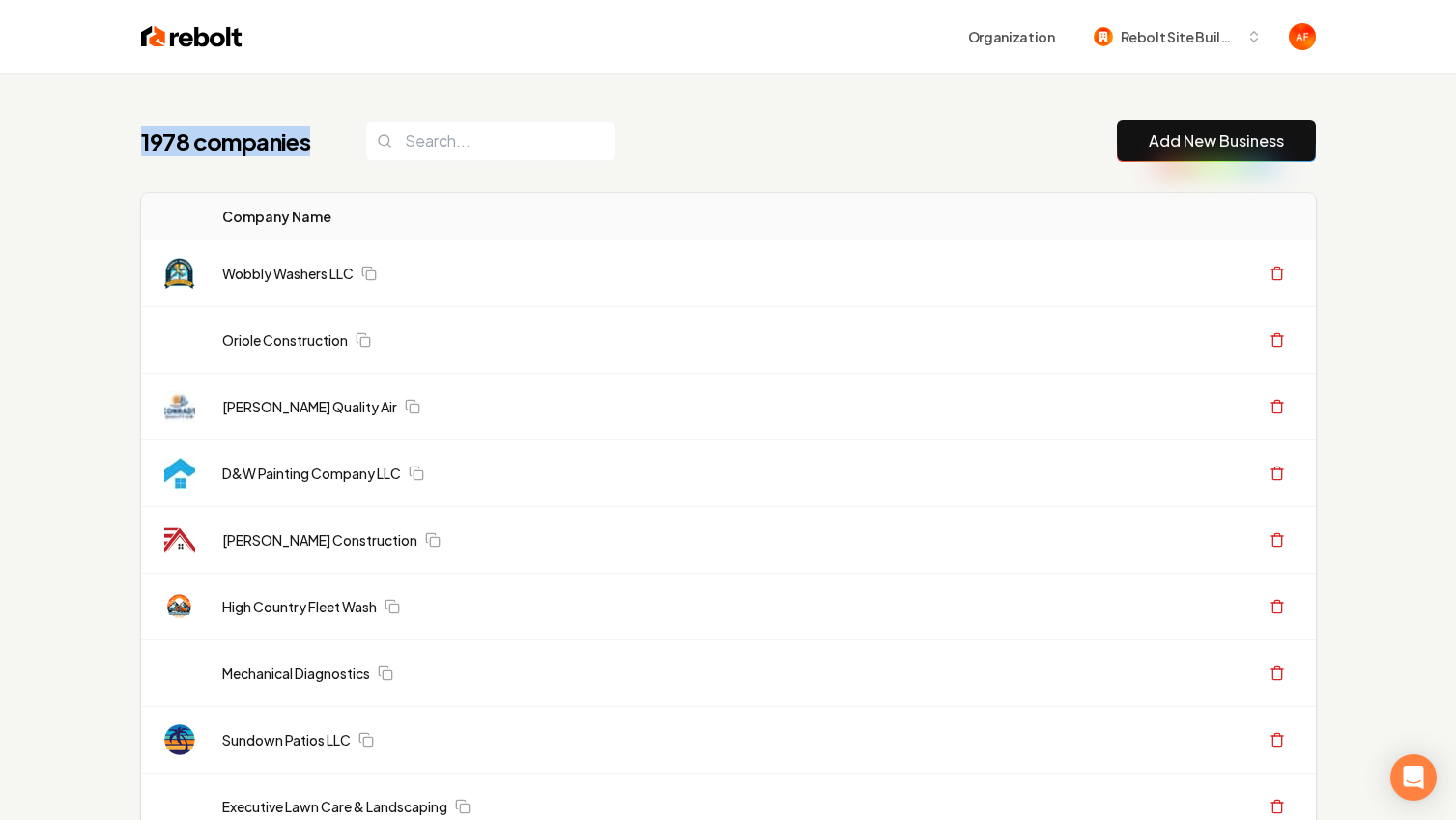
drag, startPoint x: 115, startPoint y: 137, endPoint x: 334, endPoint y: 153, distance: 219.6
click at [311, 155] on h1 "1978 companies" at bounding box center [233, 141] width 185 height 31
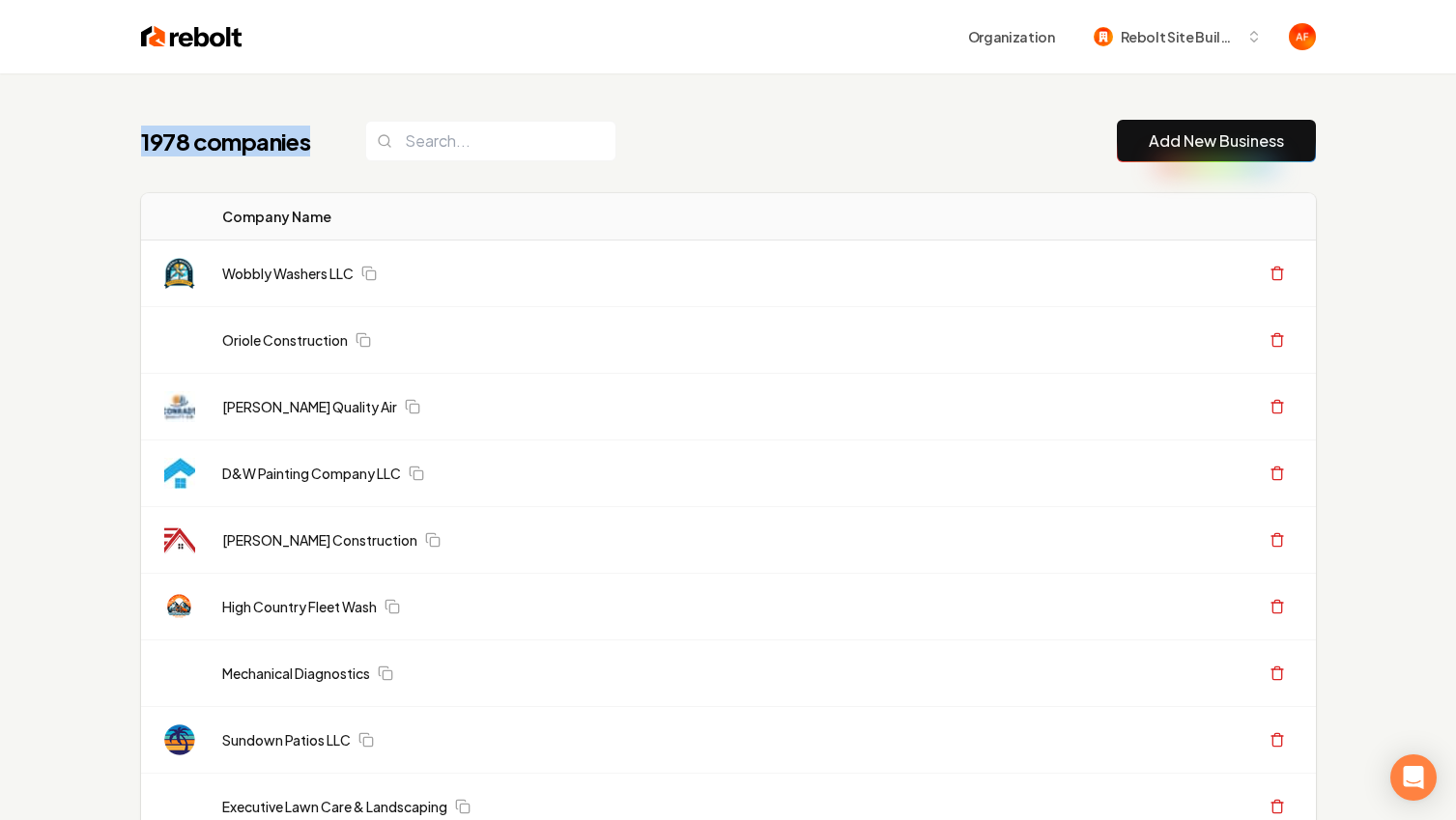
drag, startPoint x: 313, startPoint y: 152, endPoint x: 128, endPoint y: 127, distance: 186.7
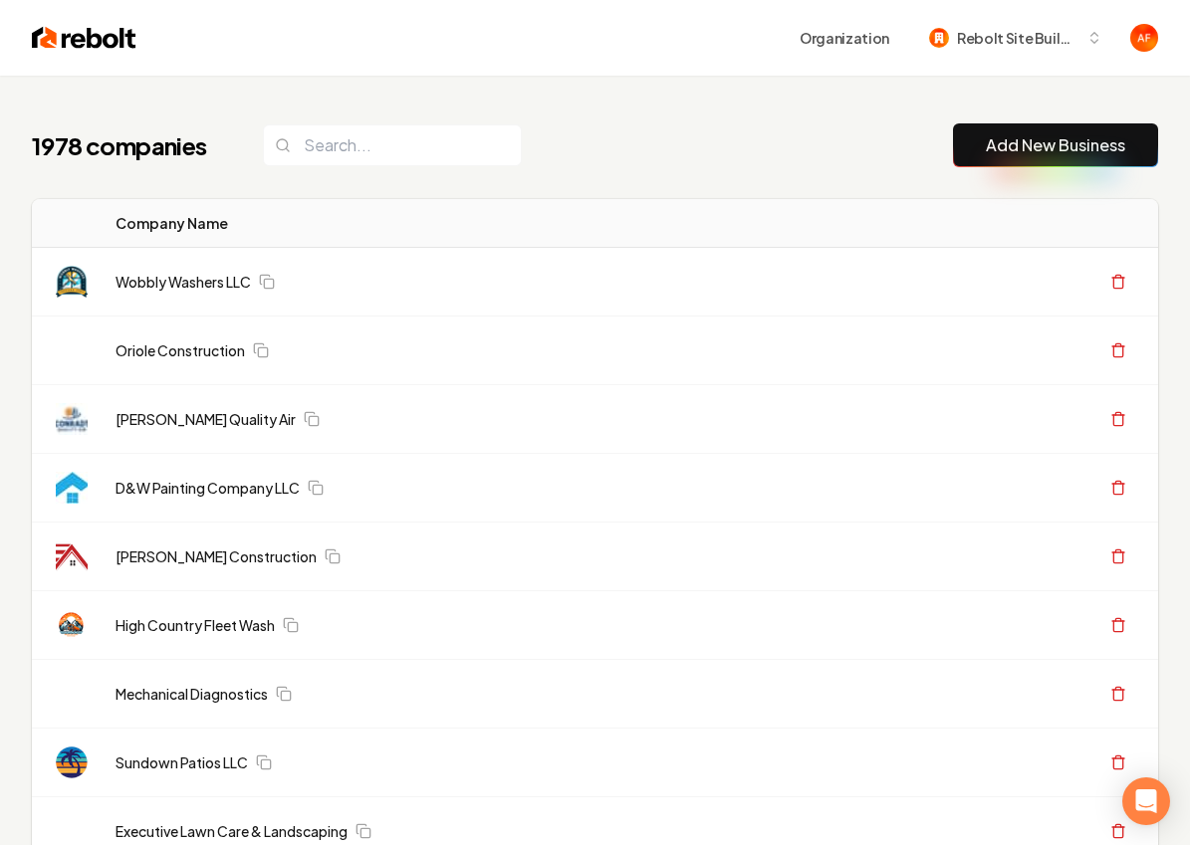
click at [302, 153] on input "search" at bounding box center [392, 145] width 259 height 42
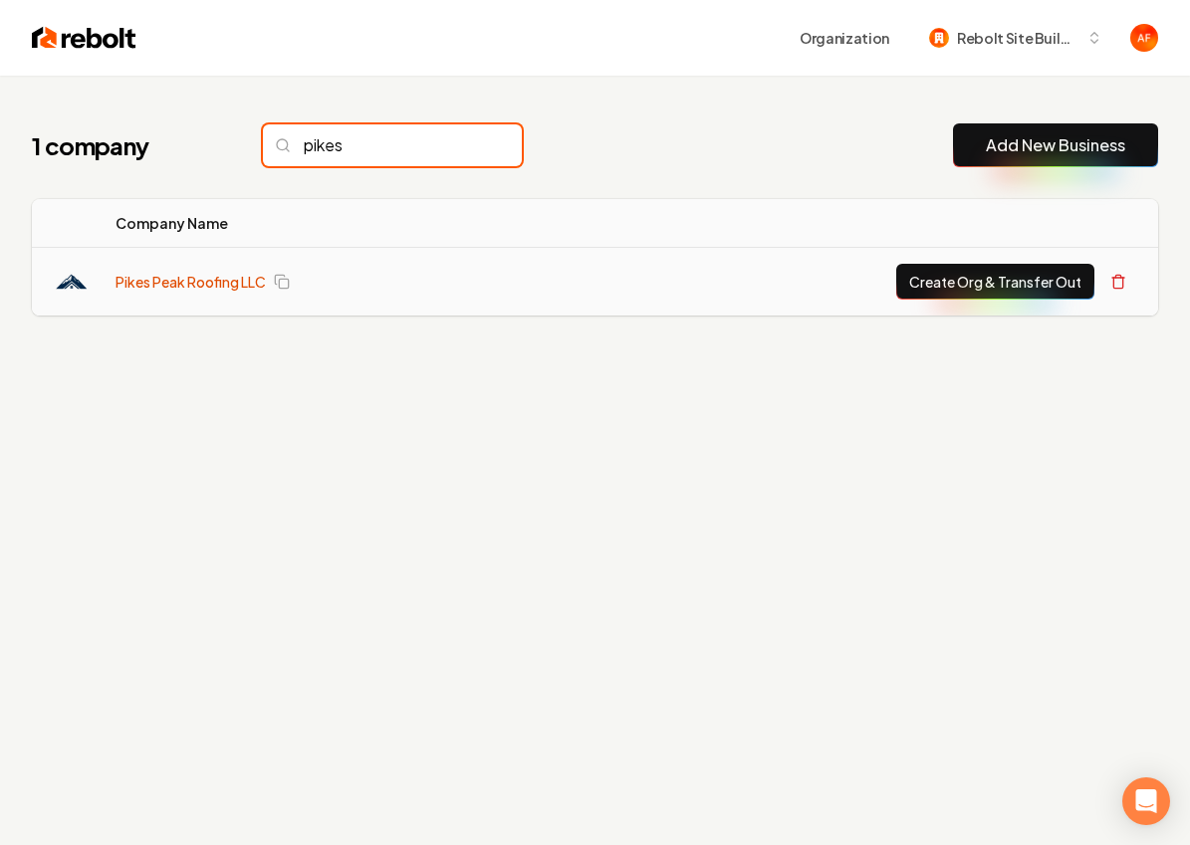
type input "pikes"
click at [146, 286] on td "Pikes Peak Roofing LLC" at bounding box center [324, 282] width 449 height 69
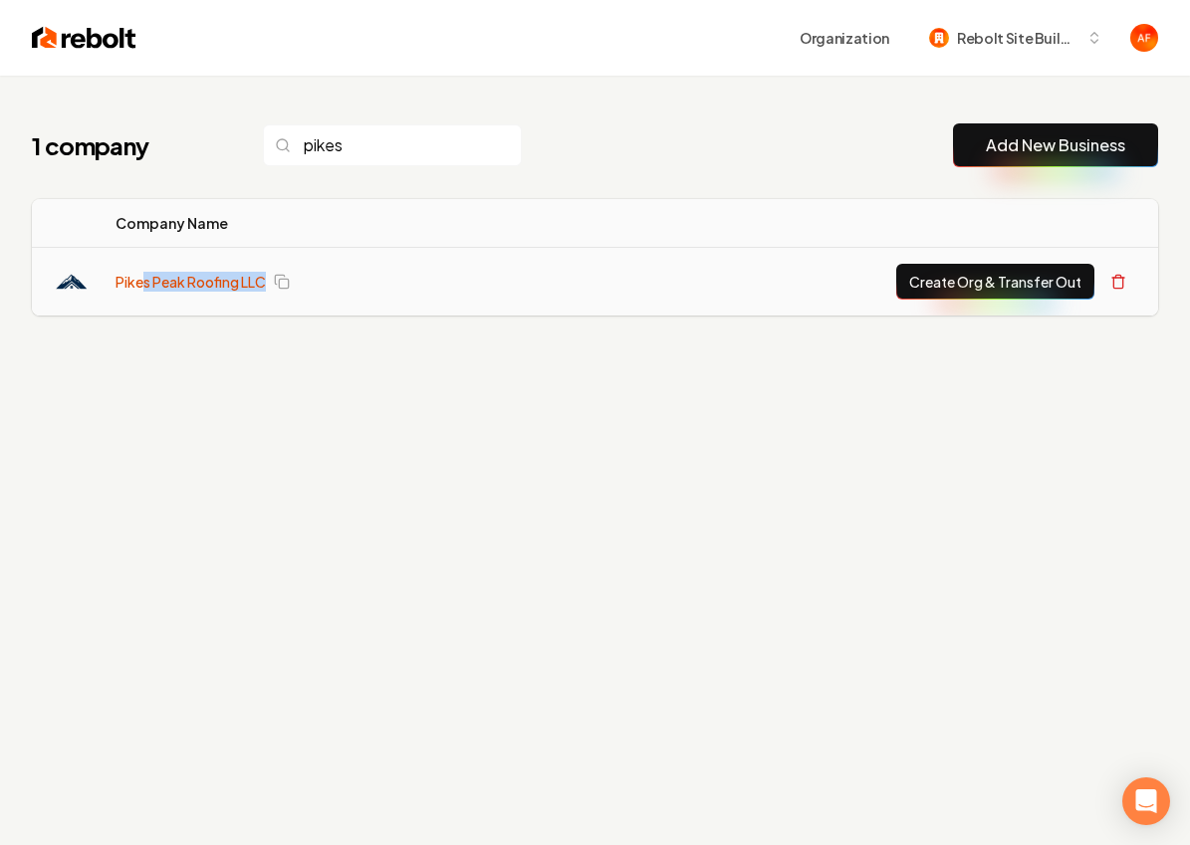
click at [146, 283] on link "Pikes Peak Roofing LLC" at bounding box center [191, 282] width 150 height 20
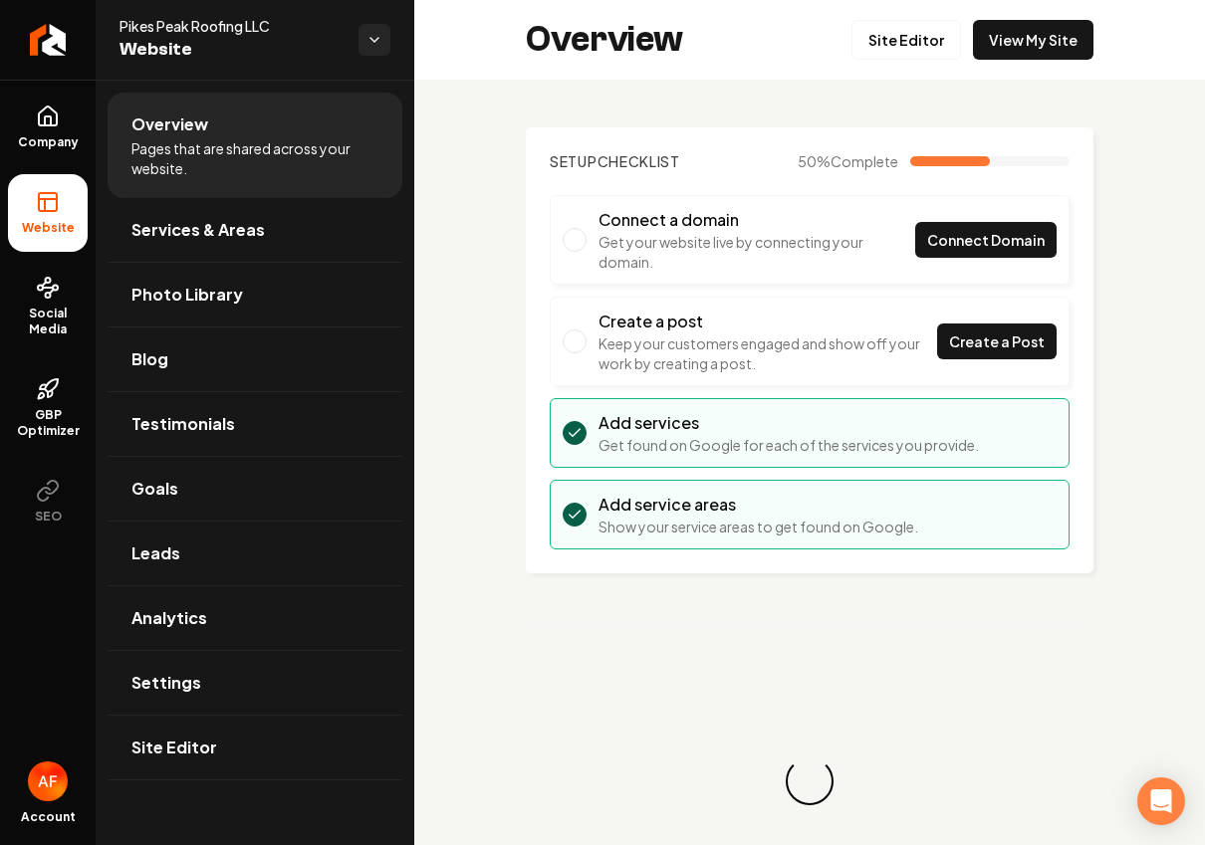
click at [1024, 55] on link "View My Site" at bounding box center [1033, 40] width 120 height 40
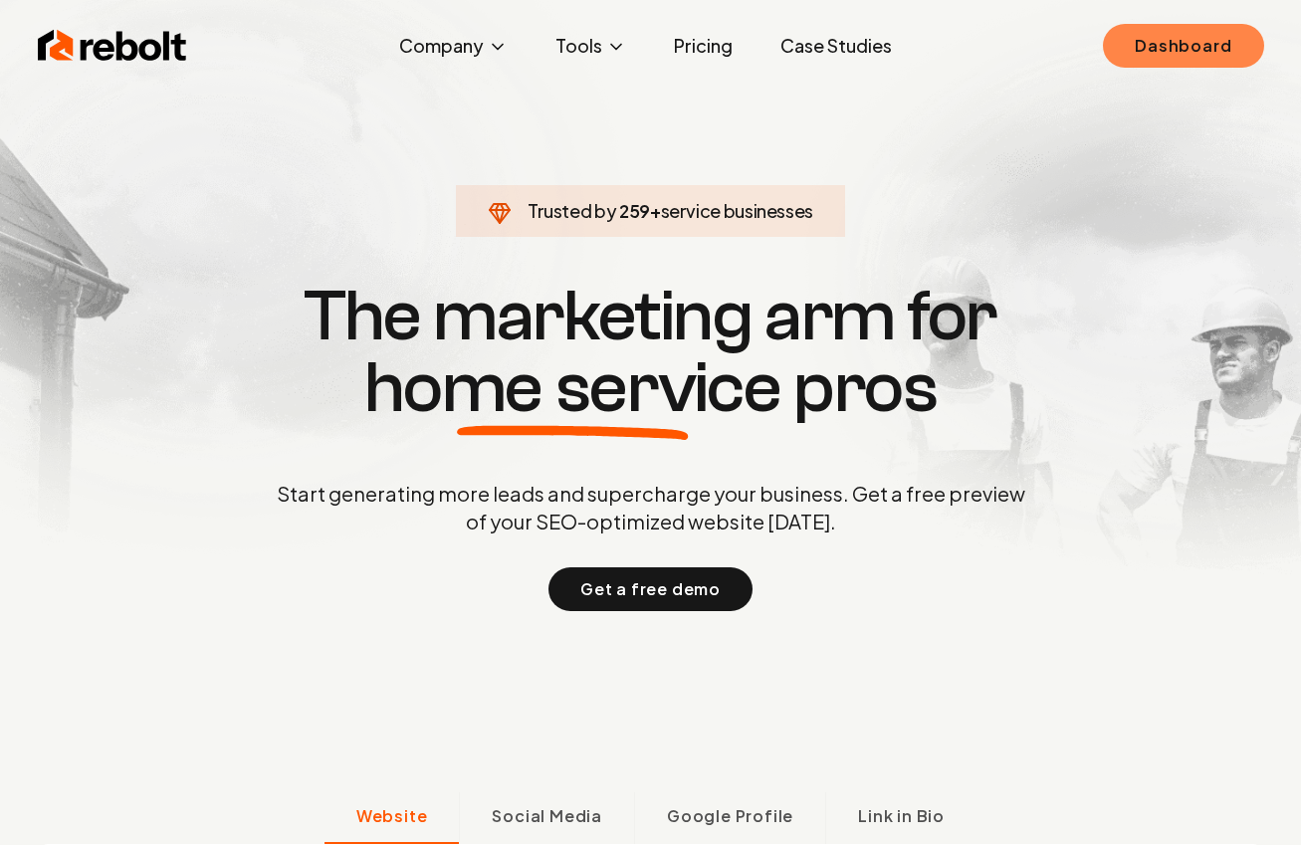
click at [1211, 54] on link "Dashboard" at bounding box center [1183, 46] width 160 height 44
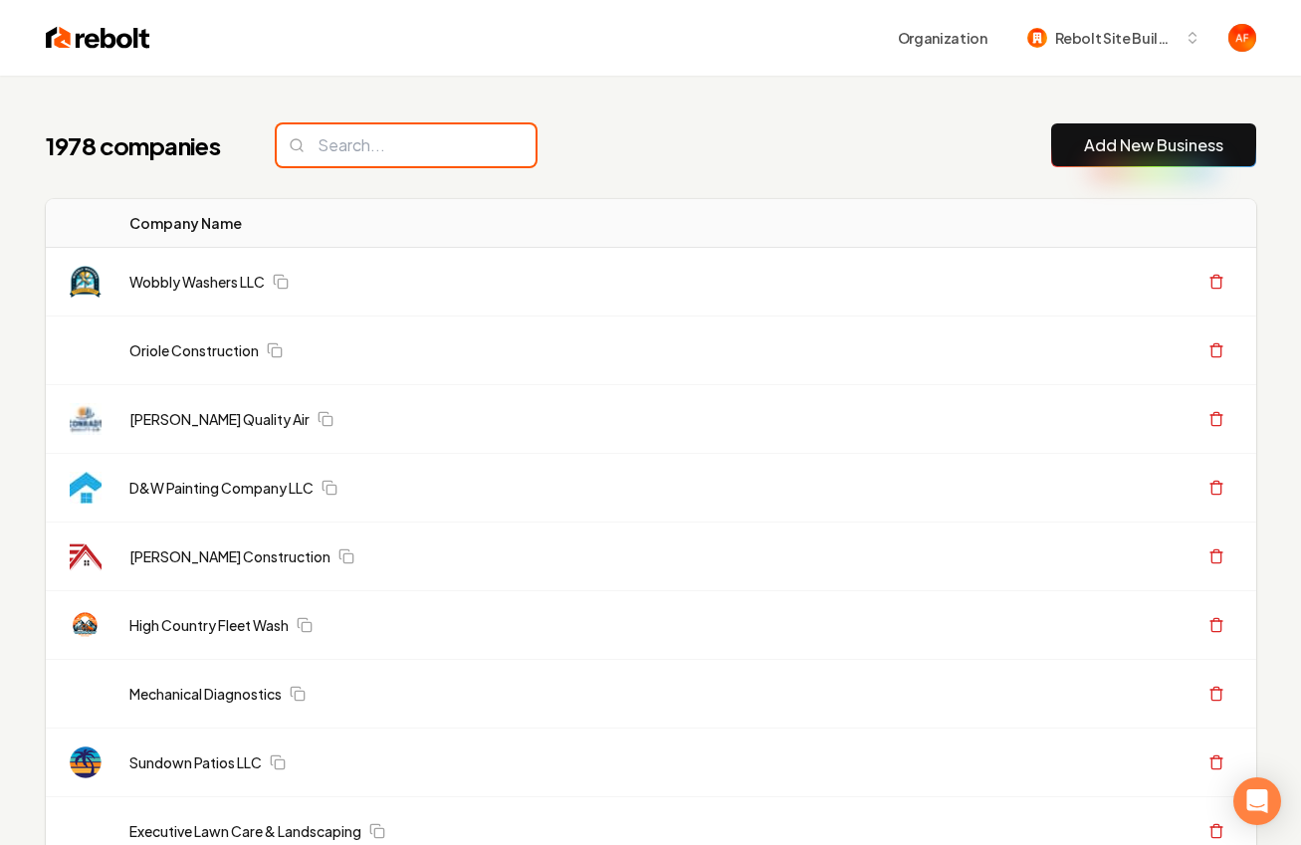
click at [434, 140] on input "search" at bounding box center [406, 145] width 259 height 42
click at [424, 130] on input "search" at bounding box center [406, 145] width 259 height 42
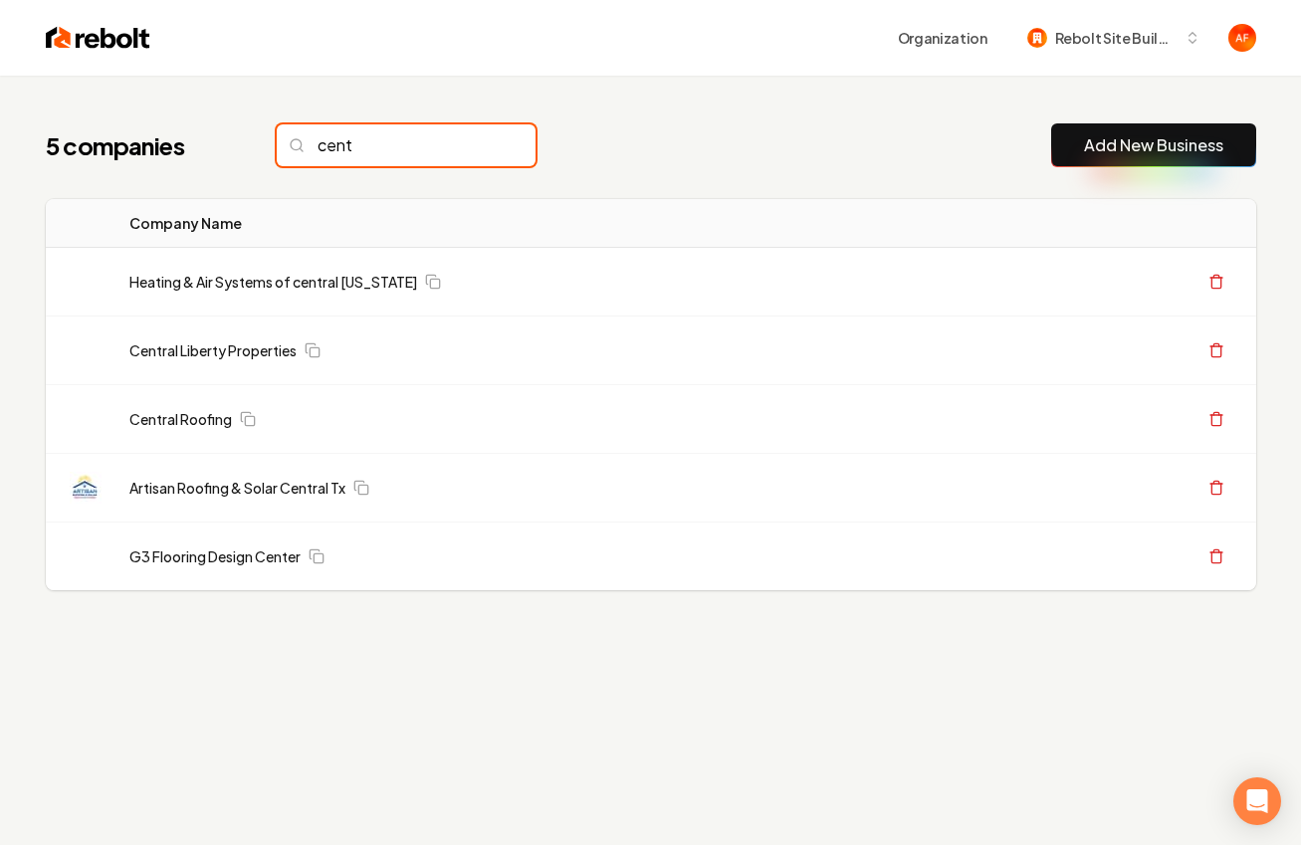
type input "cent"
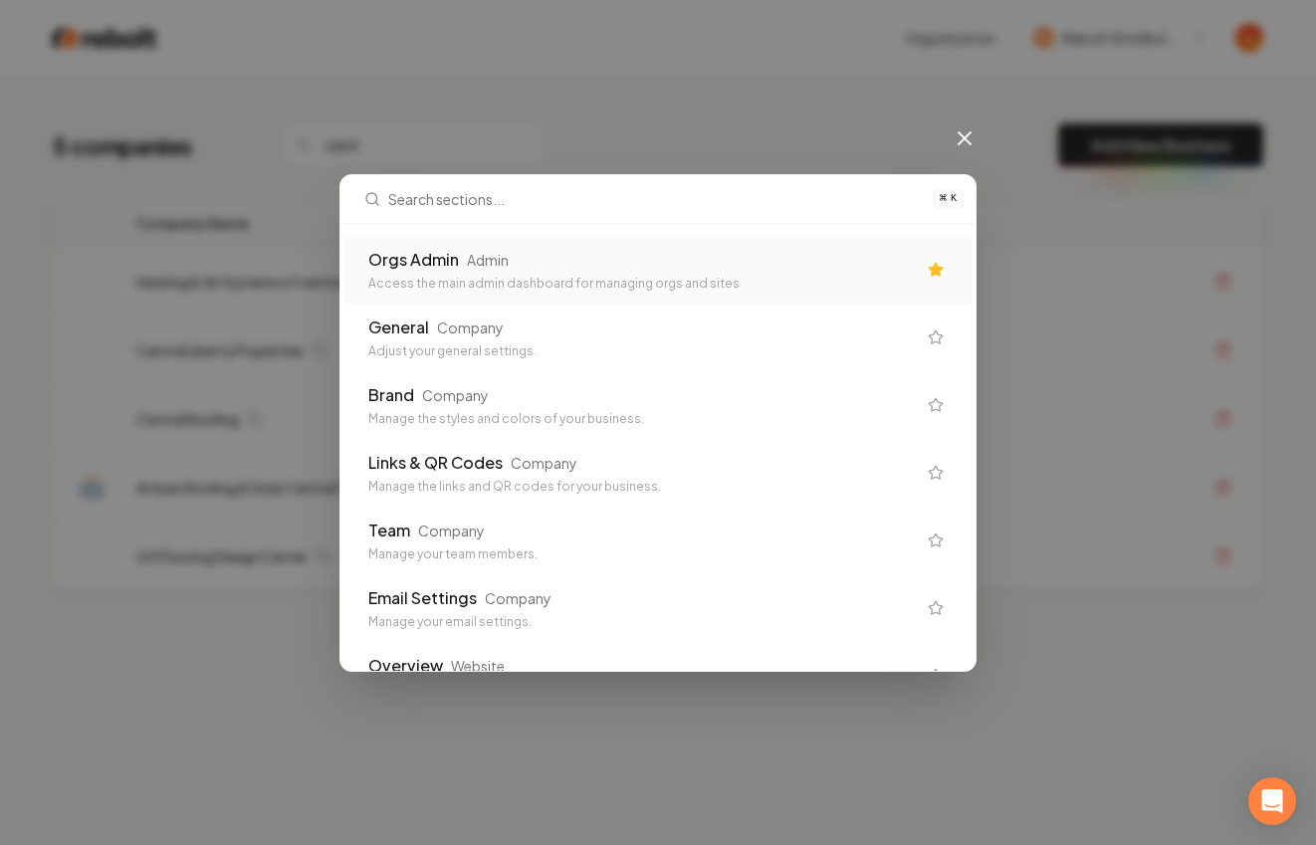
click at [561, 255] on div "Orgs Admin Admin" at bounding box center [642, 260] width 548 height 24
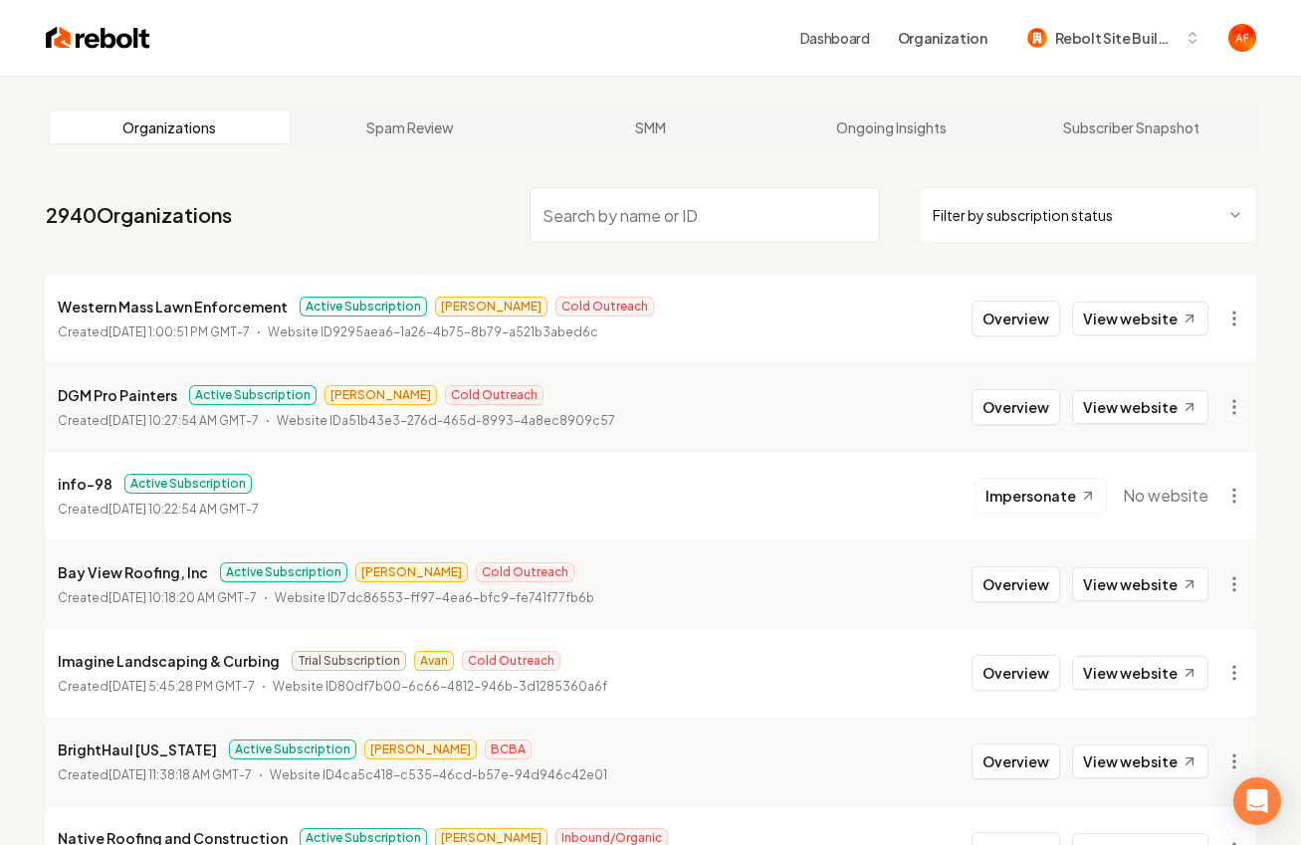
click at [684, 201] on input "search" at bounding box center [705, 215] width 350 height 56
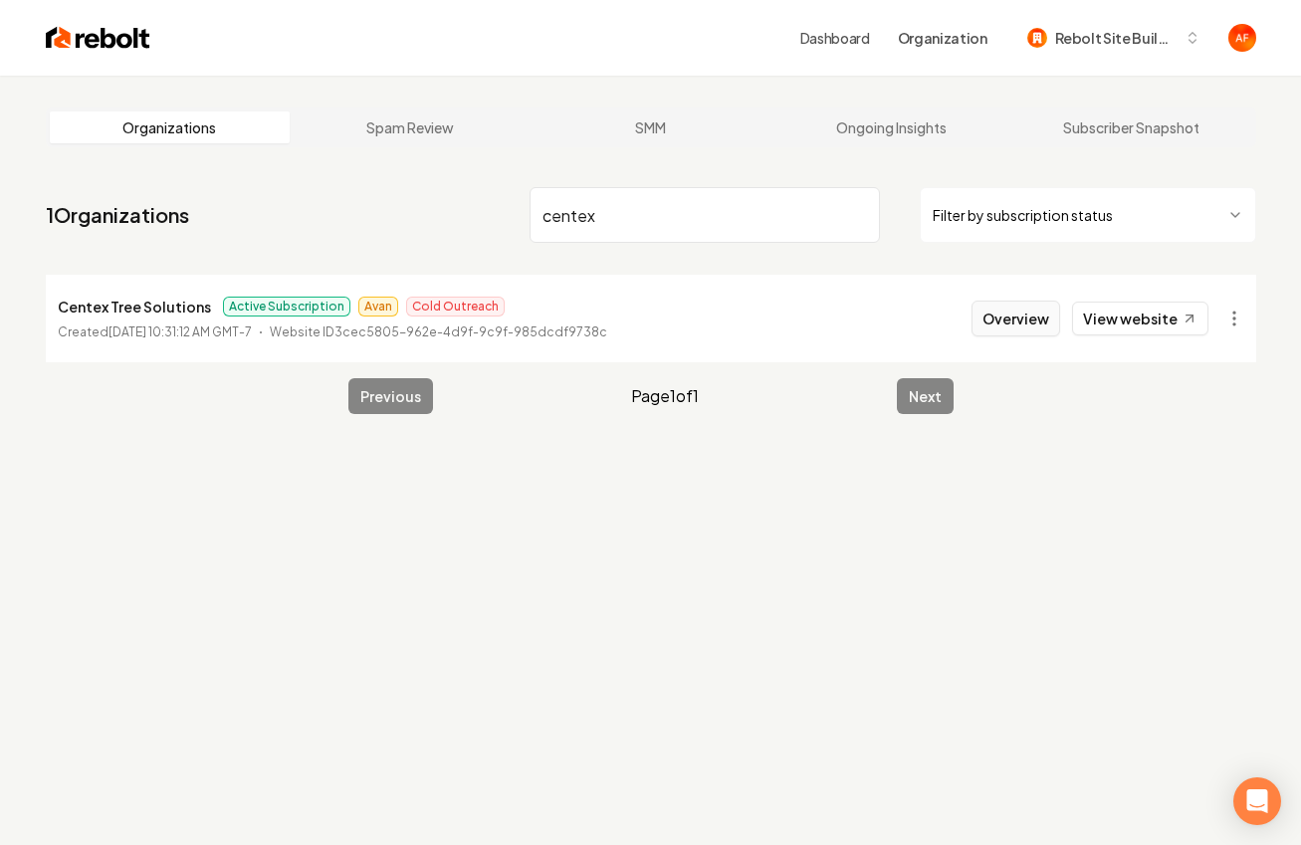
type input "centex"
click at [1024, 322] on button "Overview" at bounding box center [1016, 319] width 89 height 36
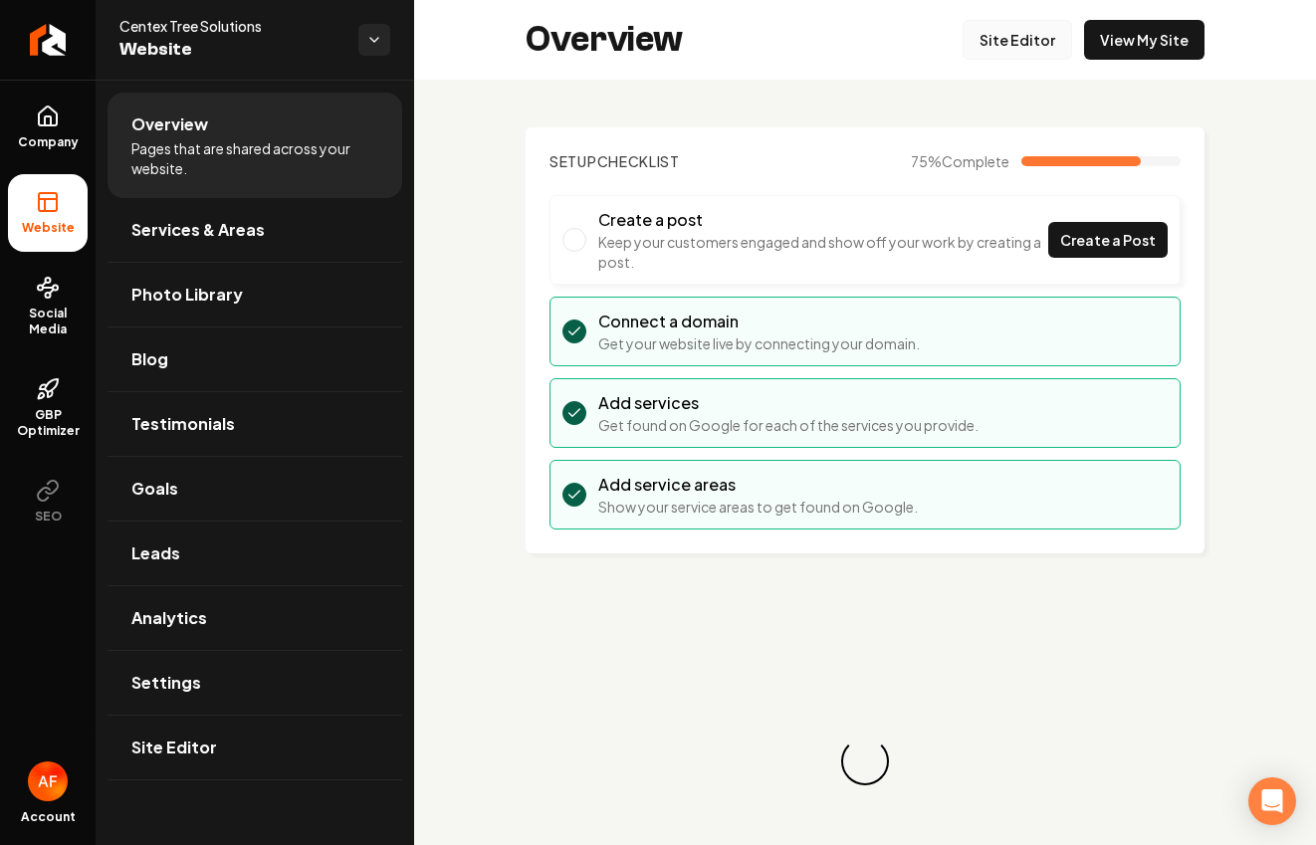
click at [1002, 22] on link "Site Editor" at bounding box center [1018, 40] width 110 height 40
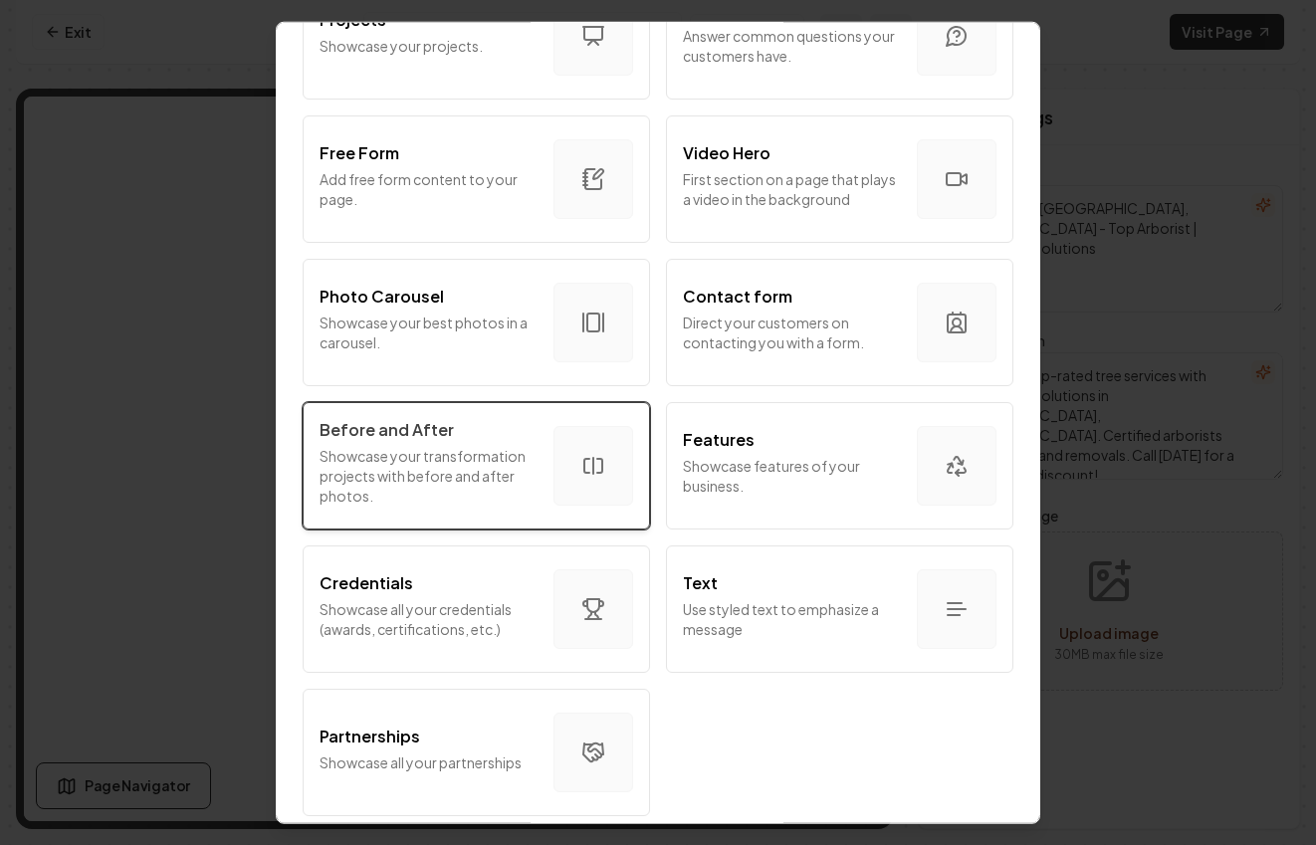
scroll to position [1074, 0]
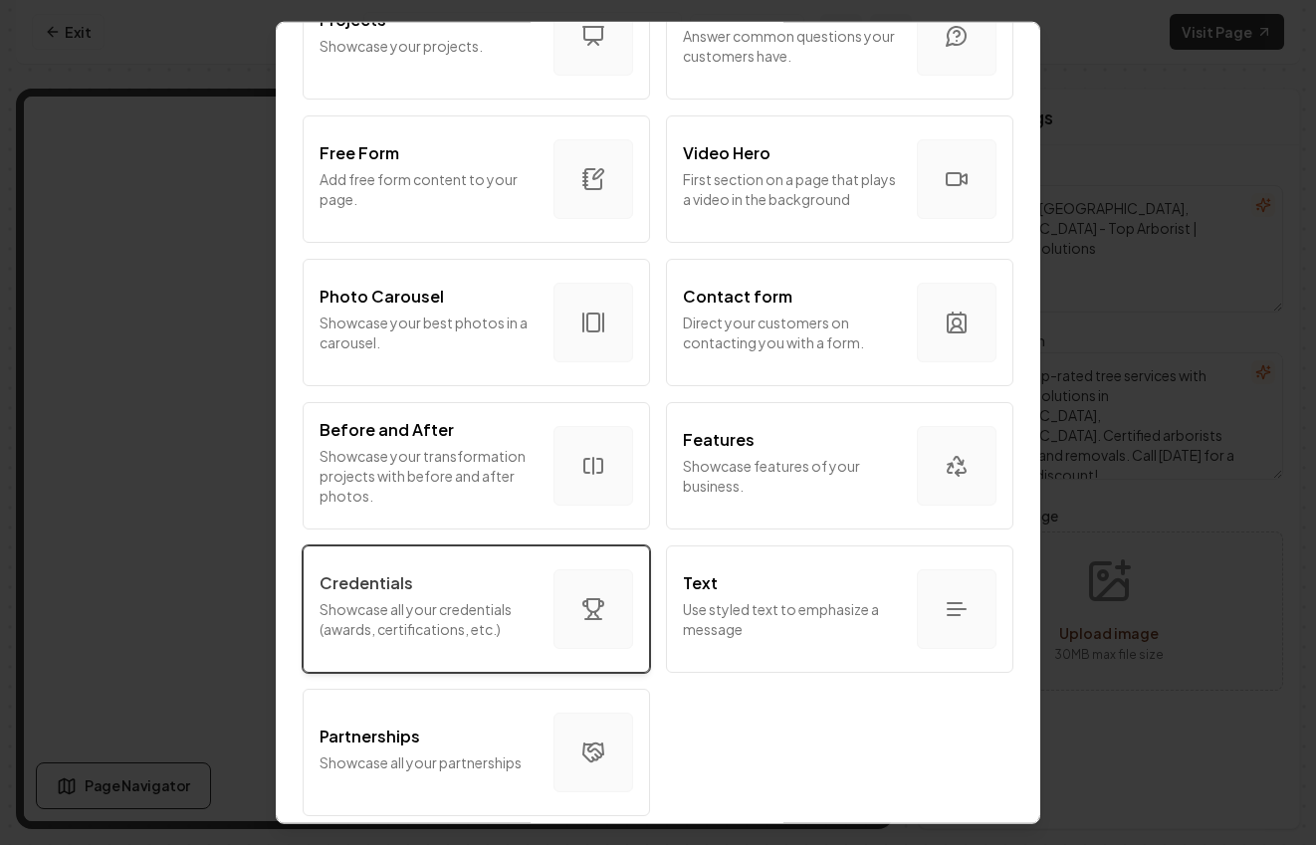
click at [504, 580] on div "Credentials Showcase all your credentials (awards, certifications, etc.)" at bounding box center [429, 609] width 218 height 76
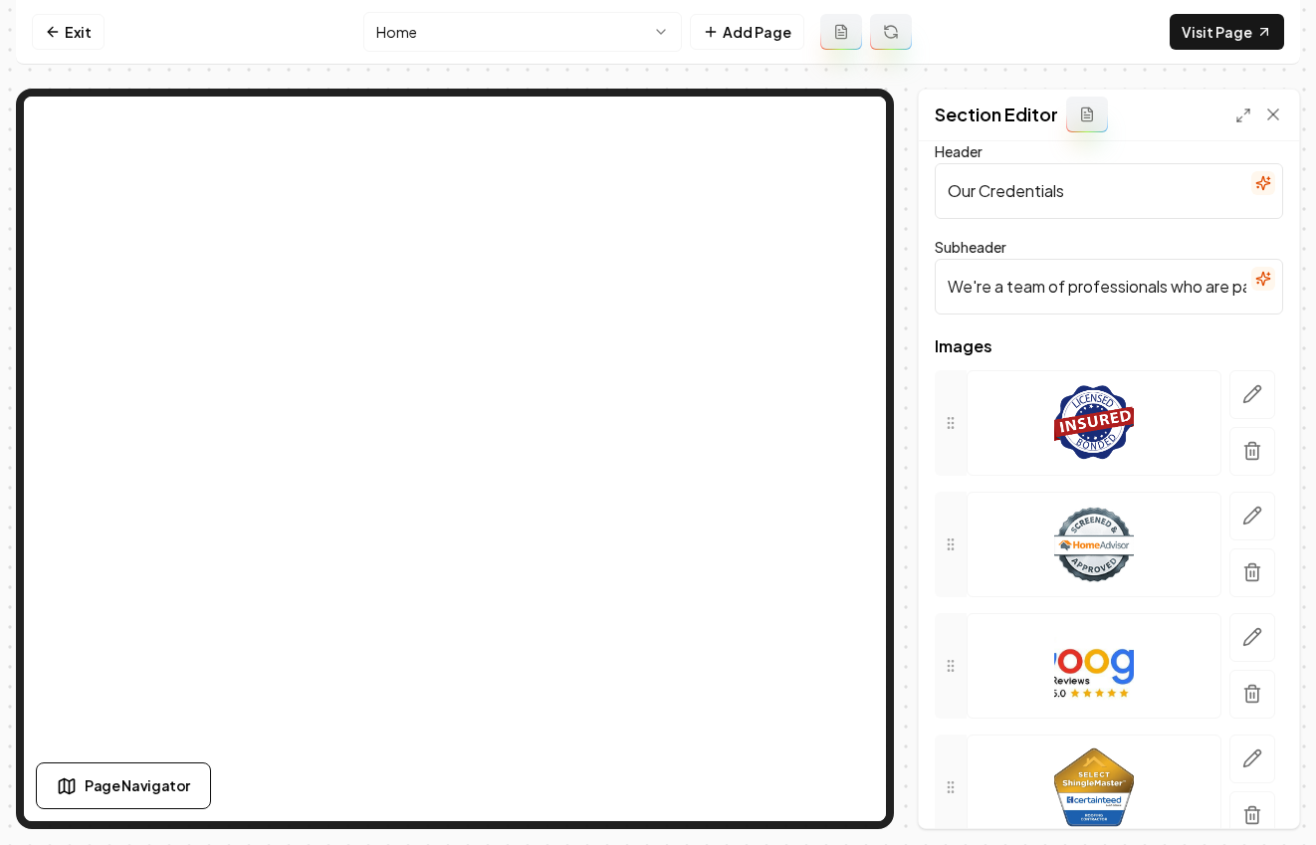
scroll to position [41, 0]
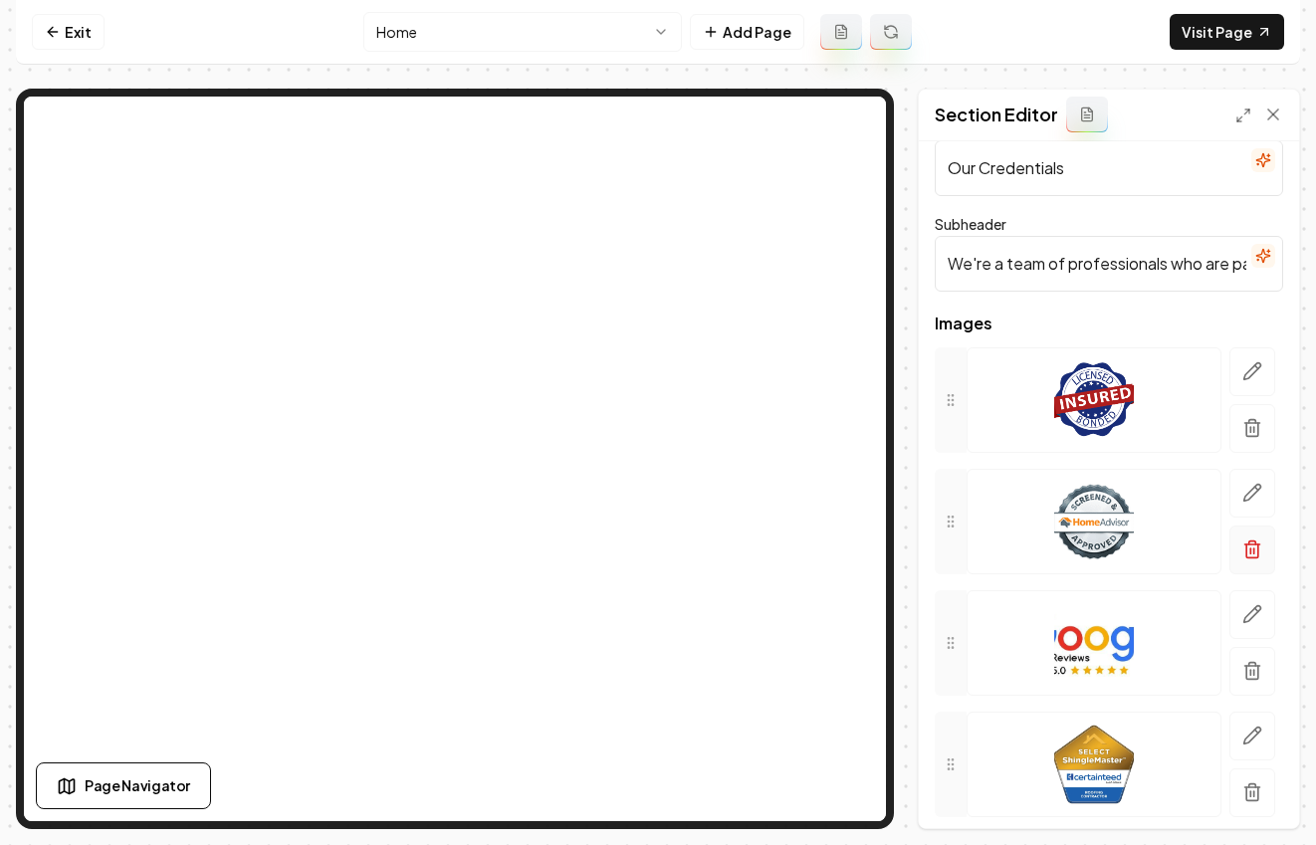
click at [1248, 556] on button "button" at bounding box center [1253, 550] width 46 height 49
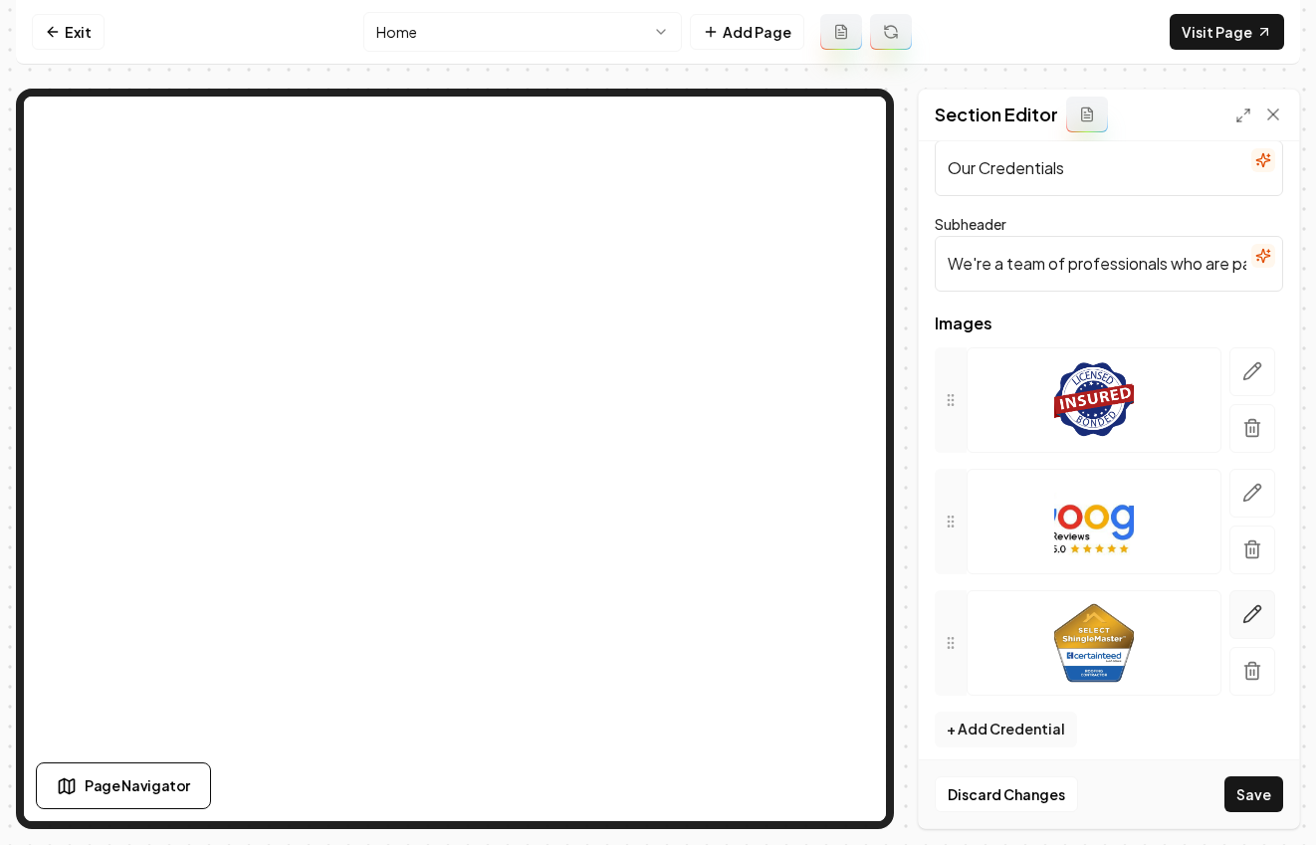
click at [1243, 607] on icon "button" at bounding box center [1253, 614] width 20 height 20
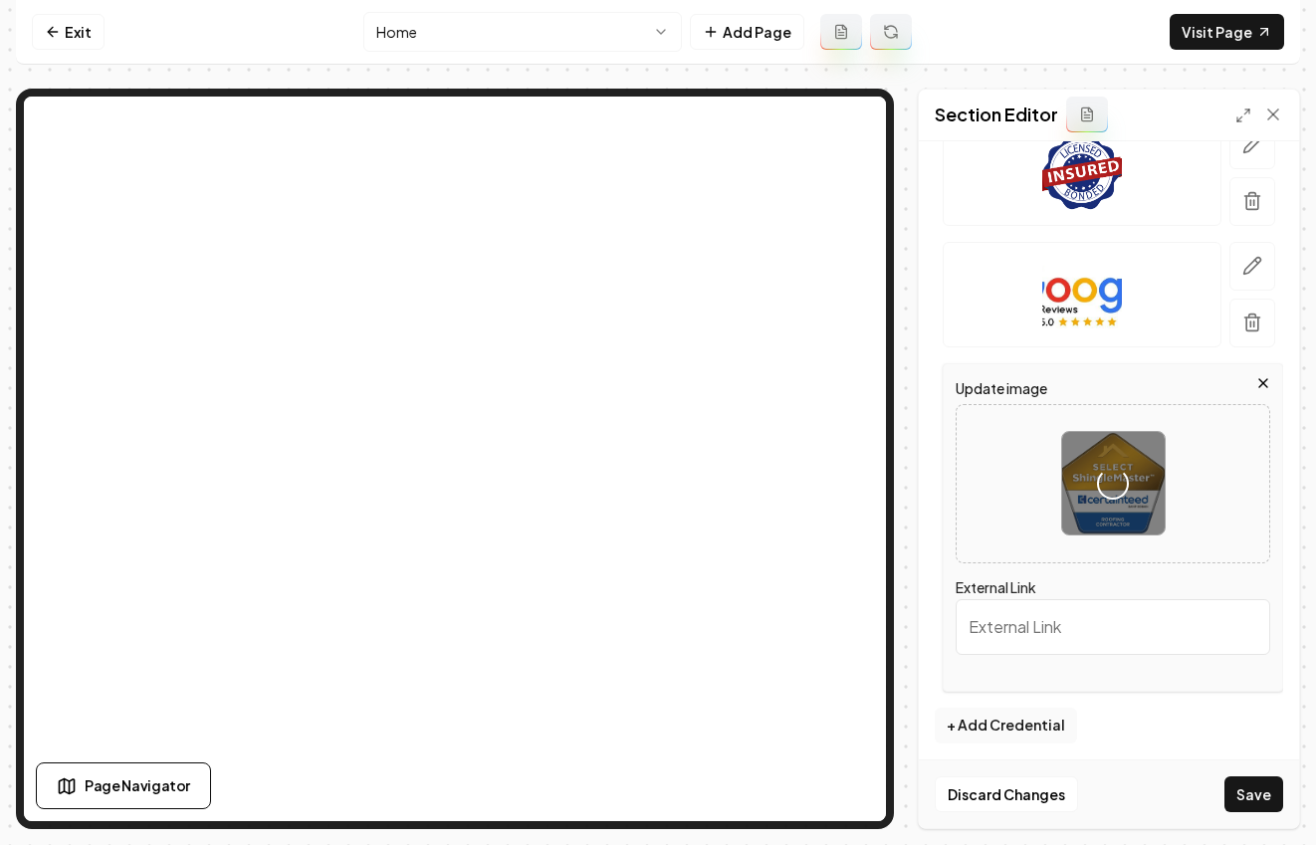
scroll to position [276, 0]
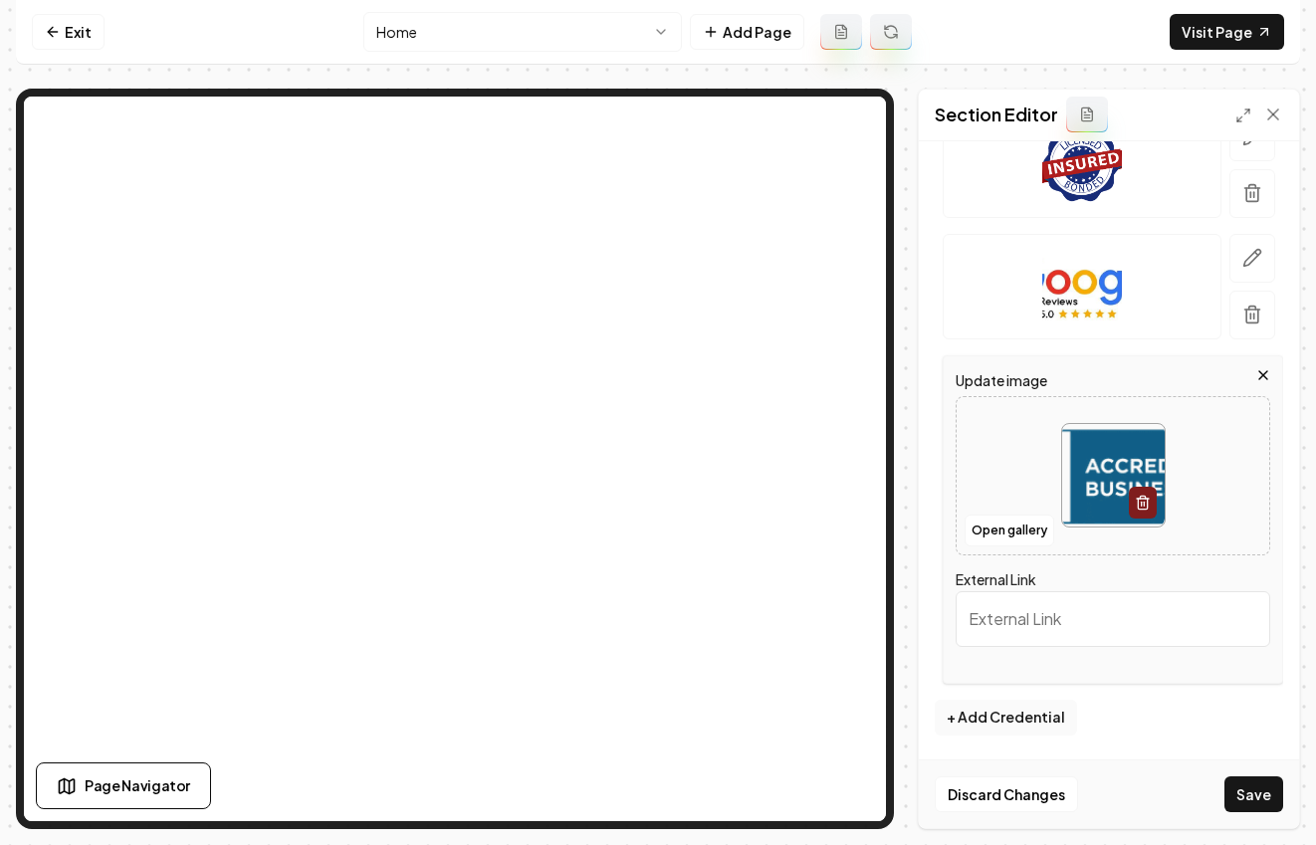
drag, startPoint x: 1267, startPoint y: 792, endPoint x: 1254, endPoint y: 788, distance: 13.5
click at [1265, 792] on button "Save" at bounding box center [1254, 795] width 59 height 36
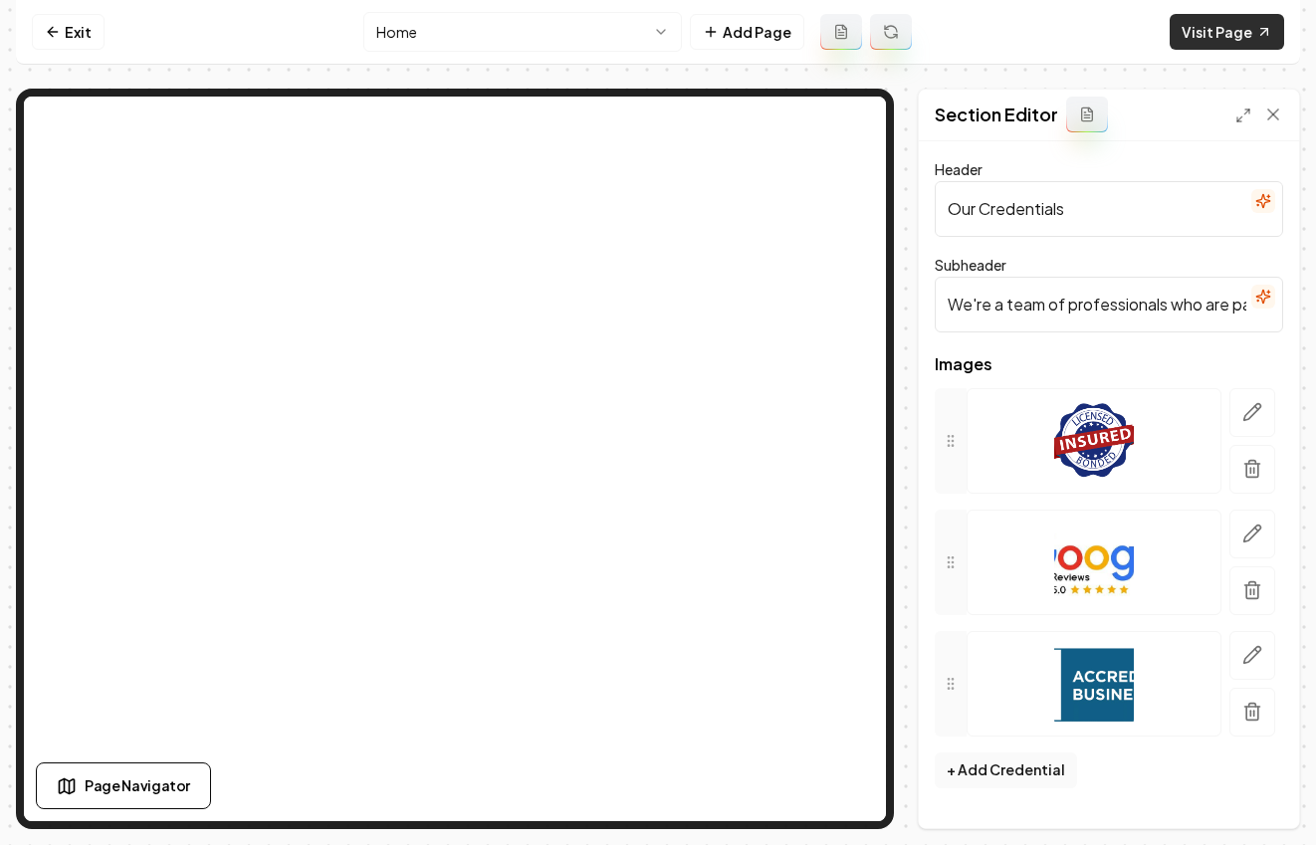
click at [1208, 27] on link "Visit Page" at bounding box center [1227, 32] width 115 height 36
